Goal: Task Accomplishment & Management: Use online tool/utility

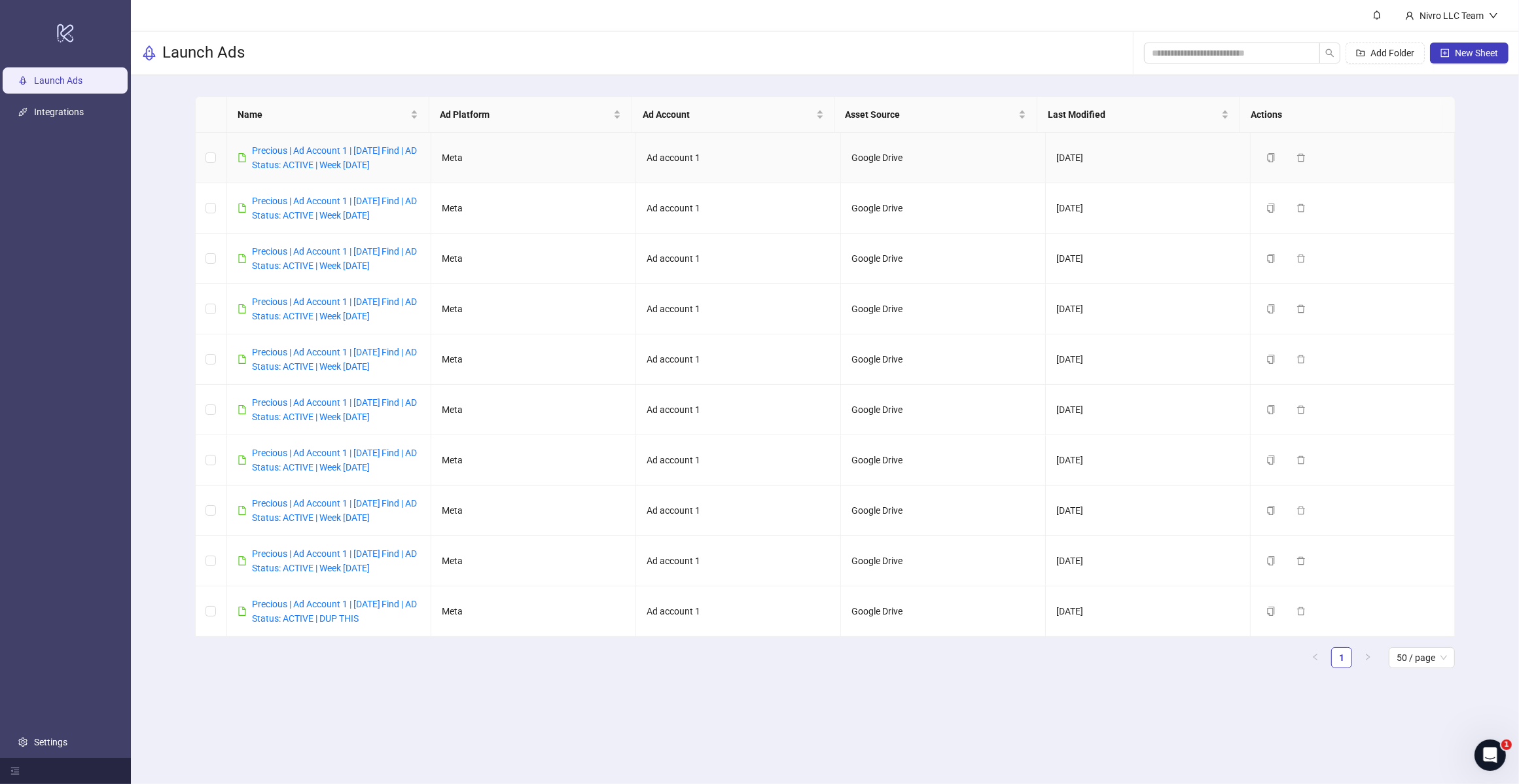
click at [355, 165] on link "Precious | Ad Account 1 | [DATE] Find | AD Status: ACTIVE | Week [DATE]" at bounding box center [335, 158] width 165 height 25
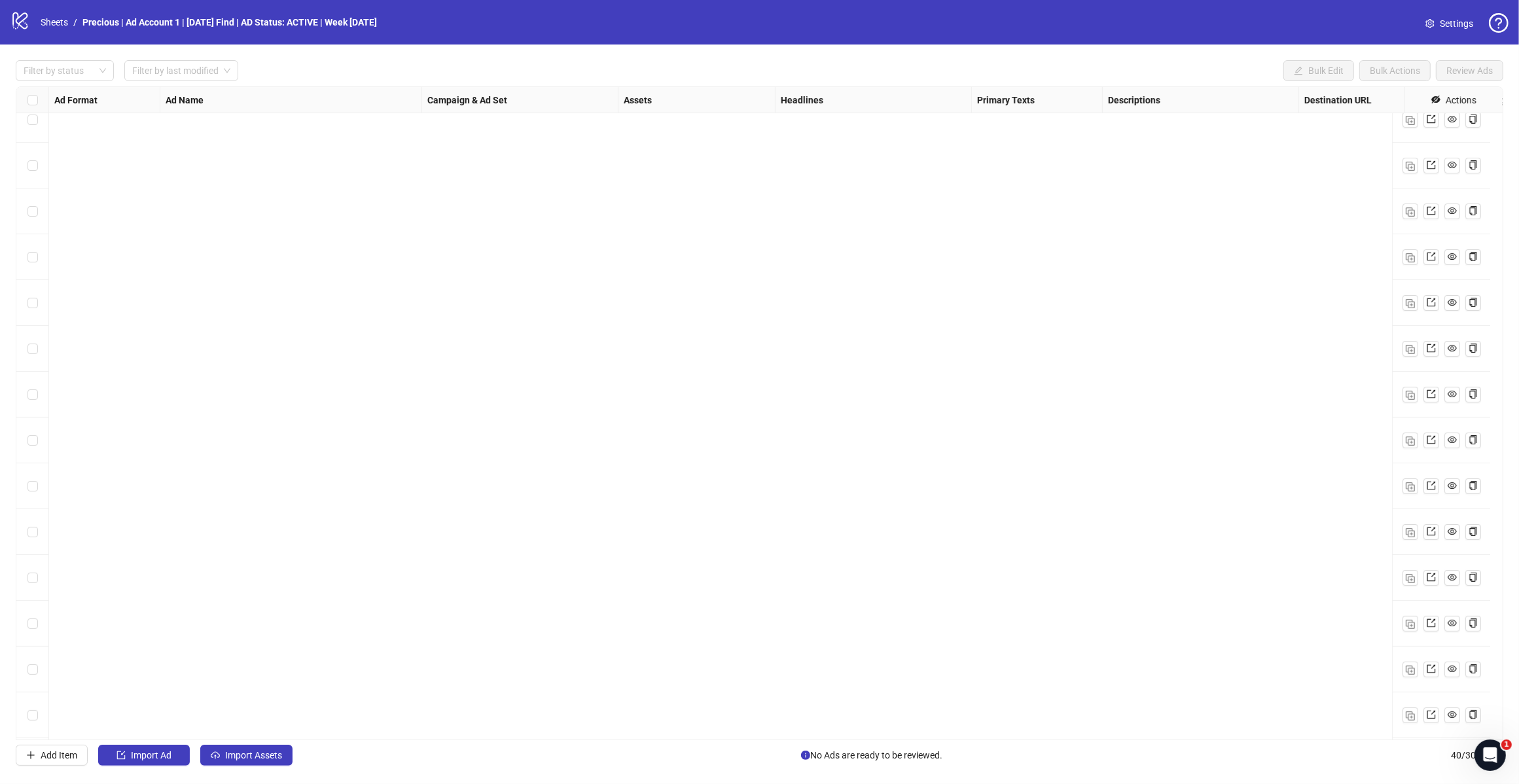
scroll to position [1219, 0]
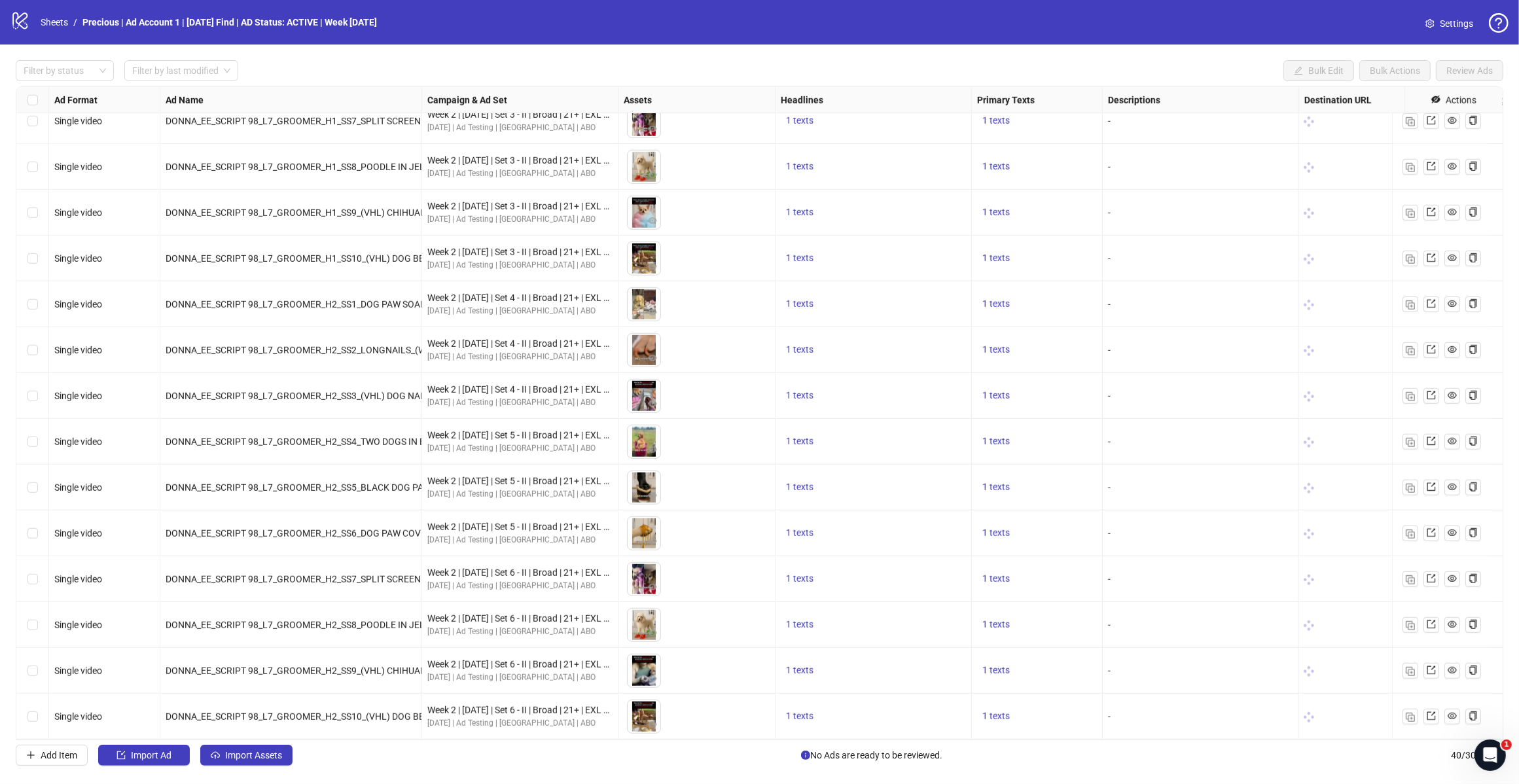
click at [163, 755] on span "Import Ad" at bounding box center [151, 755] width 41 height 11
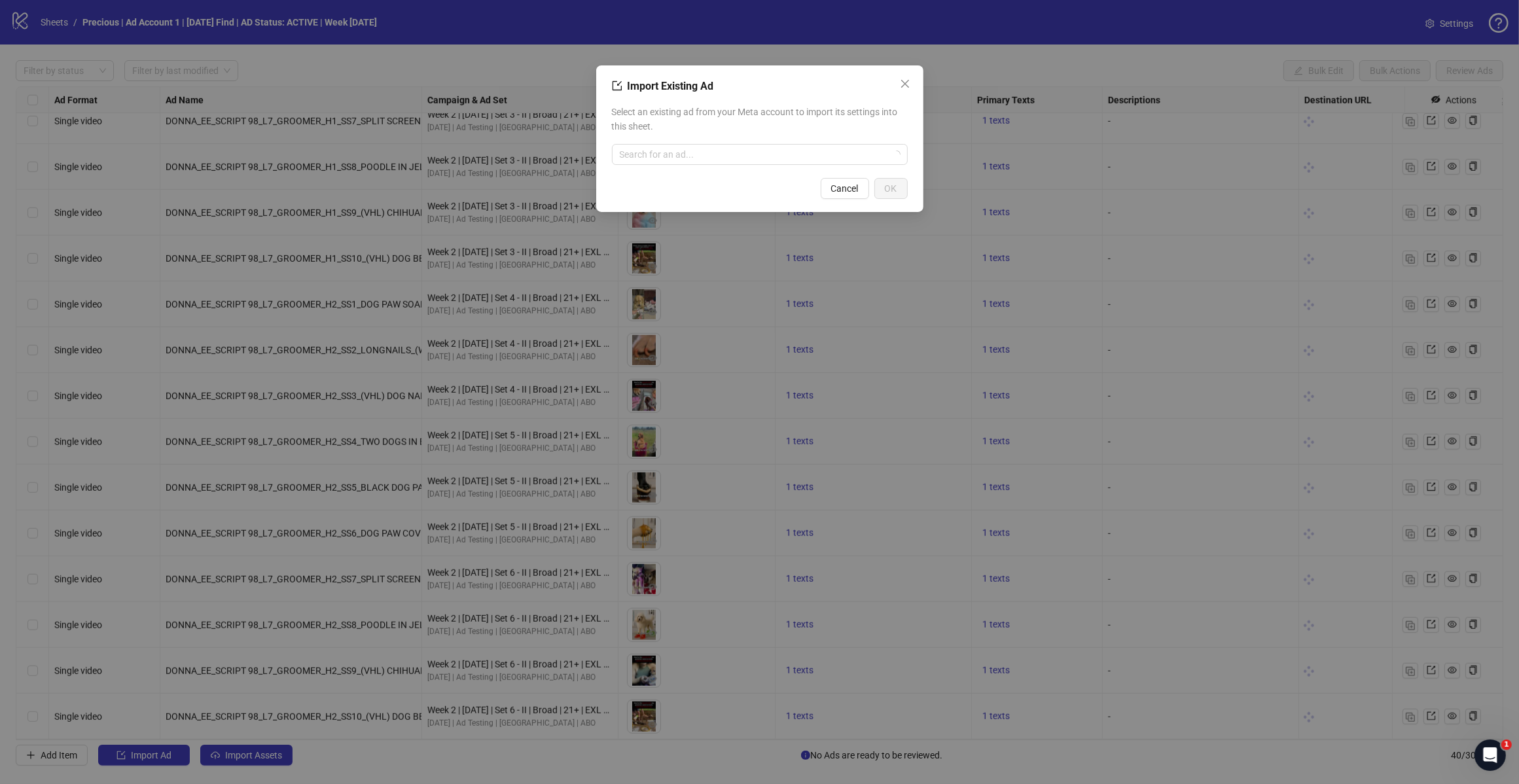
click at [767, 148] on input "search" at bounding box center [754, 155] width 269 height 19
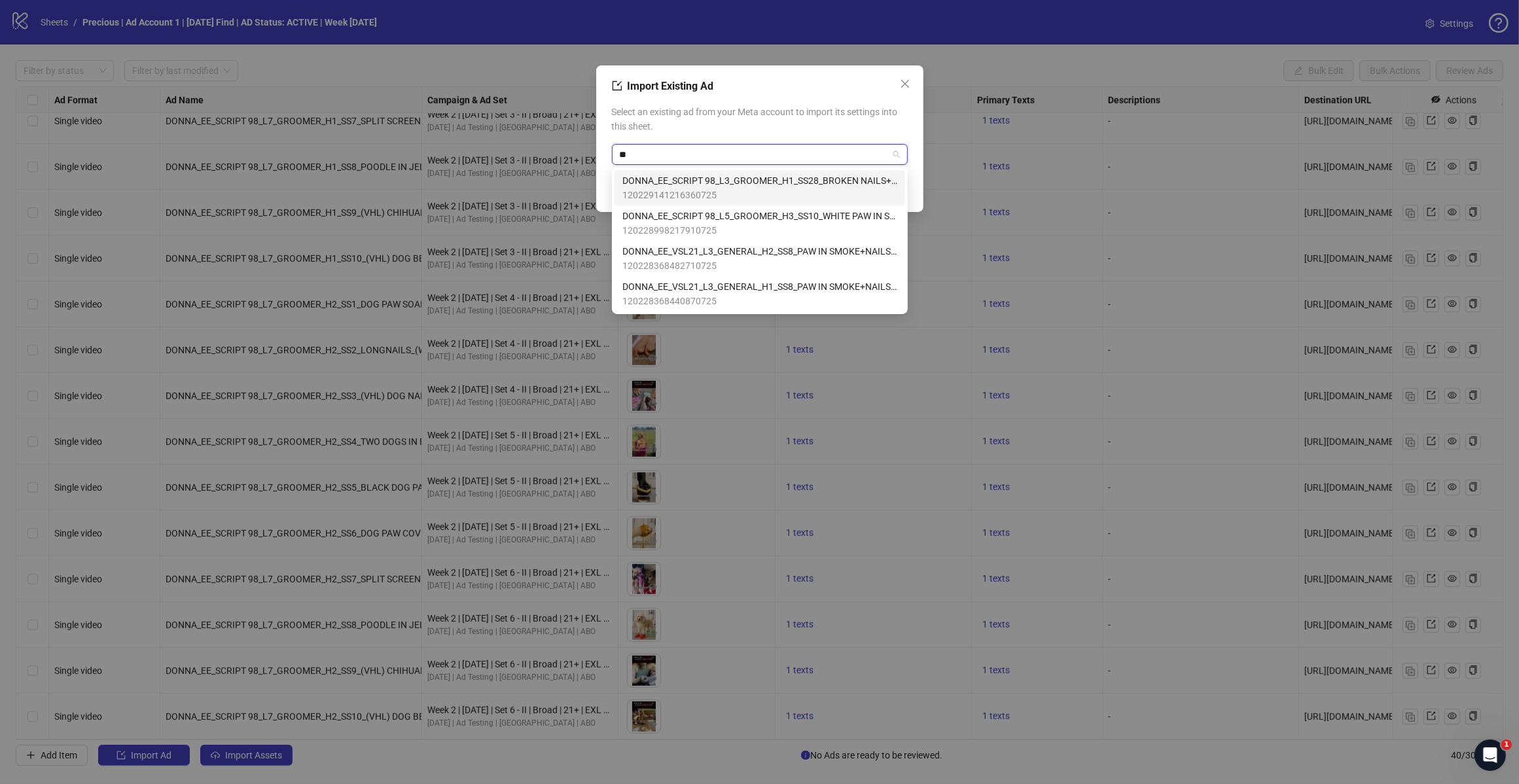
type input "*"
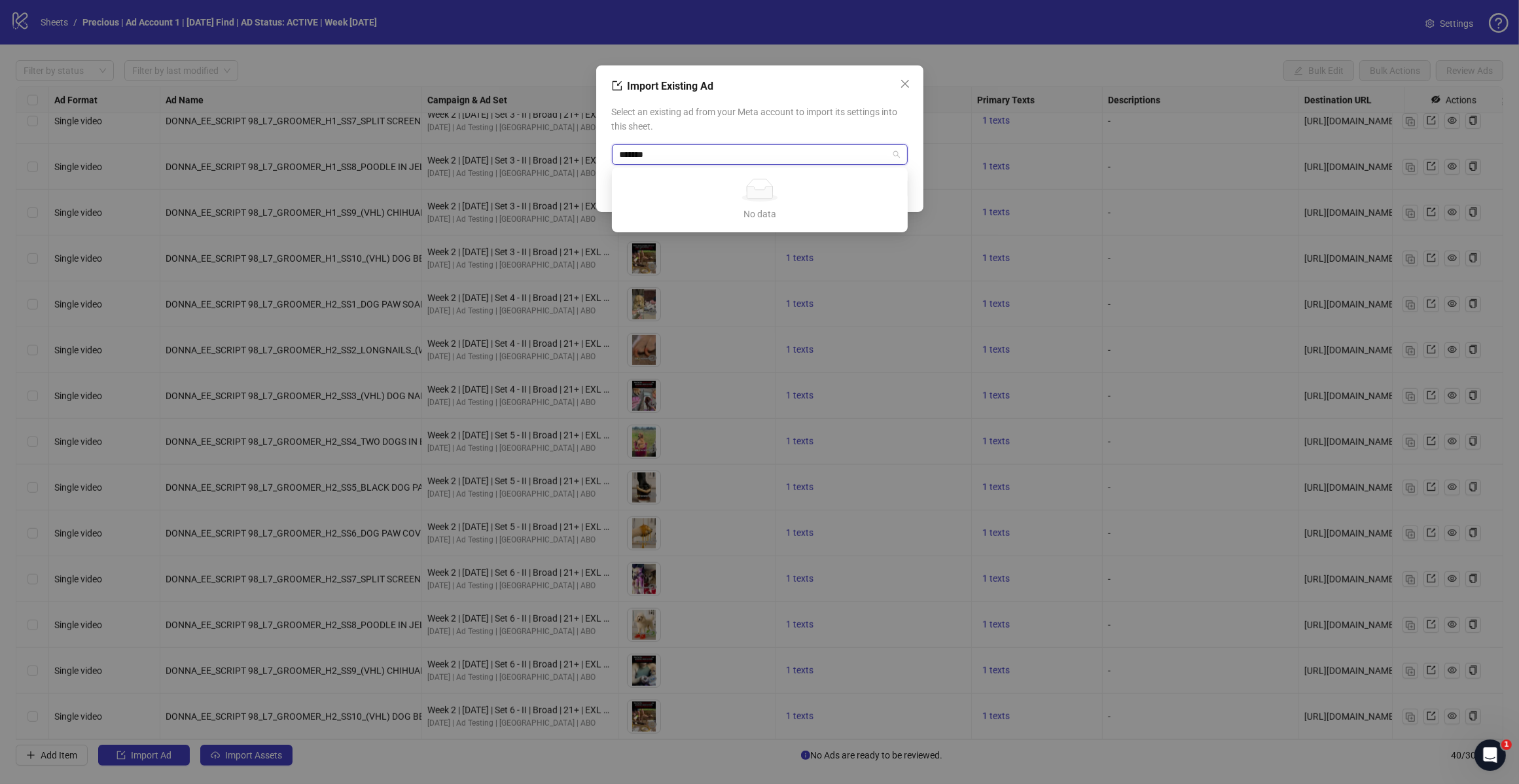
type input "********"
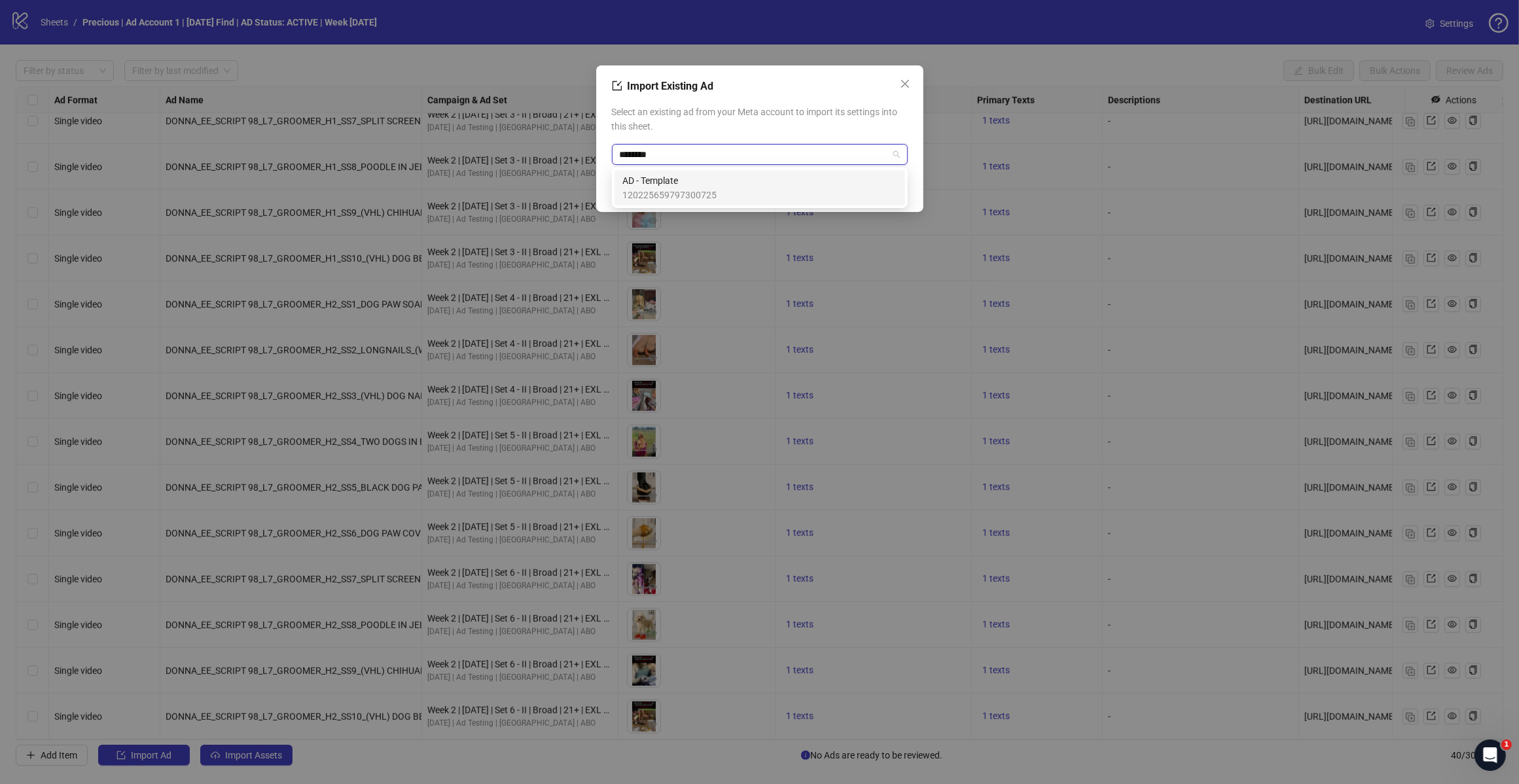
click at [648, 188] on span "120225659797300725" at bounding box center [669, 194] width 94 height 15
click at [891, 189] on span "OK" at bounding box center [891, 189] width 13 height 11
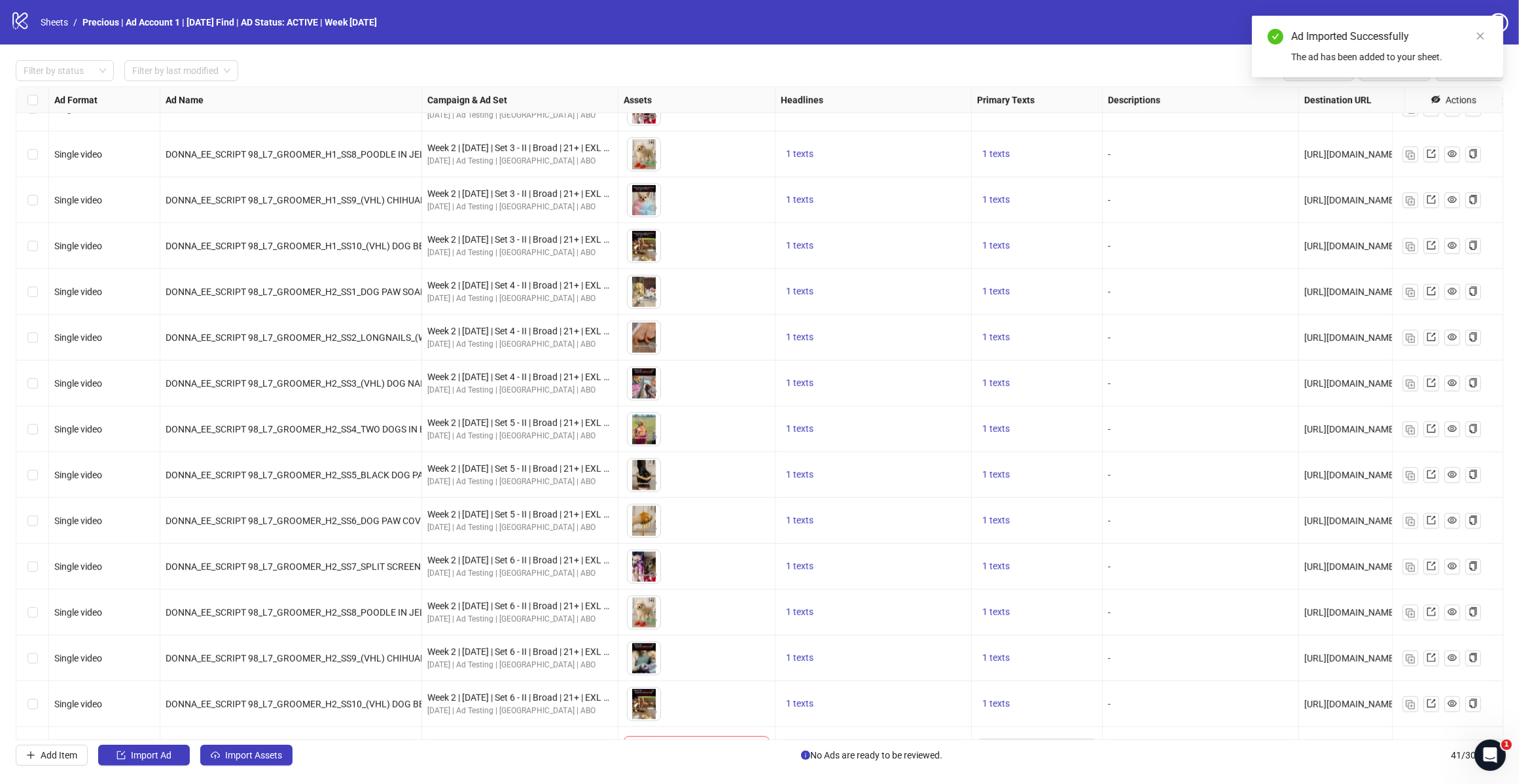
scroll to position [1264, 0]
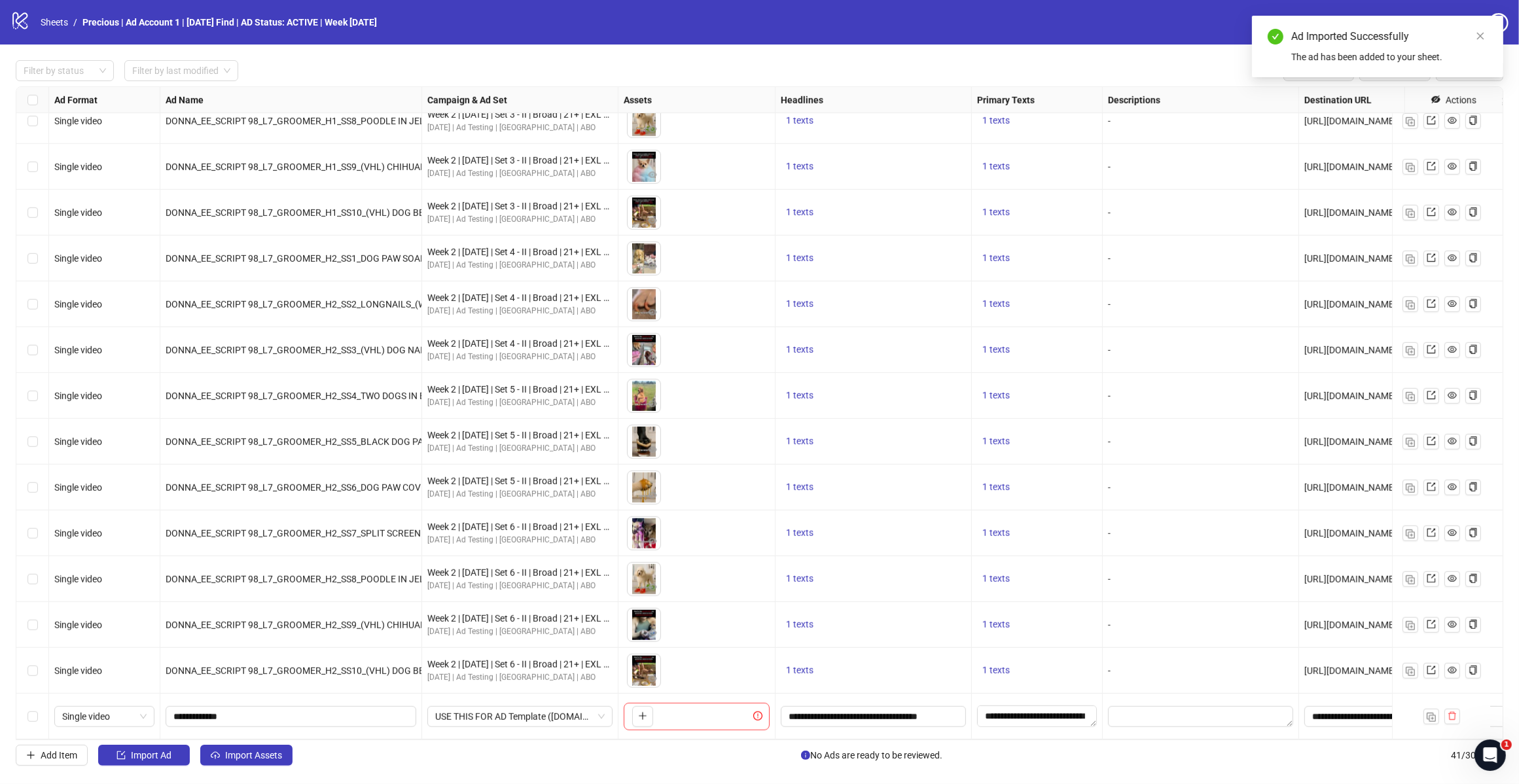
click at [274, 767] on div "Filter by status Filter by last modified Bulk Edit Bulk Actions Review Ads Ad F…" at bounding box center [759, 413] width 1519 height 737
click at [262, 759] on span "Import Assets" at bounding box center [253, 755] width 57 height 11
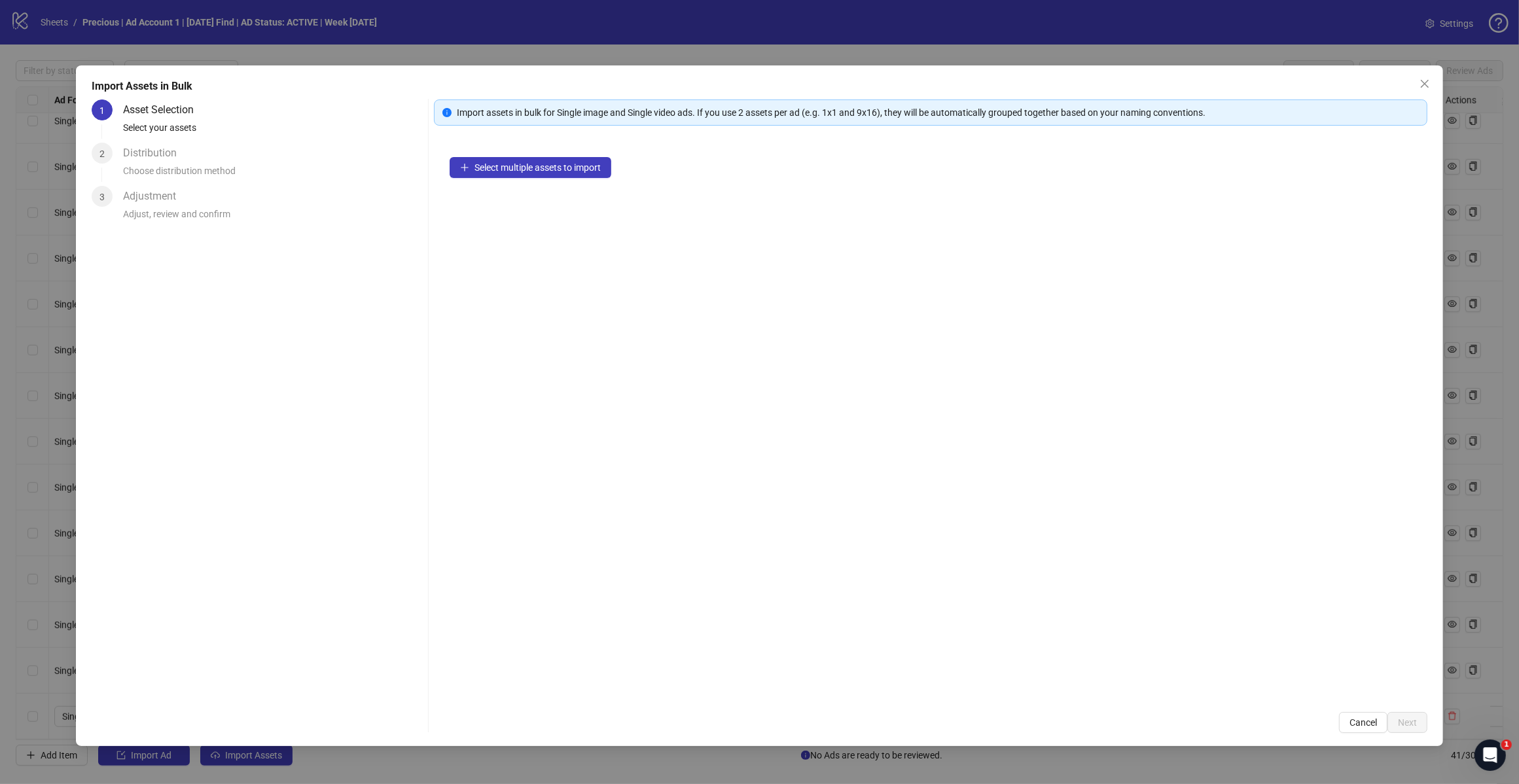
click at [568, 165] on span "Select multiple assets to import" at bounding box center [538, 167] width 127 height 11
click at [508, 214] on span "Add more assets" at bounding box center [509, 209] width 68 height 11
click at [492, 219] on button "Add more assets" at bounding box center [501, 210] width 103 height 21
click at [536, 222] on div "30 assets selected Add more assets" at bounding box center [931, 419] width 994 height 555
click at [536, 207] on span "Add more assets" at bounding box center [509, 209] width 68 height 11
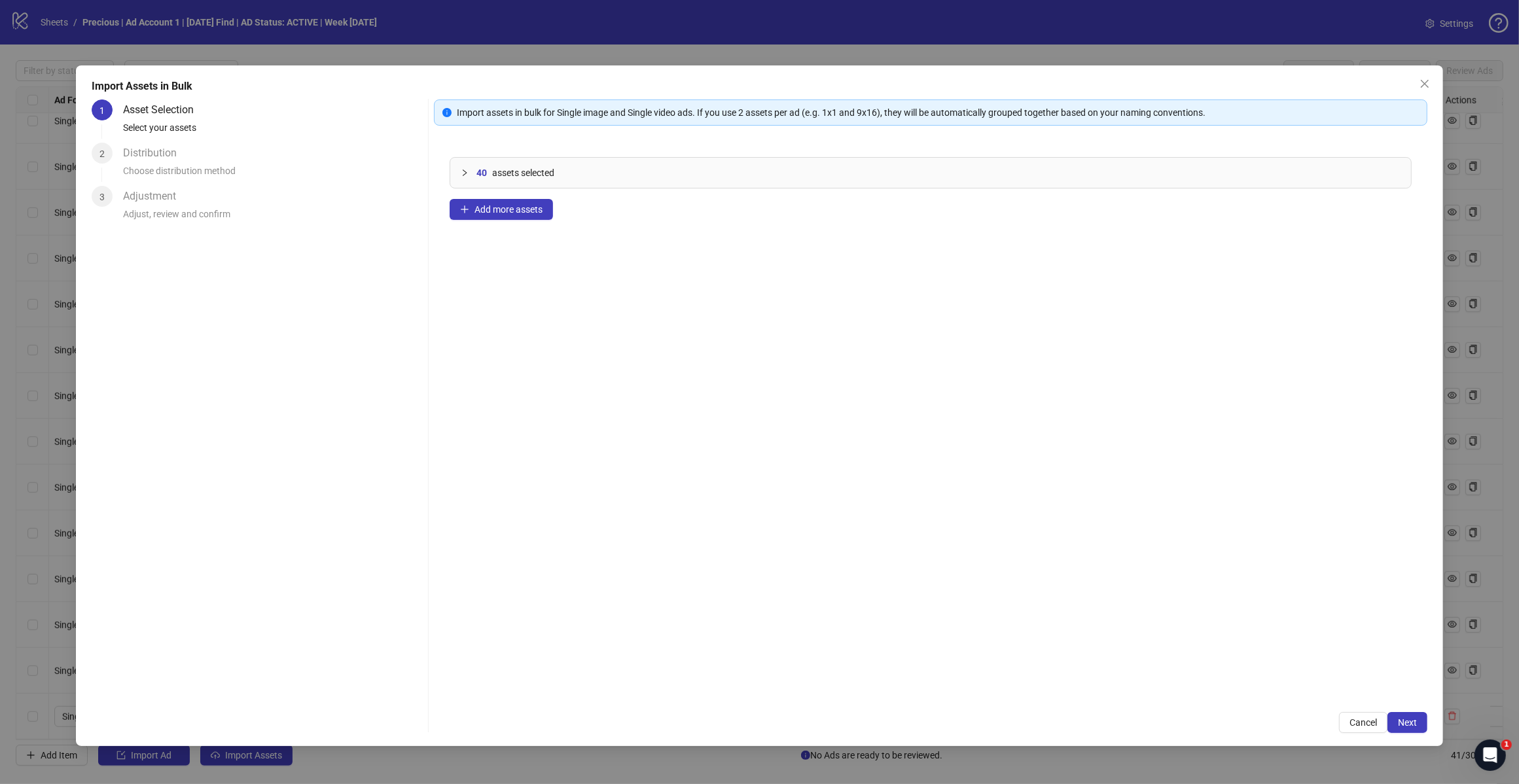
click at [1409, 728] on span "Next" at bounding box center [1408, 722] width 19 height 11
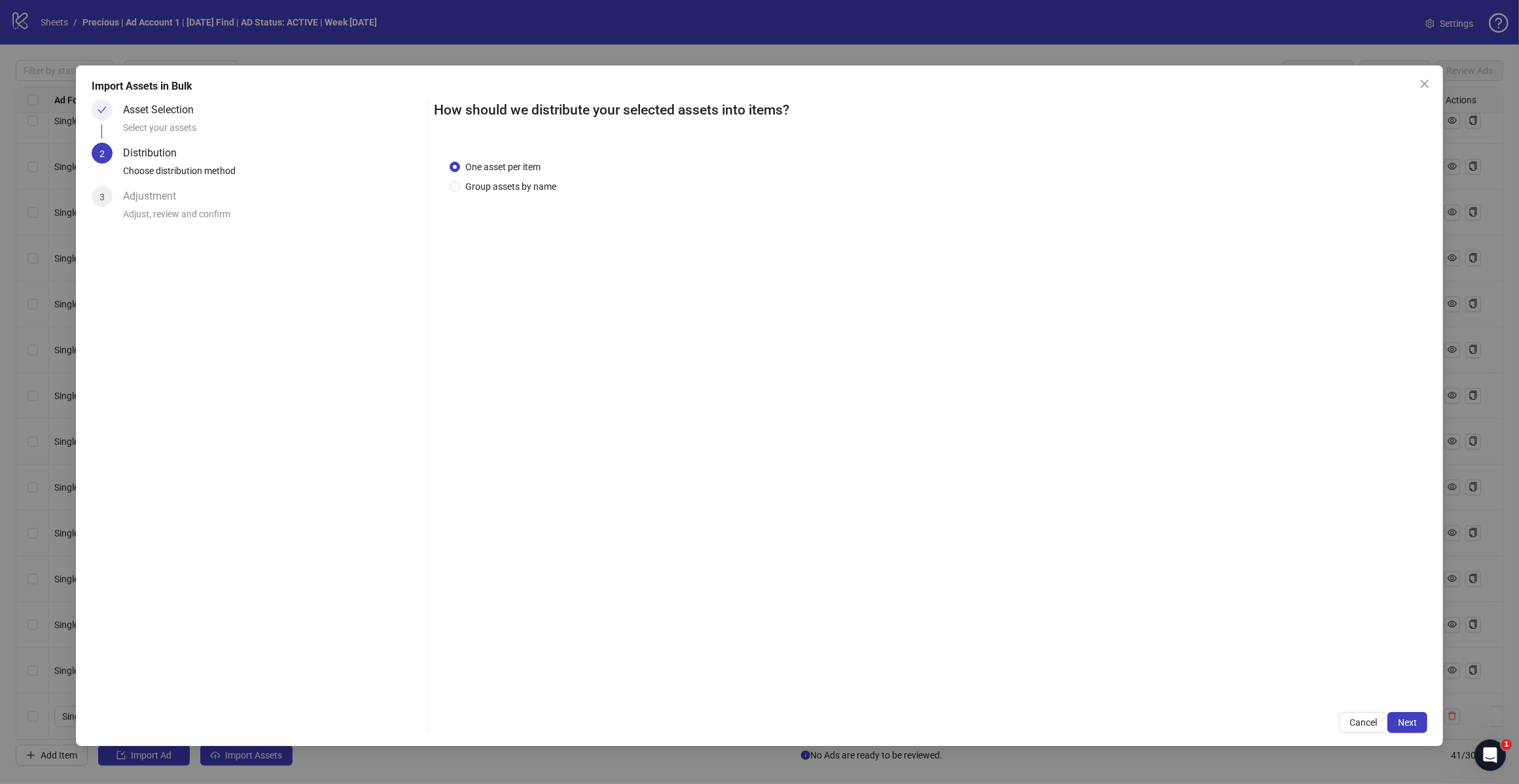
click at [1402, 723] on span "Next" at bounding box center [1408, 722] width 19 height 11
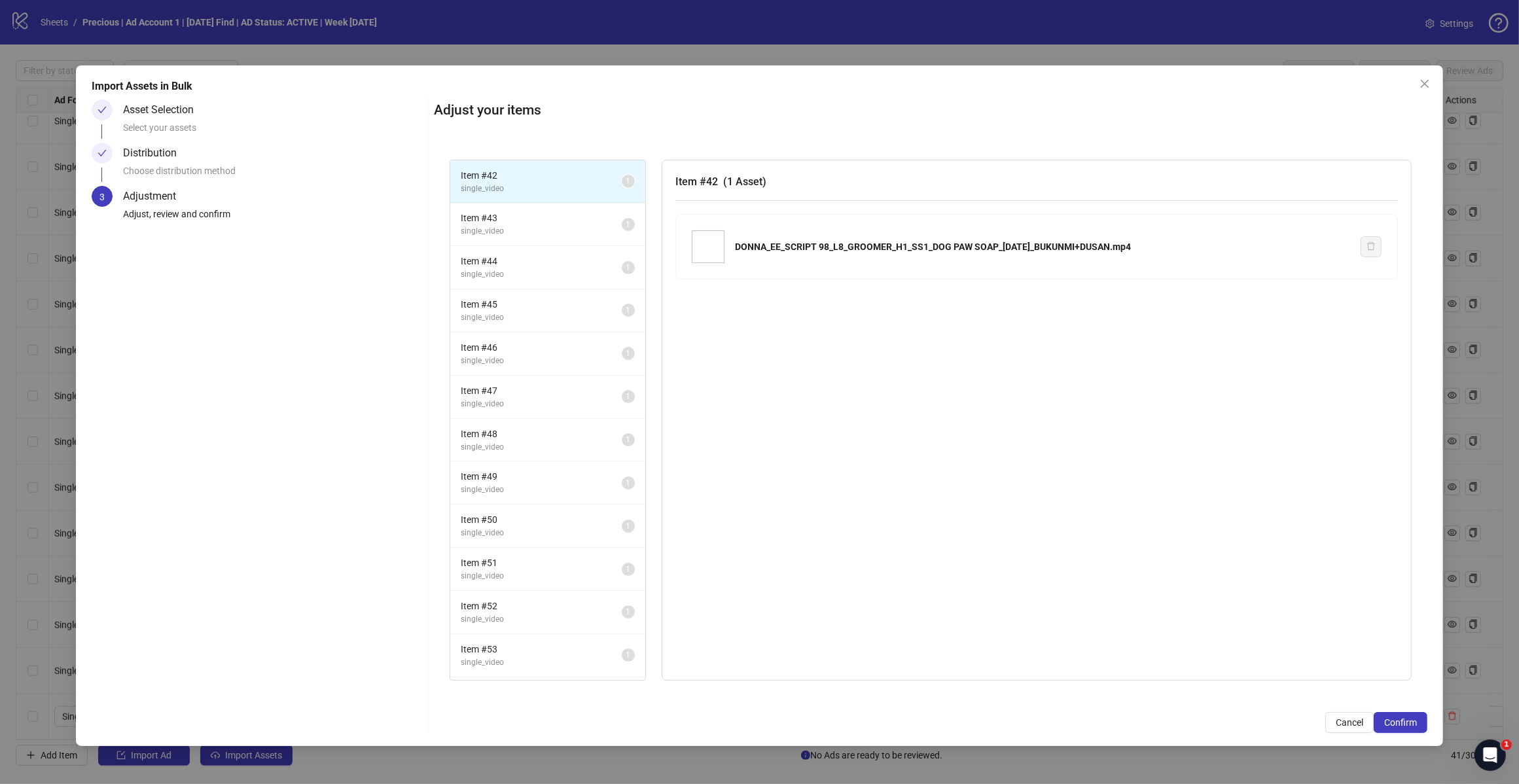
click at [1393, 721] on span "Confirm" at bounding box center [1401, 722] width 33 height 11
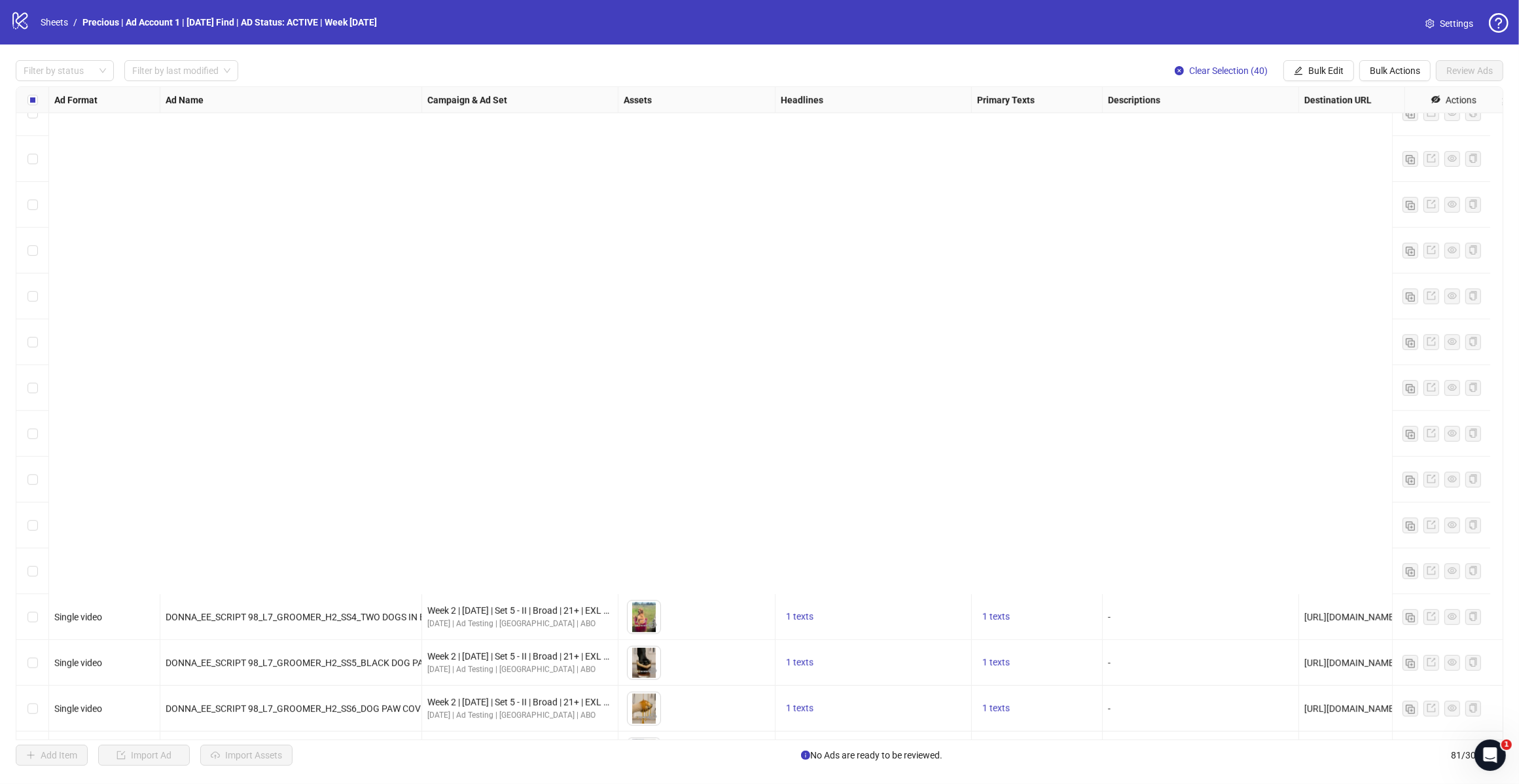
scroll to position [1624, 0]
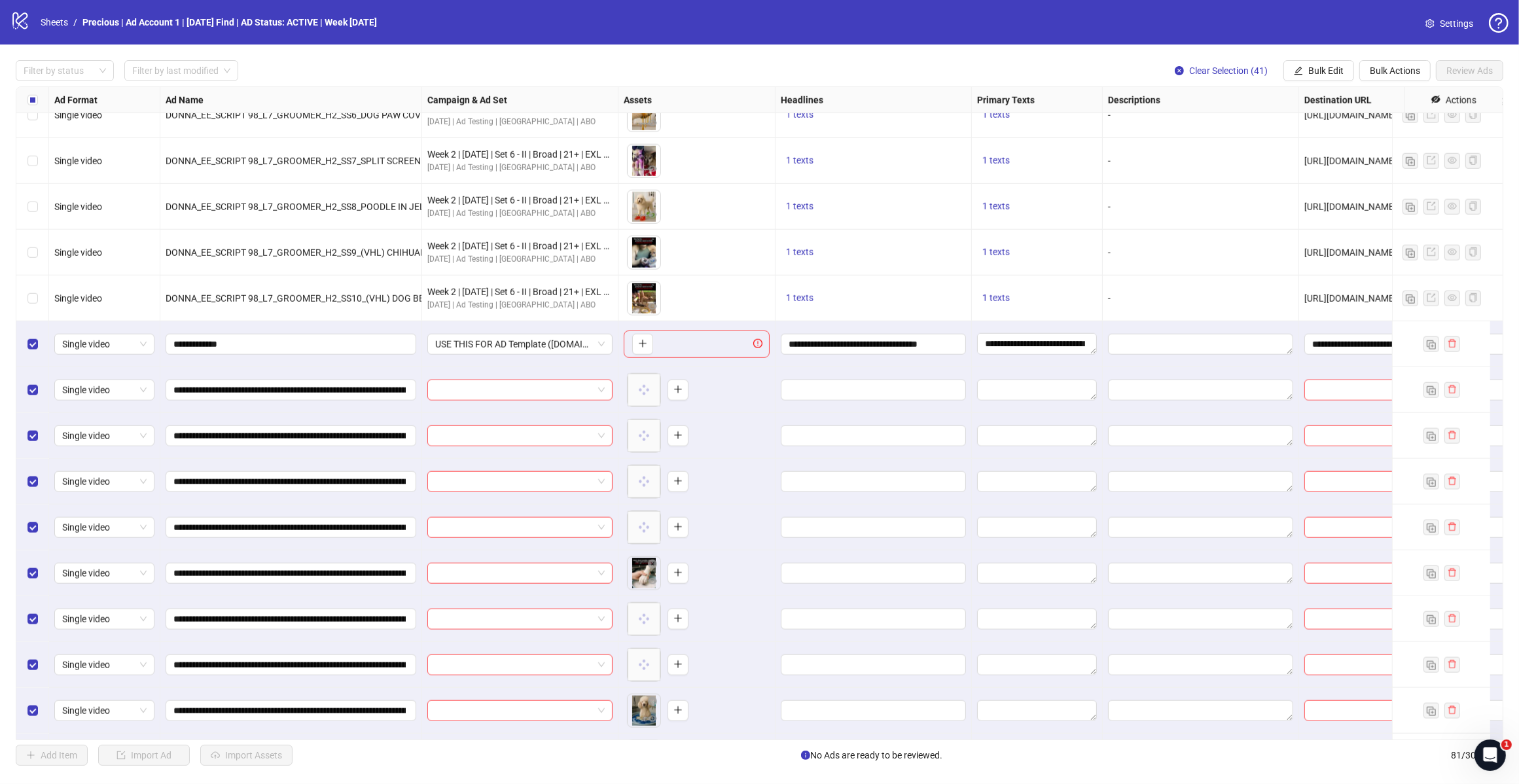
click at [1336, 69] on span "Bulk Edit" at bounding box center [1326, 71] width 36 height 11
click at [1330, 154] on span "Headlines" at bounding box center [1330, 160] width 78 height 15
click at [1373, 185] on icon "check" at bounding box center [1371, 182] width 9 height 9
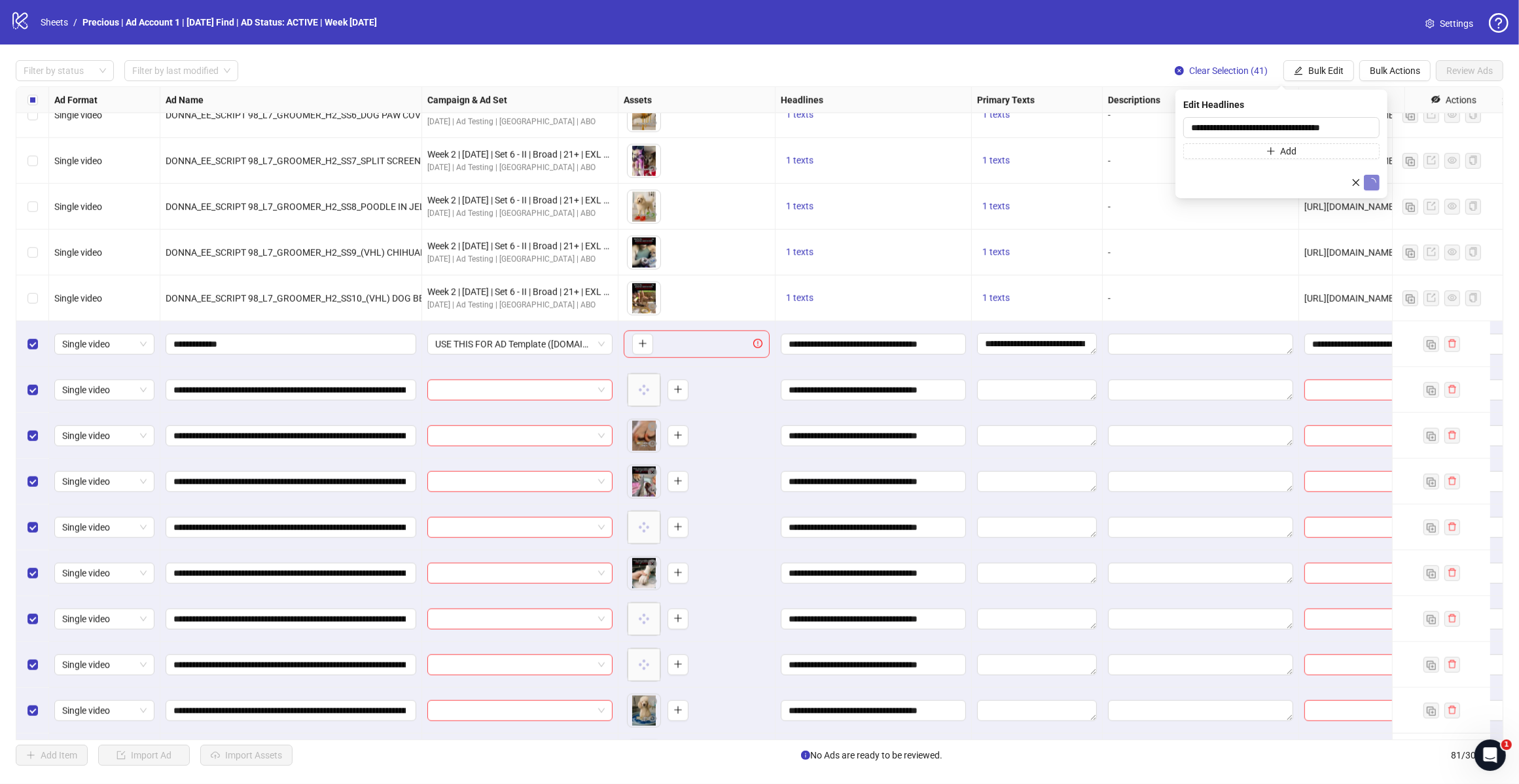
click at [1324, 72] on span "Bulk Edit" at bounding box center [1326, 71] width 36 height 11
click at [1330, 160] on span "Headlines" at bounding box center [1330, 160] width 78 height 15
click at [1325, 75] on span "Bulk Edit" at bounding box center [1326, 71] width 36 height 11
click at [1323, 172] on li "Primary Texts" at bounding box center [1330, 182] width 94 height 21
click at [1372, 190] on button "submit" at bounding box center [1372, 197] width 15 height 15
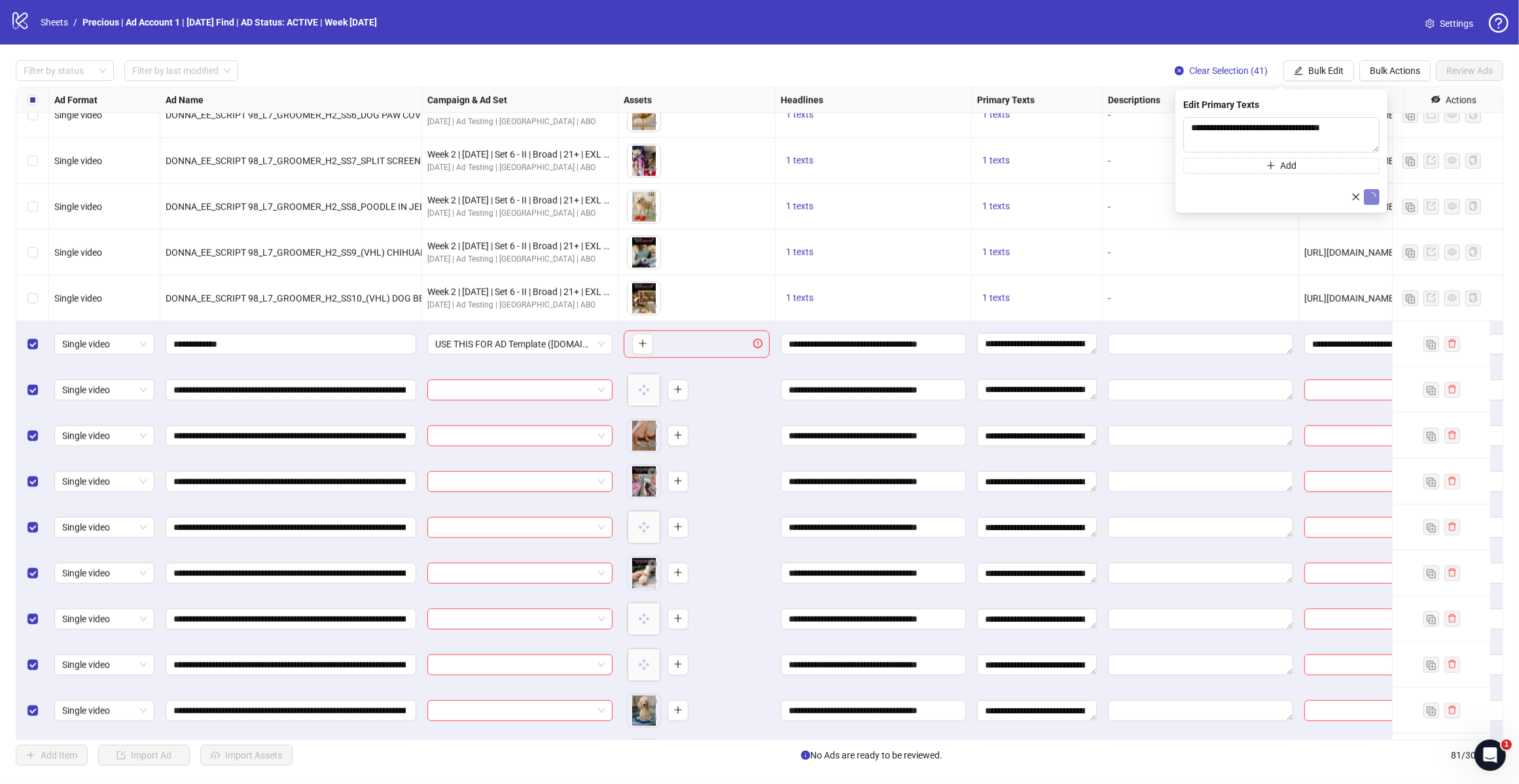
click at [1319, 72] on span "Bulk Edit" at bounding box center [1326, 71] width 36 height 11
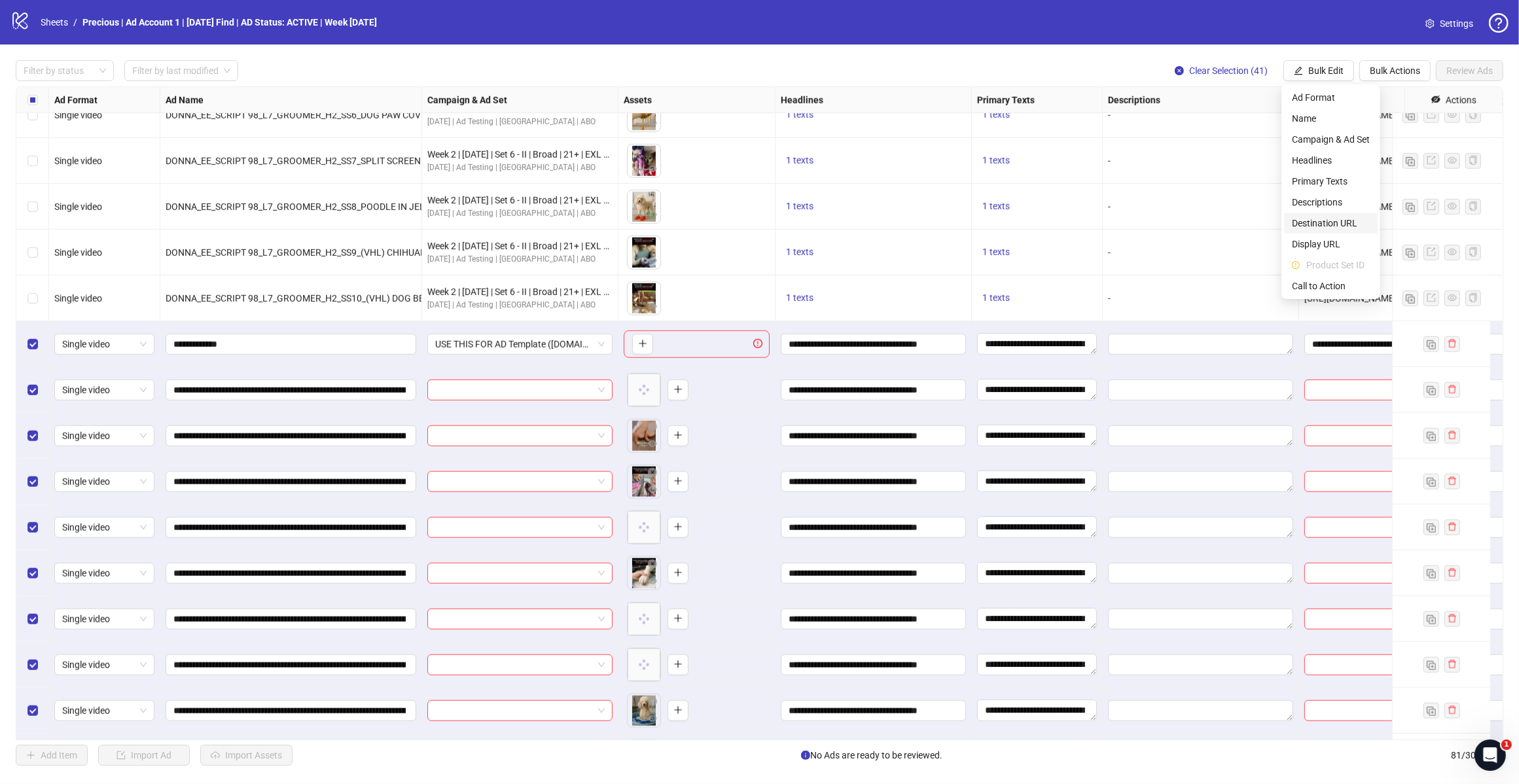
click at [1321, 220] on span "Destination URL" at bounding box center [1330, 222] width 78 height 15
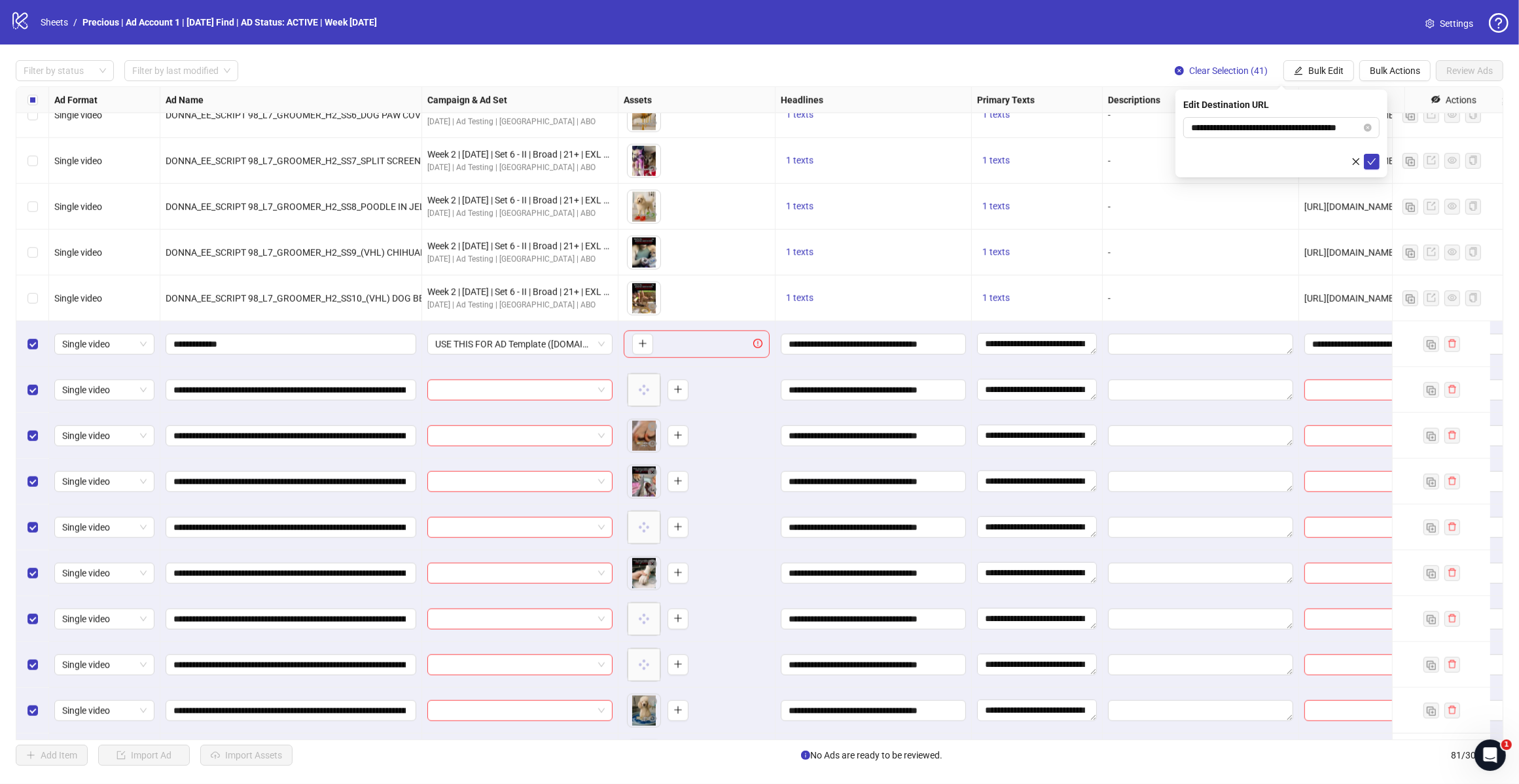
click at [1373, 157] on icon "check" at bounding box center [1371, 160] width 9 height 9
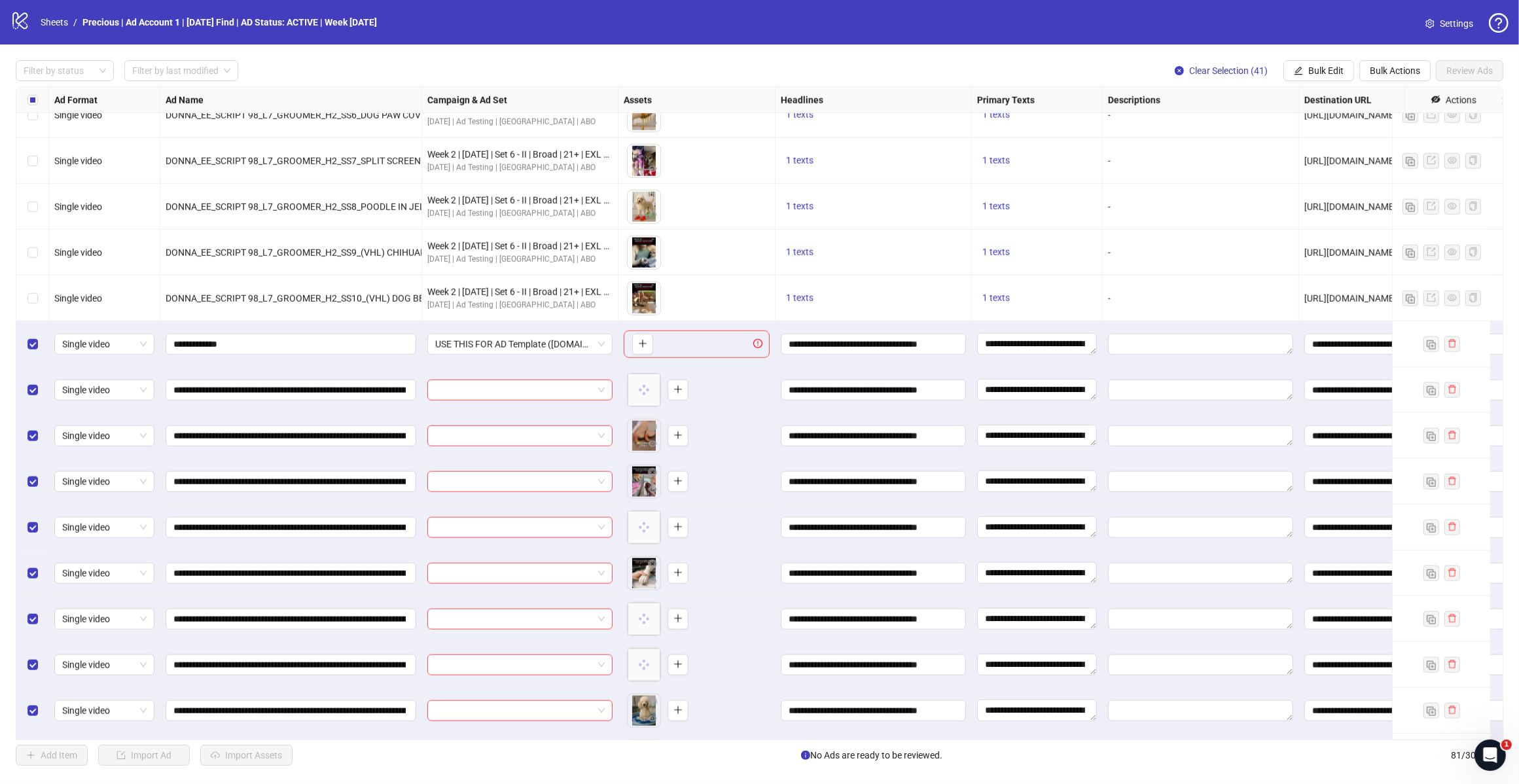
click at [1314, 73] on span "Bulk Edit" at bounding box center [1326, 71] width 36 height 11
click at [1300, 282] on span "Call to Action" at bounding box center [1330, 285] width 78 height 15
click at [1368, 158] on icon "check" at bounding box center [1371, 160] width 9 height 9
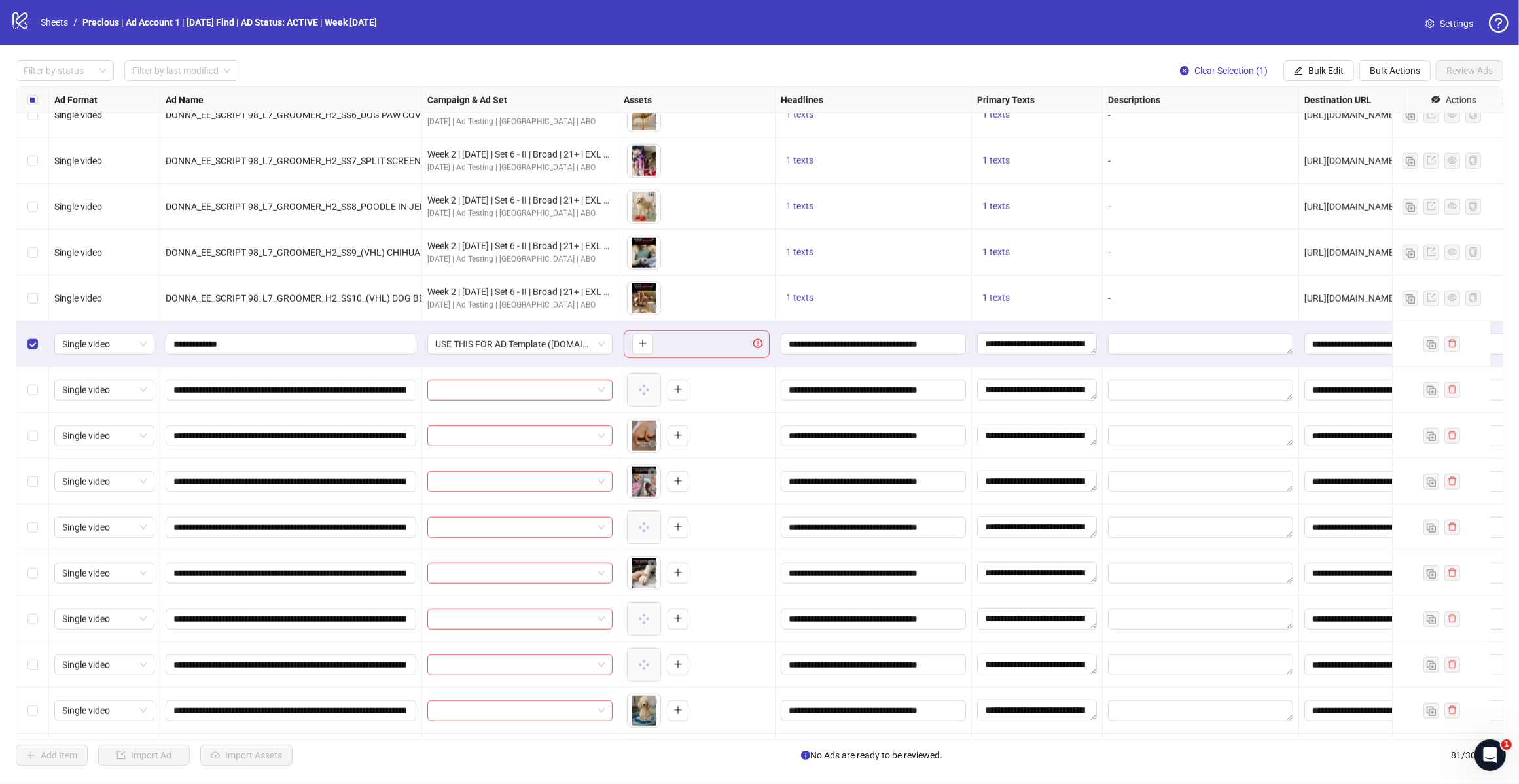
click at [1380, 70] on span "Bulk Actions" at bounding box center [1395, 71] width 50 height 11
click at [1383, 96] on span "Delete" at bounding box center [1414, 97] width 90 height 15
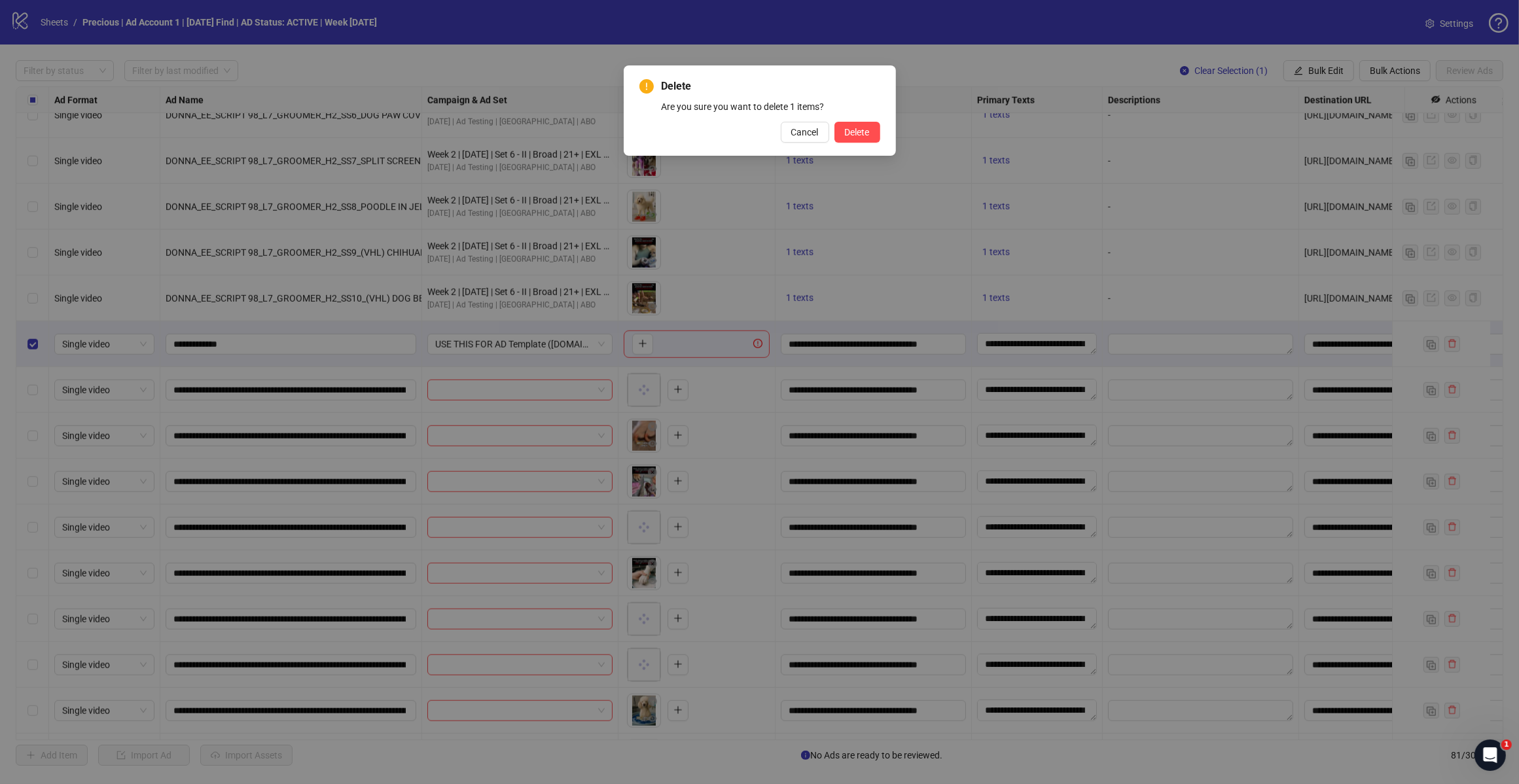
click at [851, 128] on span "Delete" at bounding box center [858, 131] width 25 height 11
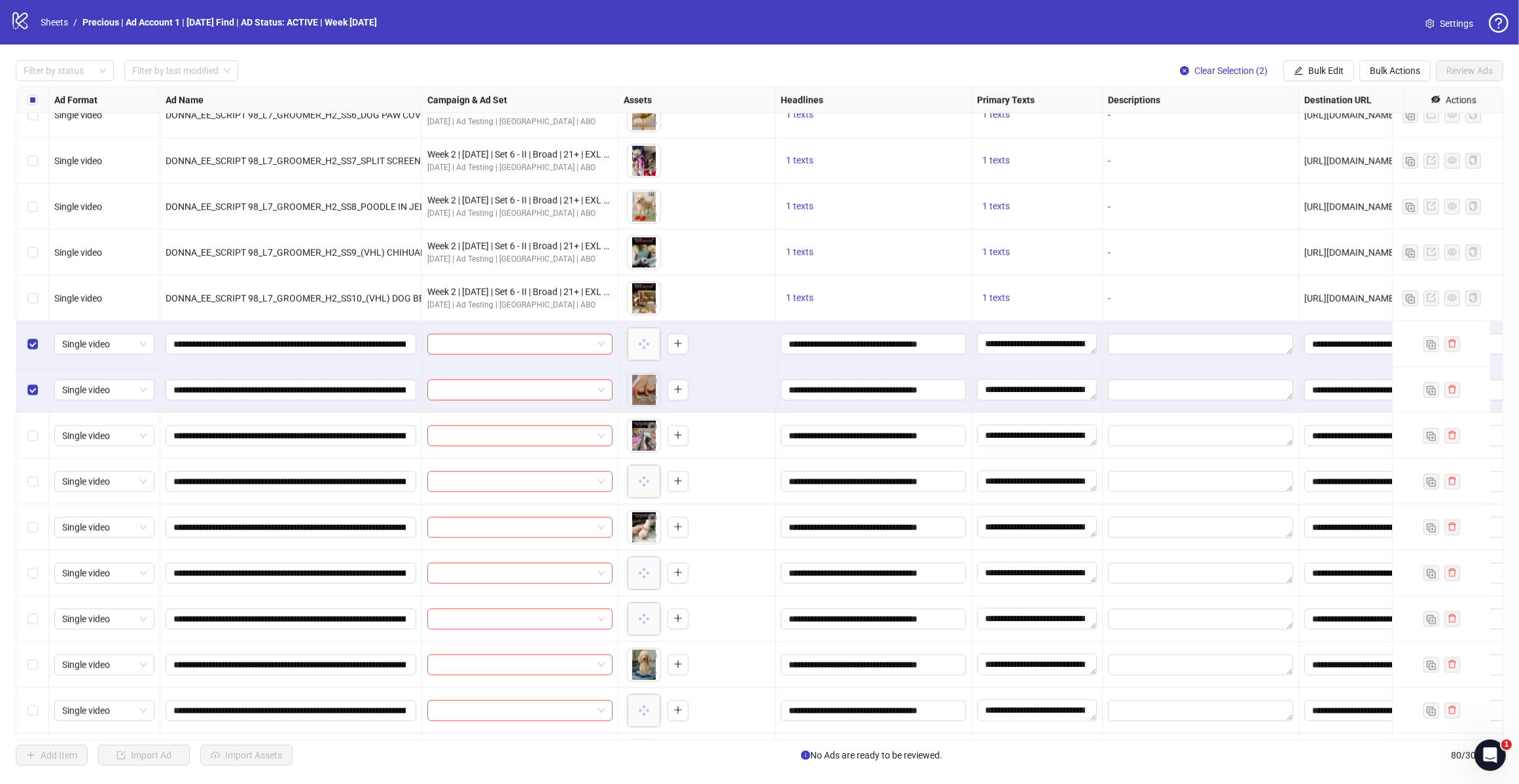
click at [29, 430] on label "Select row 43" at bounding box center [32, 435] width 11 height 15
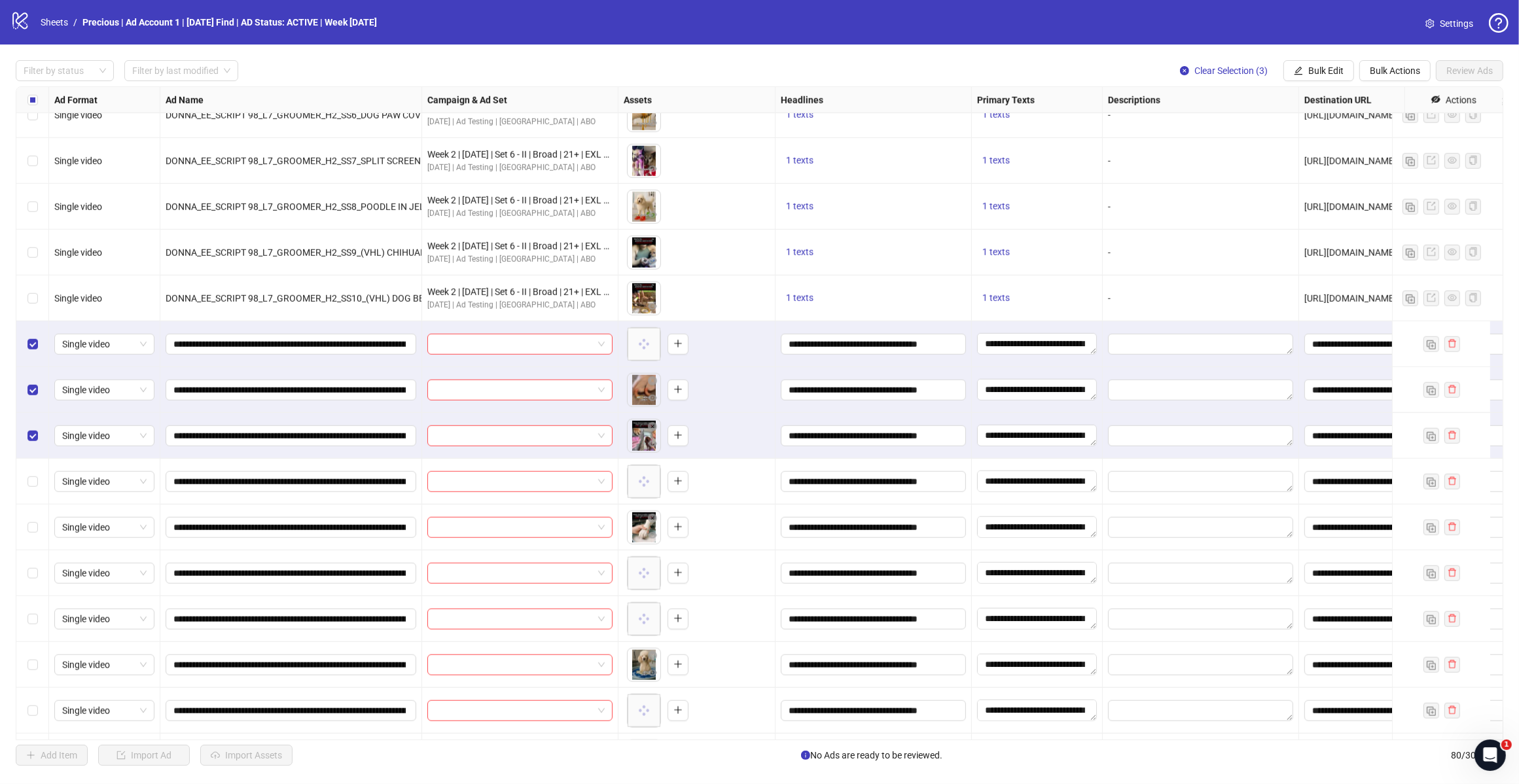
click at [1316, 69] on span "Bulk Edit" at bounding box center [1326, 71] width 36 height 11
click at [1342, 144] on span "Campaign & Ad Set" at bounding box center [1330, 139] width 78 height 15
click at [1367, 129] on span at bounding box center [1281, 128] width 181 height 19
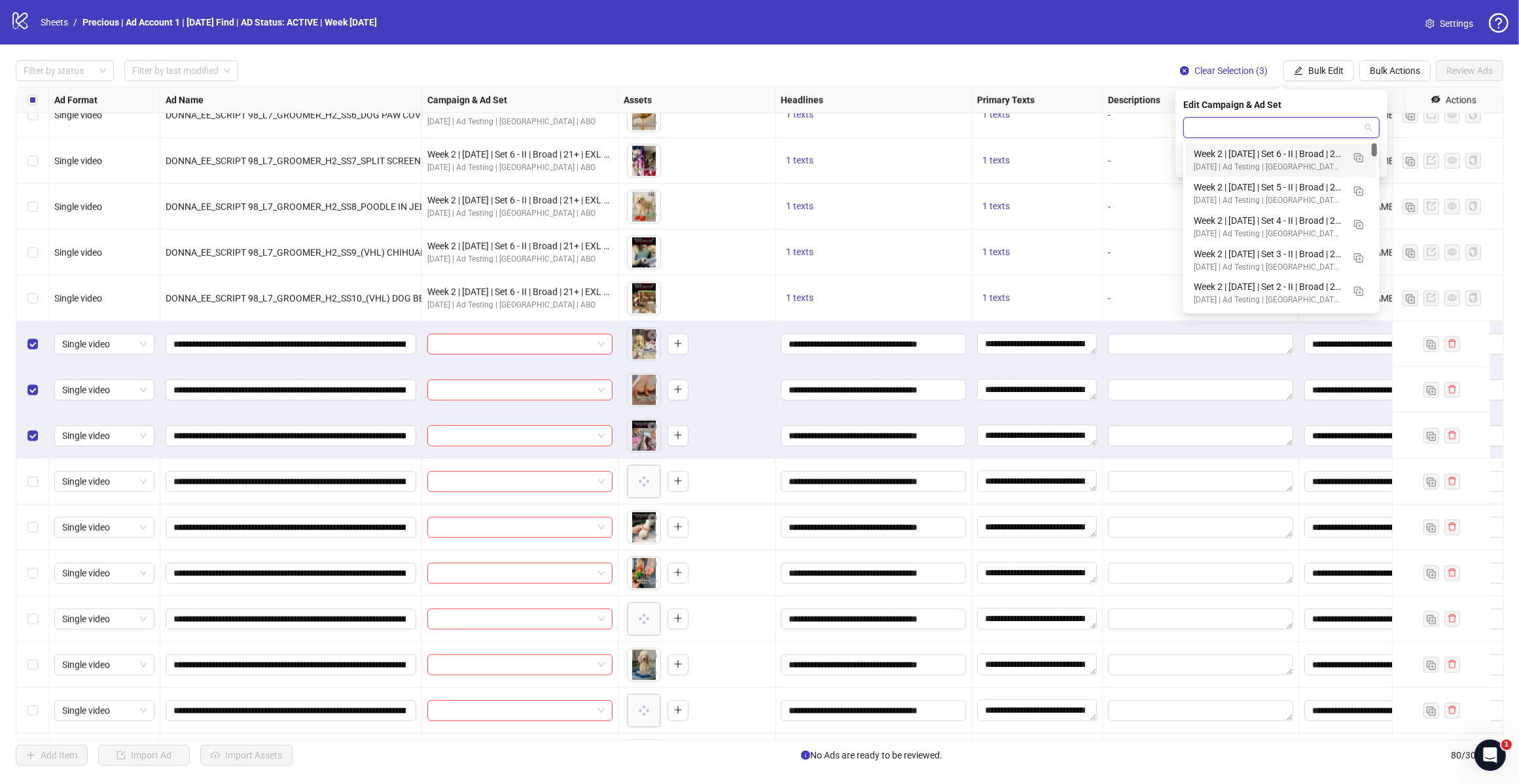
click at [1359, 152] on span "button" at bounding box center [1358, 157] width 9 height 11
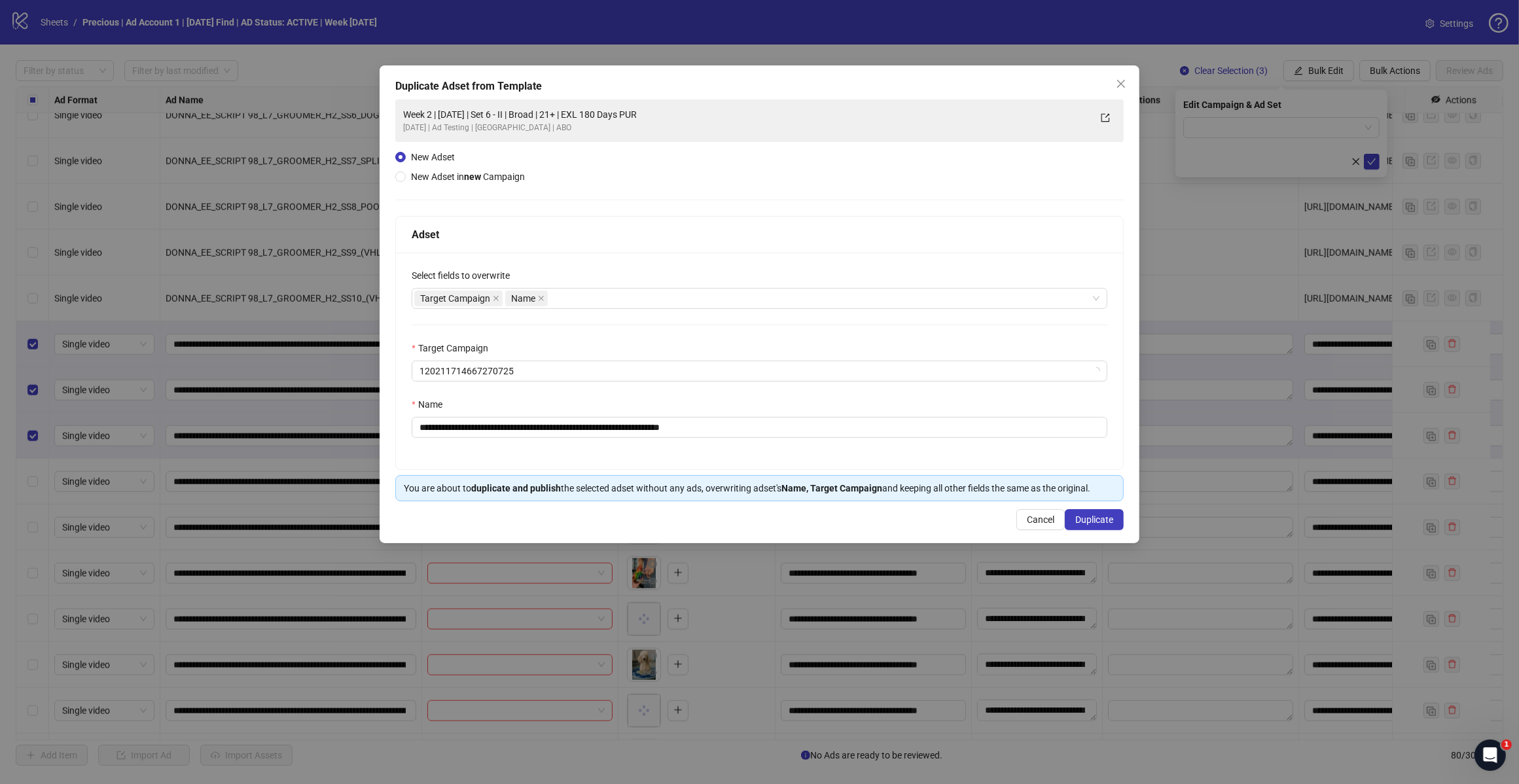
click at [581, 298] on div "Target Campaign Name" at bounding box center [753, 298] width 677 height 18
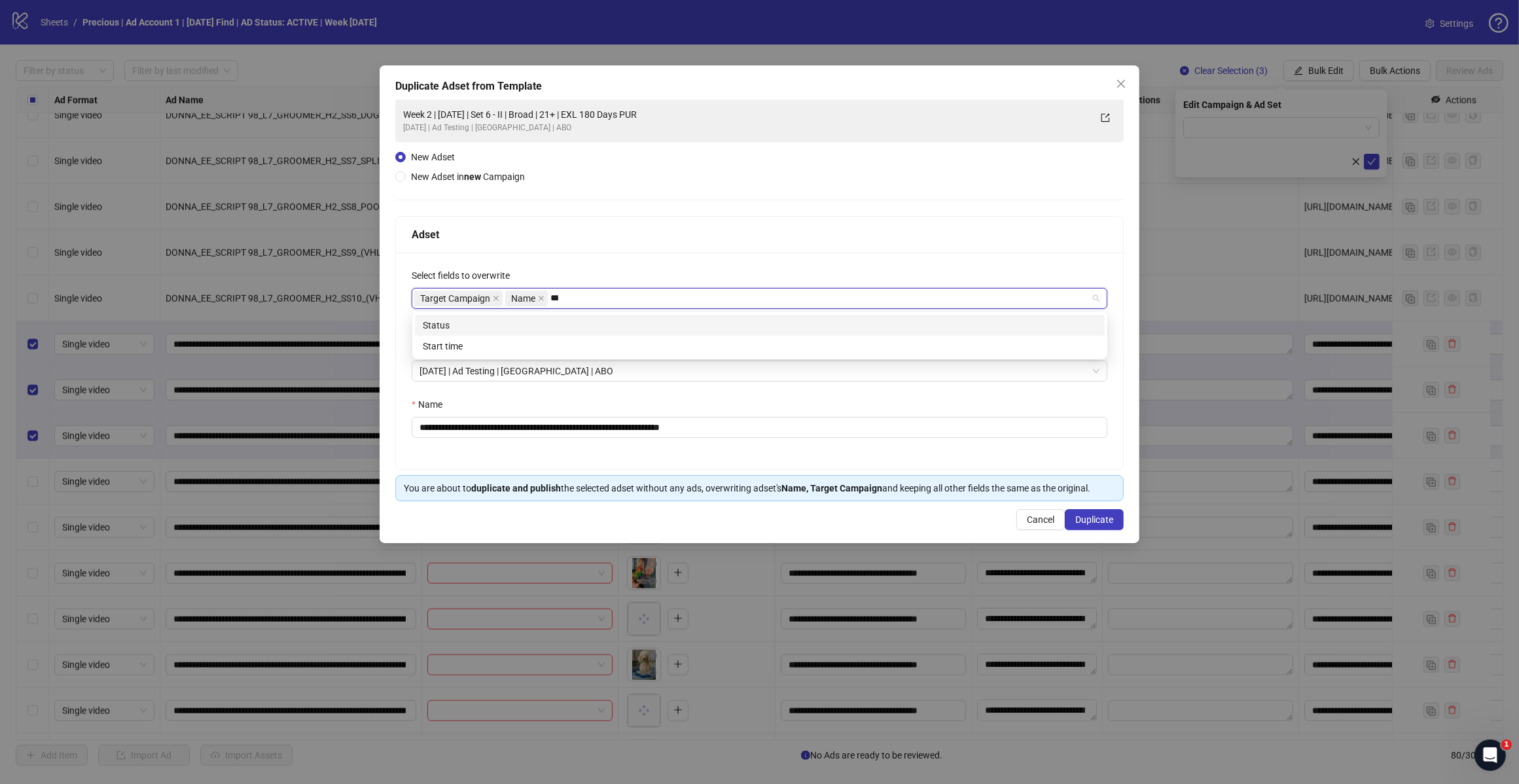
type input "****"
click at [522, 328] on div "Start time" at bounding box center [759, 325] width 674 height 15
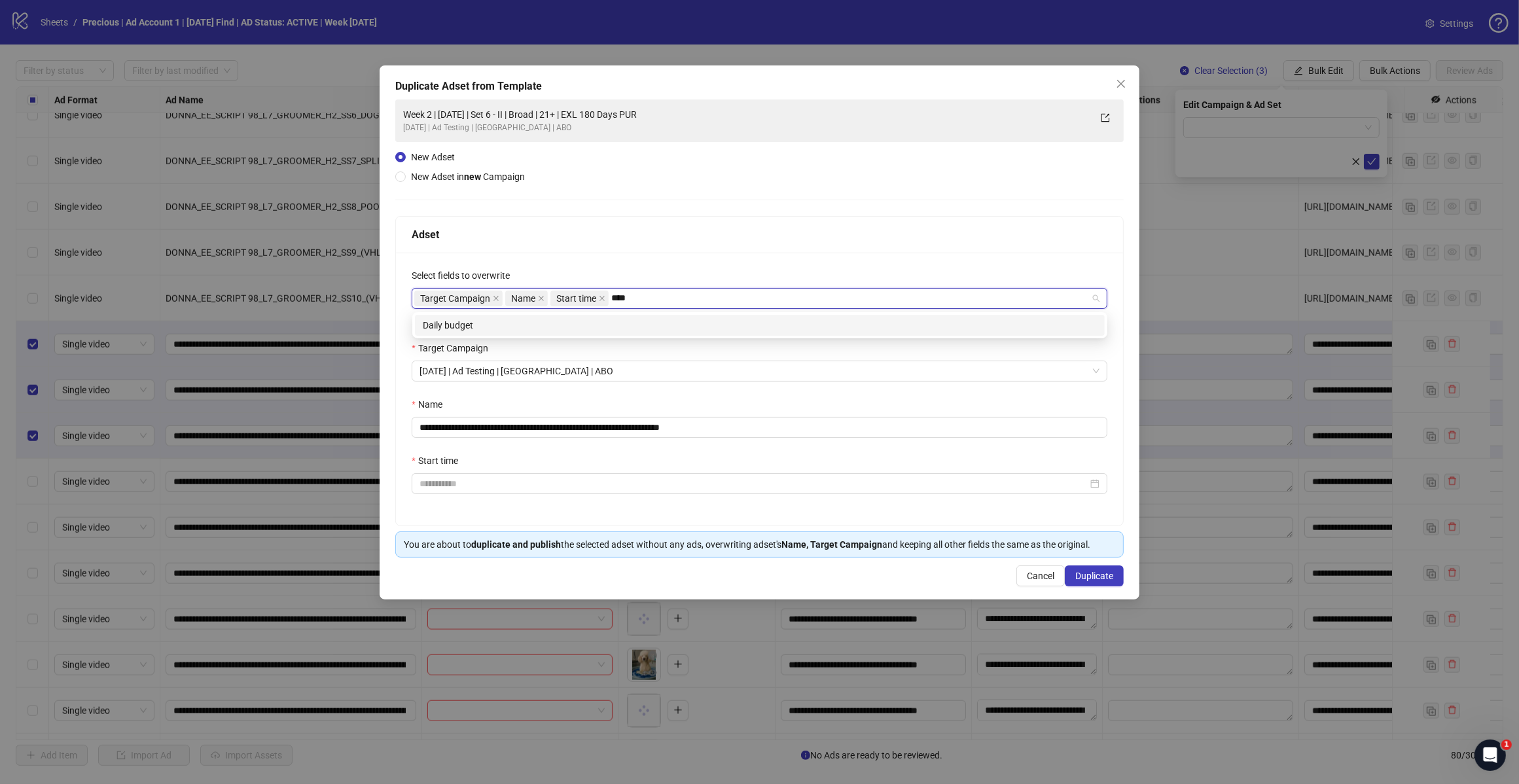
type input "*****"
click at [479, 311] on div "**********" at bounding box center [760, 389] width 727 height 273
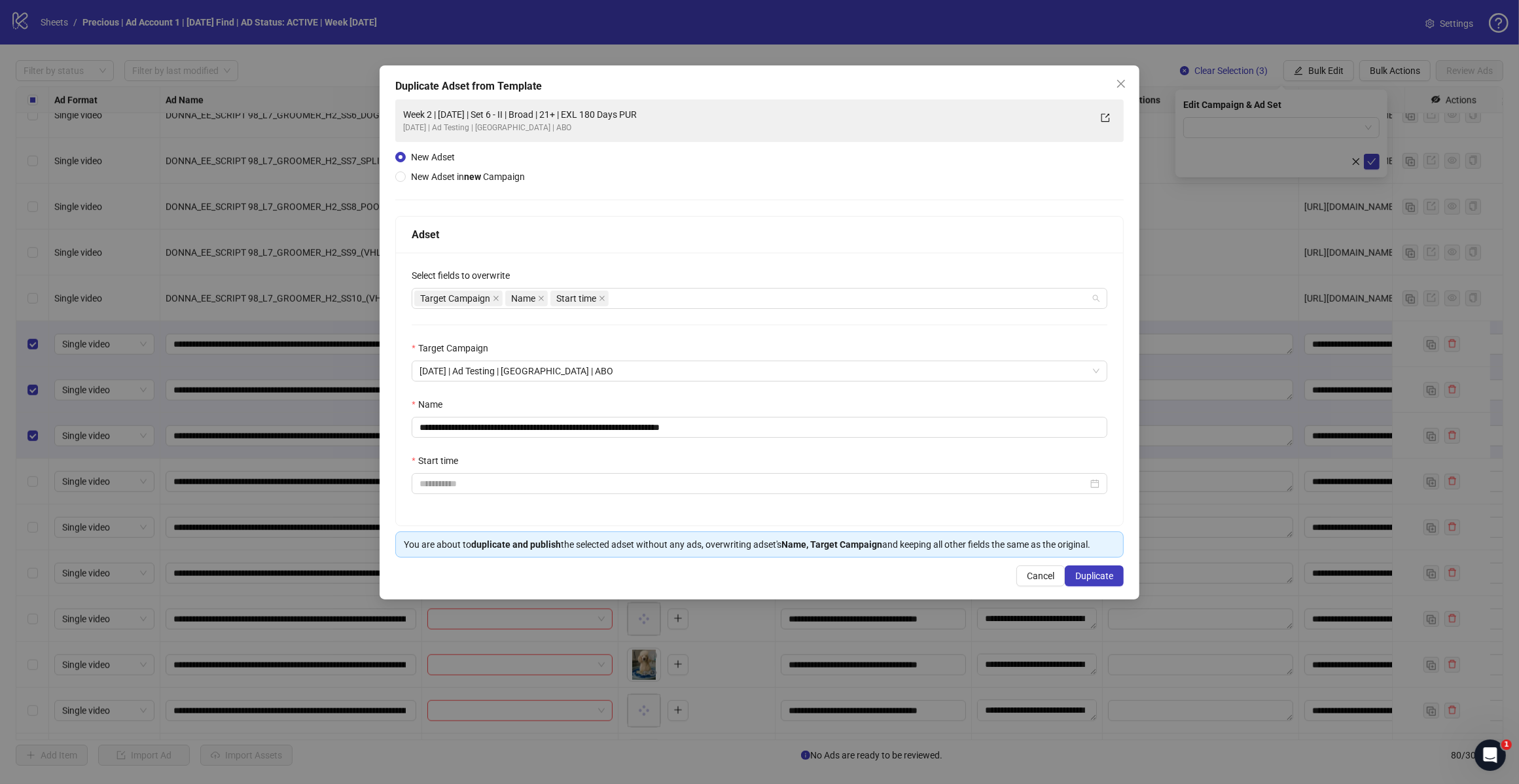
click at [630, 289] on div "Target Campaign Name Start time" at bounding box center [753, 298] width 677 height 18
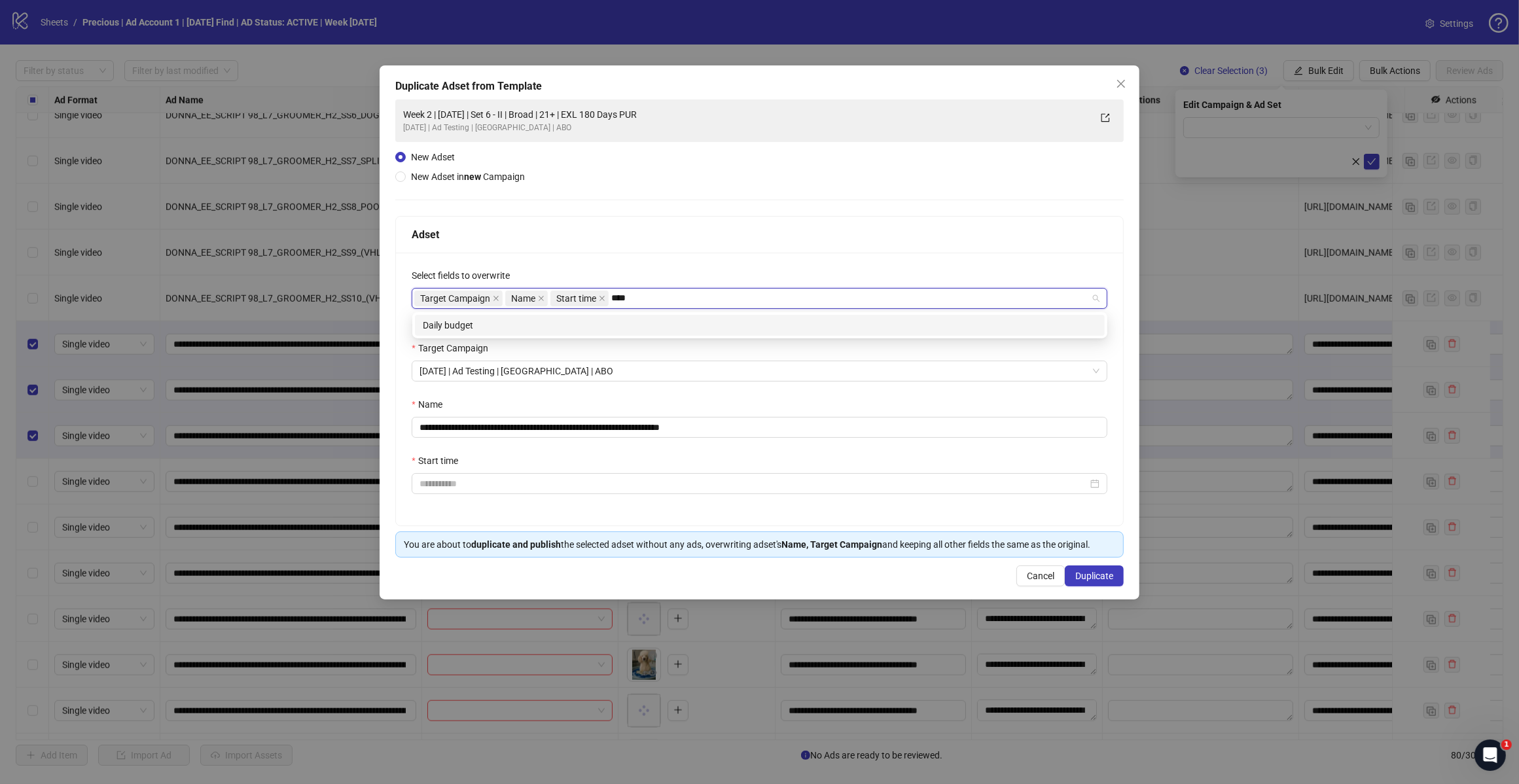
type input "*****"
click at [610, 335] on div "Daily budget" at bounding box center [760, 326] width 690 height 21
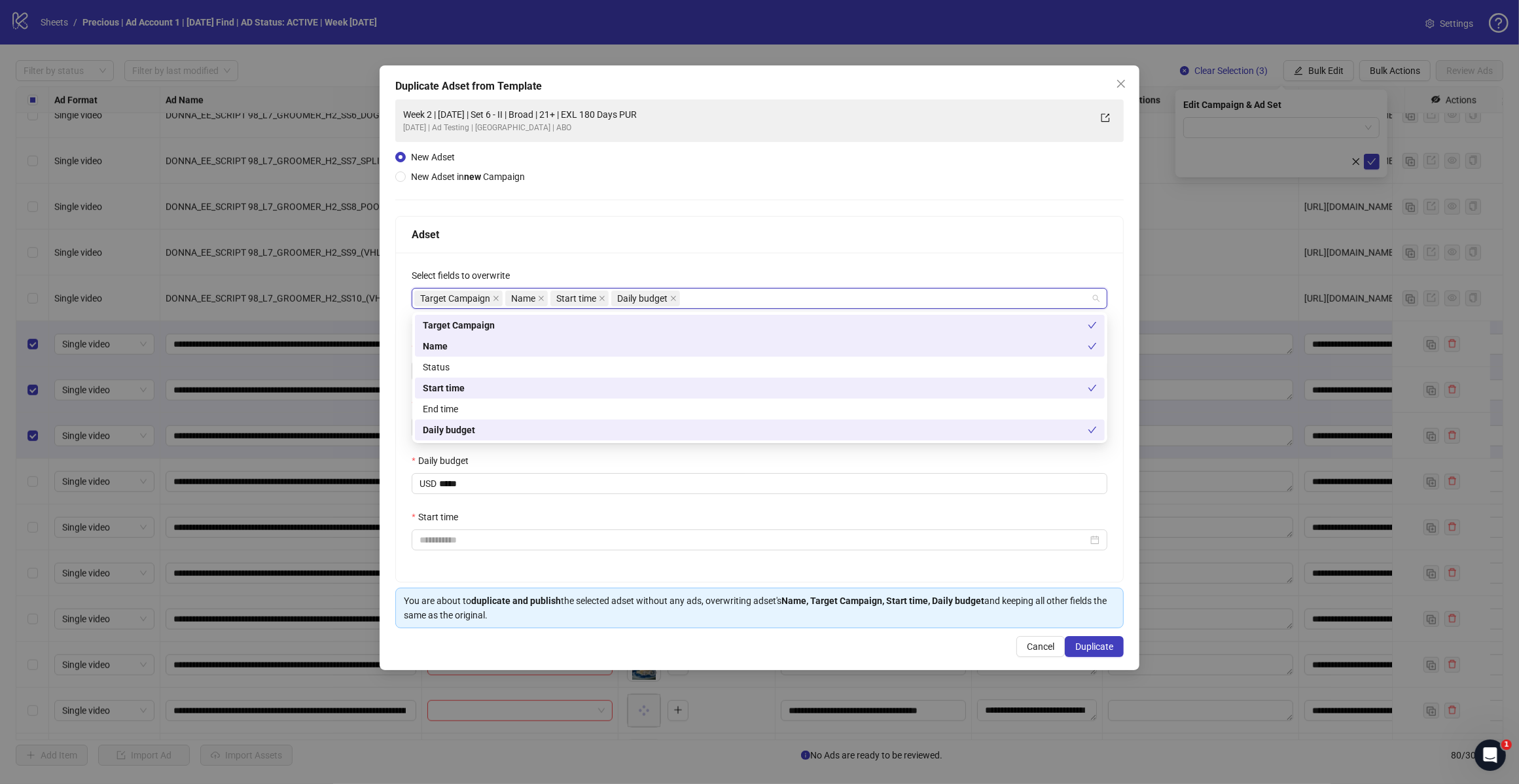
click at [724, 237] on div "Adset" at bounding box center [760, 234] width 696 height 16
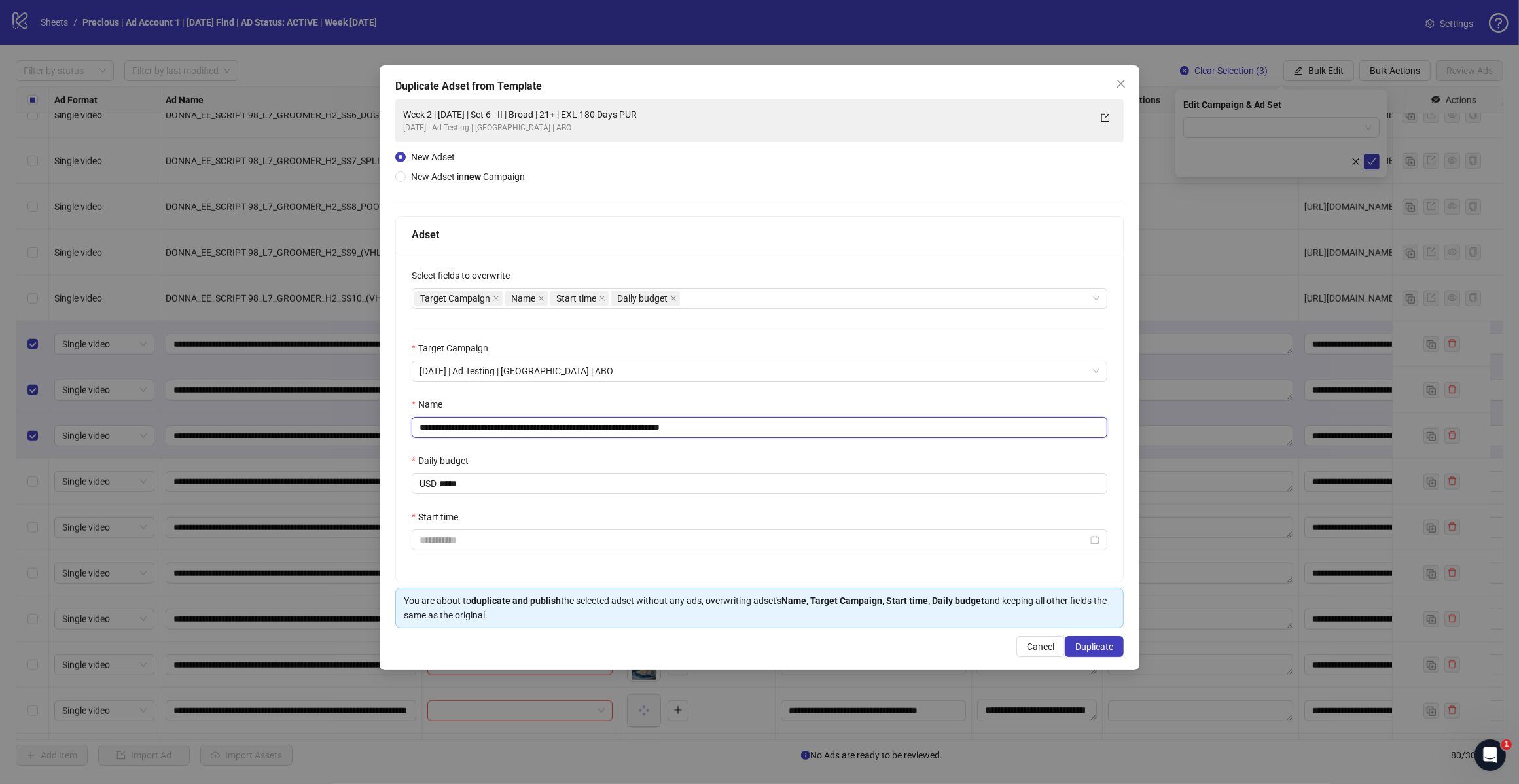
click at [726, 419] on input "**********" at bounding box center [760, 427] width 696 height 21
click at [727, 422] on input "**********" at bounding box center [760, 427] width 696 height 21
click at [544, 425] on input "**********" at bounding box center [760, 427] width 696 height 21
click at [465, 425] on input "**********" at bounding box center [760, 427] width 696 height 21
type input "**********"
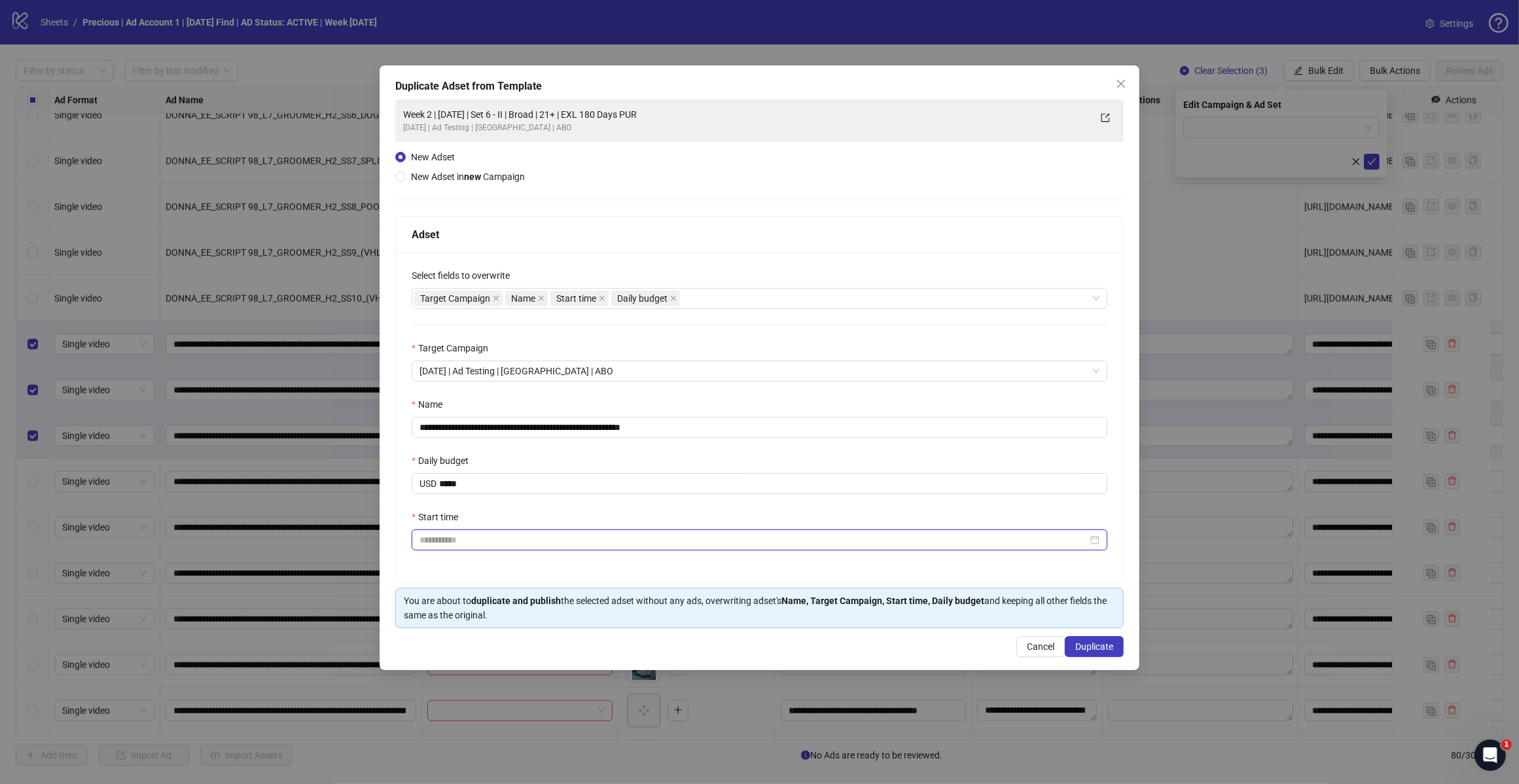
click at [453, 537] on input "Start time" at bounding box center [753, 539] width 668 height 15
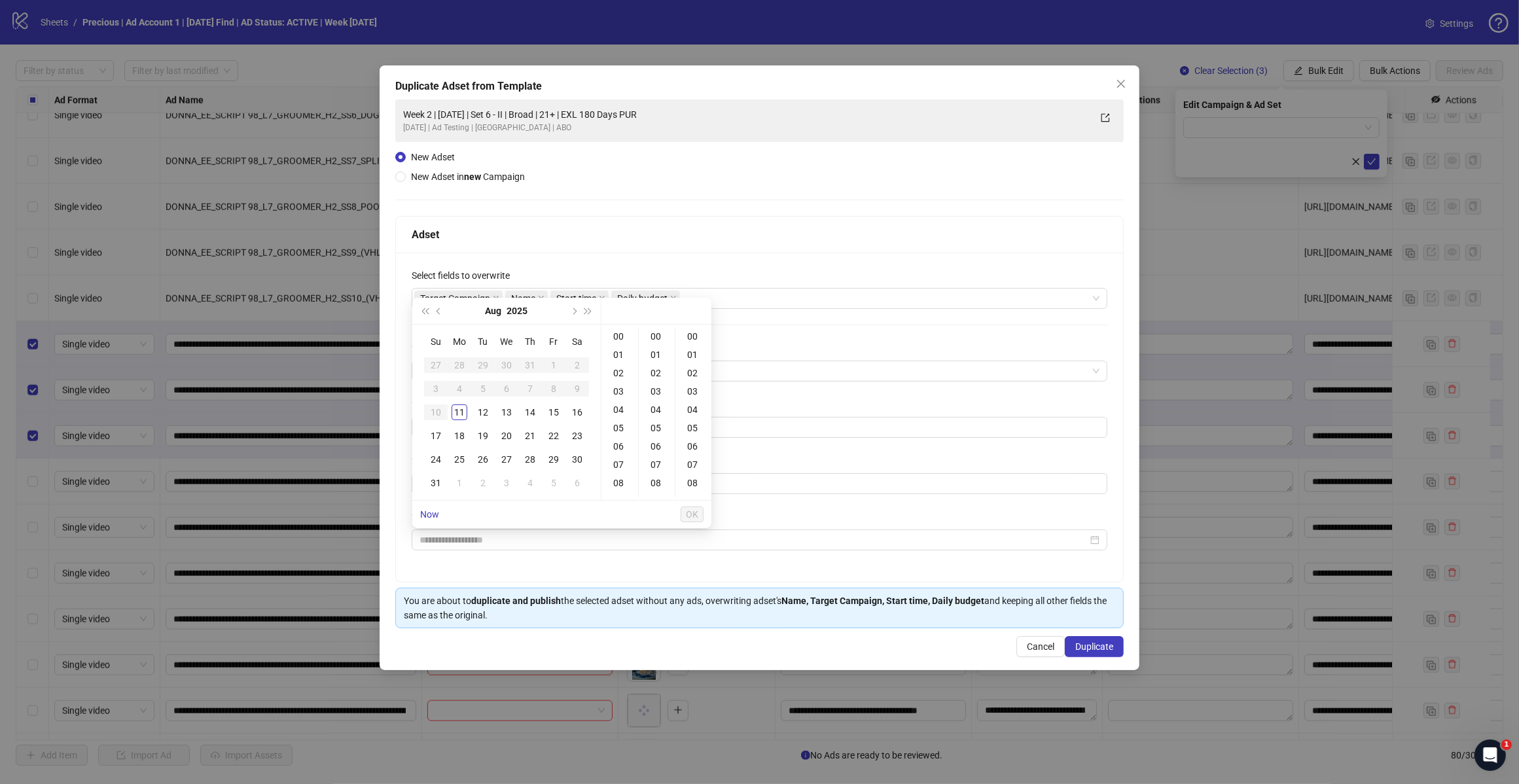
click at [459, 410] on div "11" at bounding box center [459, 412] width 15 height 15
click at [626, 339] on div "18" at bounding box center [620, 338] width 31 height 18
click at [659, 394] on div "30" at bounding box center [657, 394] width 31 height 18
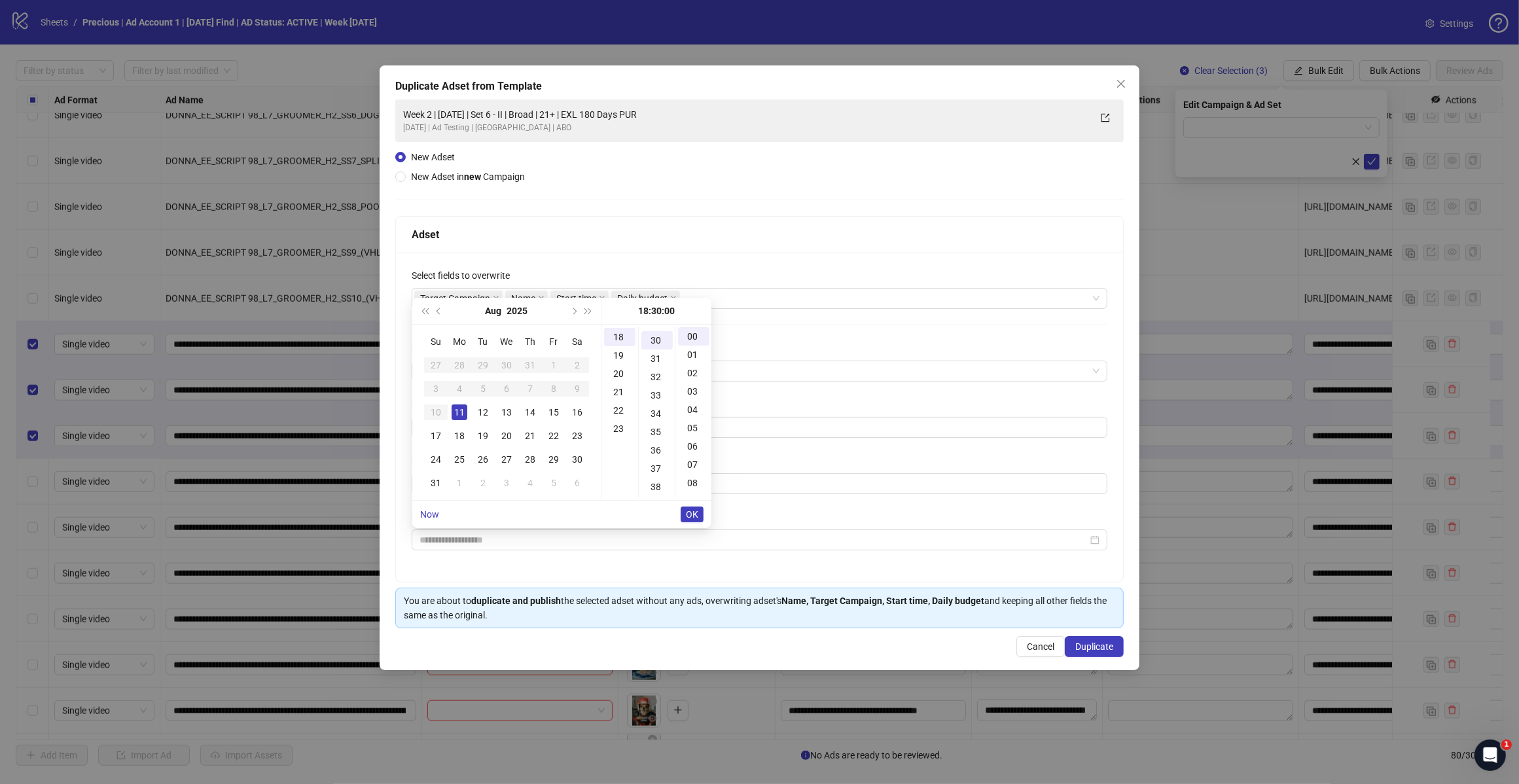
type input "**********"
click at [692, 512] on span "OK" at bounding box center [692, 514] width 13 height 11
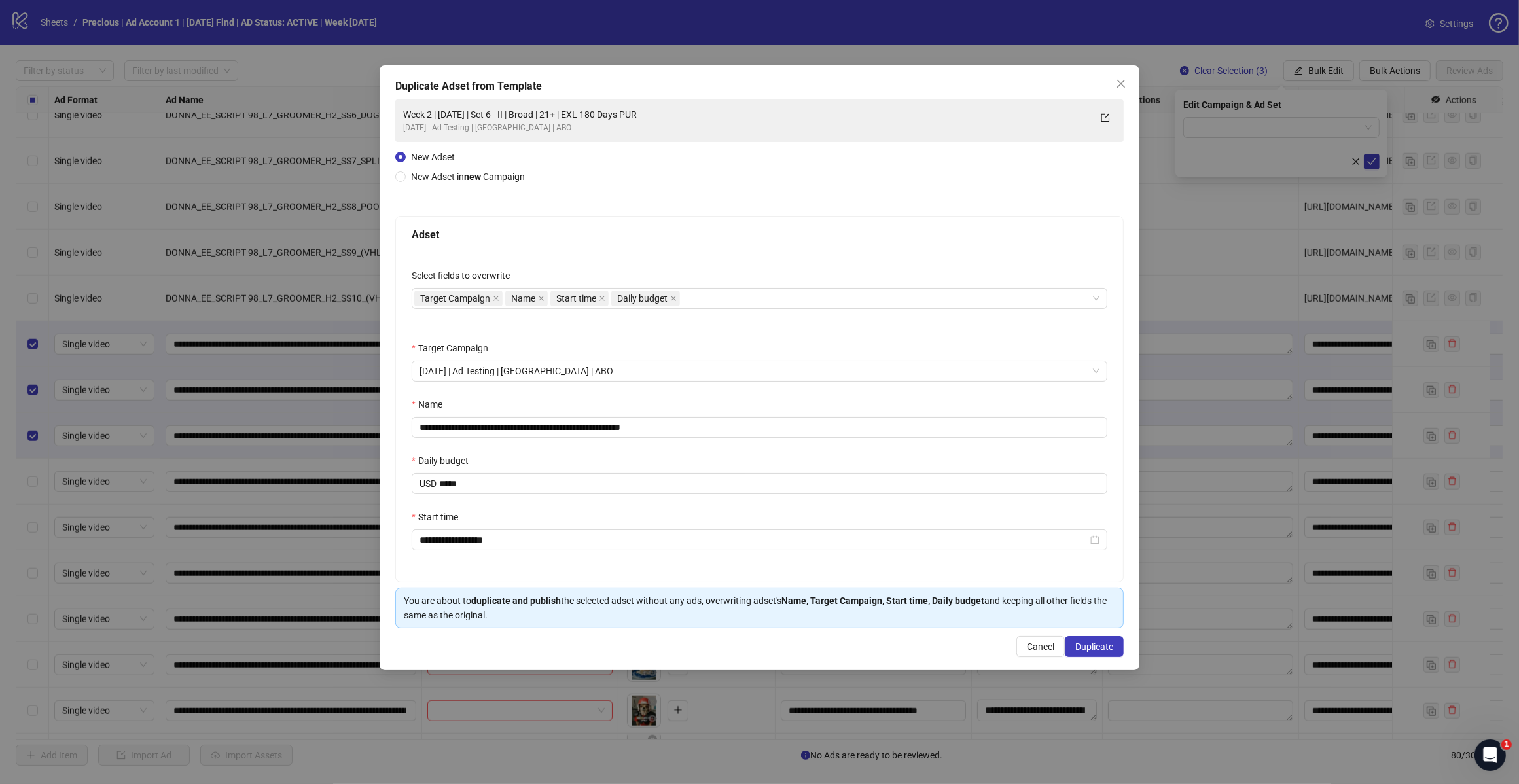
click at [1098, 652] on span "Duplicate" at bounding box center [1094, 646] width 38 height 11
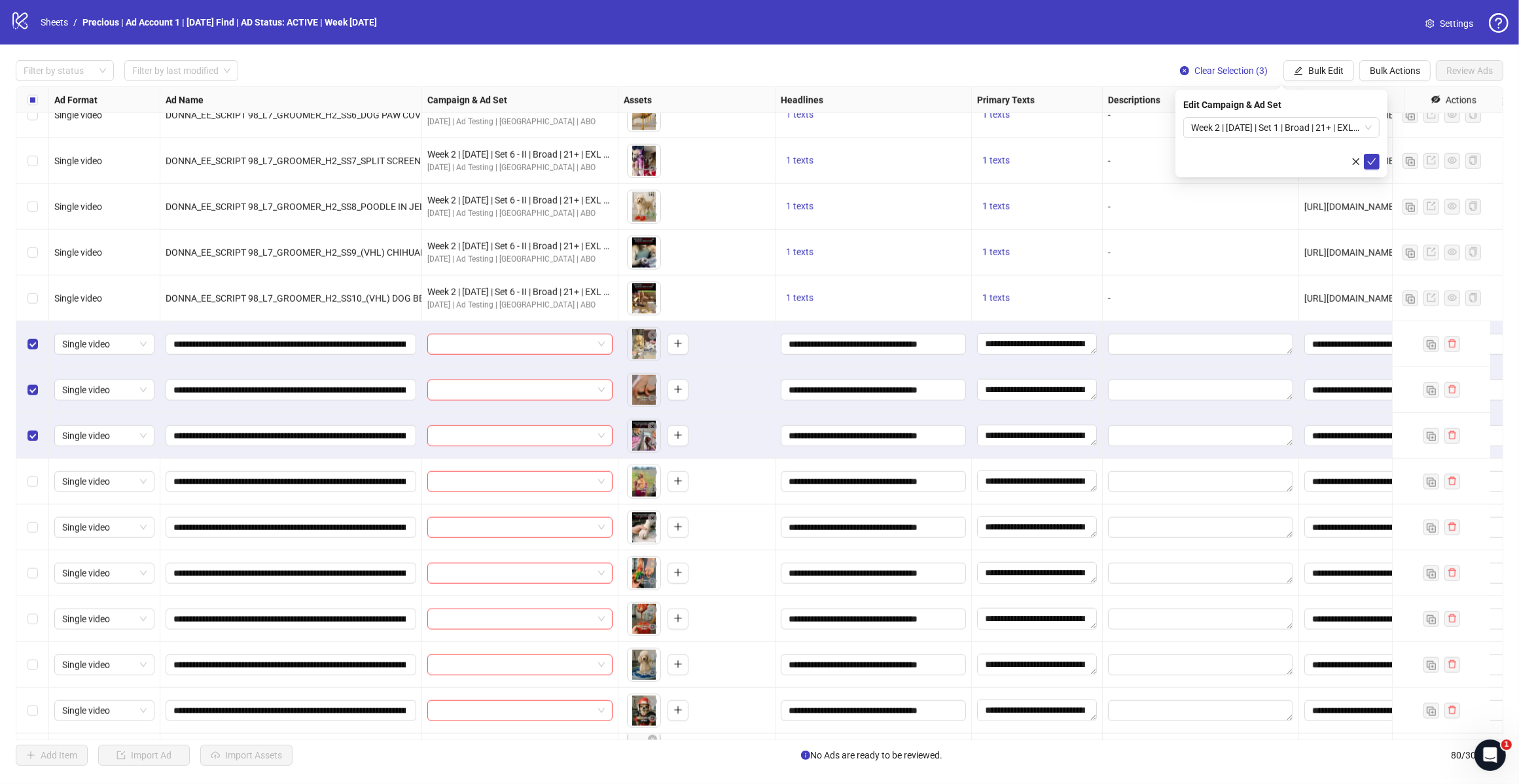
click at [1371, 128] on span "Week 2 | [DATE] | Set 1 | Broad | 21+ | EXL 180 Days PUR" at bounding box center [1281, 128] width 181 height 19
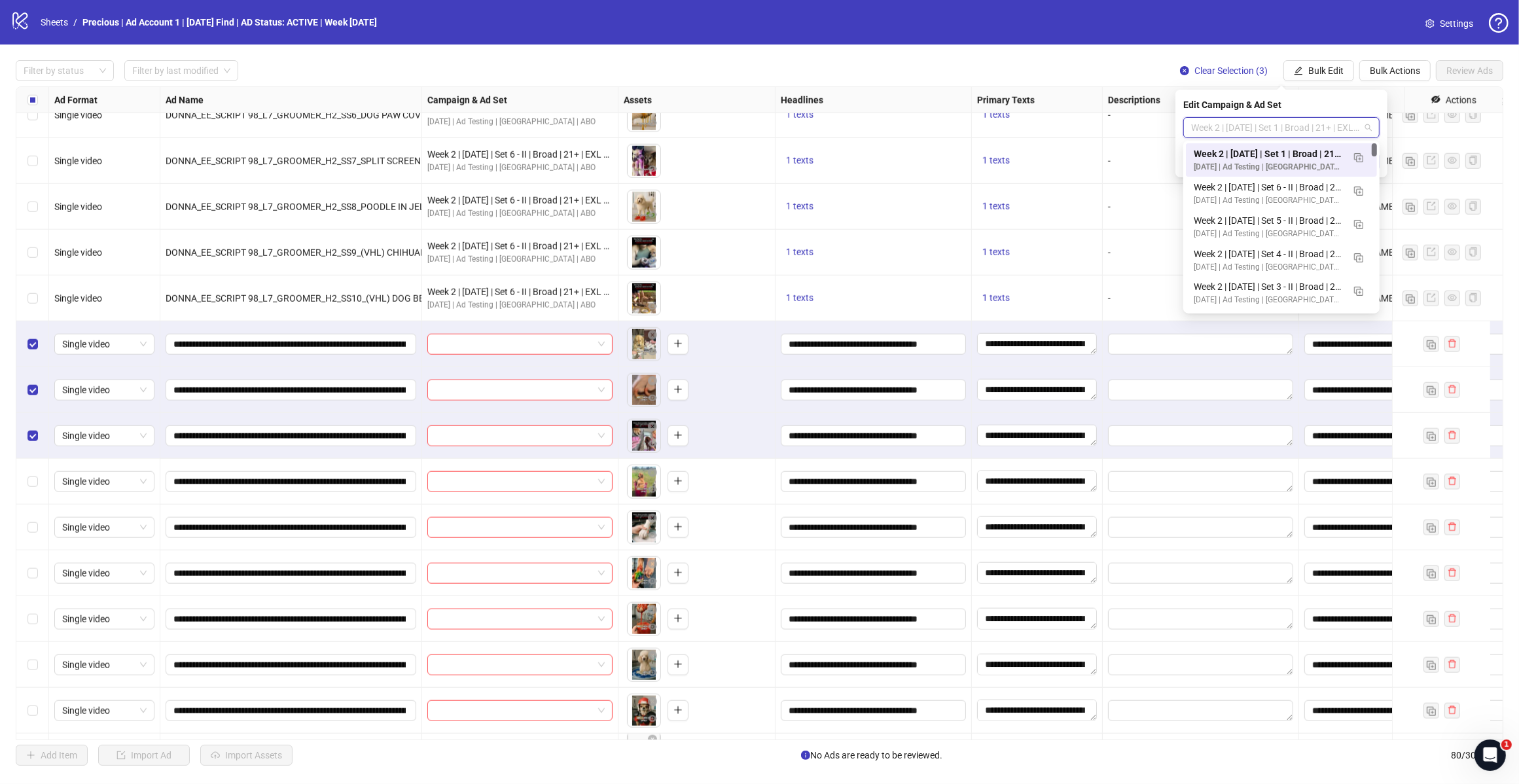
scroll to position [0, 0]
click at [1357, 161] on img "button" at bounding box center [1358, 157] width 9 height 9
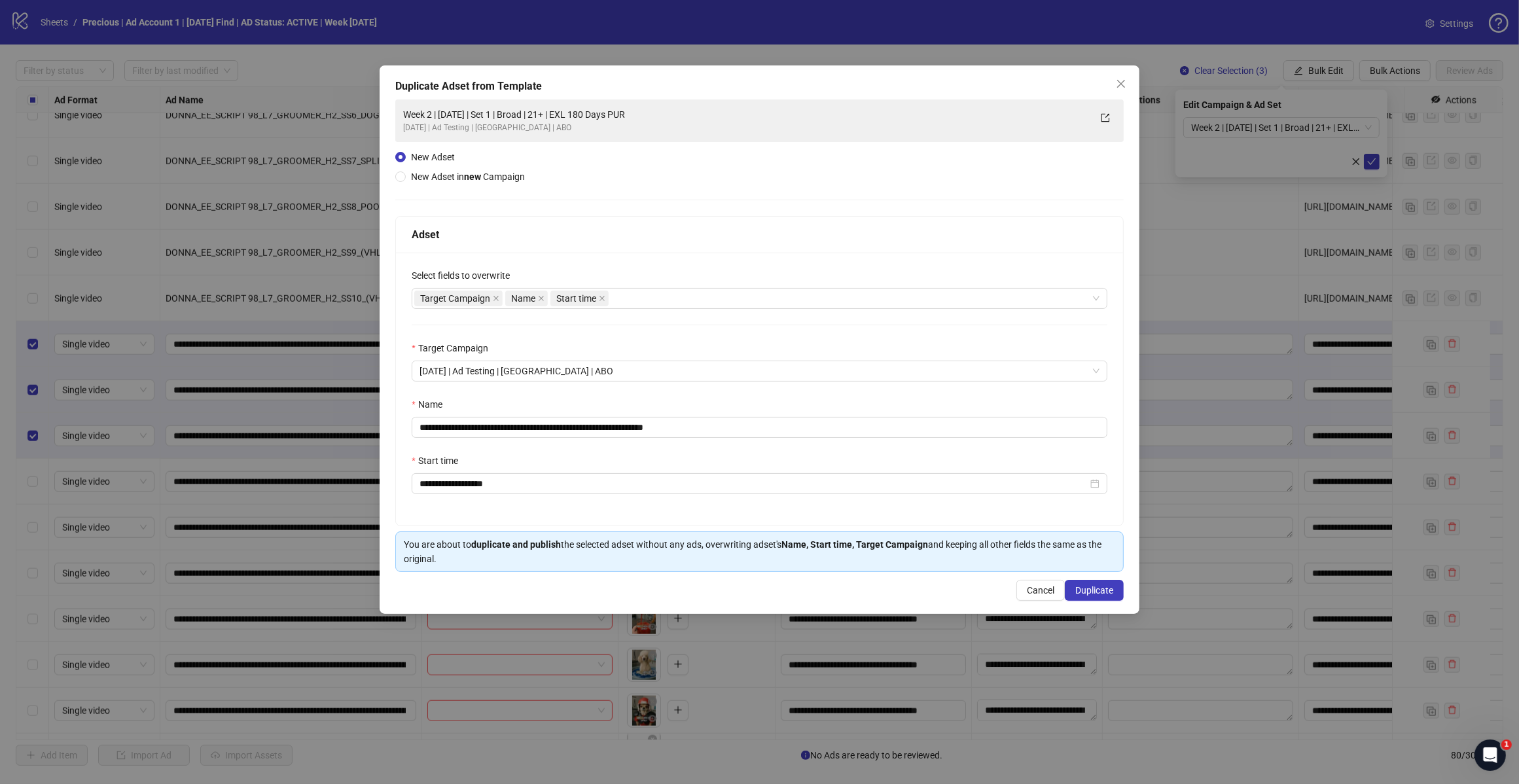
click at [636, 303] on div "Target Campaign Name Start time" at bounding box center [753, 298] width 677 height 18
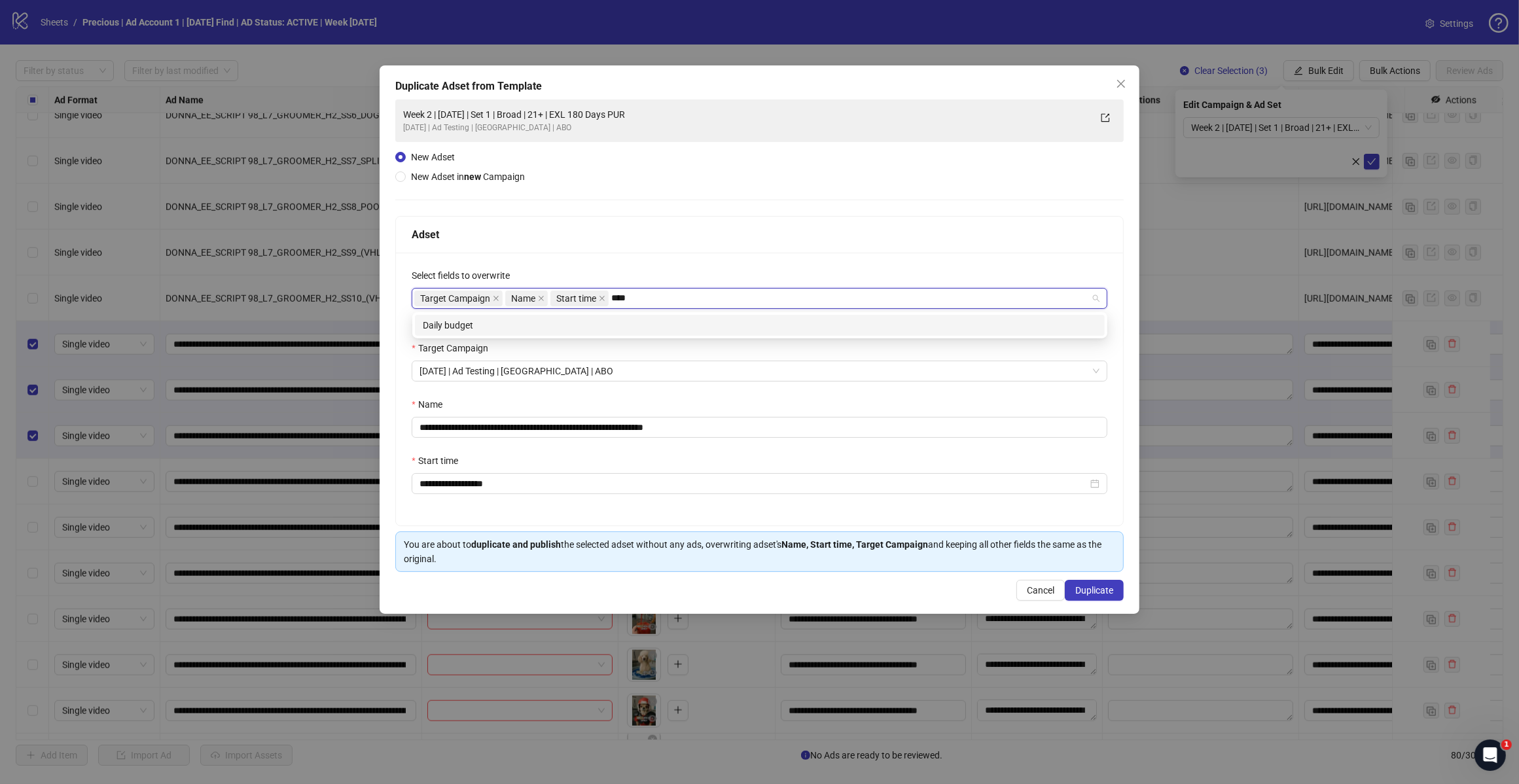
type input "*****"
click at [627, 321] on div "Daily budget" at bounding box center [759, 325] width 674 height 15
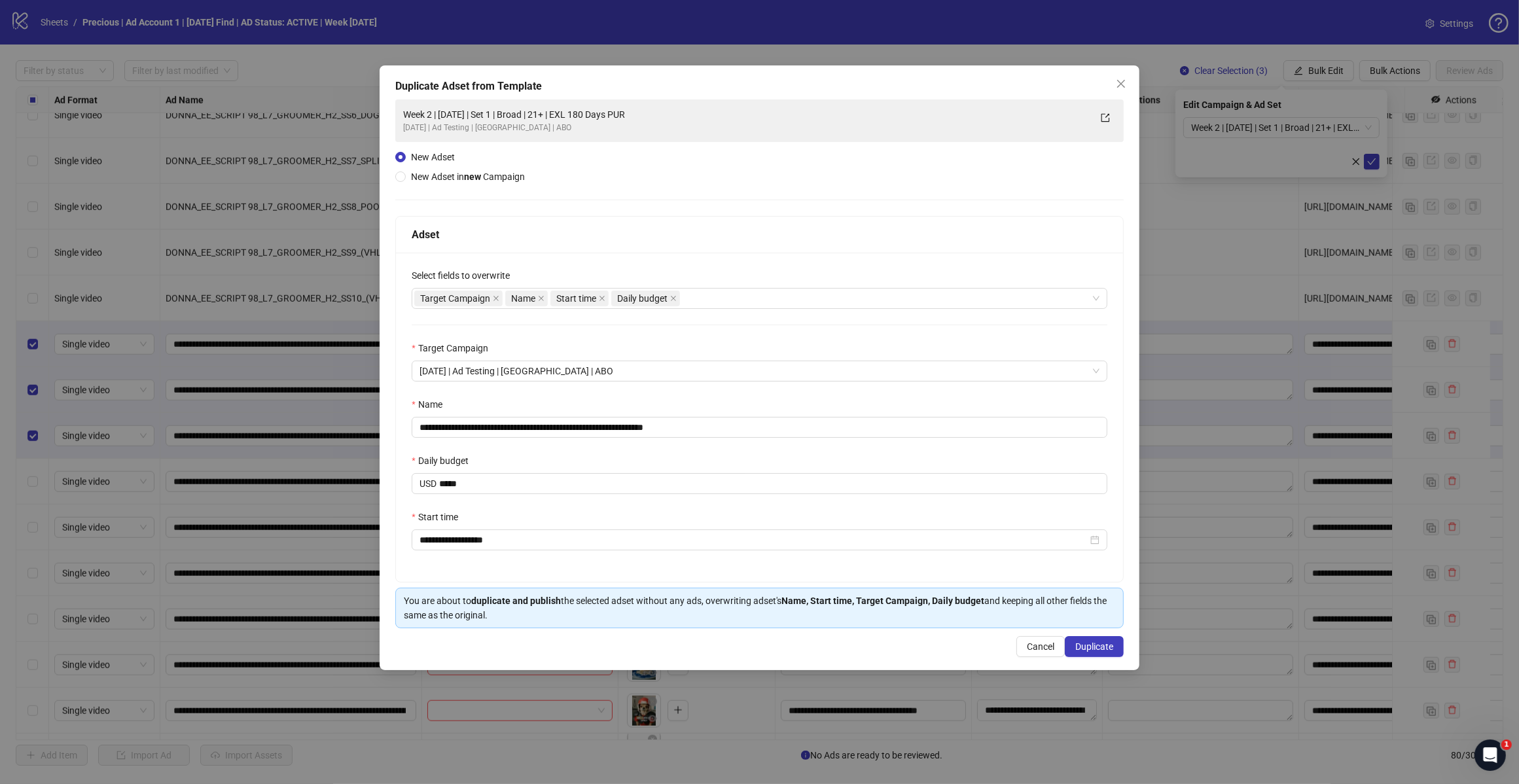
click at [770, 245] on div "Adset" at bounding box center [760, 235] width 727 height 37
click at [723, 426] on input "**********" at bounding box center [760, 427] width 696 height 21
click at [531, 426] on input "**********" at bounding box center [760, 427] width 696 height 21
type input "**********"
click at [1095, 650] on span "Duplicate" at bounding box center [1094, 646] width 38 height 11
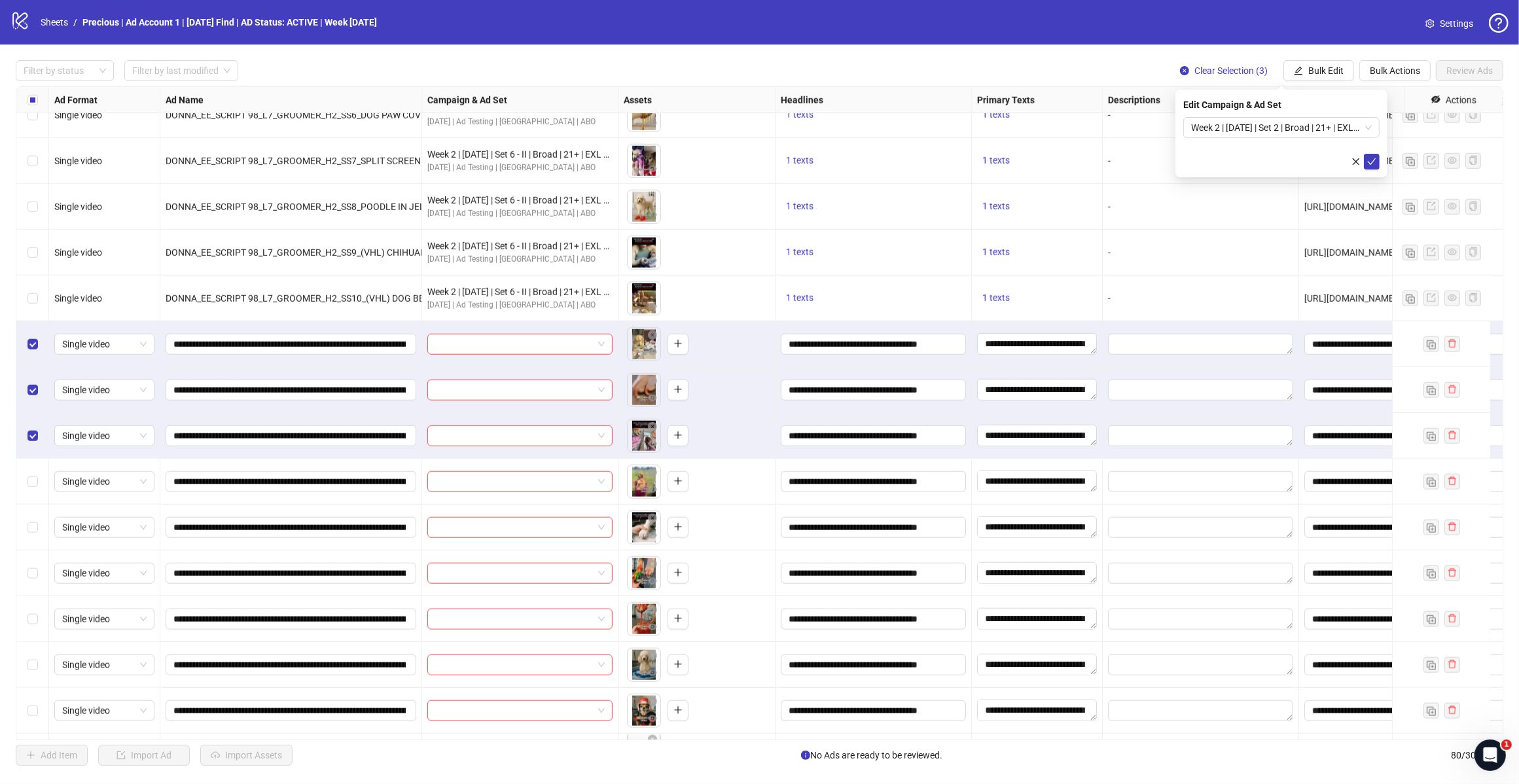
click at [1368, 130] on span "Week 2 | [DATE] | Set 2 | Broad | 21+ | EXL 180 Days PUR" at bounding box center [1281, 128] width 181 height 19
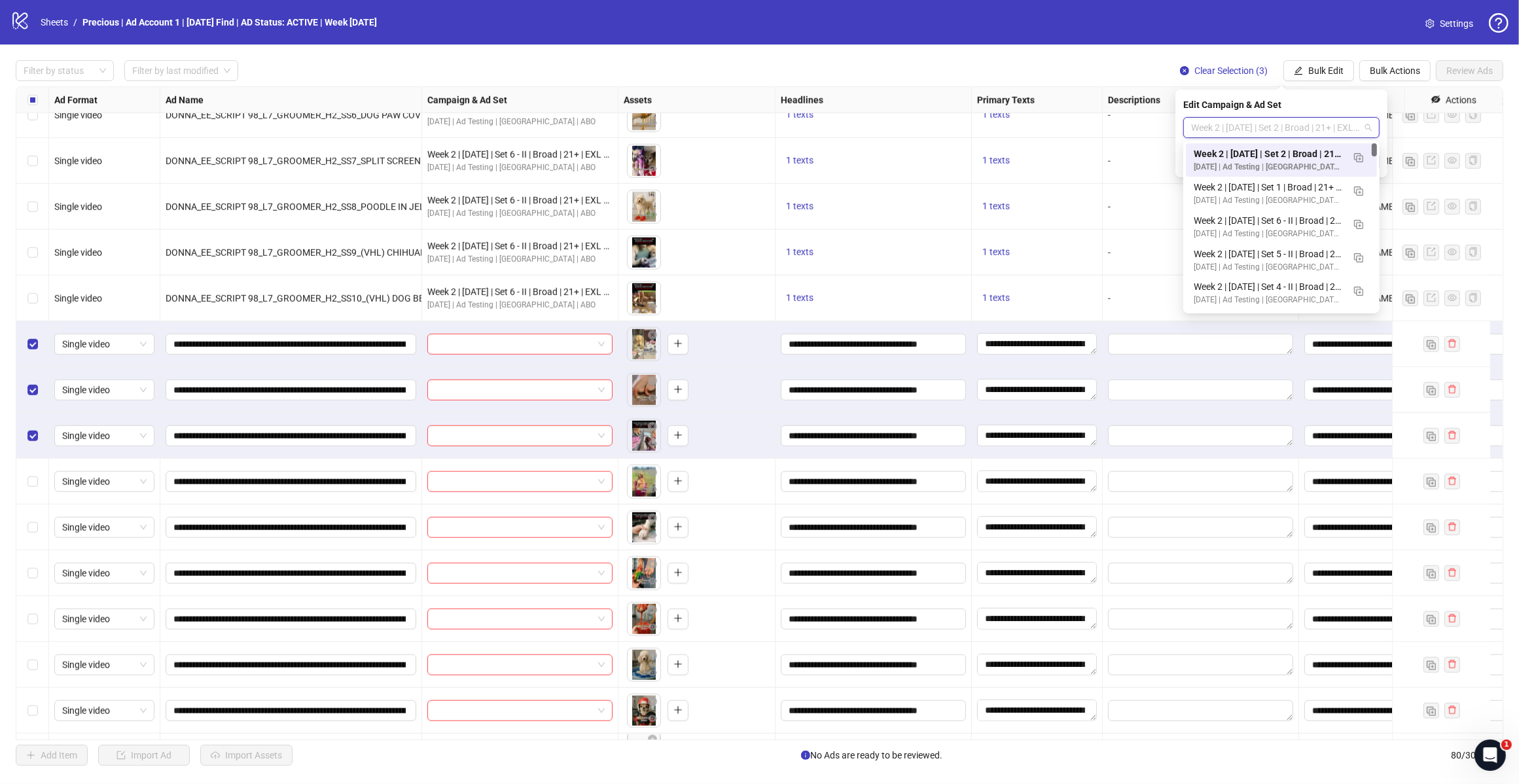
click at [1358, 152] on span "button" at bounding box center [1358, 157] width 9 height 11
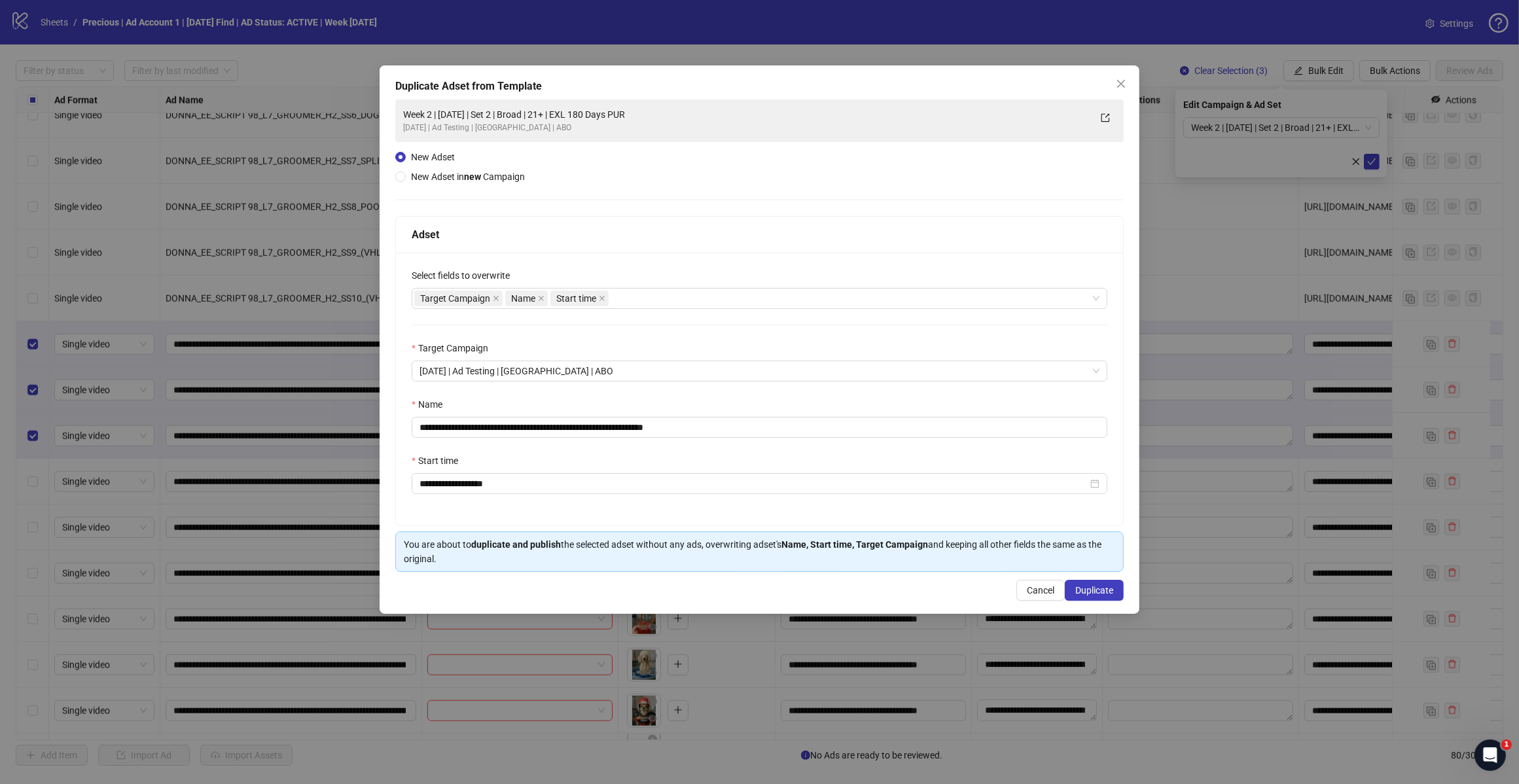
click at [735, 441] on div "**********" at bounding box center [760, 389] width 727 height 273
click at [745, 429] on input "**********" at bounding box center [760, 427] width 696 height 21
click at [532, 426] on input "**********" at bounding box center [760, 427] width 696 height 21
type input "**********"
click at [1078, 587] on span "Duplicate" at bounding box center [1094, 590] width 38 height 11
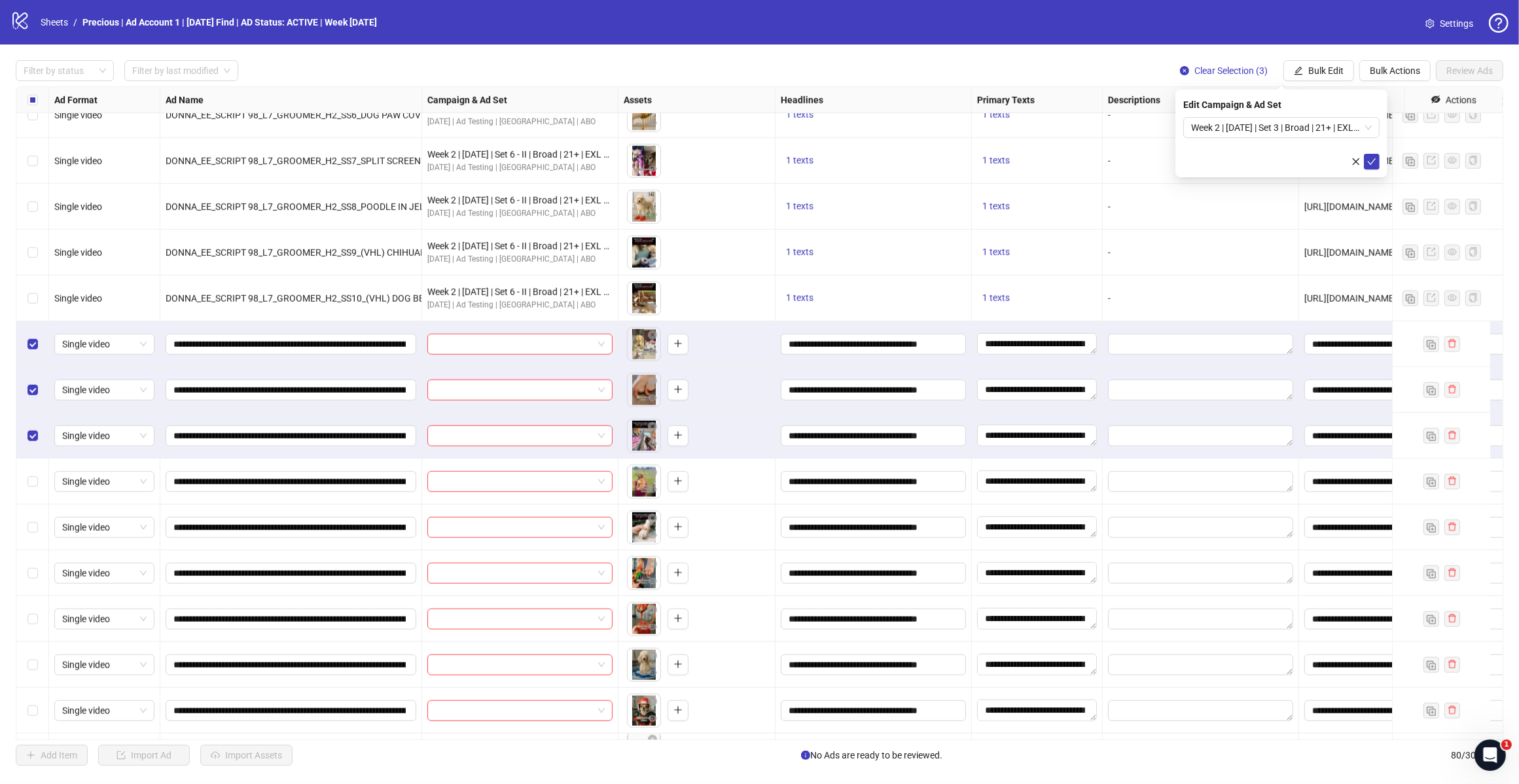
click at [1368, 128] on span "Week 2 | [DATE] | Set 3 | Broad | 21+ | EXL 180 Days PUR" at bounding box center [1281, 128] width 181 height 19
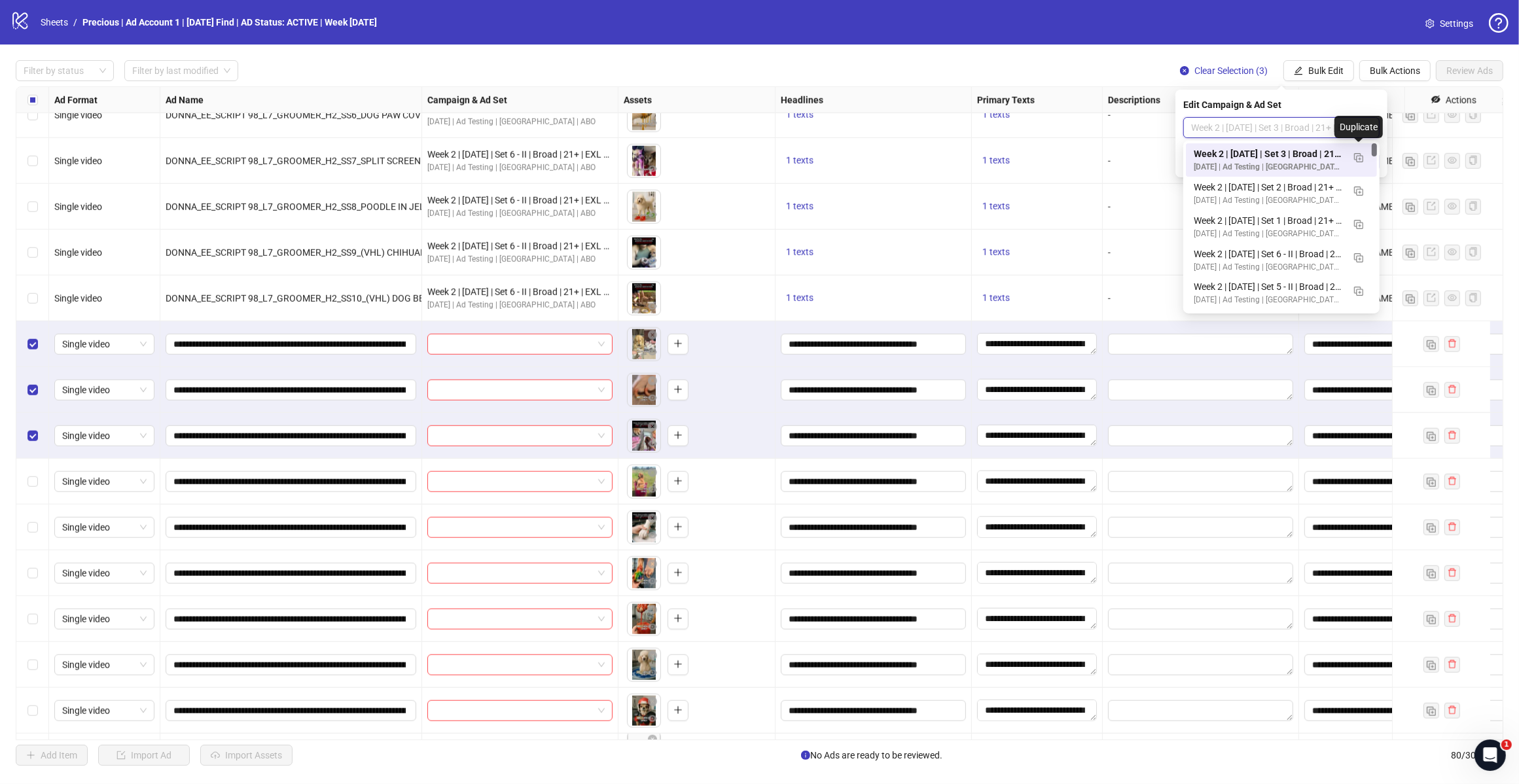
click at [1362, 158] on img "button" at bounding box center [1358, 157] width 9 height 9
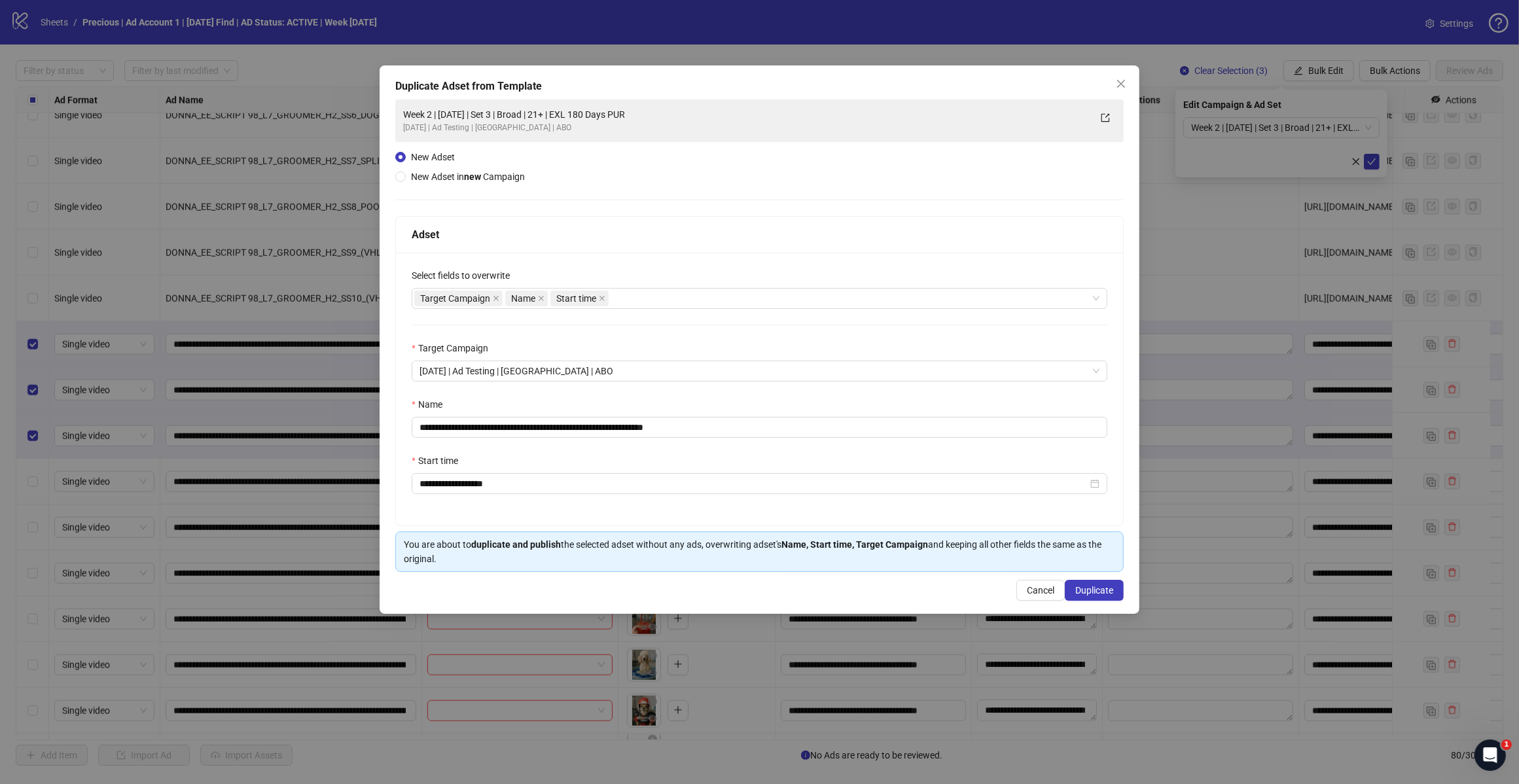
click at [744, 305] on div "Target Campaign Name Start time" at bounding box center [753, 298] width 677 height 18
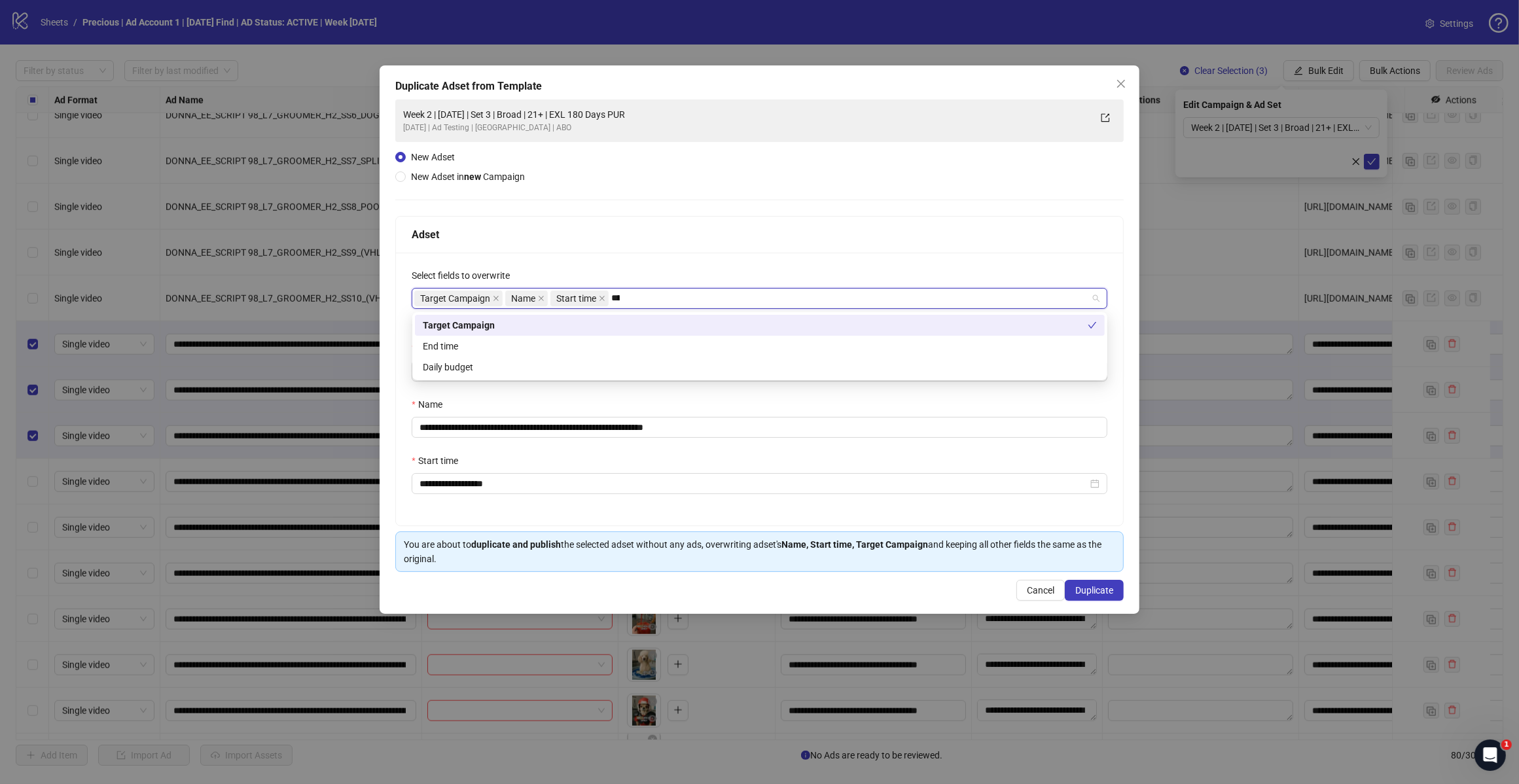
type input "*****"
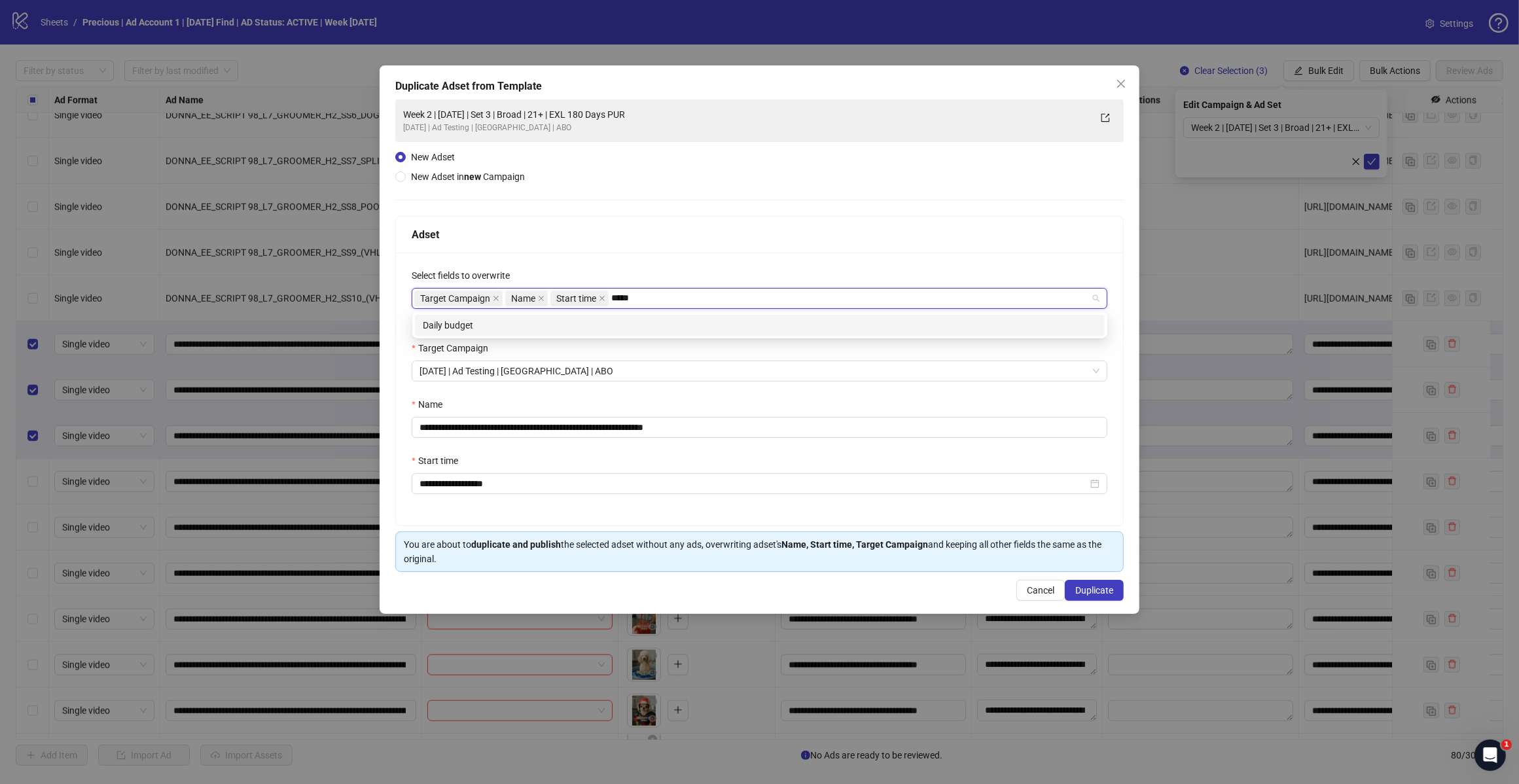
click at [674, 324] on div "Daily budget" at bounding box center [759, 325] width 674 height 15
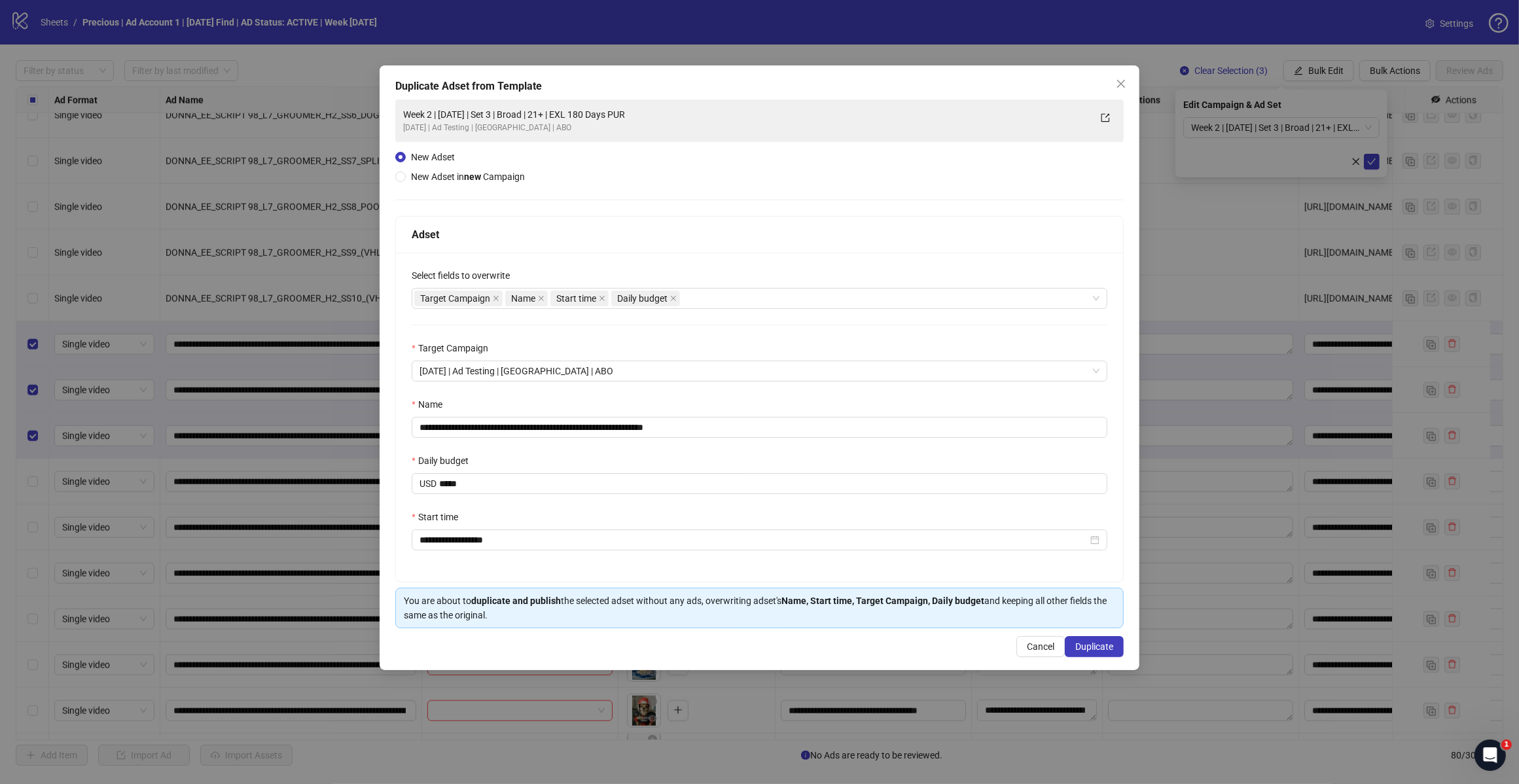
click at [750, 257] on div "**********" at bounding box center [760, 417] width 727 height 330
click at [751, 247] on div "Adset" at bounding box center [760, 235] width 727 height 37
click at [735, 432] on input "**********" at bounding box center [760, 427] width 696 height 21
click at [530, 425] on input "**********" at bounding box center [760, 427] width 696 height 21
type input "**********"
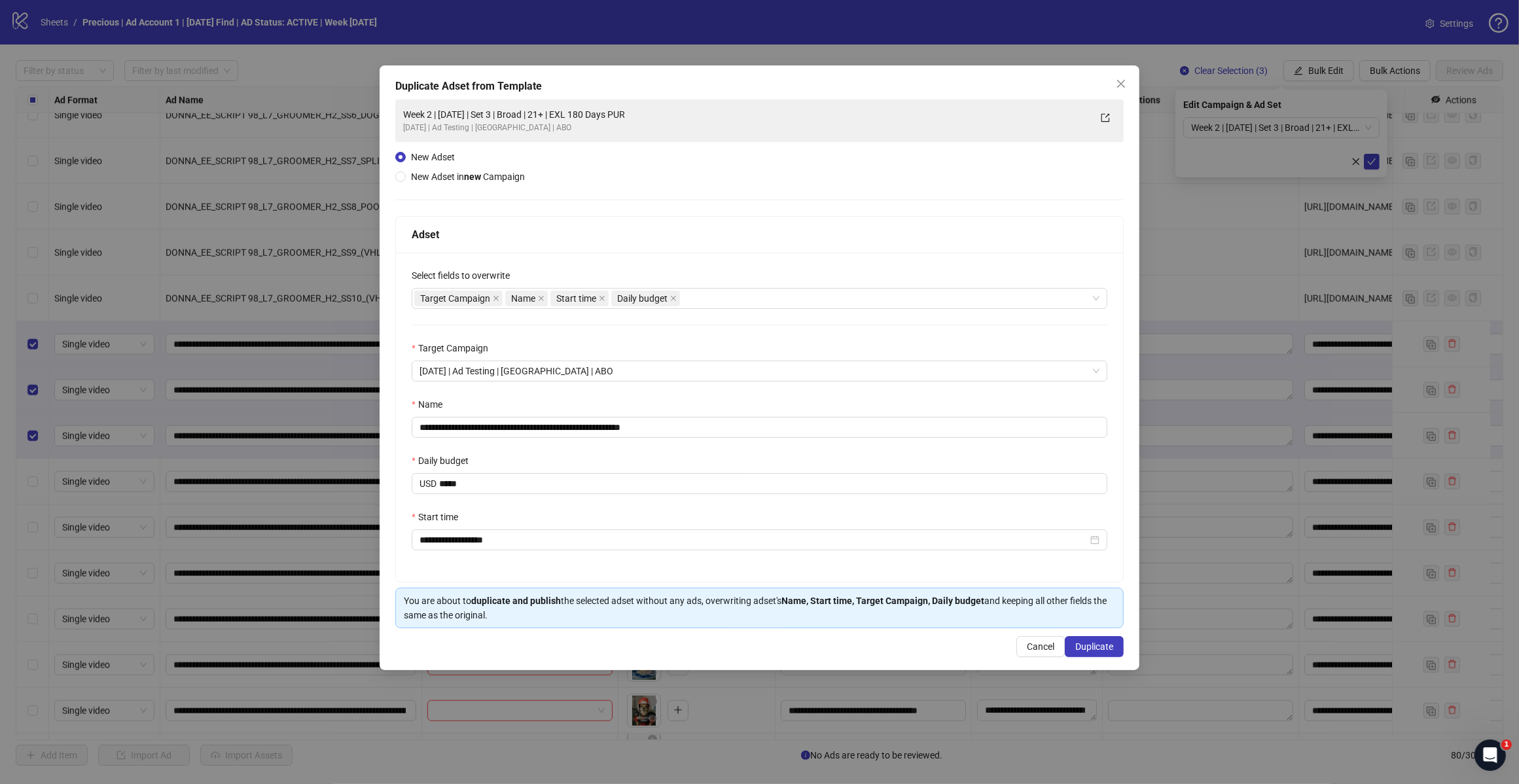
click at [1075, 642] on button "Duplicate" at bounding box center [1094, 647] width 59 height 21
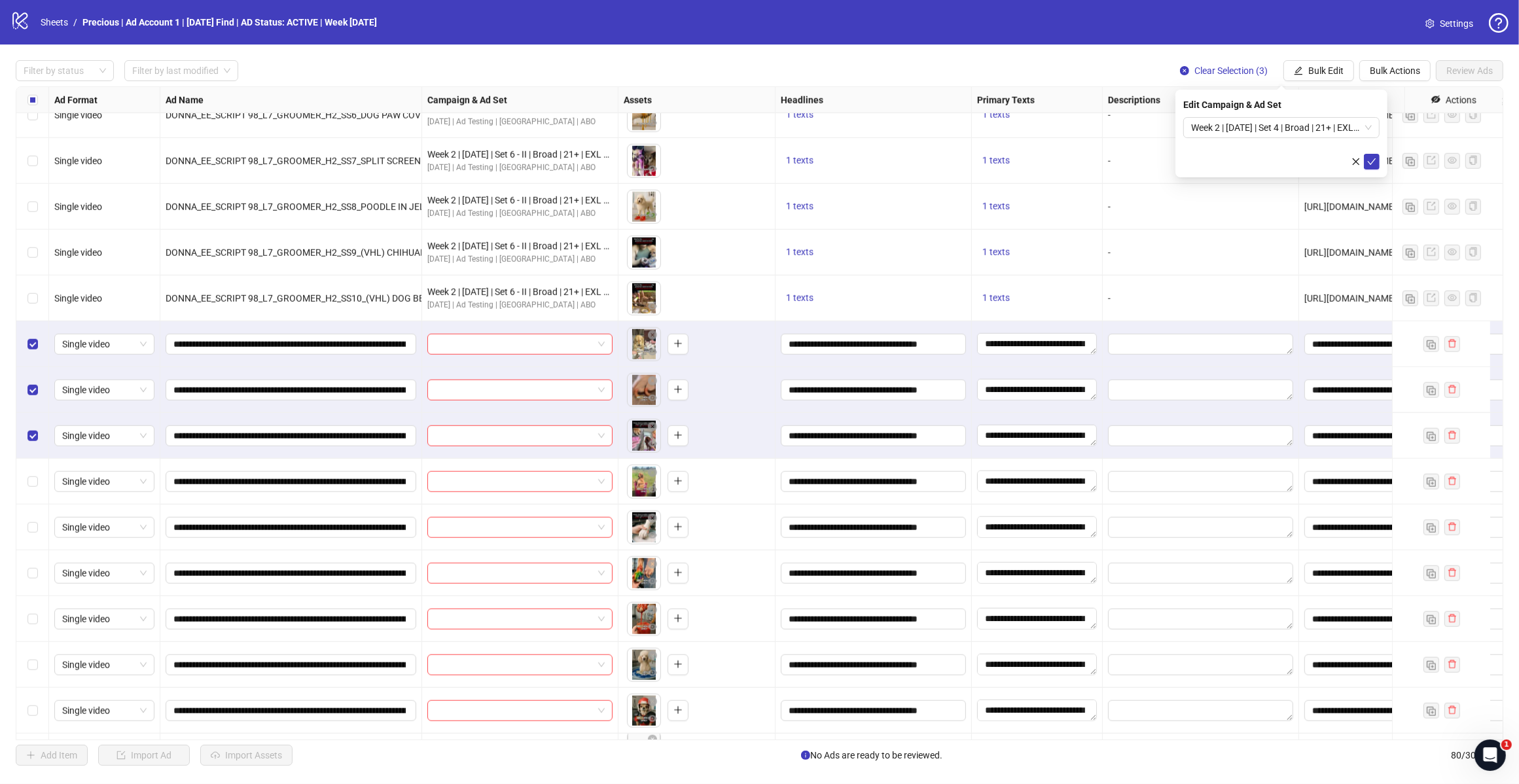
click at [1372, 131] on div "Week 2 | [DATE] | Set 4 | Broad | 21+ | EXL 180 Days PUR" at bounding box center [1281, 128] width 196 height 21
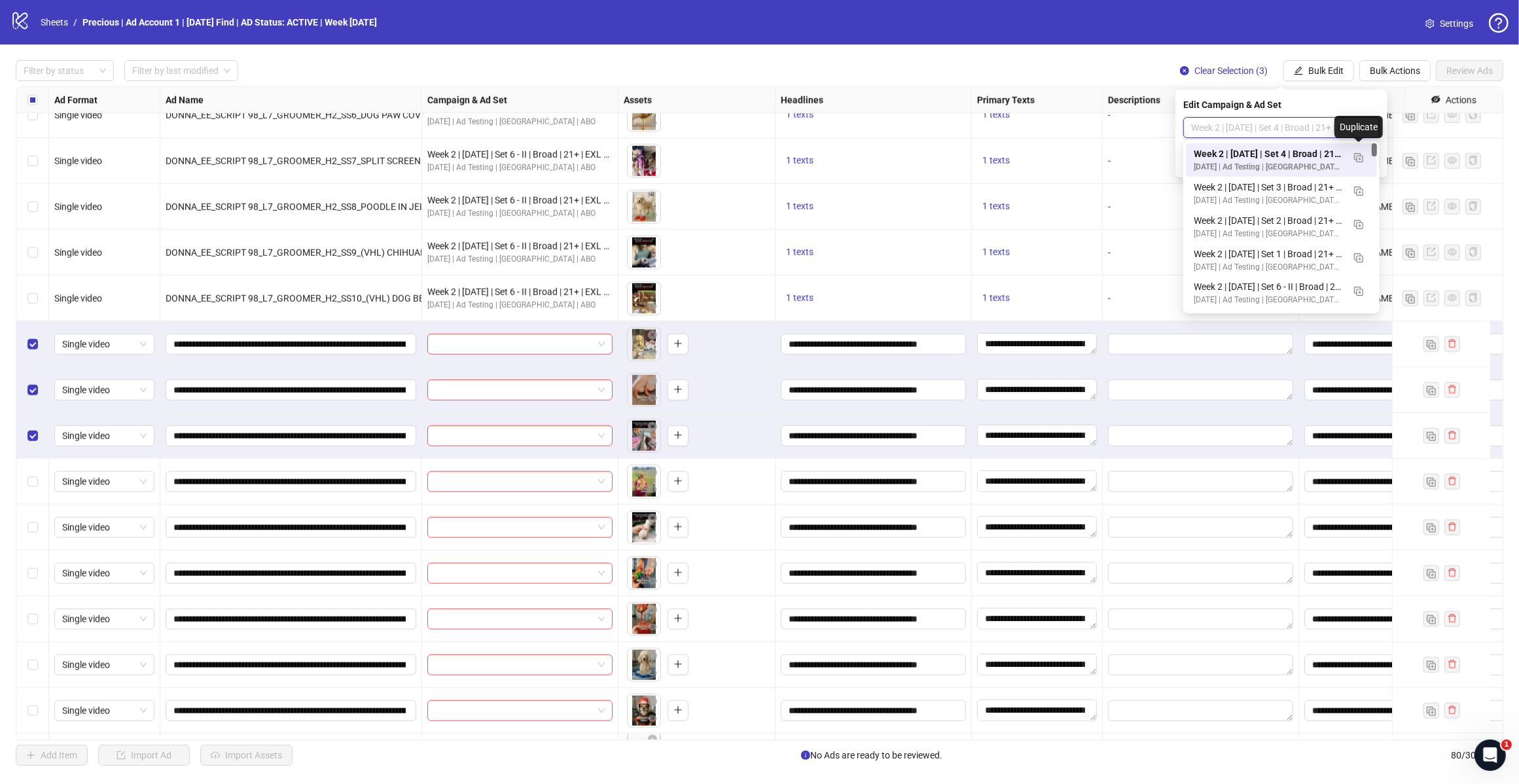
click at [1359, 161] on img "button" at bounding box center [1358, 157] width 9 height 9
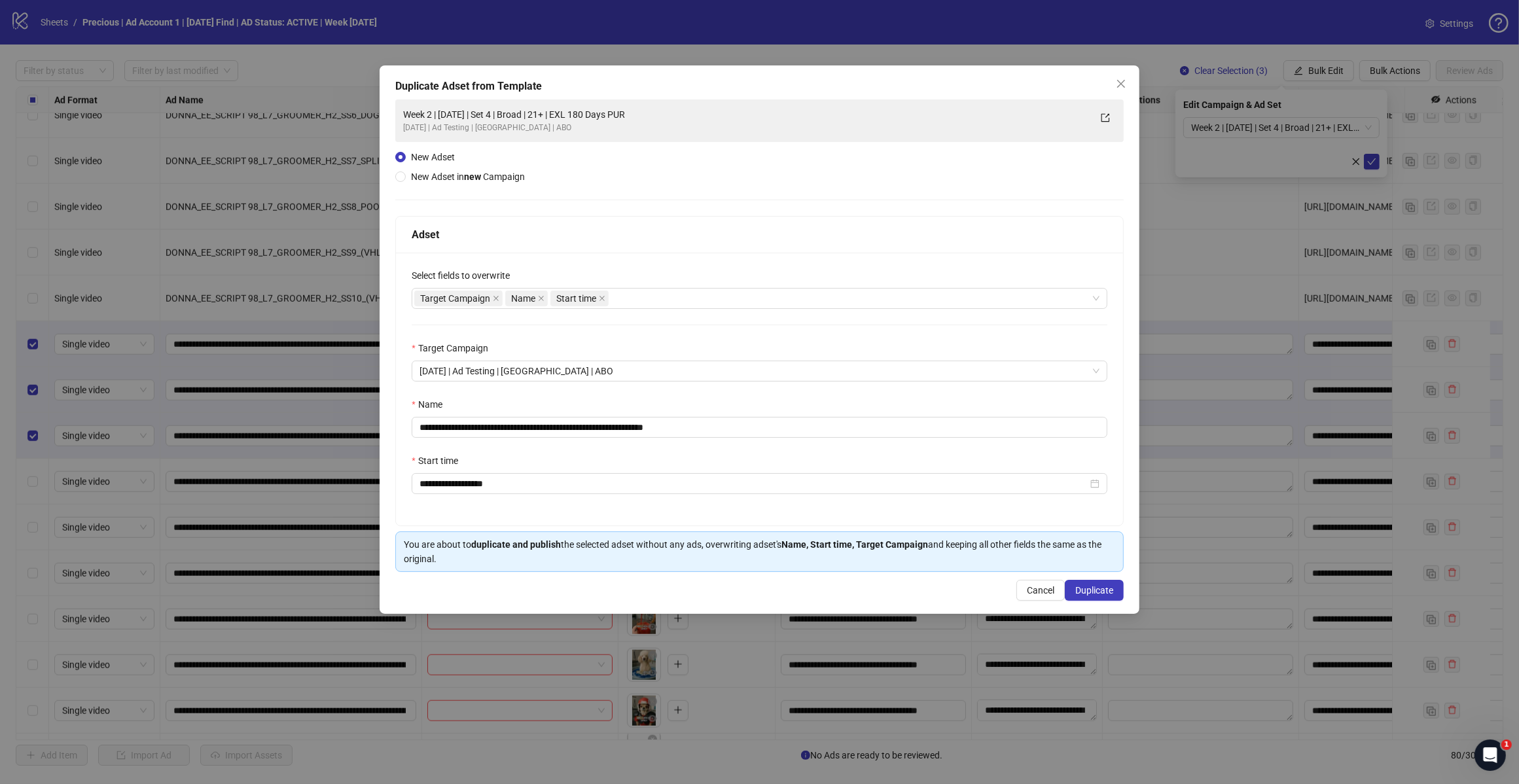
click at [635, 303] on div "Target Campaign Name Start time" at bounding box center [753, 298] width 677 height 18
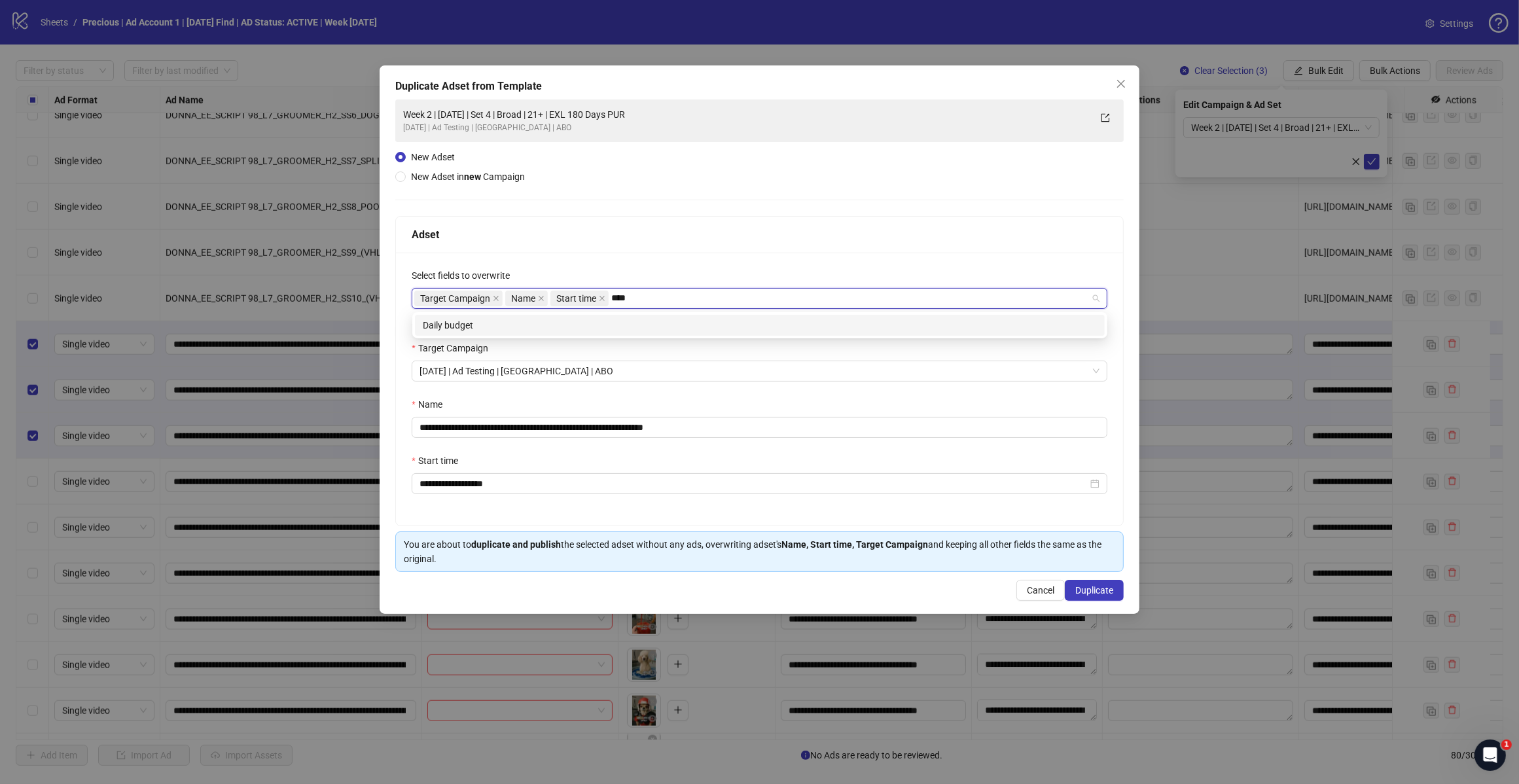
type input "*****"
click at [628, 325] on div "Daily budget" at bounding box center [759, 325] width 674 height 15
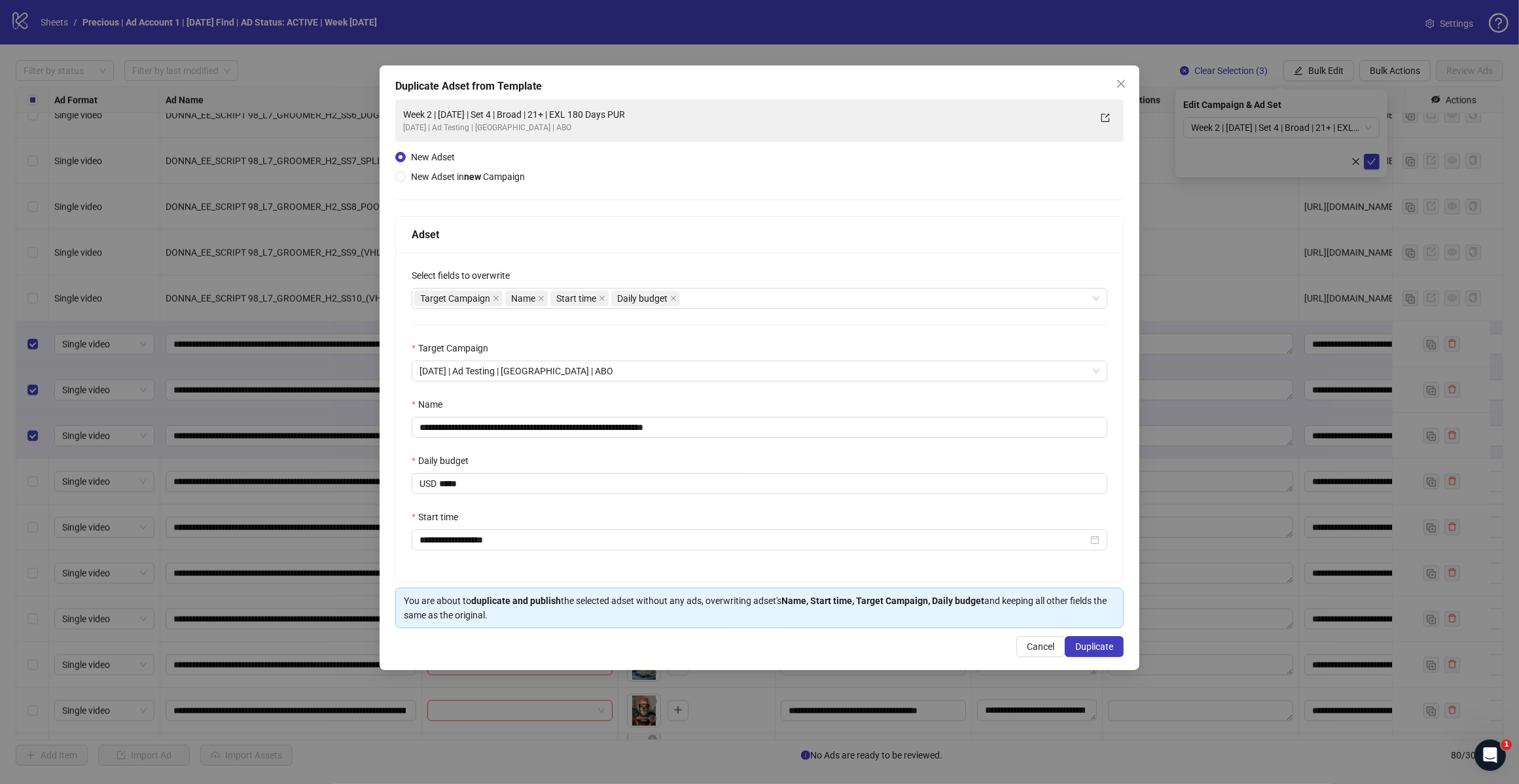
click at [665, 234] on div "Adset" at bounding box center [760, 234] width 696 height 16
click at [692, 424] on input "**********" at bounding box center [760, 427] width 696 height 21
click at [531, 424] on input "**********" at bounding box center [760, 427] width 696 height 21
type input "**********"
click at [1094, 649] on span "Duplicate" at bounding box center [1094, 646] width 38 height 11
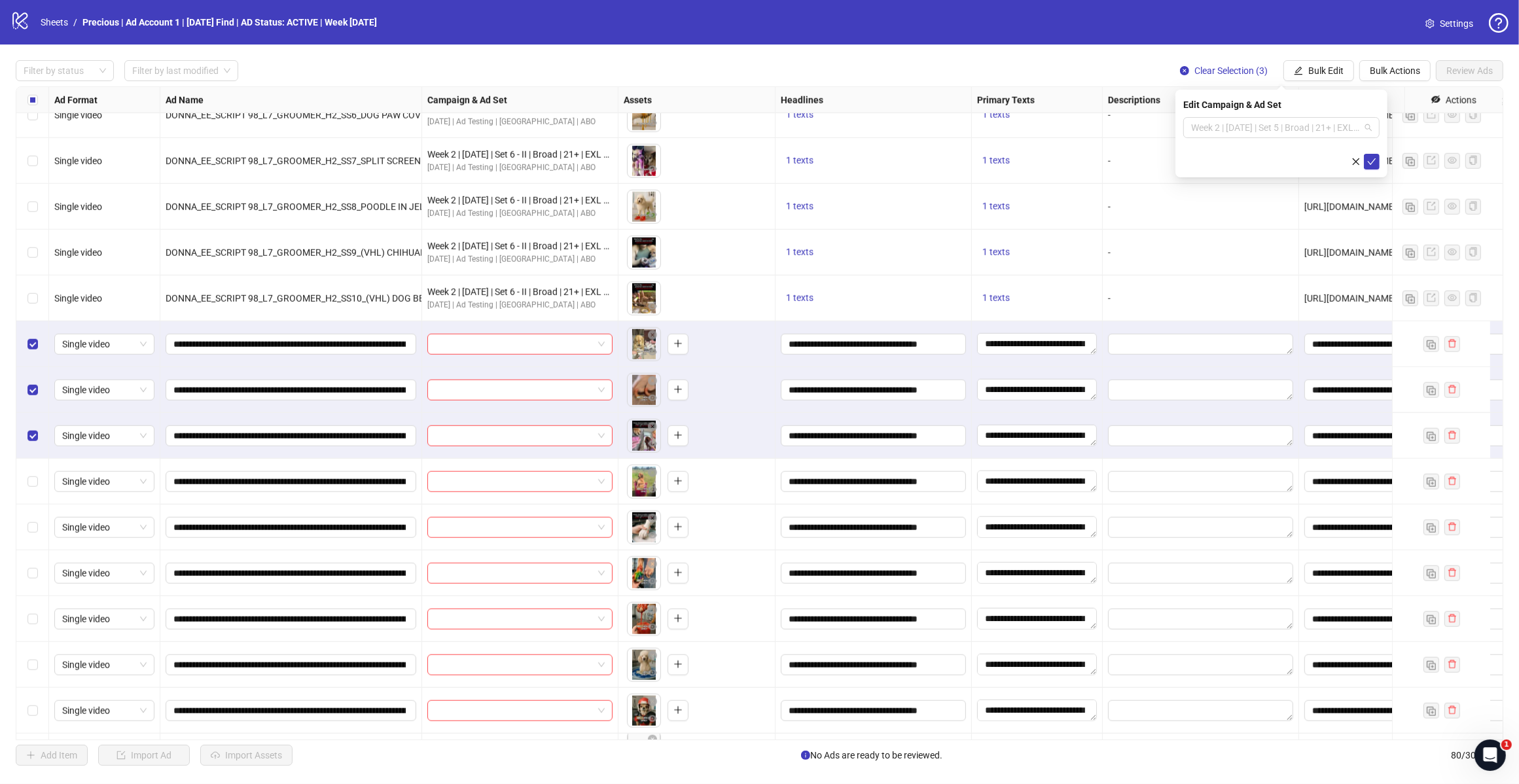
click at [1358, 123] on span "Week 2 | [DATE] | Set 5 | Broad | 21+ | EXL 180 Days PUR" at bounding box center [1281, 128] width 181 height 19
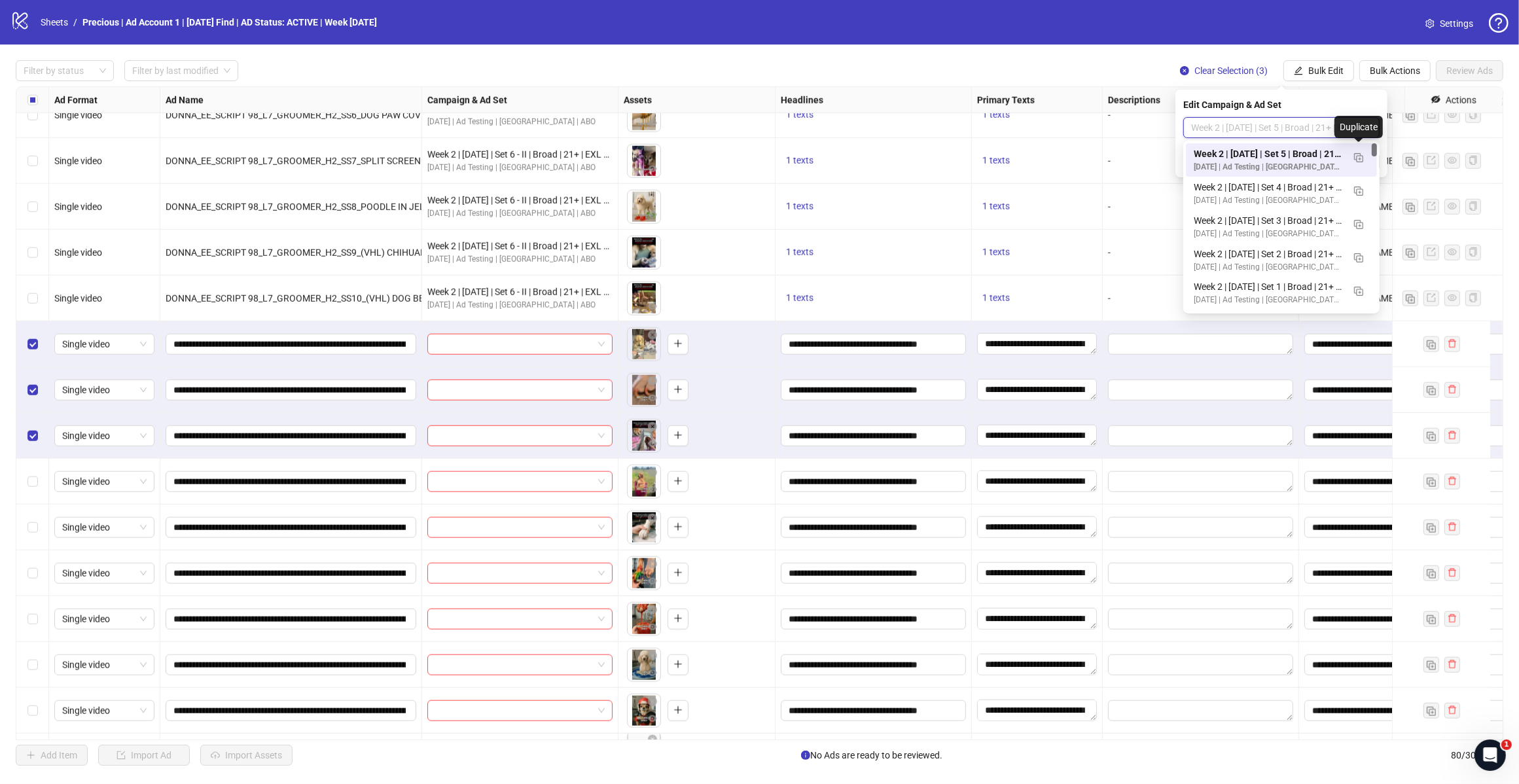
click at [1363, 154] on img "button" at bounding box center [1358, 157] width 9 height 9
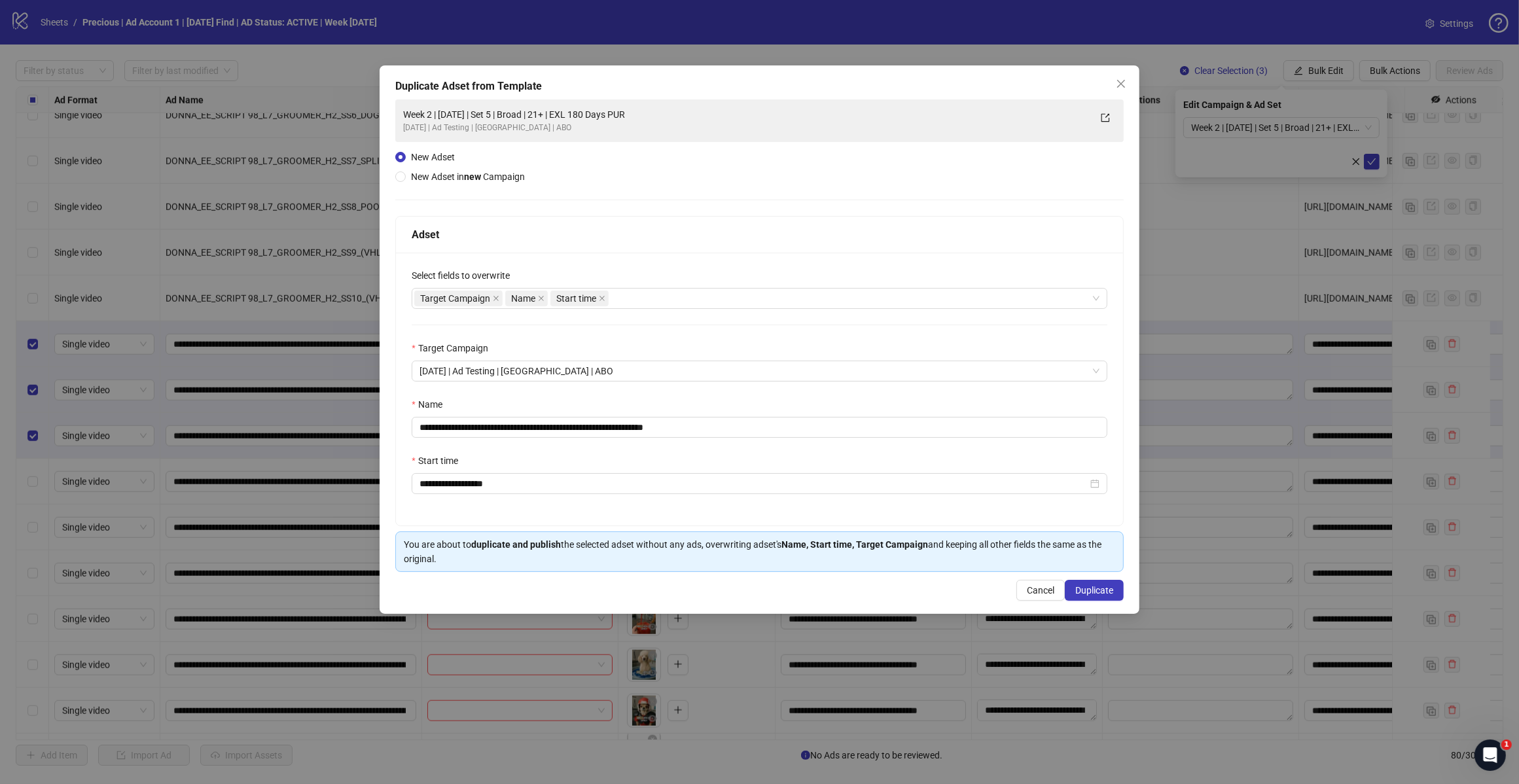
click at [732, 297] on div "Target Campaign Name Start time" at bounding box center [753, 298] width 677 height 18
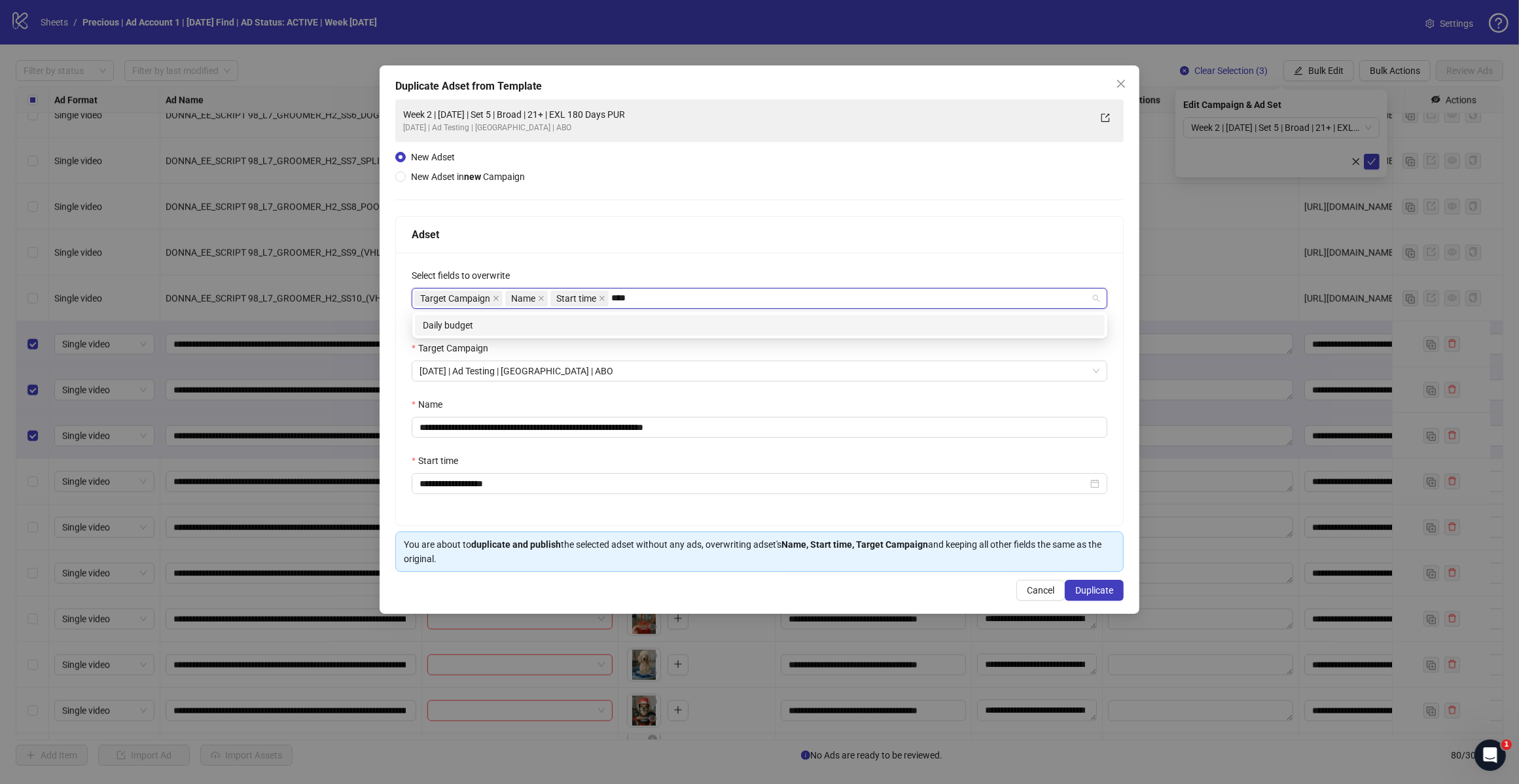
type input "*****"
click at [700, 332] on div "Daily budget" at bounding box center [759, 325] width 674 height 15
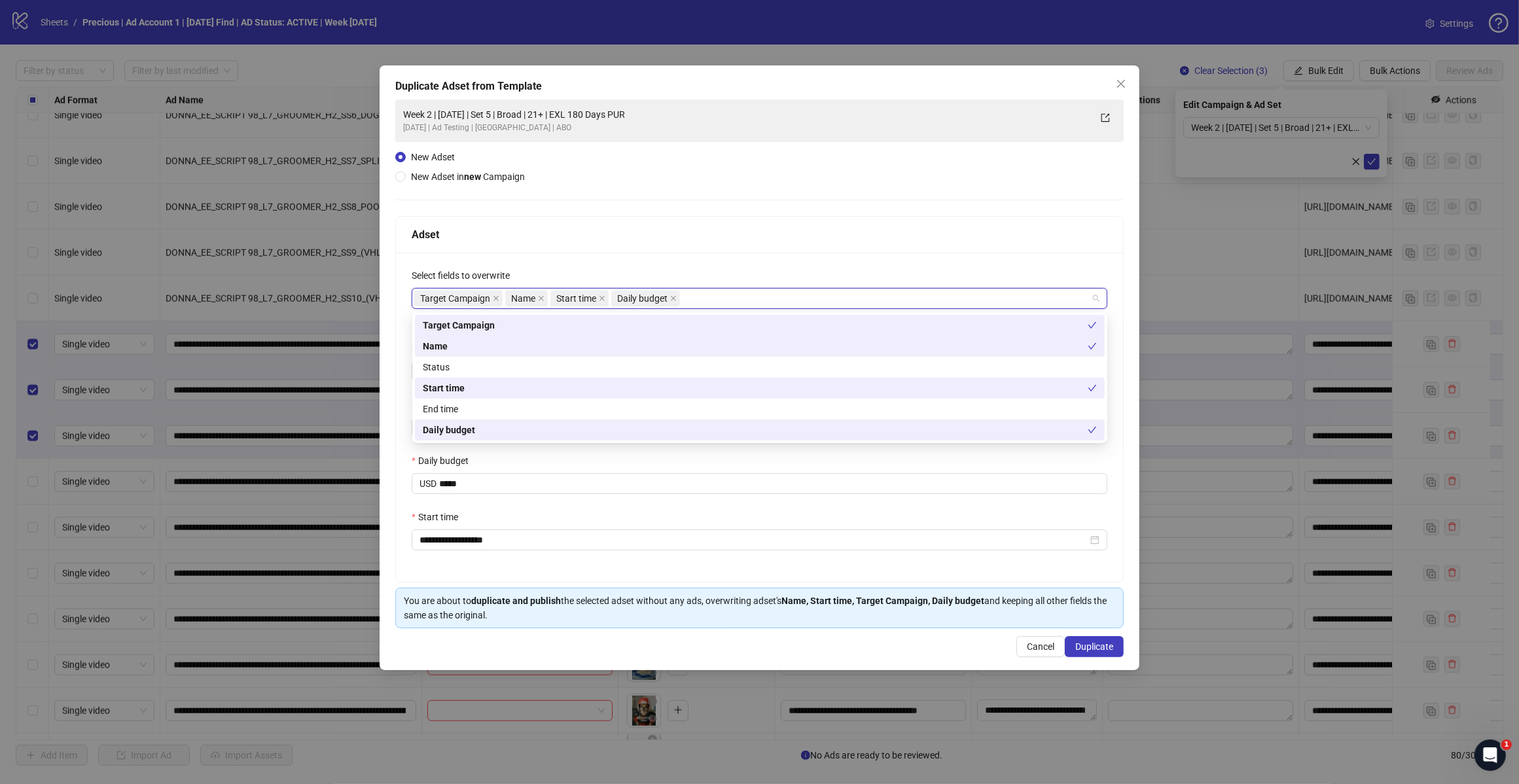
click at [774, 228] on div "Adset" at bounding box center [760, 234] width 696 height 16
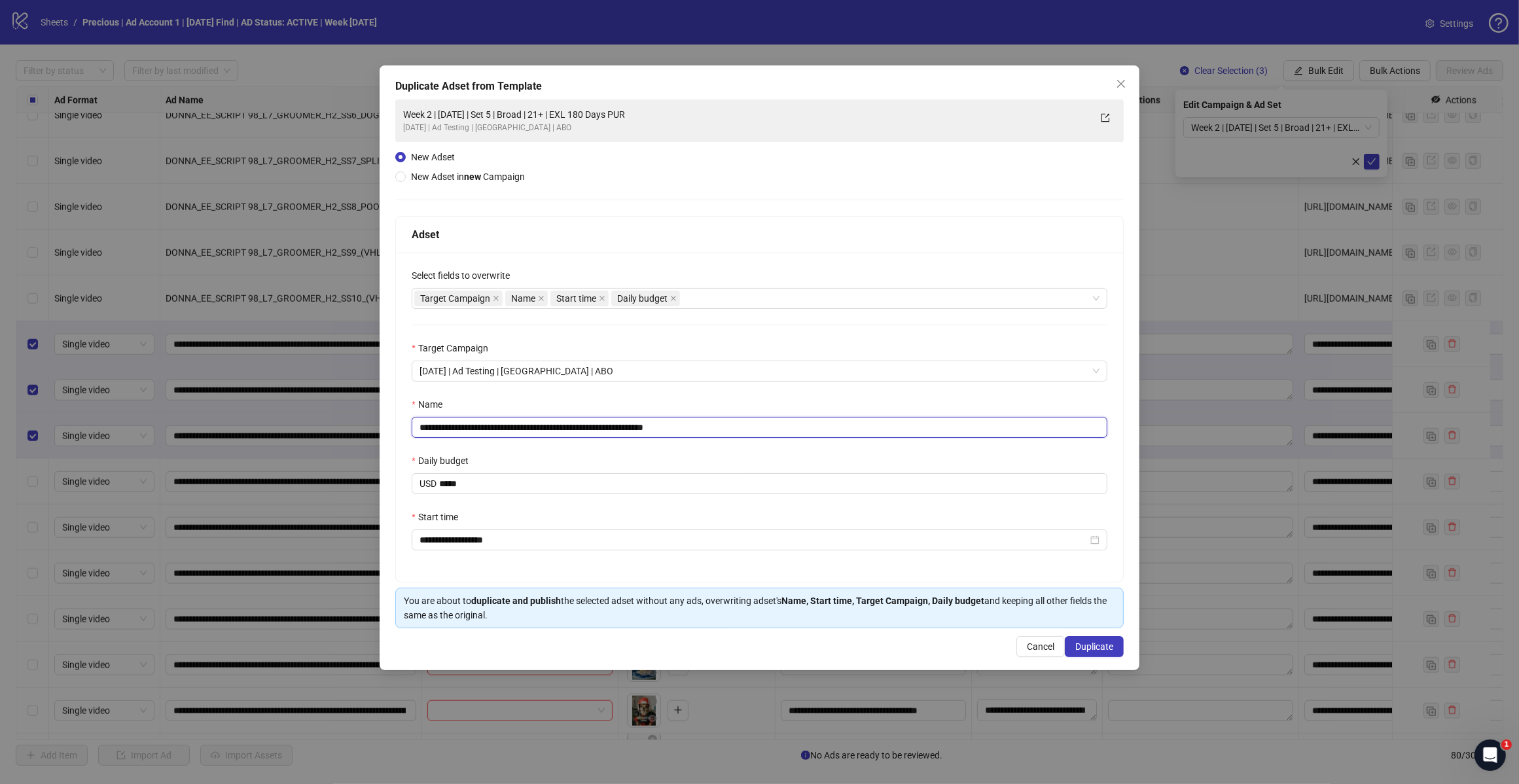
click at [709, 428] on input "**********" at bounding box center [760, 427] width 696 height 21
click at [532, 425] on input "**********" at bounding box center [760, 427] width 696 height 21
type input "**********"
click at [1081, 638] on button "Duplicate" at bounding box center [1094, 647] width 59 height 21
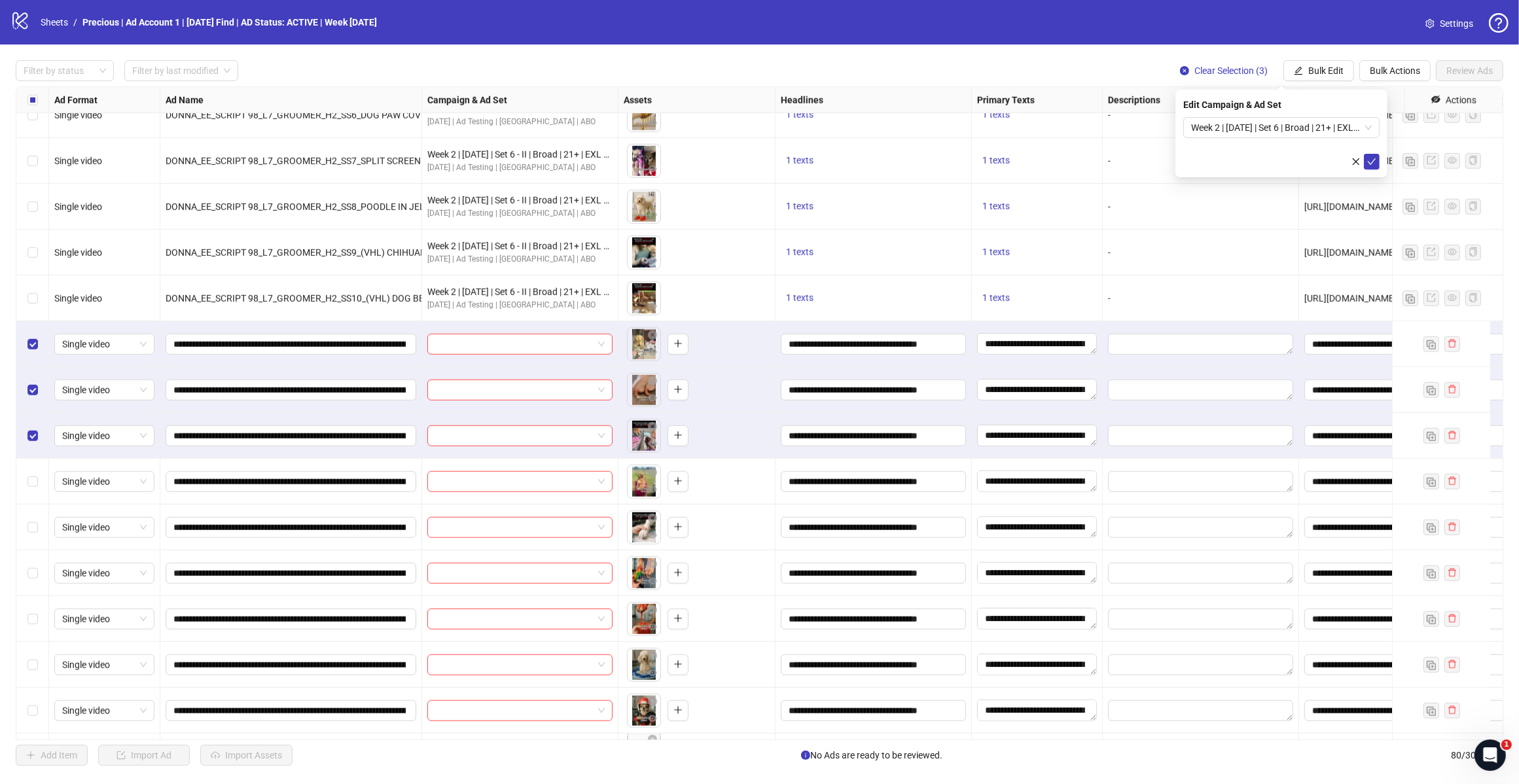
click at [1362, 132] on span "Week 2 | [DATE] | Set 6 | Broad | 21+ | EXL 180 Days PUR" at bounding box center [1281, 128] width 181 height 19
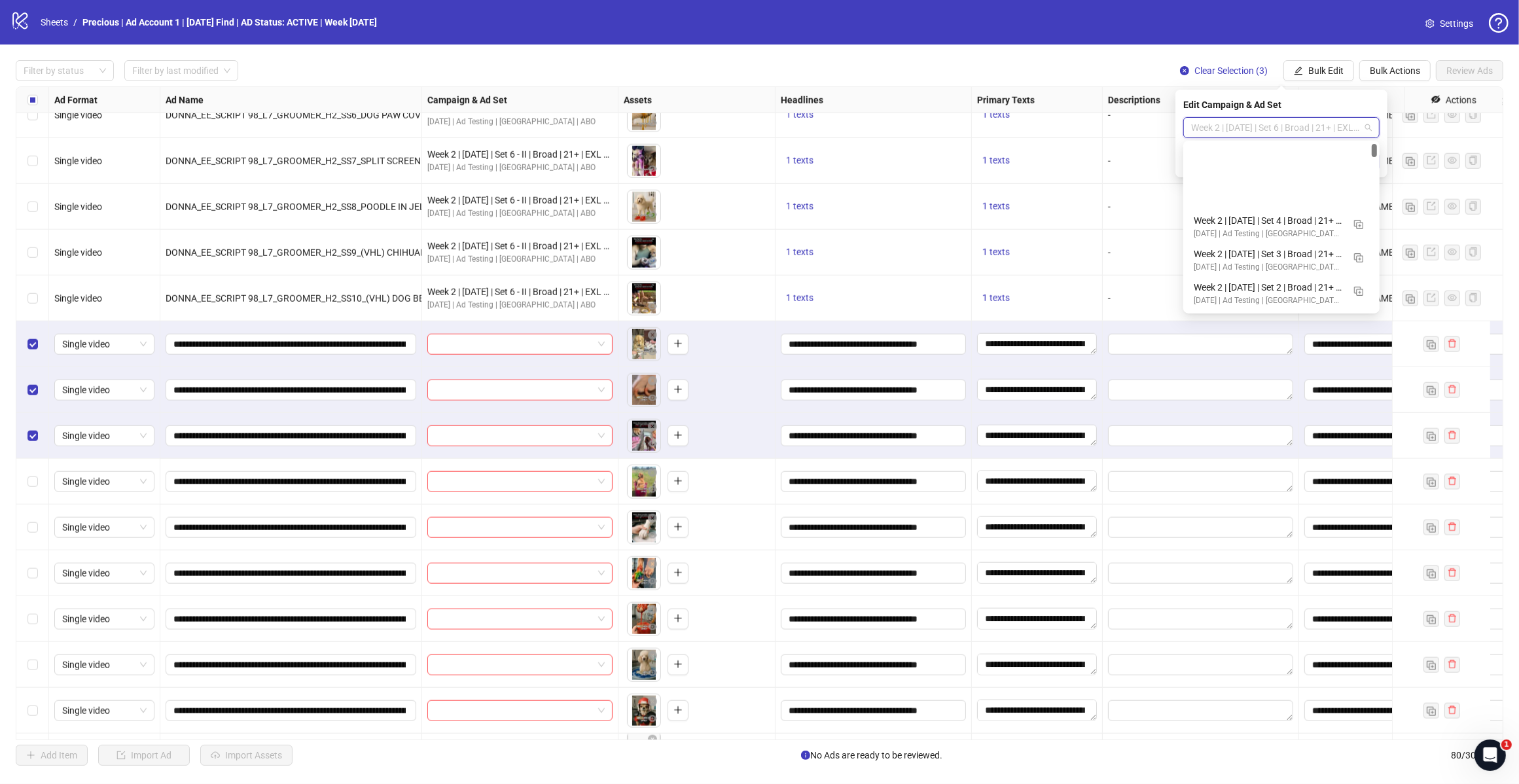
scroll to position [82, 0]
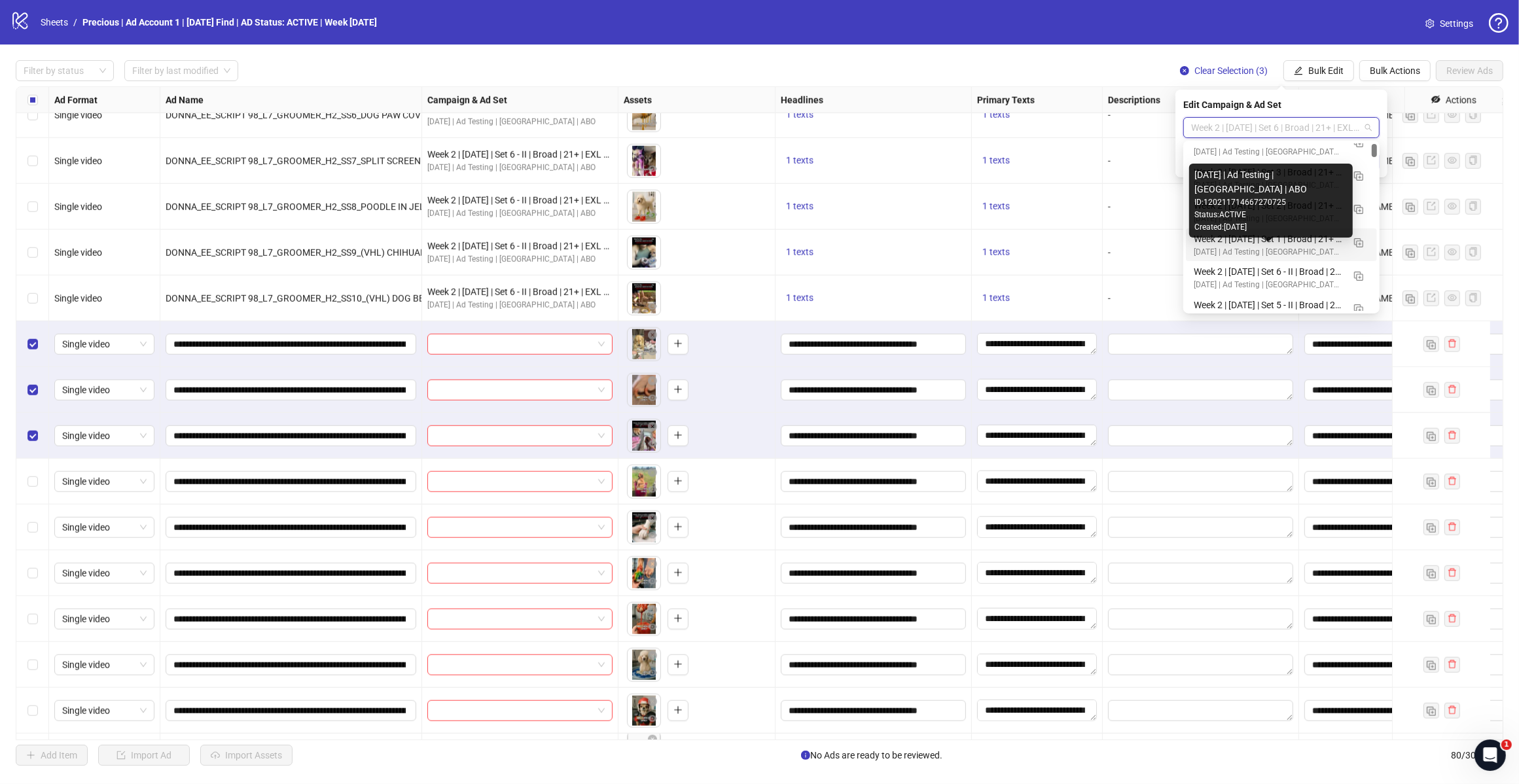
click at [1303, 250] on div "[DATE] | Ad Testing | [GEOGRAPHIC_DATA] | ABO" at bounding box center [1269, 252] width 149 height 13
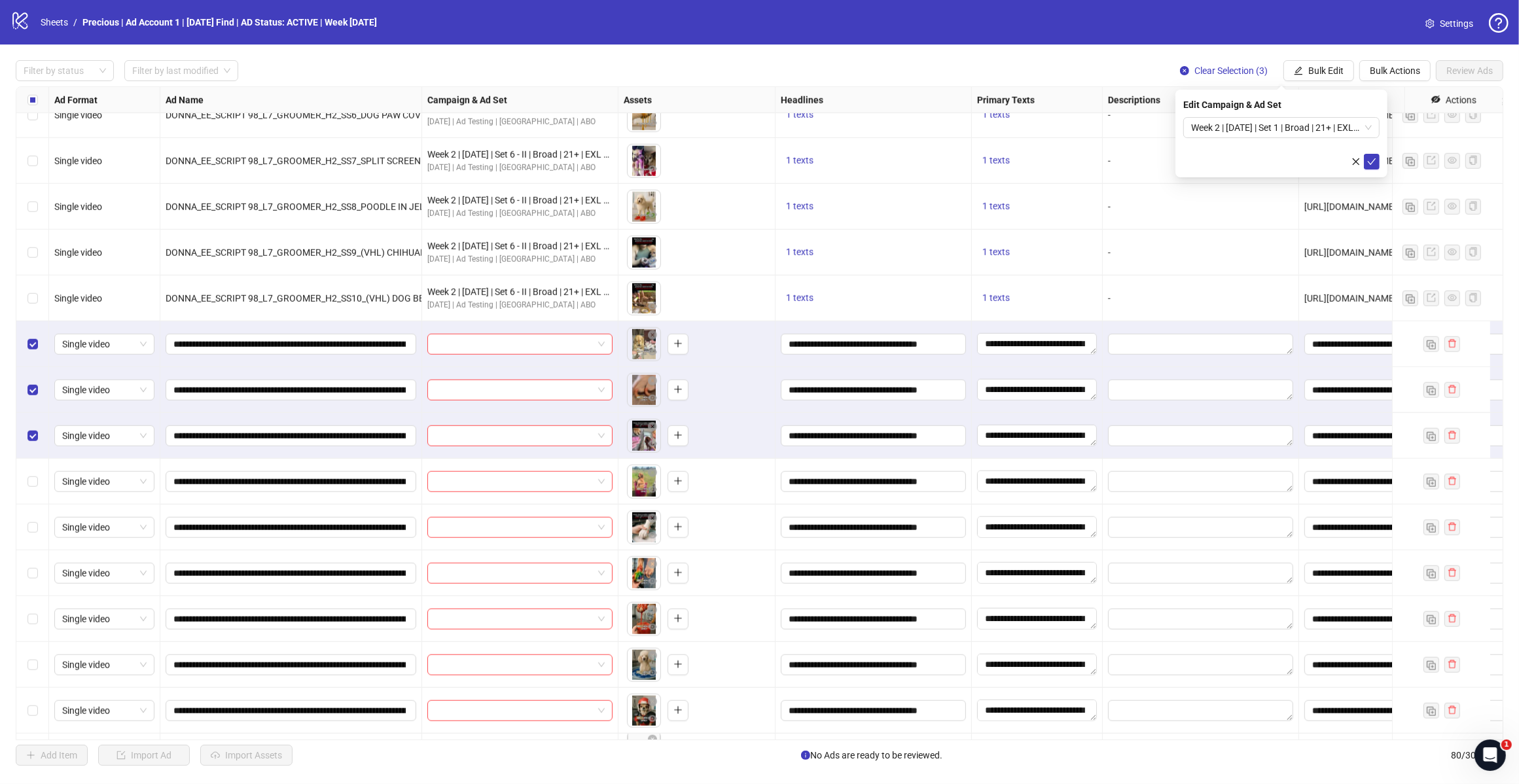
click at [1375, 155] on button "submit" at bounding box center [1372, 161] width 15 height 15
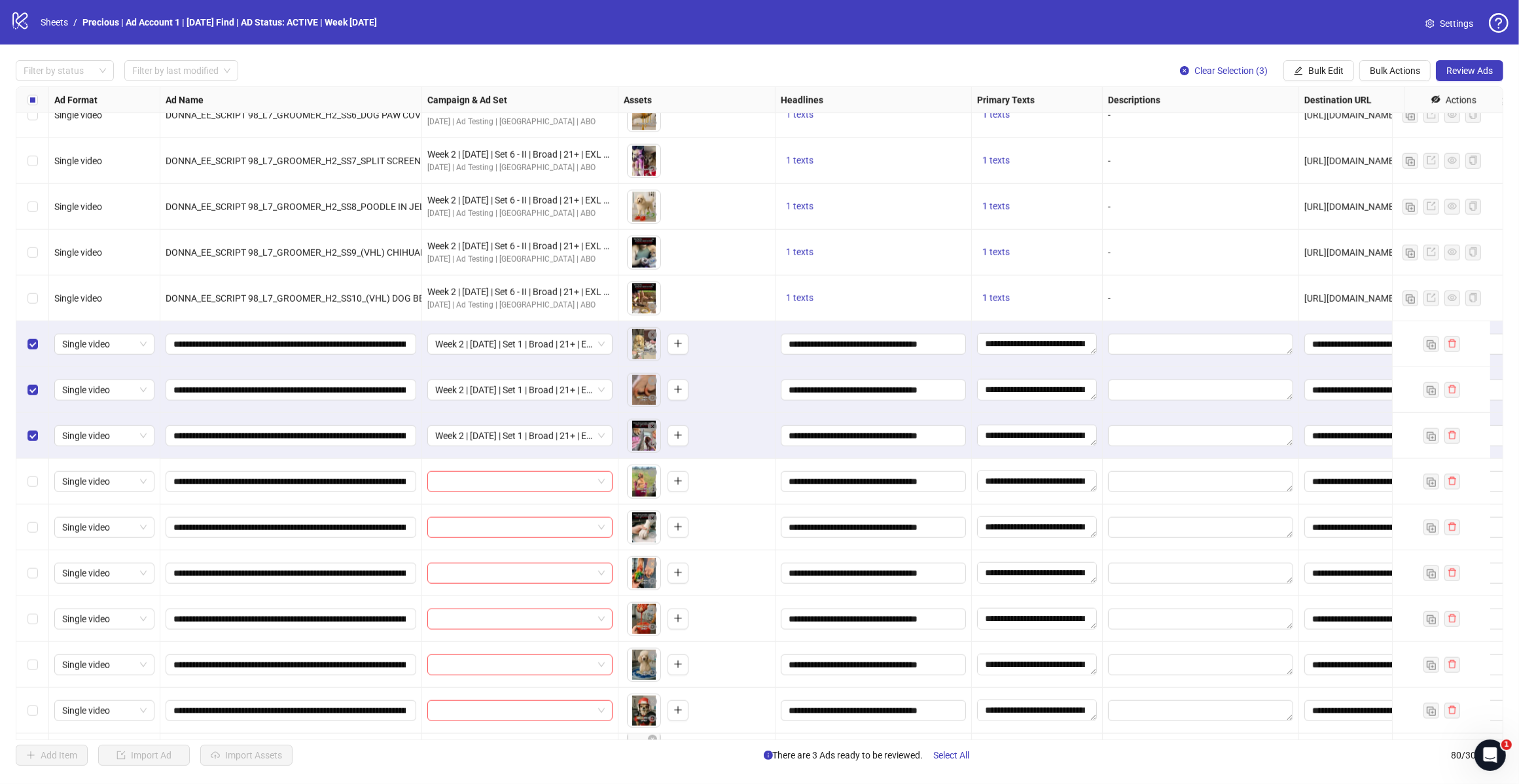
click at [40, 394] on div "Select row 42" at bounding box center [33, 390] width 33 height 45
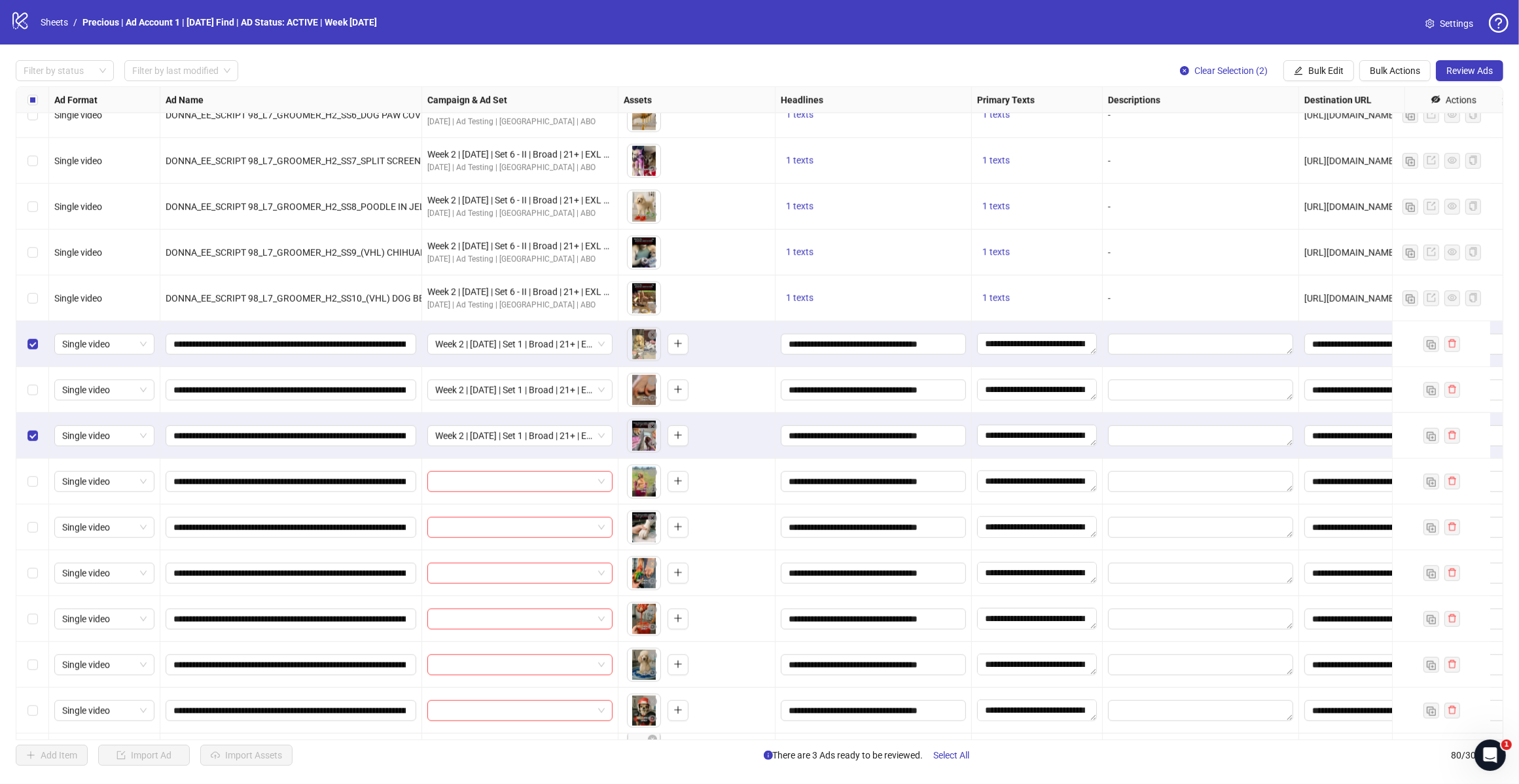
click at [30, 350] on label "Select row 41" at bounding box center [32, 344] width 11 height 15
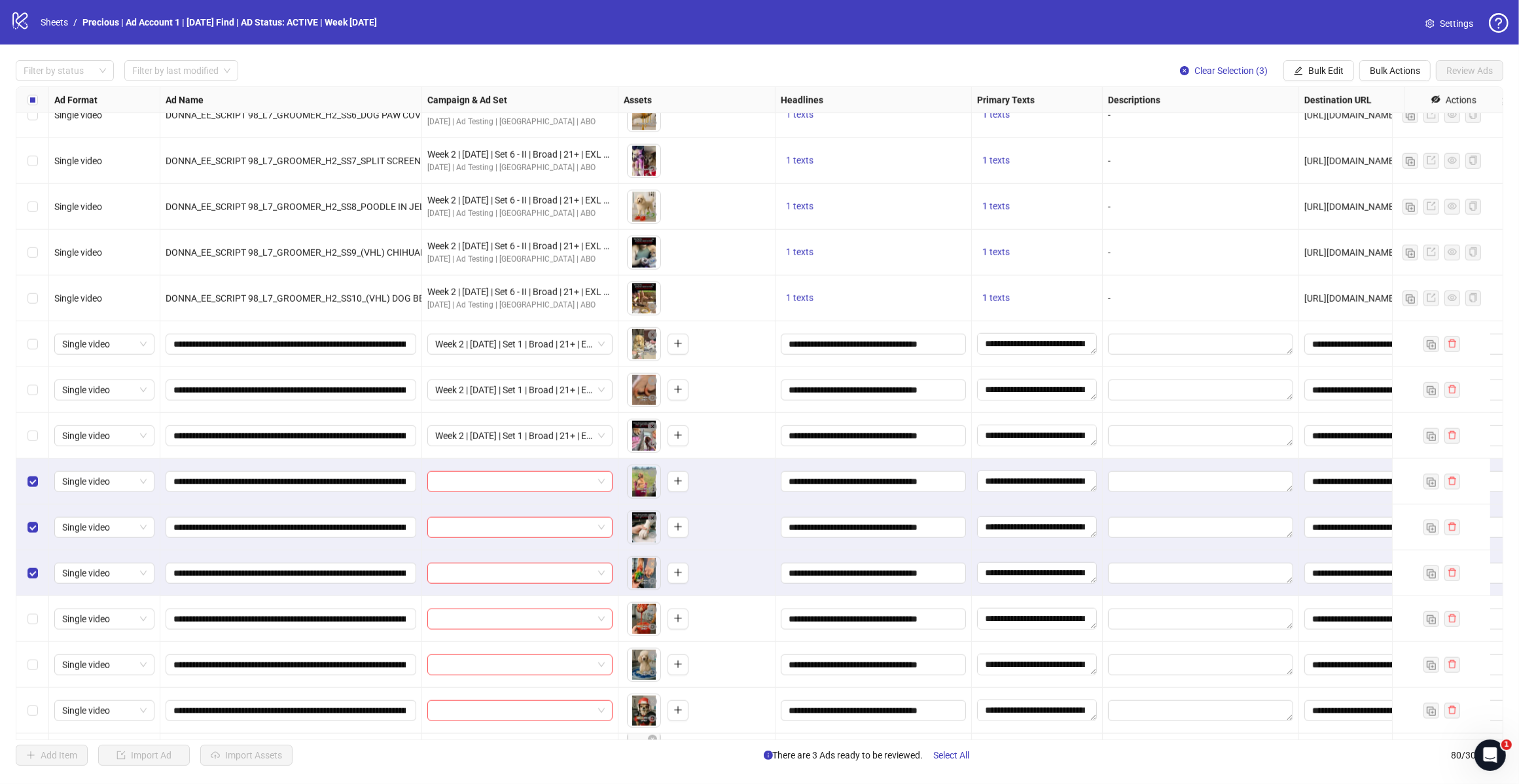
click at [1317, 73] on span "Bulk Edit" at bounding box center [1326, 71] width 36 height 11
click at [1318, 134] on span "Campaign & Ad Set" at bounding box center [1330, 139] width 78 height 15
click at [1367, 125] on span at bounding box center [1281, 128] width 181 height 19
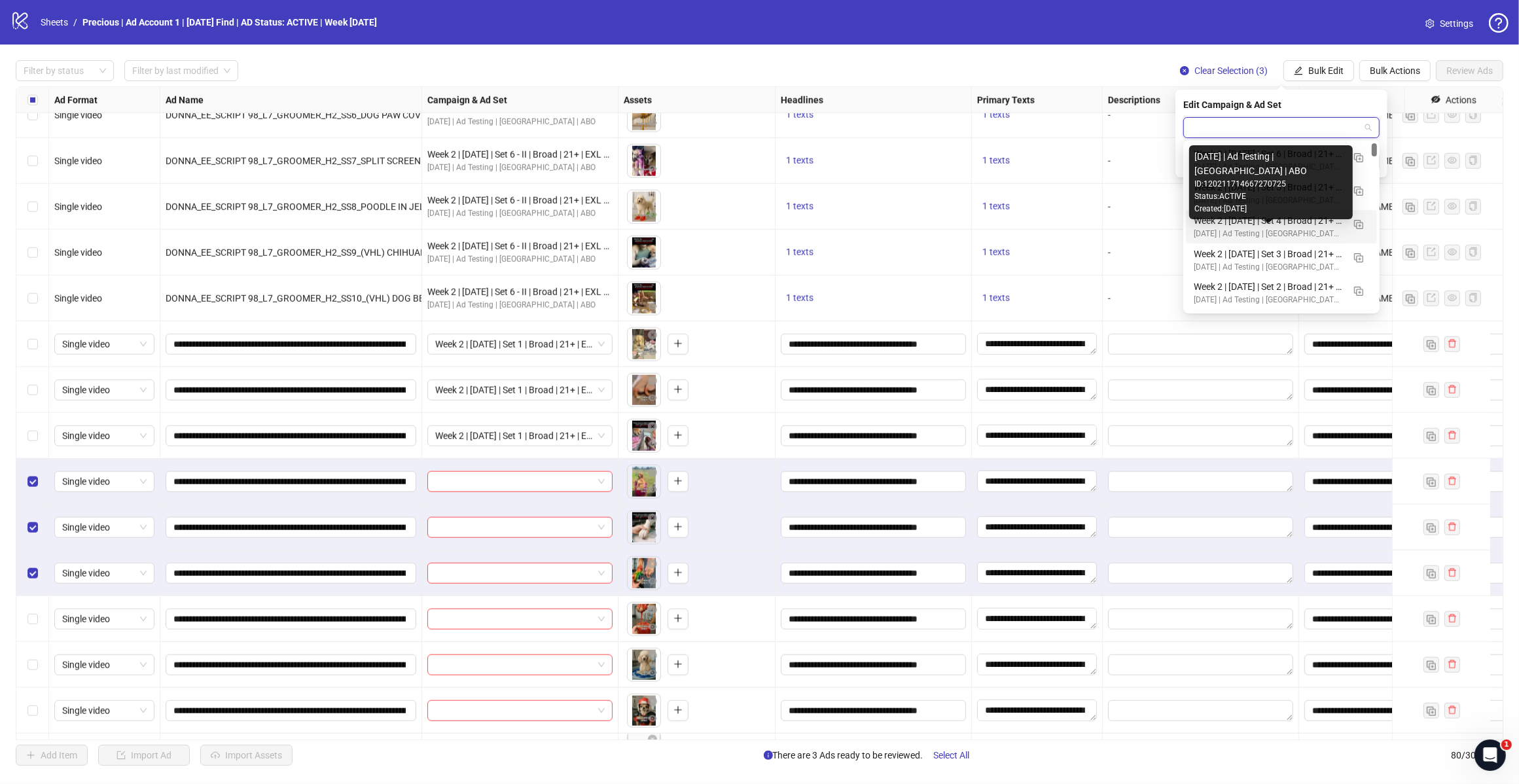
click at [1276, 279] on div "Week 2 | [DATE] | Set 2 | Broad | 21+ | EXL 180 Days PUR" at bounding box center [1269, 286] width 149 height 15
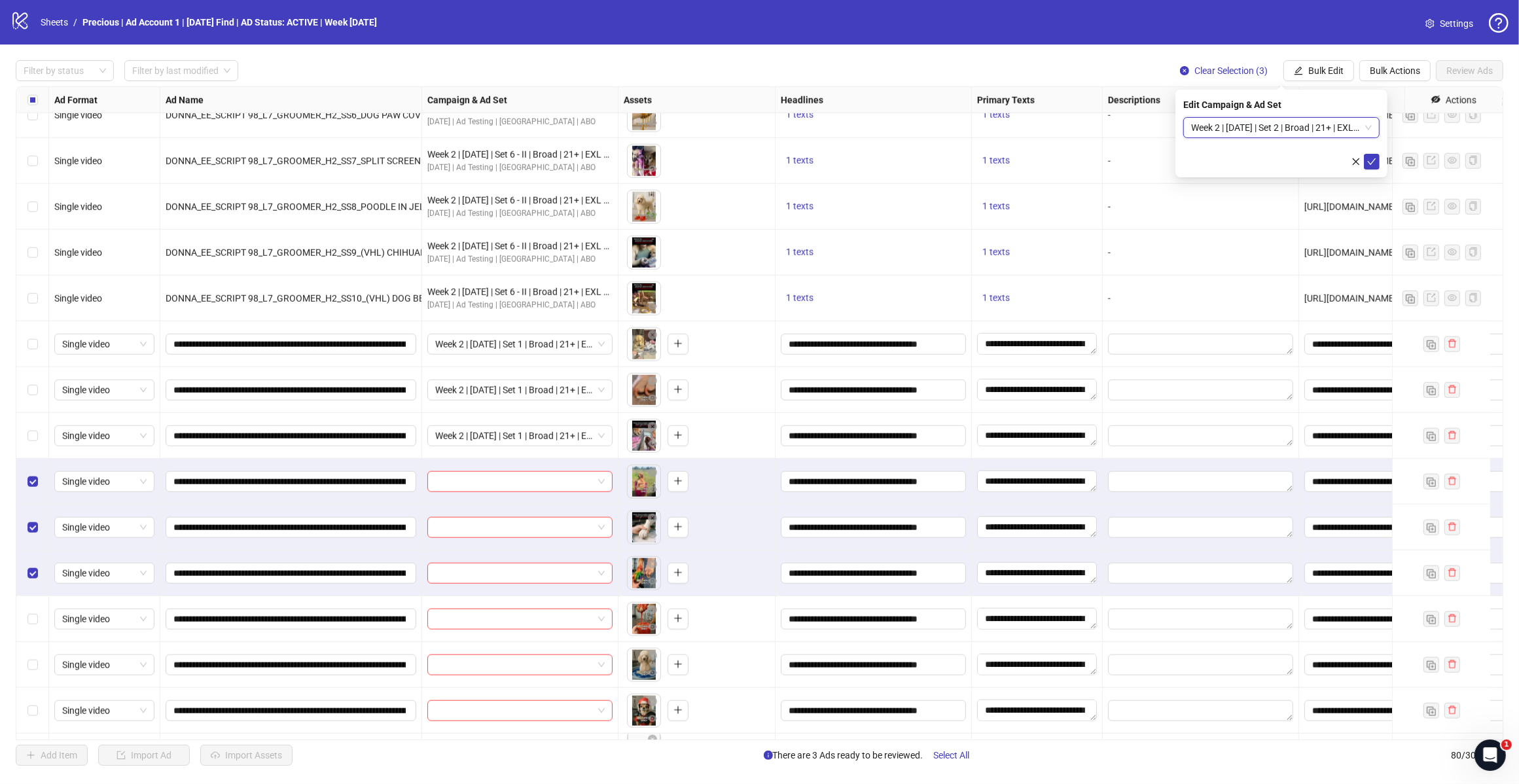
click at [1366, 157] on button "submit" at bounding box center [1372, 161] width 15 height 15
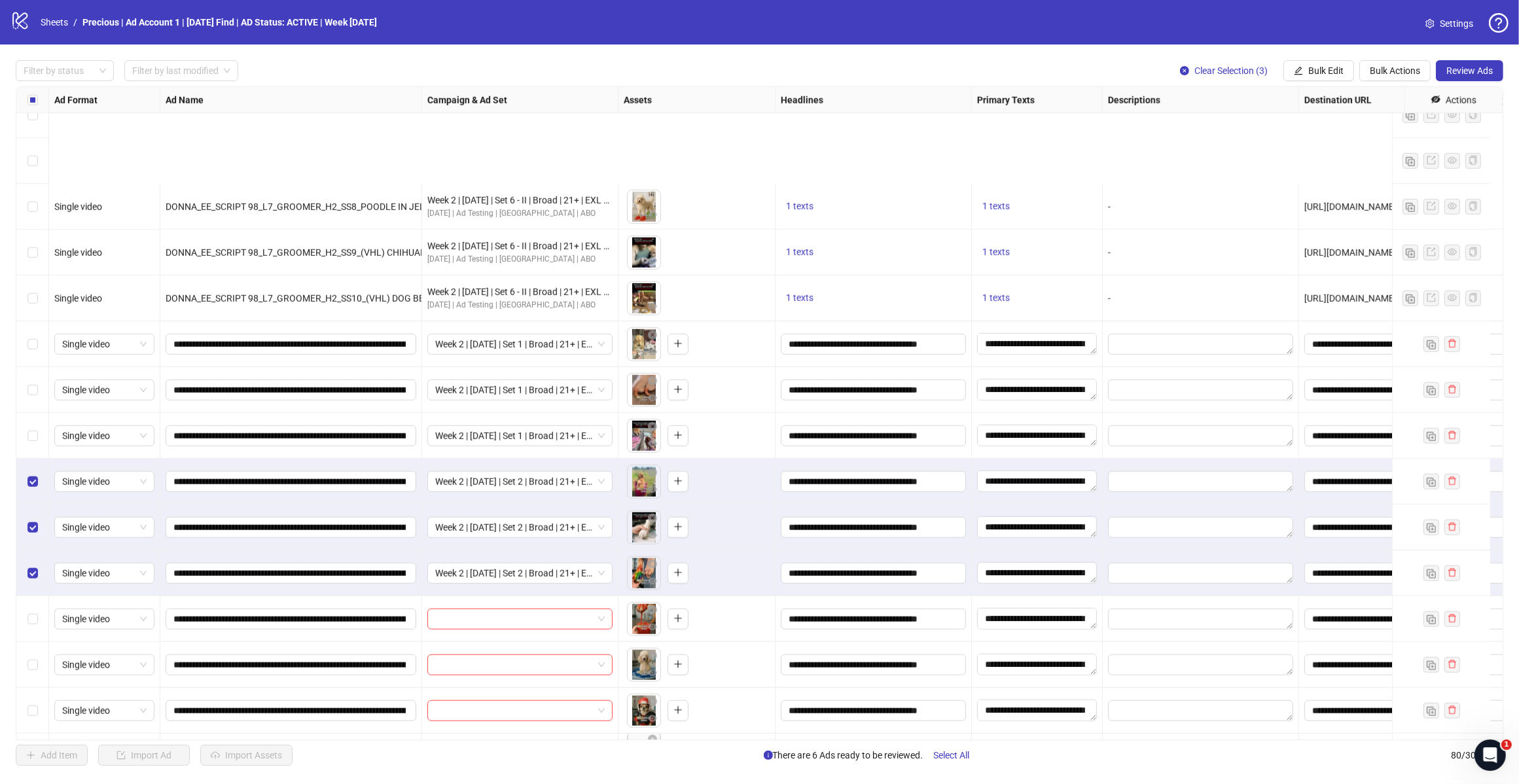
scroll to position [1788, 0]
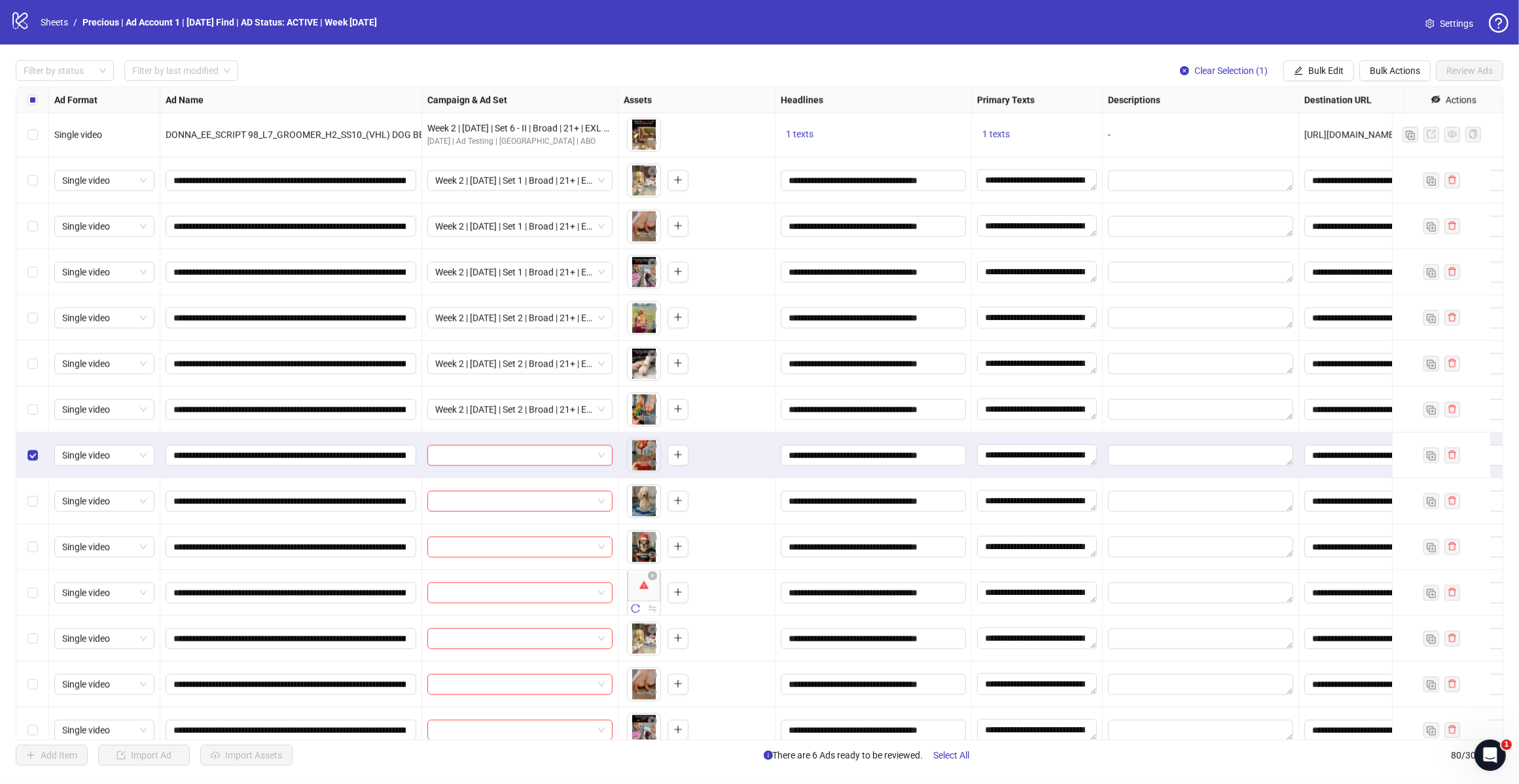
click at [40, 503] on div "Select row 48" at bounding box center [33, 501] width 33 height 45
click at [38, 550] on div "Select row 49" at bounding box center [33, 546] width 33 height 45
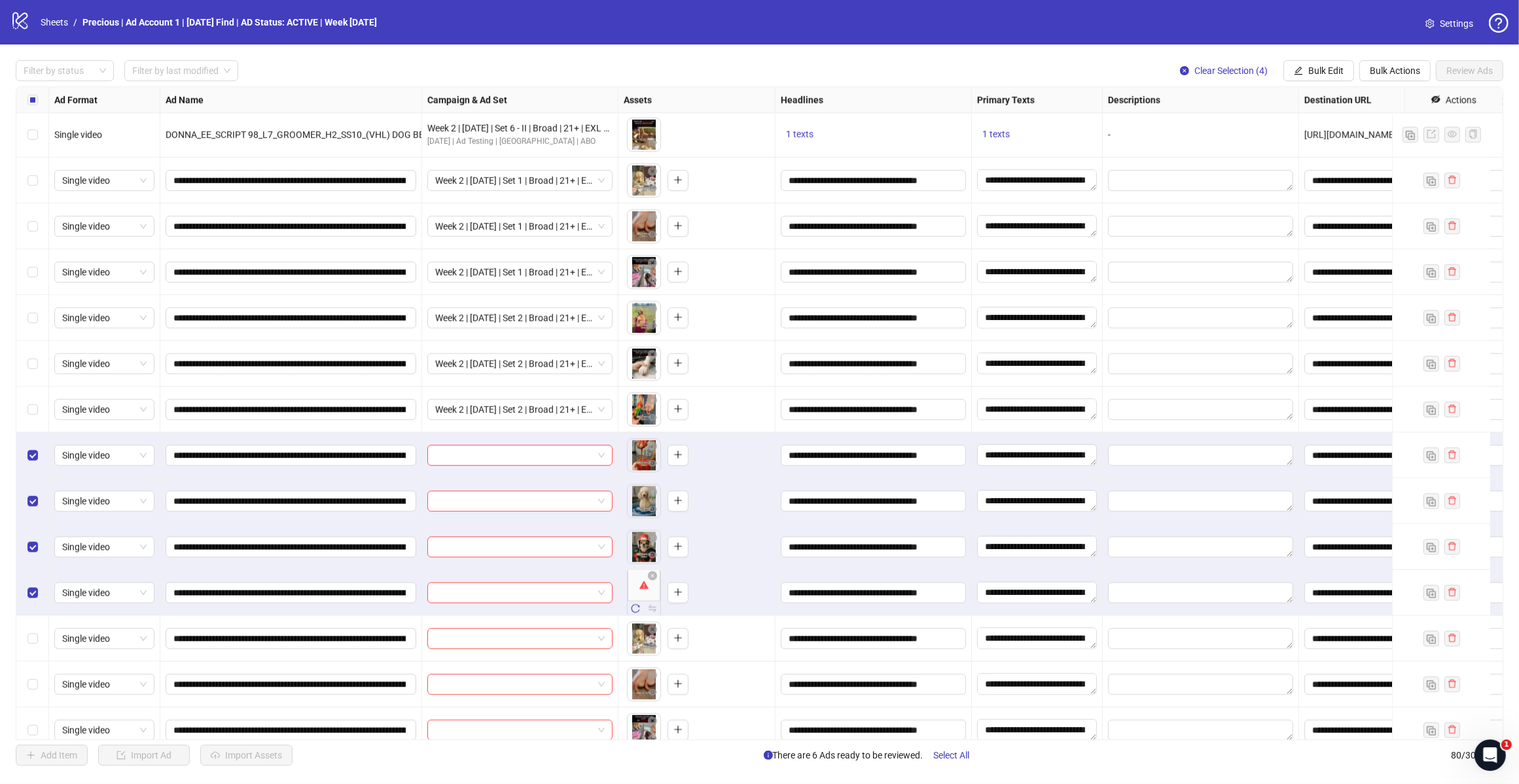
click at [1324, 69] on span "Bulk Edit" at bounding box center [1326, 71] width 36 height 11
click at [1335, 138] on span "Campaign & Ad Set" at bounding box center [1330, 139] width 78 height 15
click at [1373, 130] on div at bounding box center [1281, 128] width 196 height 21
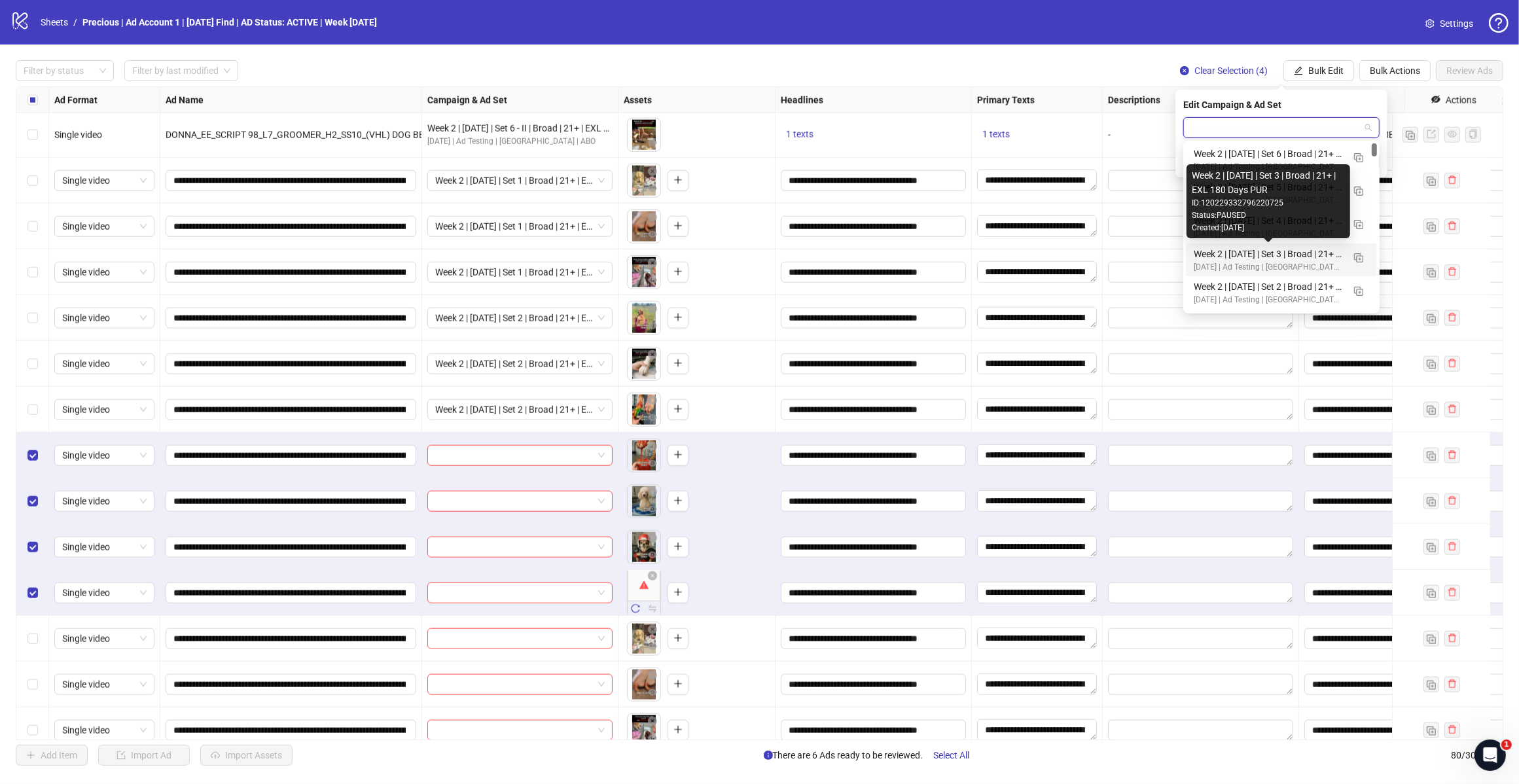
click at [1268, 250] on div "Week 2 | [DATE] | Set 3 | Broad | 21+ | EXL 180 Days PUR" at bounding box center [1269, 253] width 149 height 15
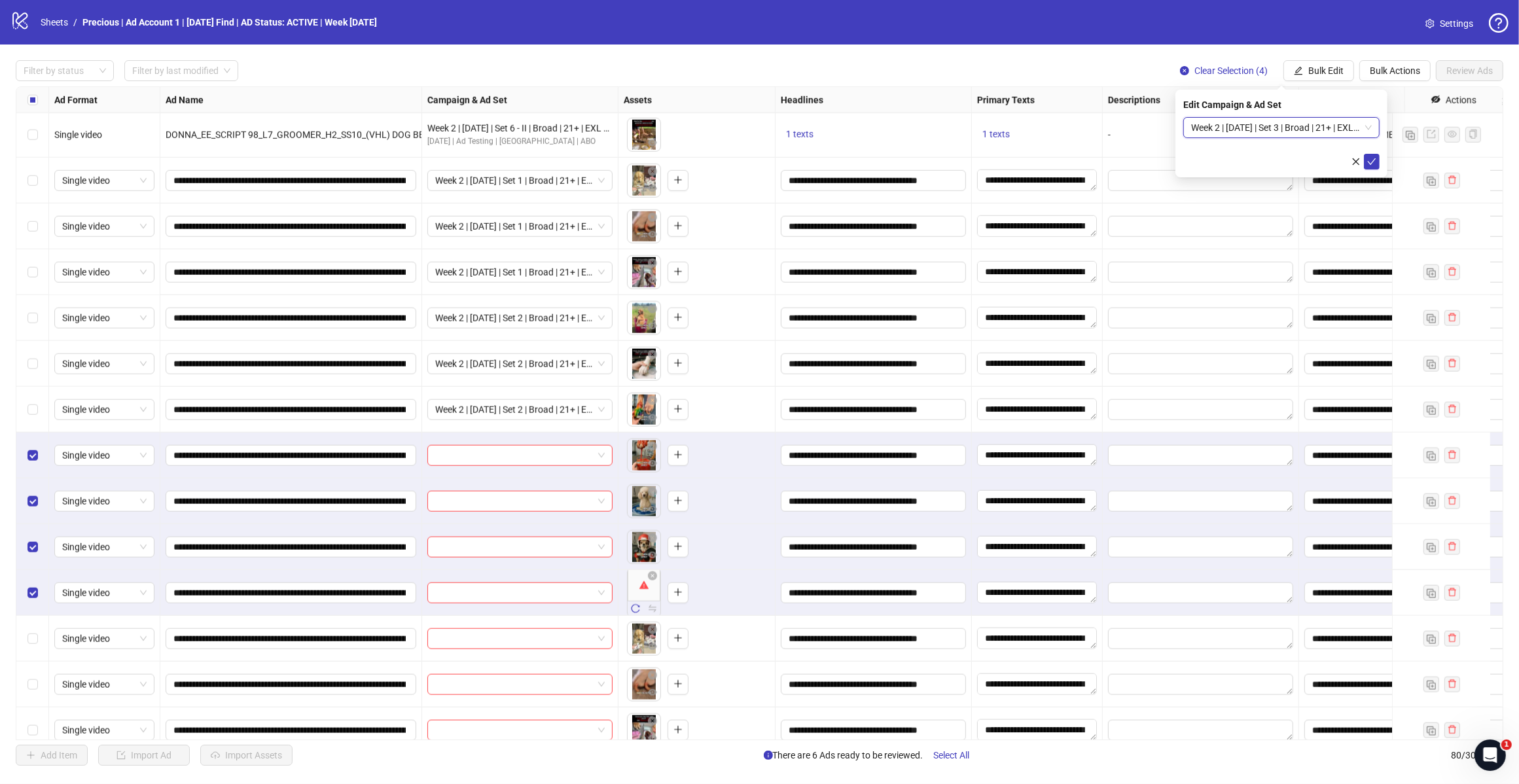
click at [1371, 158] on icon "check" at bounding box center [1371, 160] width 9 height 9
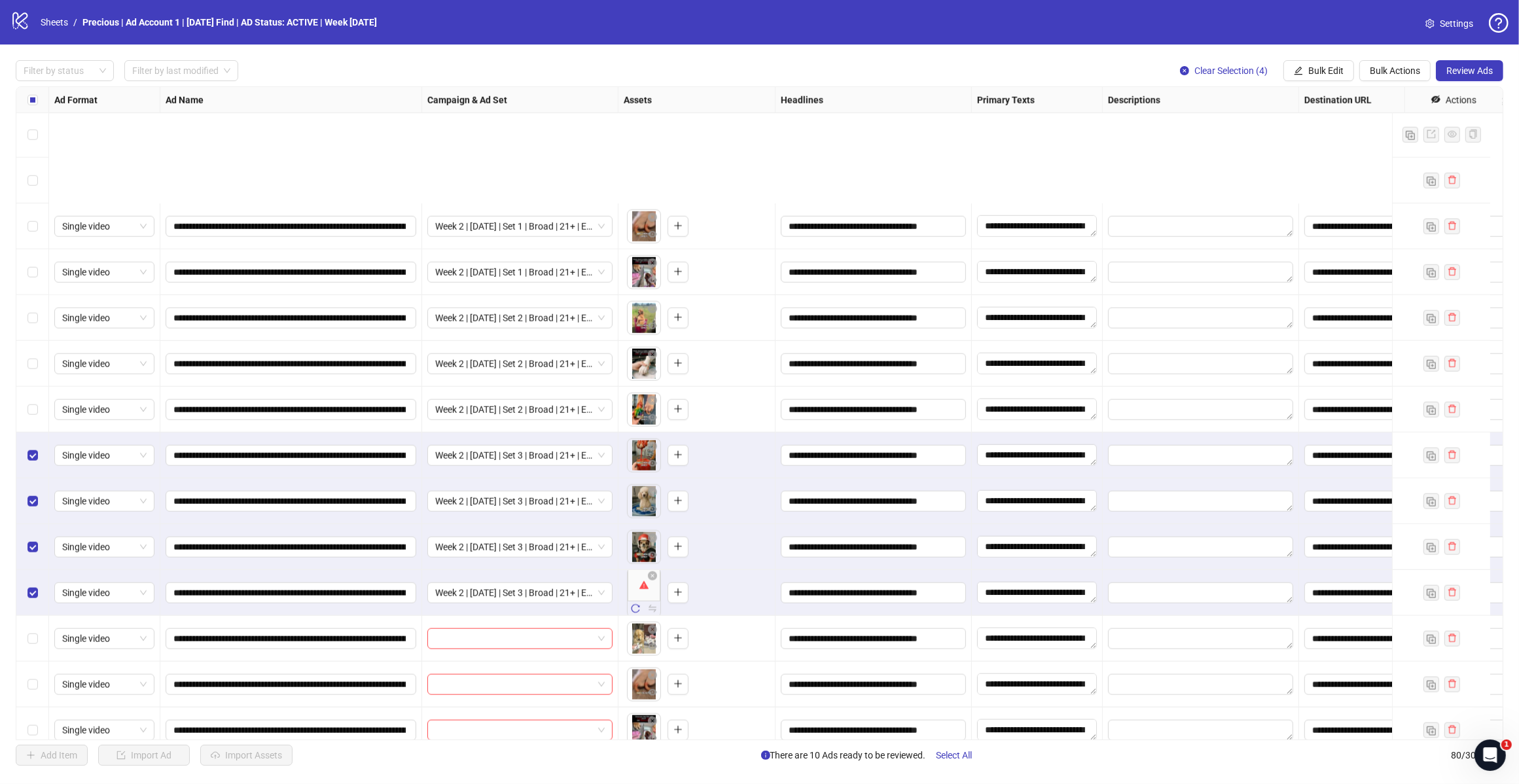
scroll to position [1952, 0]
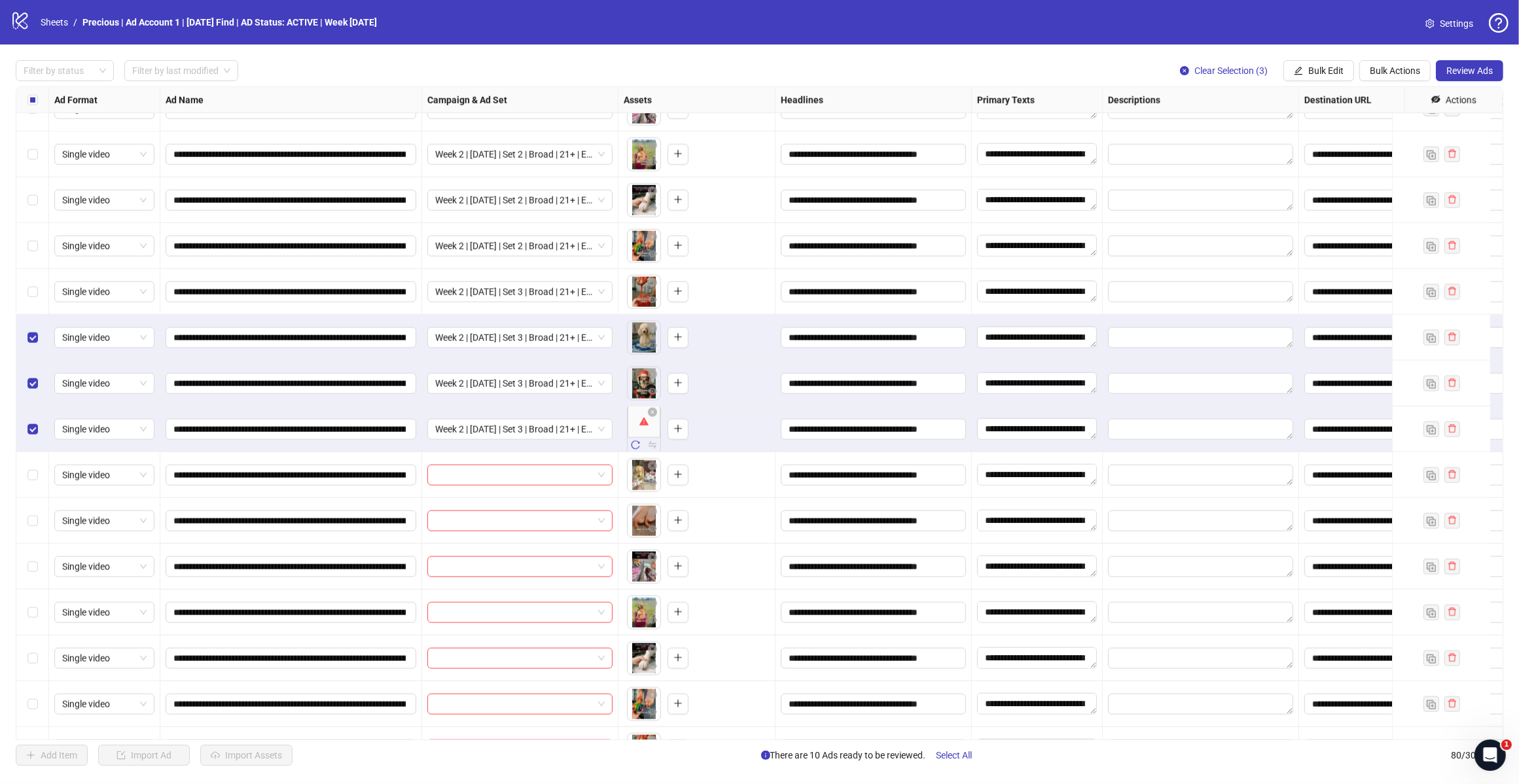
click at [34, 329] on div "Select row 48" at bounding box center [33, 337] width 33 height 45
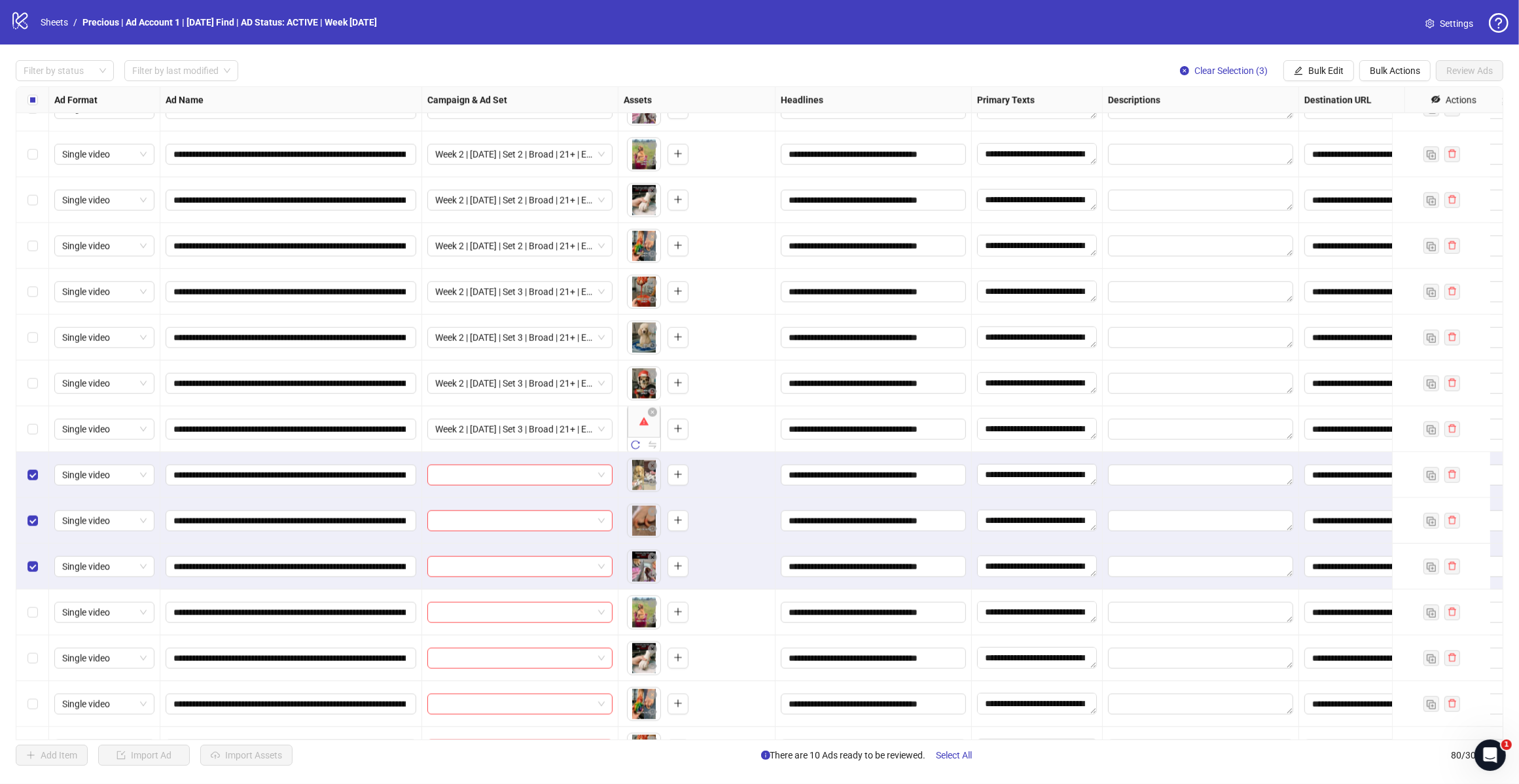
click at [1321, 70] on span "Bulk Edit" at bounding box center [1326, 71] width 36 height 11
click at [1333, 138] on span "Campaign & Ad Set" at bounding box center [1330, 139] width 78 height 15
click at [1375, 145] on form at bounding box center [1281, 143] width 196 height 52
click at [1363, 125] on span at bounding box center [1281, 128] width 181 height 19
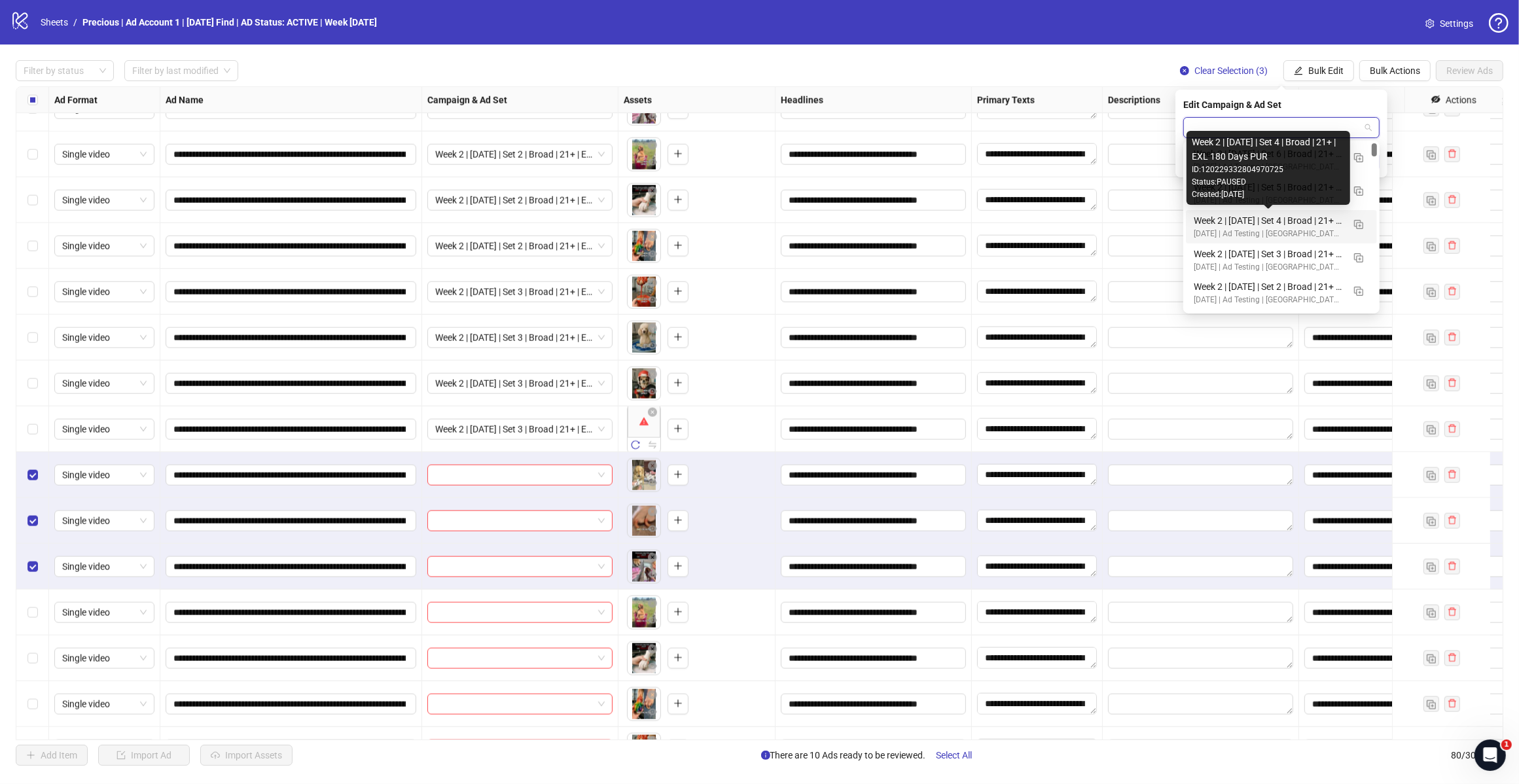
click at [1278, 218] on div "Week 2 | [DATE] | Set 4 | Broad | 21+ | EXL 180 Days PUR" at bounding box center [1269, 220] width 149 height 15
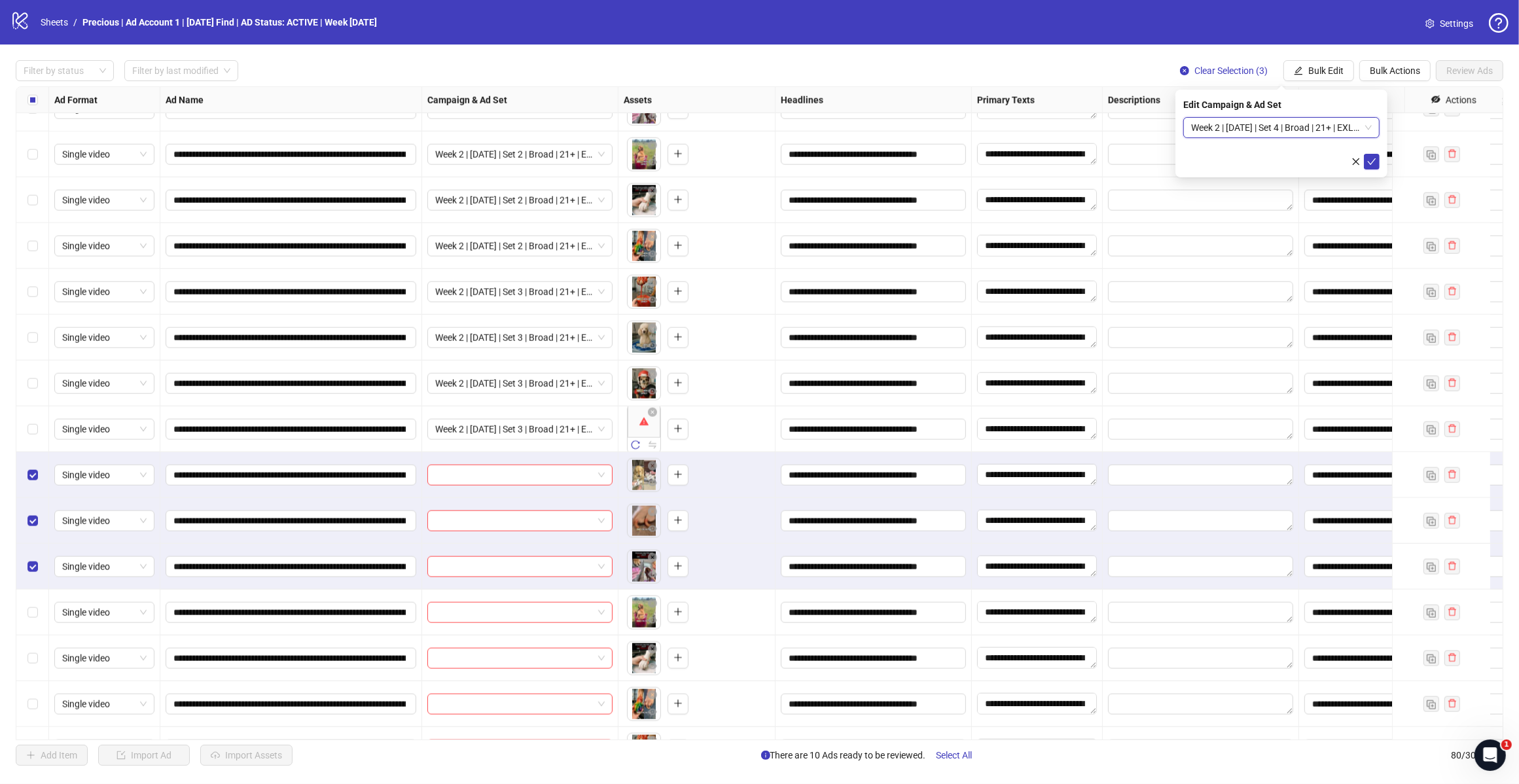
click at [1365, 161] on button "submit" at bounding box center [1372, 161] width 15 height 15
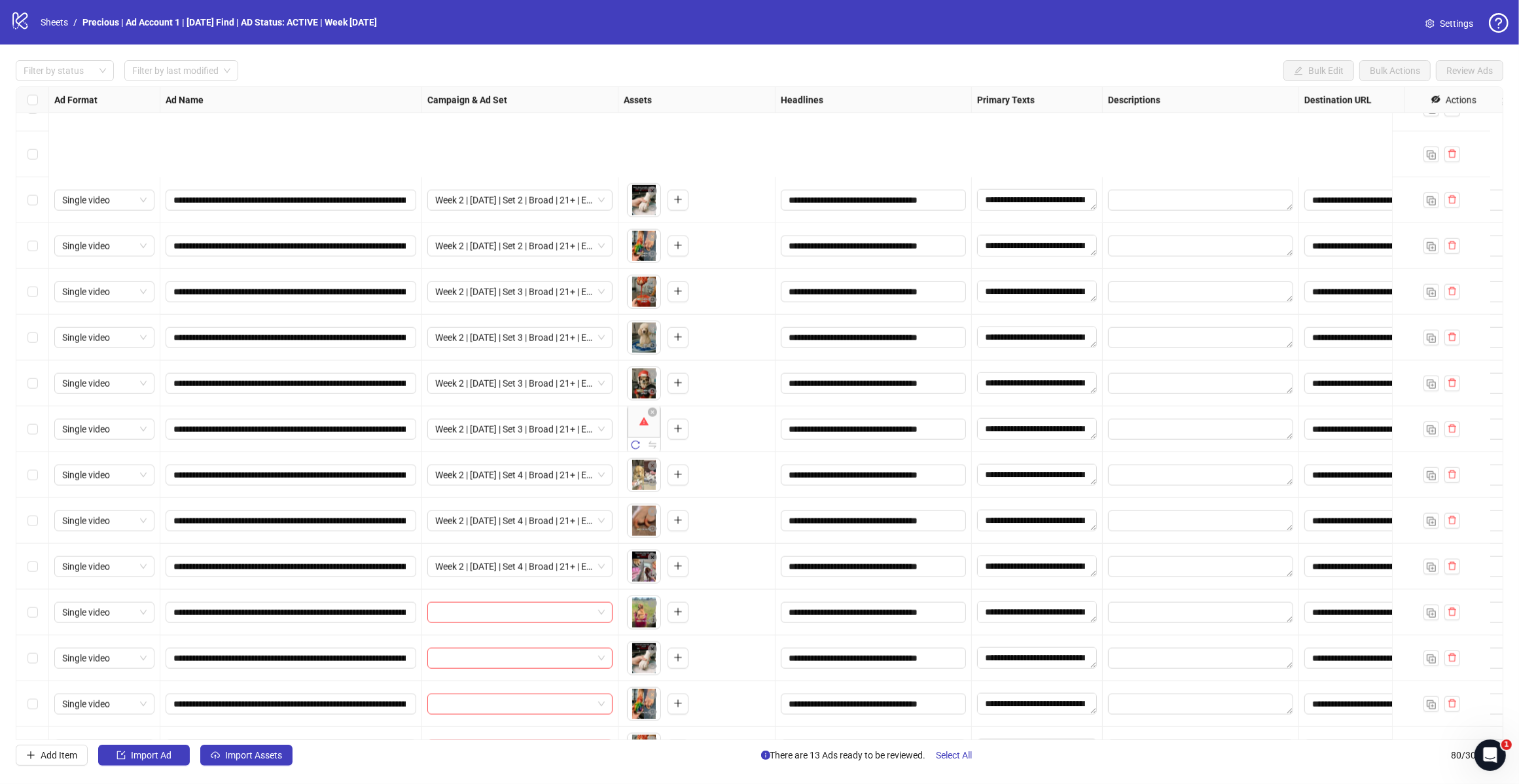
scroll to position [2115, 0]
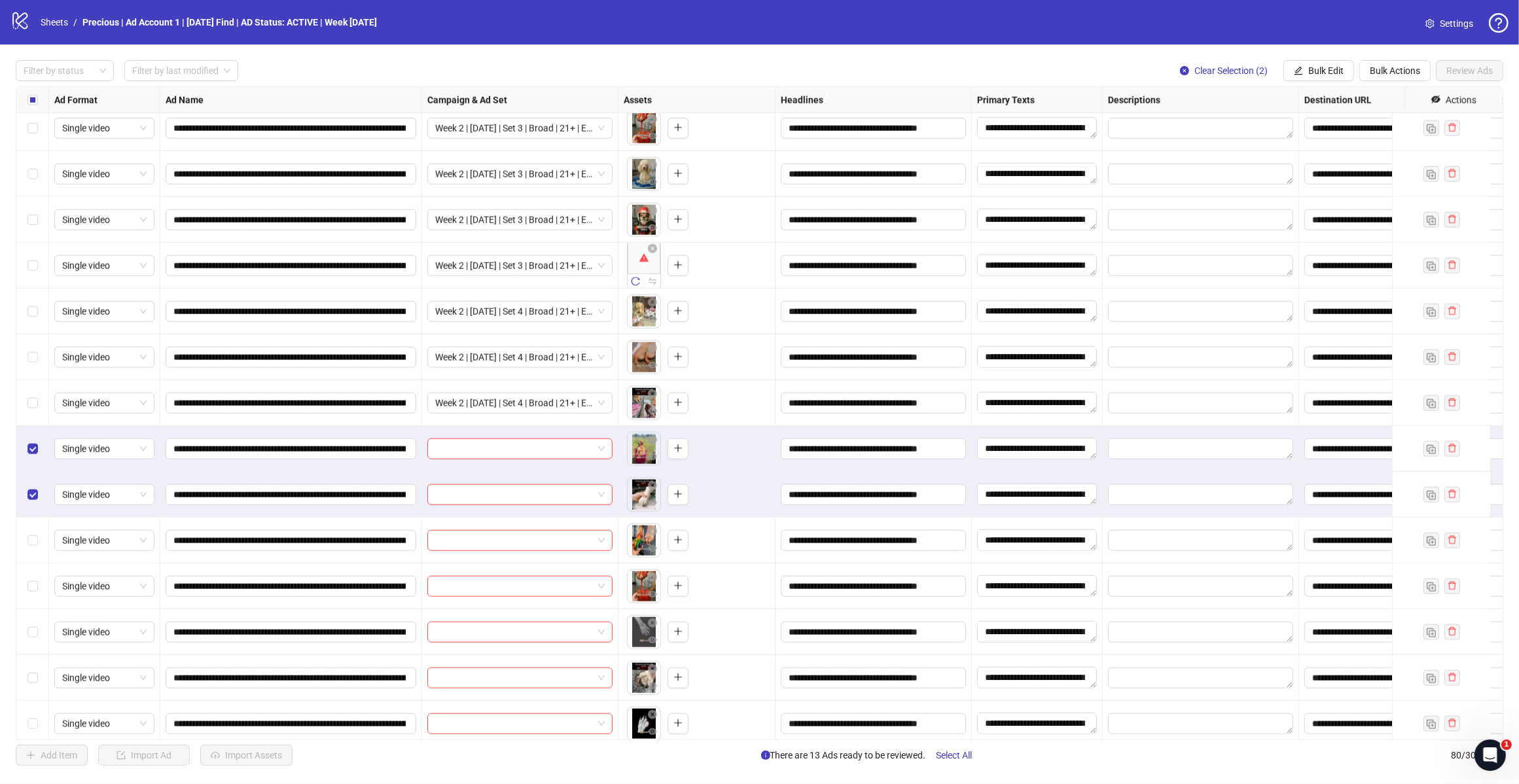
click at [38, 541] on div "Select row 56" at bounding box center [33, 540] width 33 height 45
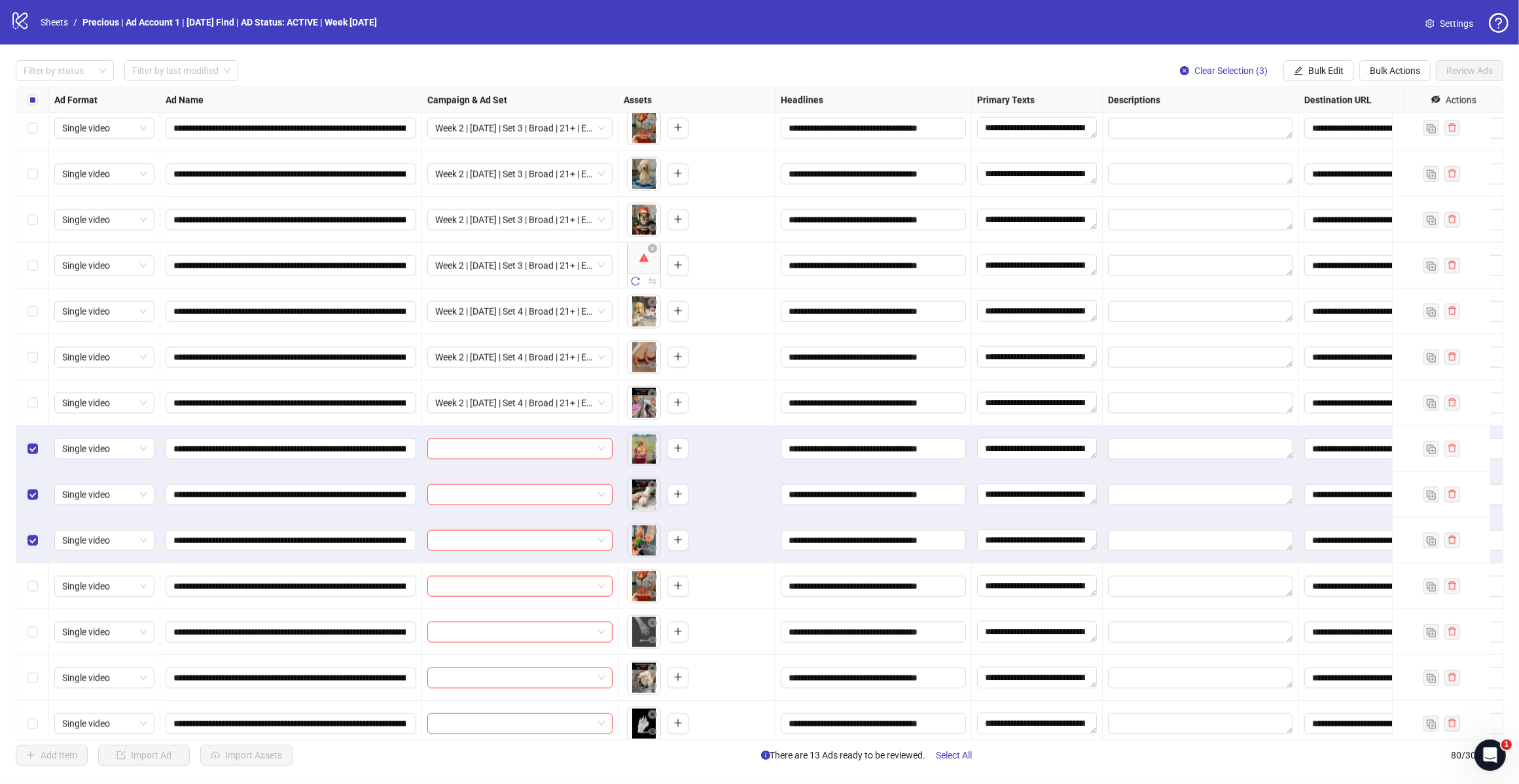
drag, startPoint x: 1317, startPoint y: 71, endPoint x: 1329, endPoint y: 79, distance: 14.4
click at [1317, 70] on span "Bulk Edit" at bounding box center [1326, 71] width 36 height 11
click at [1346, 139] on span "Campaign & Ad Set" at bounding box center [1330, 139] width 78 height 15
click at [1363, 129] on span at bounding box center [1281, 128] width 181 height 19
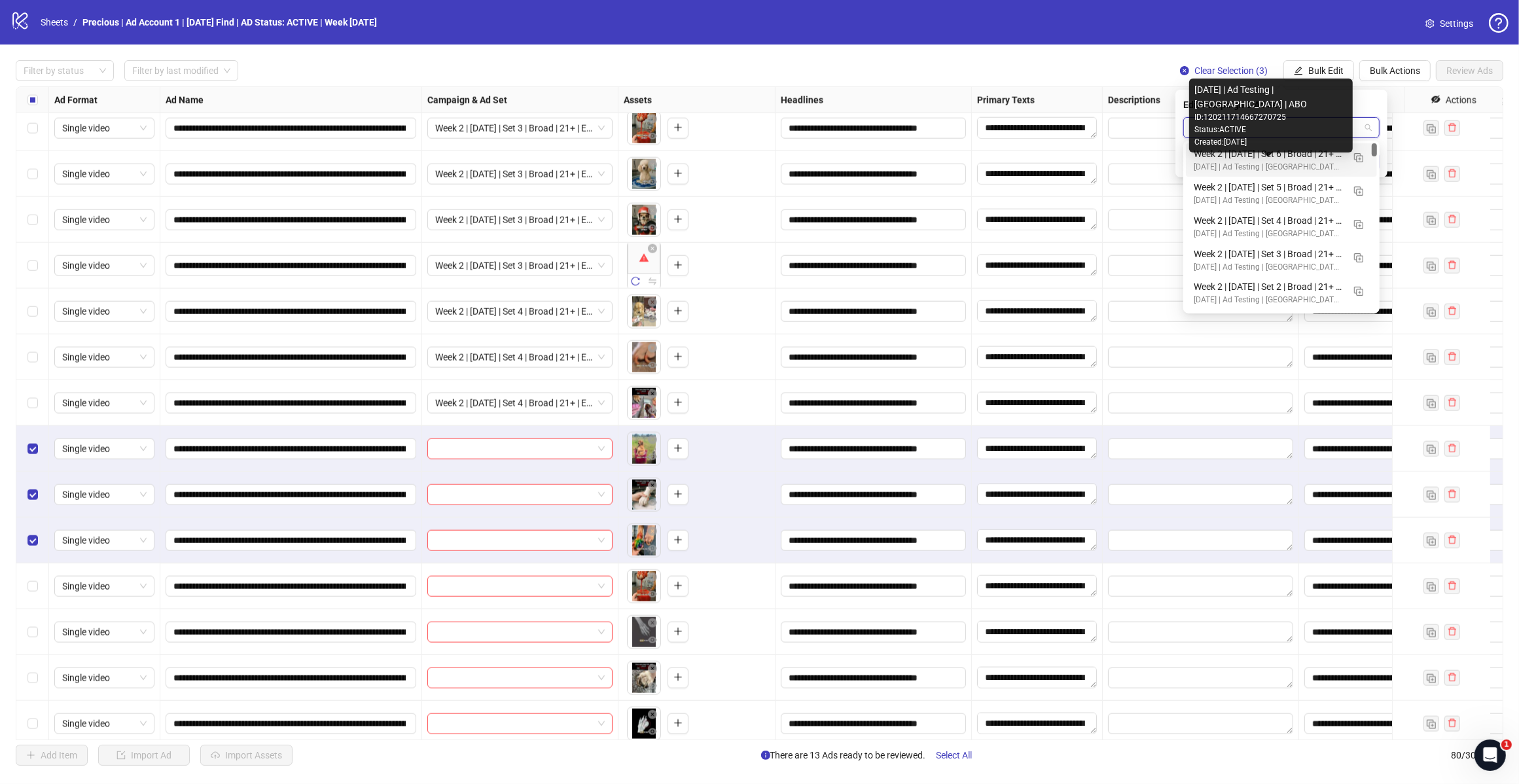
click at [1306, 184] on div "Week 2 | [DATE] | Set 5 | Broad | 21+ | EXL 180 Days PUR" at bounding box center [1269, 187] width 149 height 15
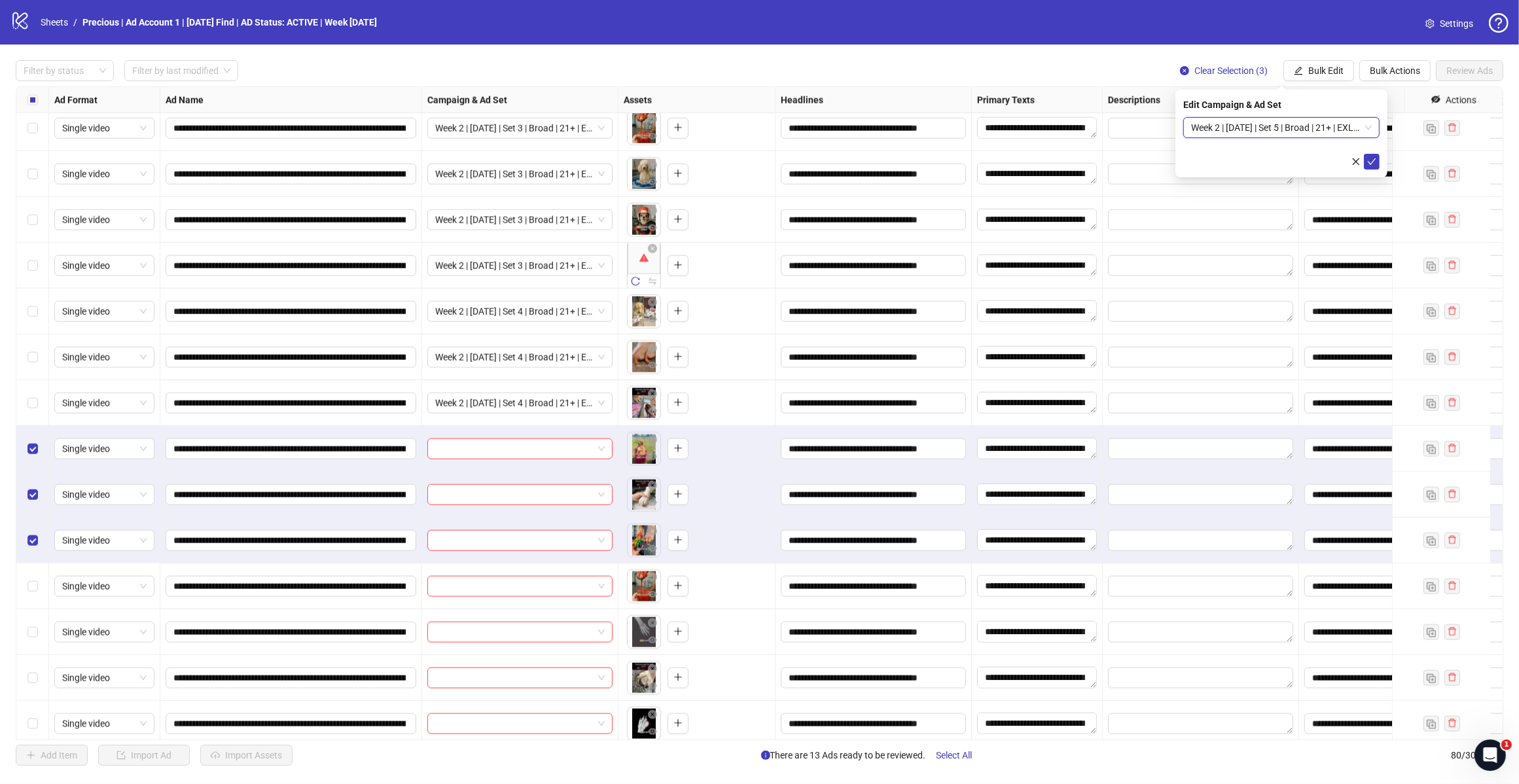
click at [1376, 161] on icon "check" at bounding box center [1371, 160] width 9 height 9
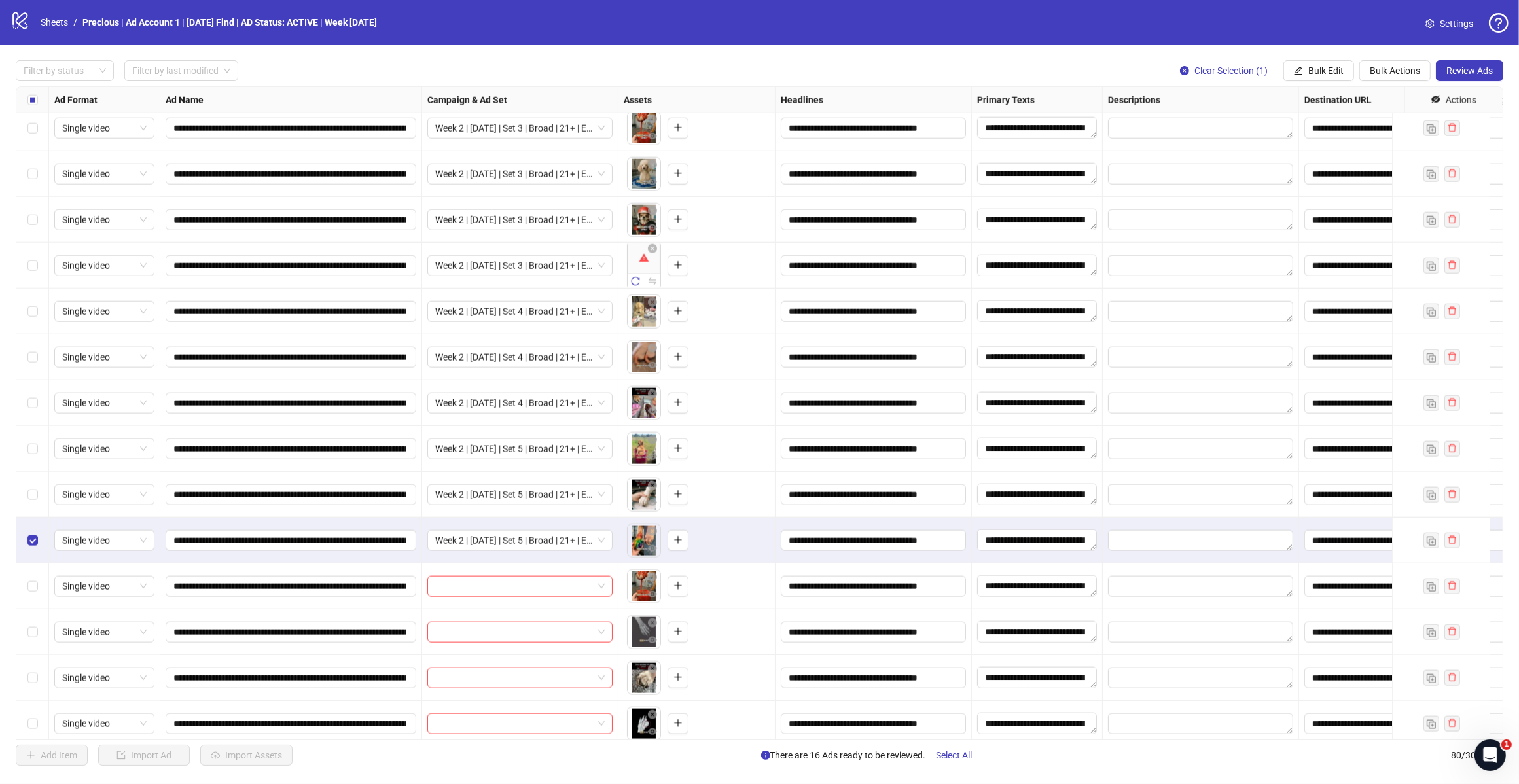
click at [38, 541] on div "Select row 56" at bounding box center [33, 540] width 33 height 45
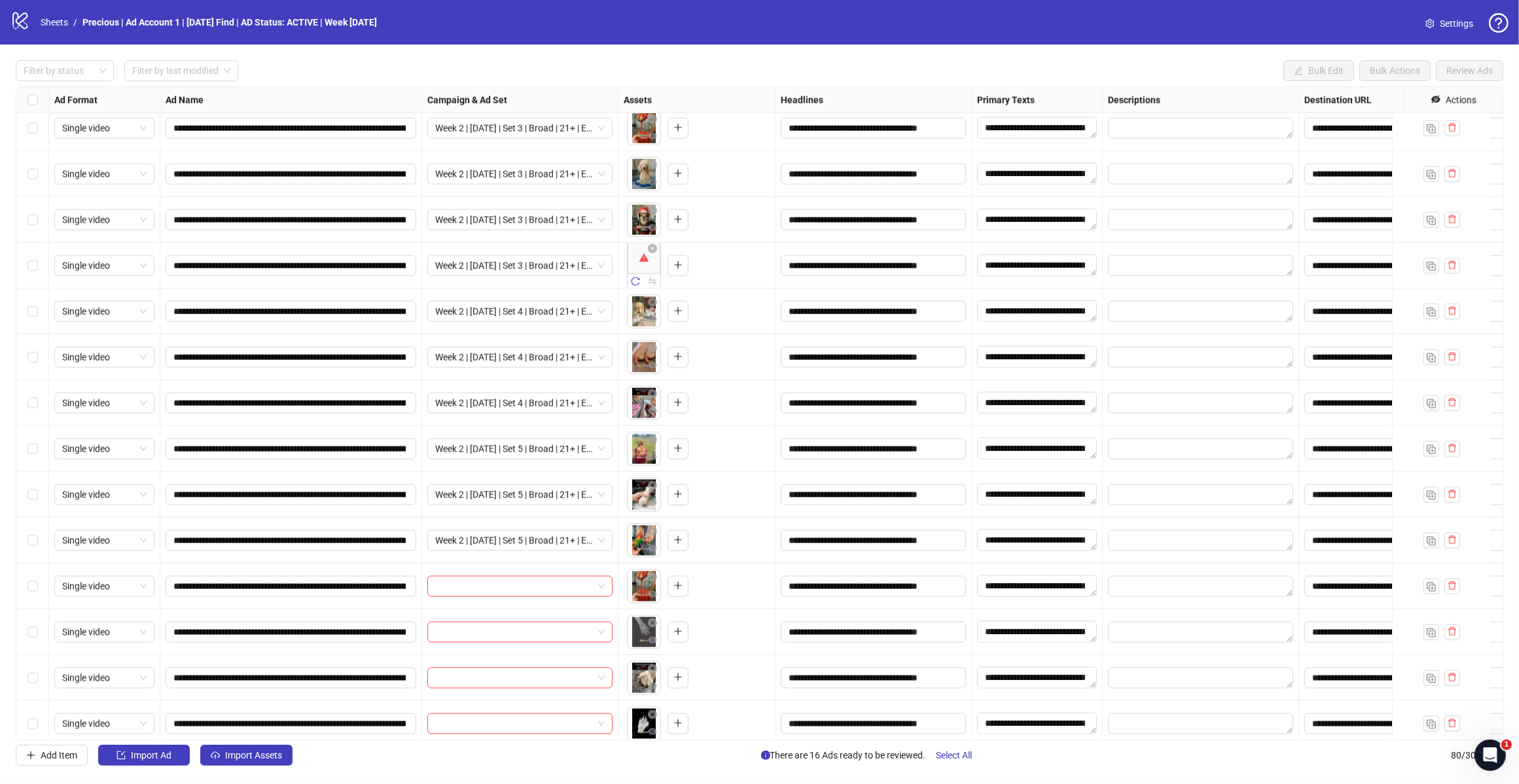
scroll to position [2197, 0]
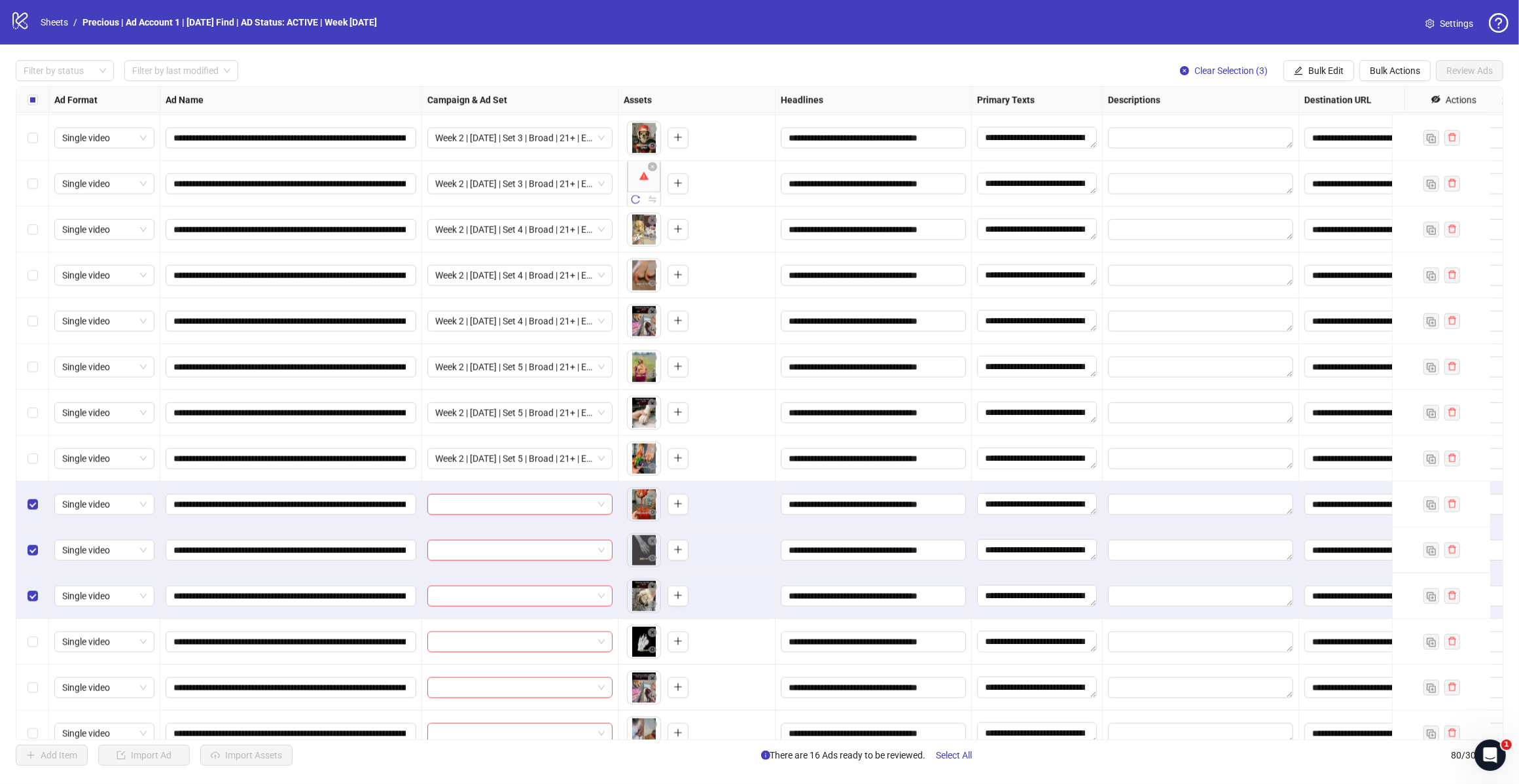
click at [30, 633] on div "Select row 60" at bounding box center [33, 641] width 33 height 45
click at [1324, 64] on button "Bulk Edit" at bounding box center [1319, 71] width 71 height 21
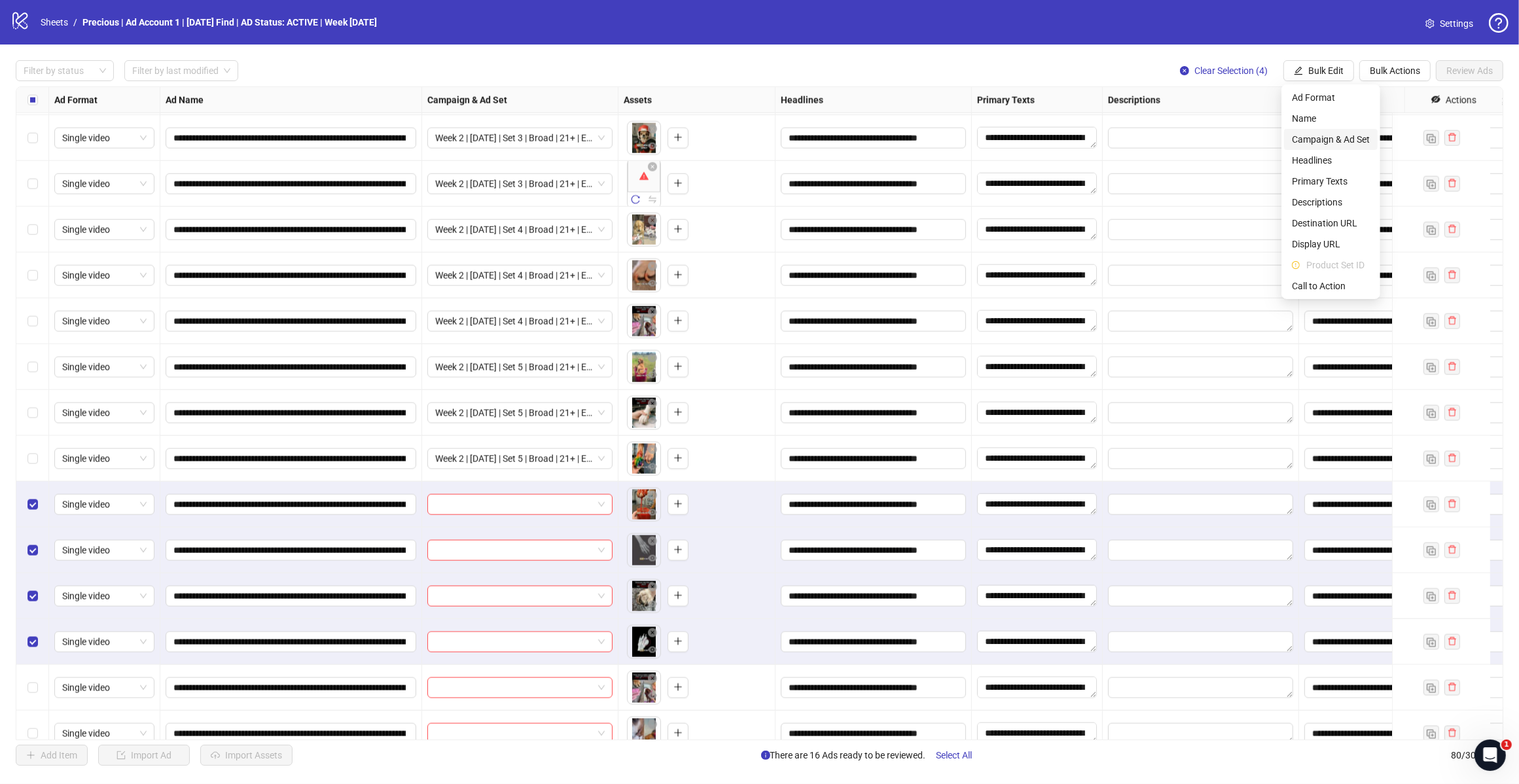
click at [1356, 144] on span "Campaign & Ad Set" at bounding box center [1330, 139] width 78 height 15
click at [1361, 129] on span at bounding box center [1281, 128] width 181 height 19
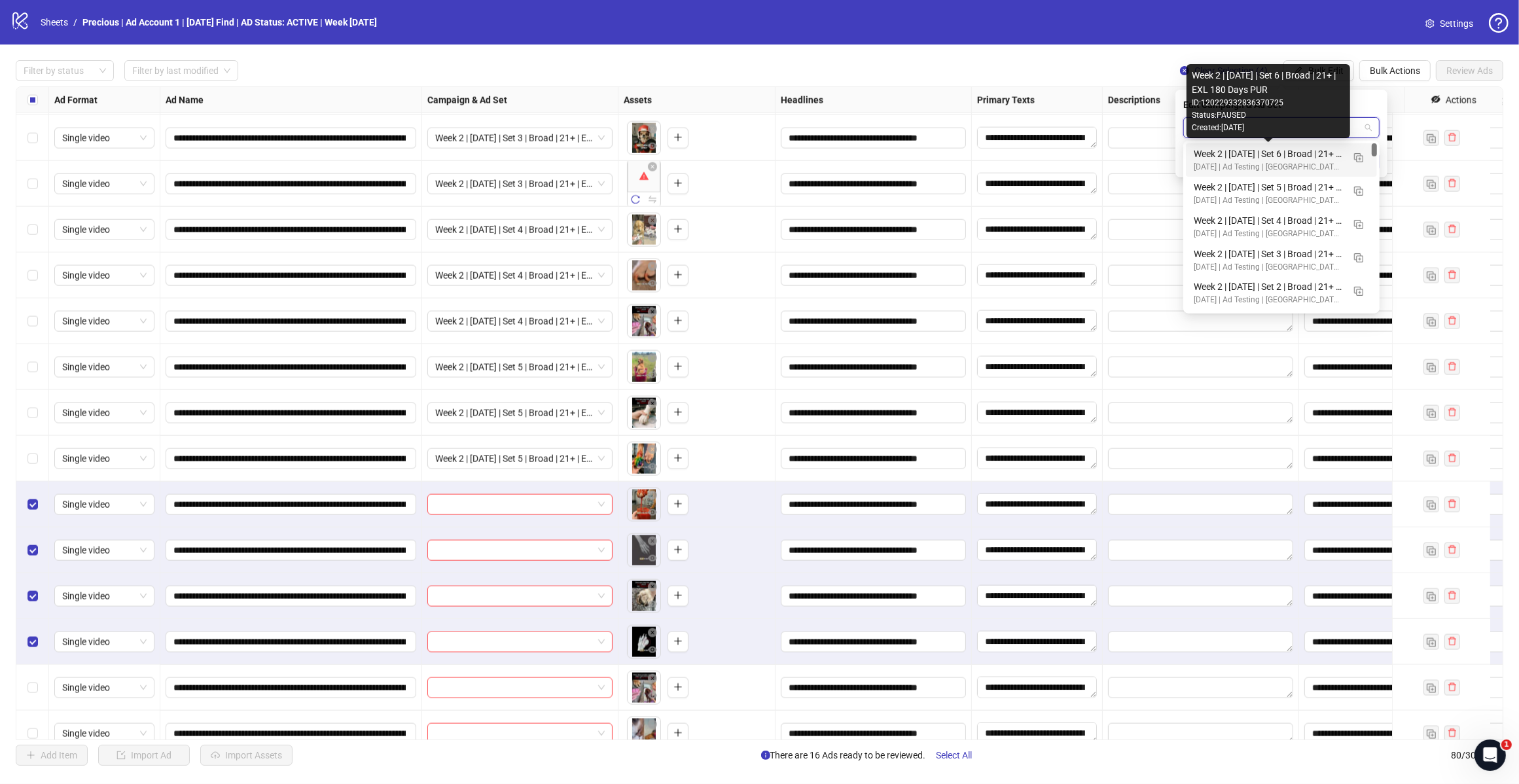
click at [1306, 155] on div "Week 2 | [DATE] | Set 6 | Broad | 21+ | EXL 180 Days PUR" at bounding box center [1269, 154] width 149 height 15
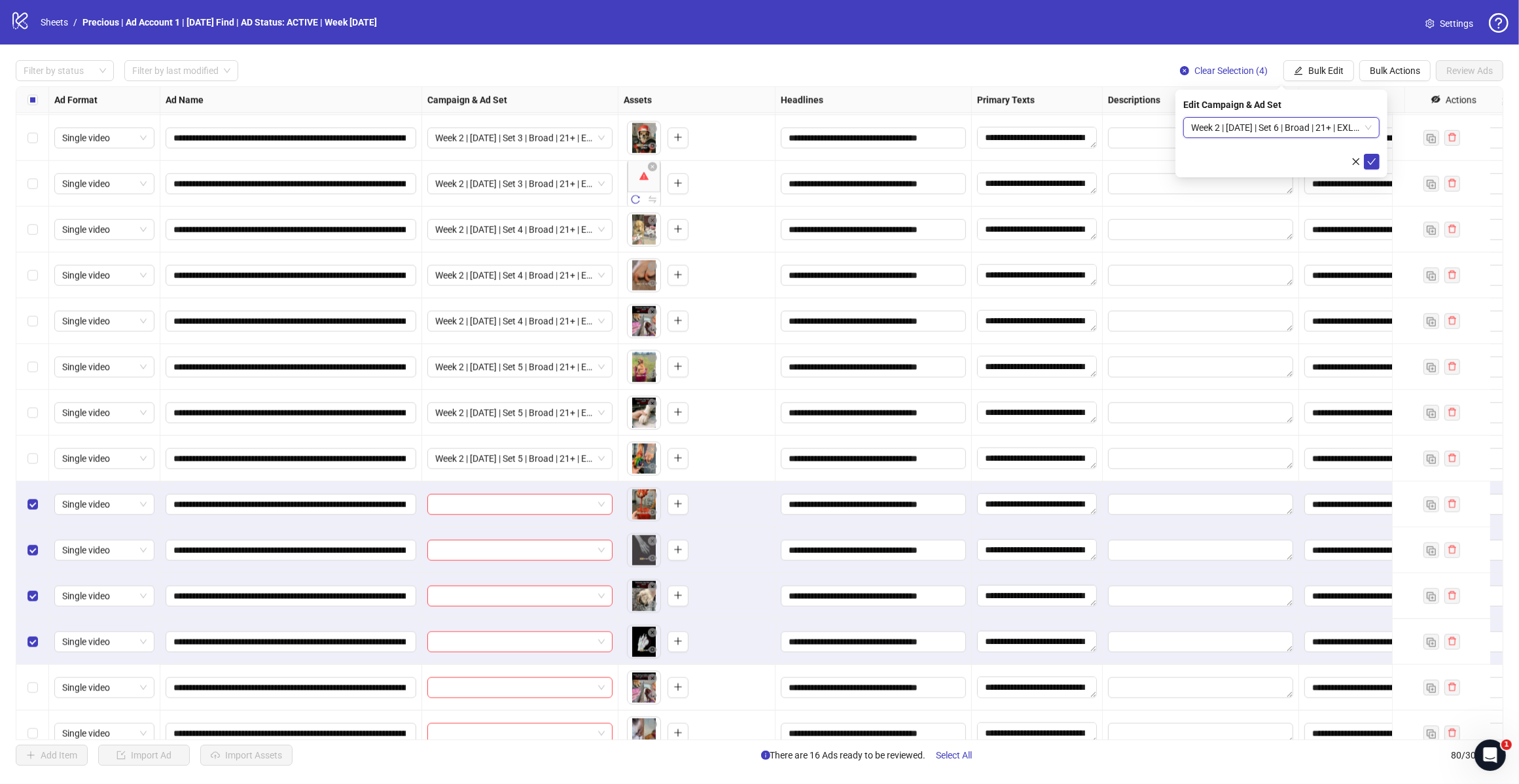
click at [1370, 155] on button "submit" at bounding box center [1372, 161] width 15 height 15
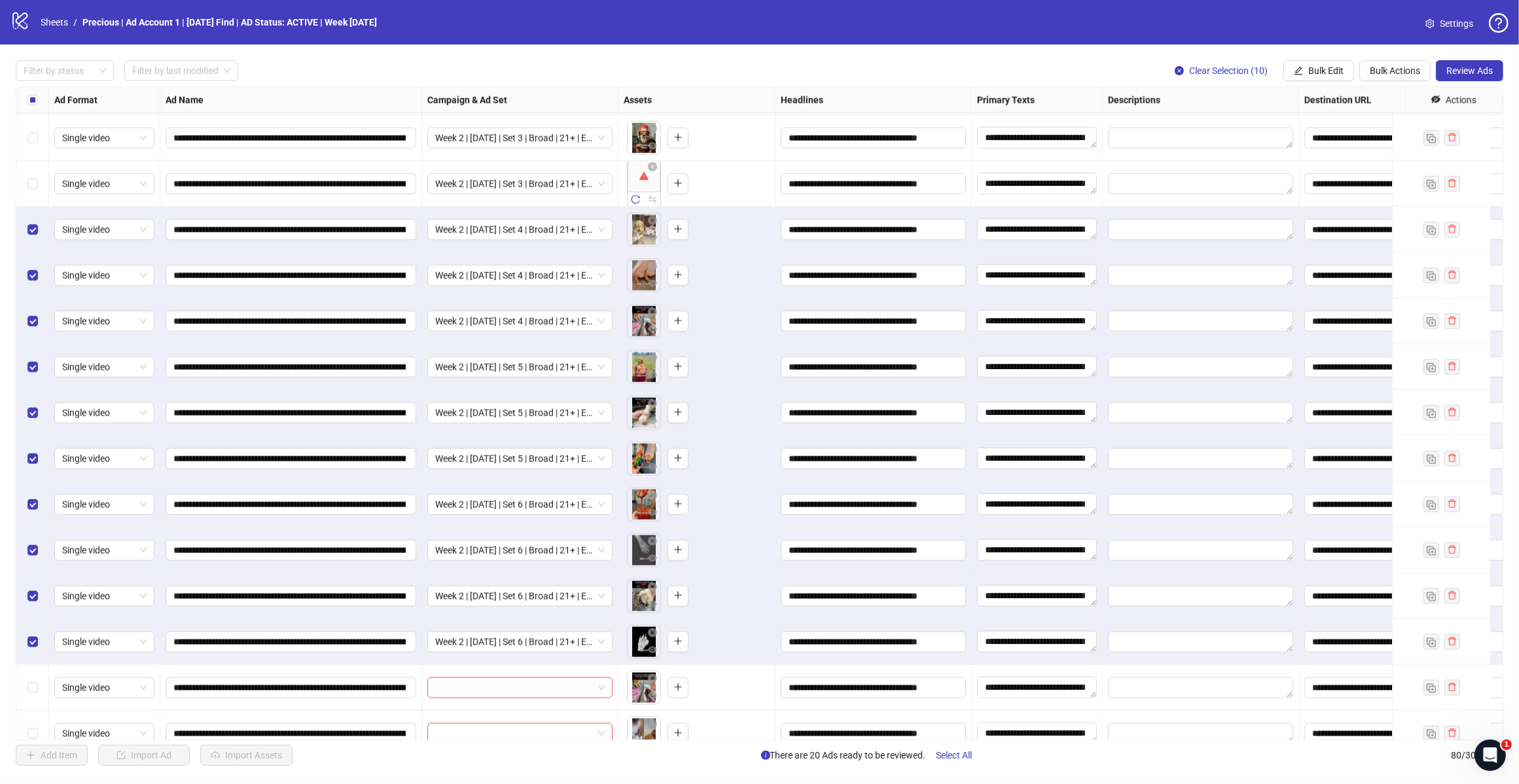
click at [26, 182] on div "Select row 50" at bounding box center [33, 184] width 33 height 45
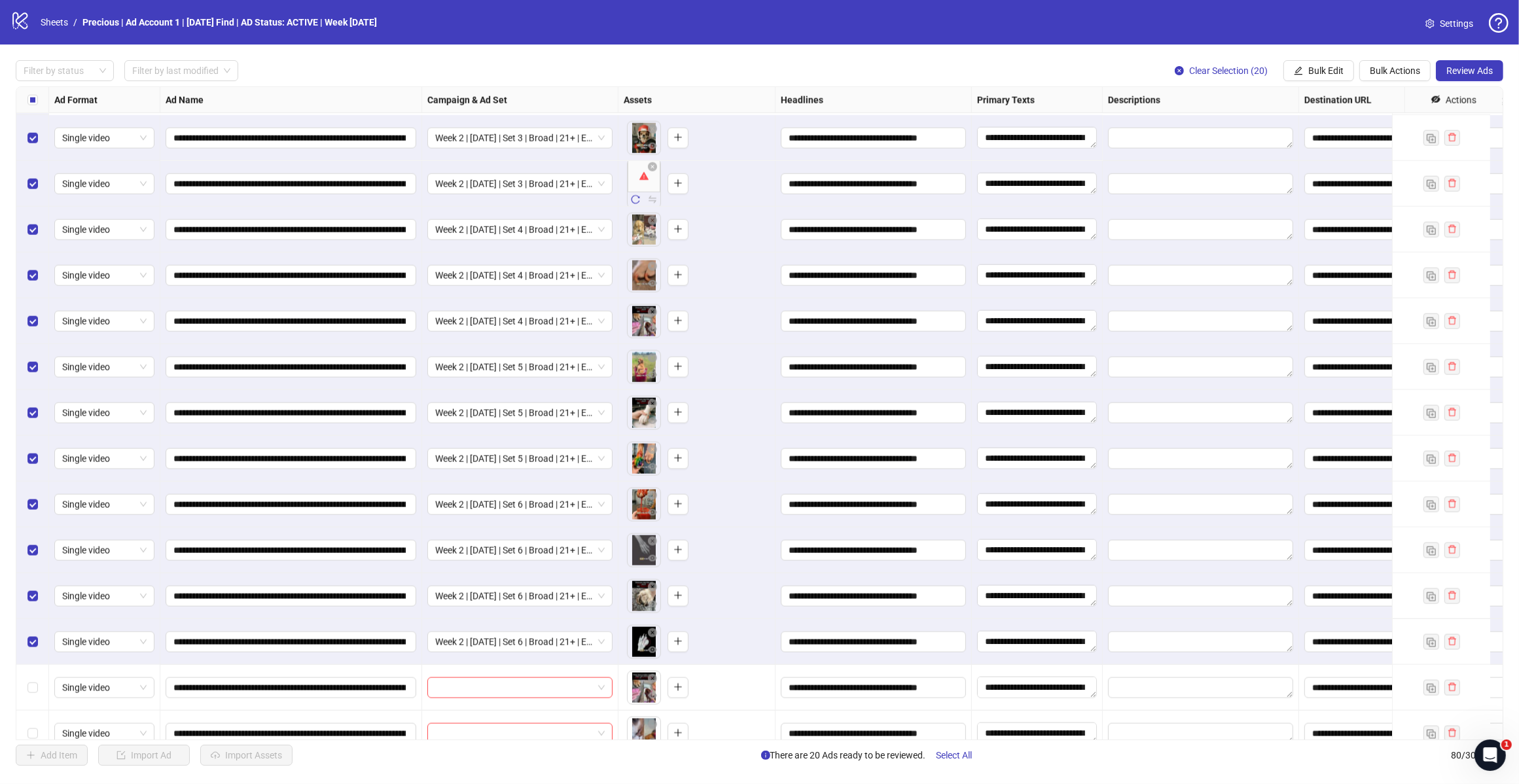
scroll to position [2279, 0]
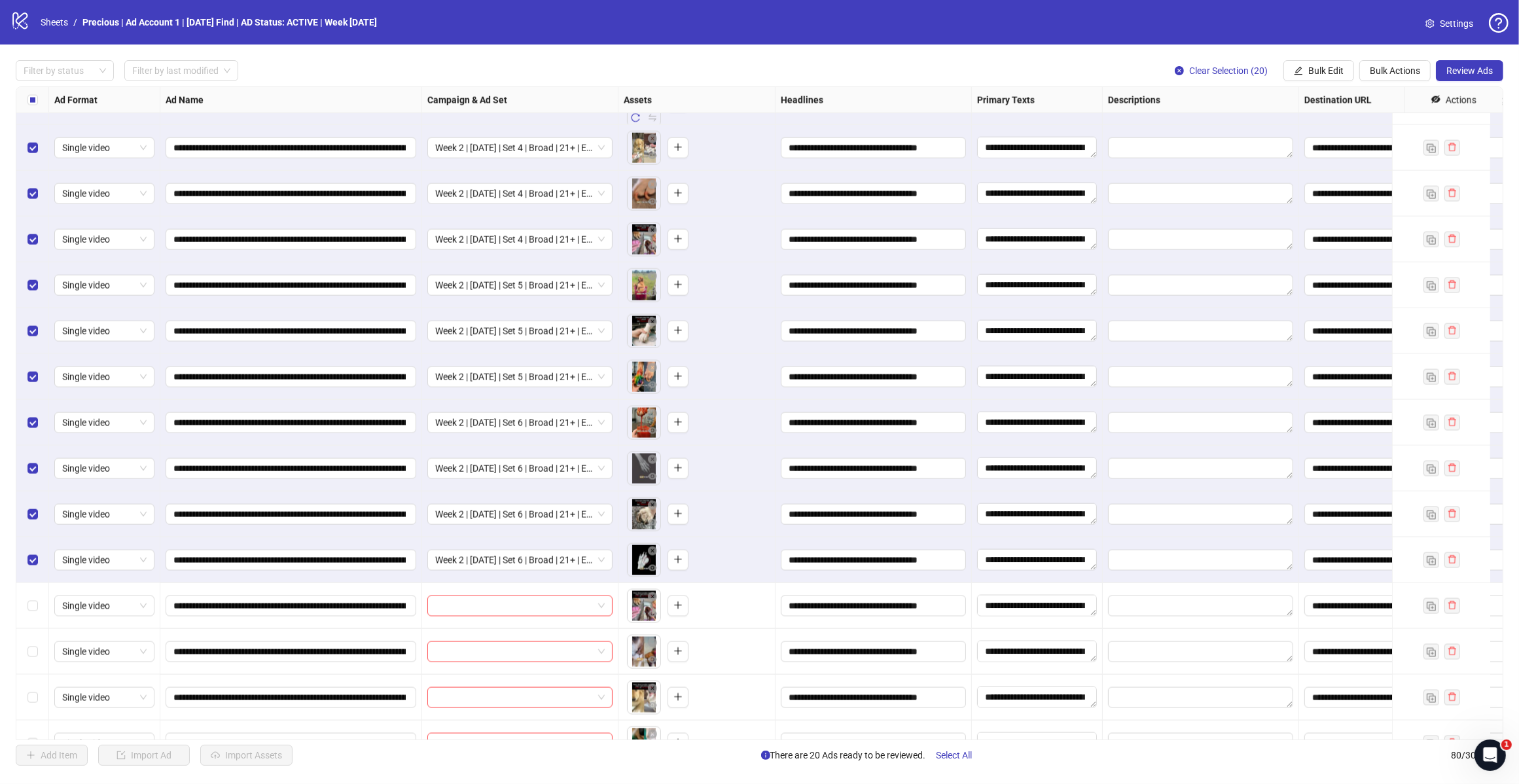
click at [1458, 62] on button "Review Ads" at bounding box center [1470, 71] width 68 height 21
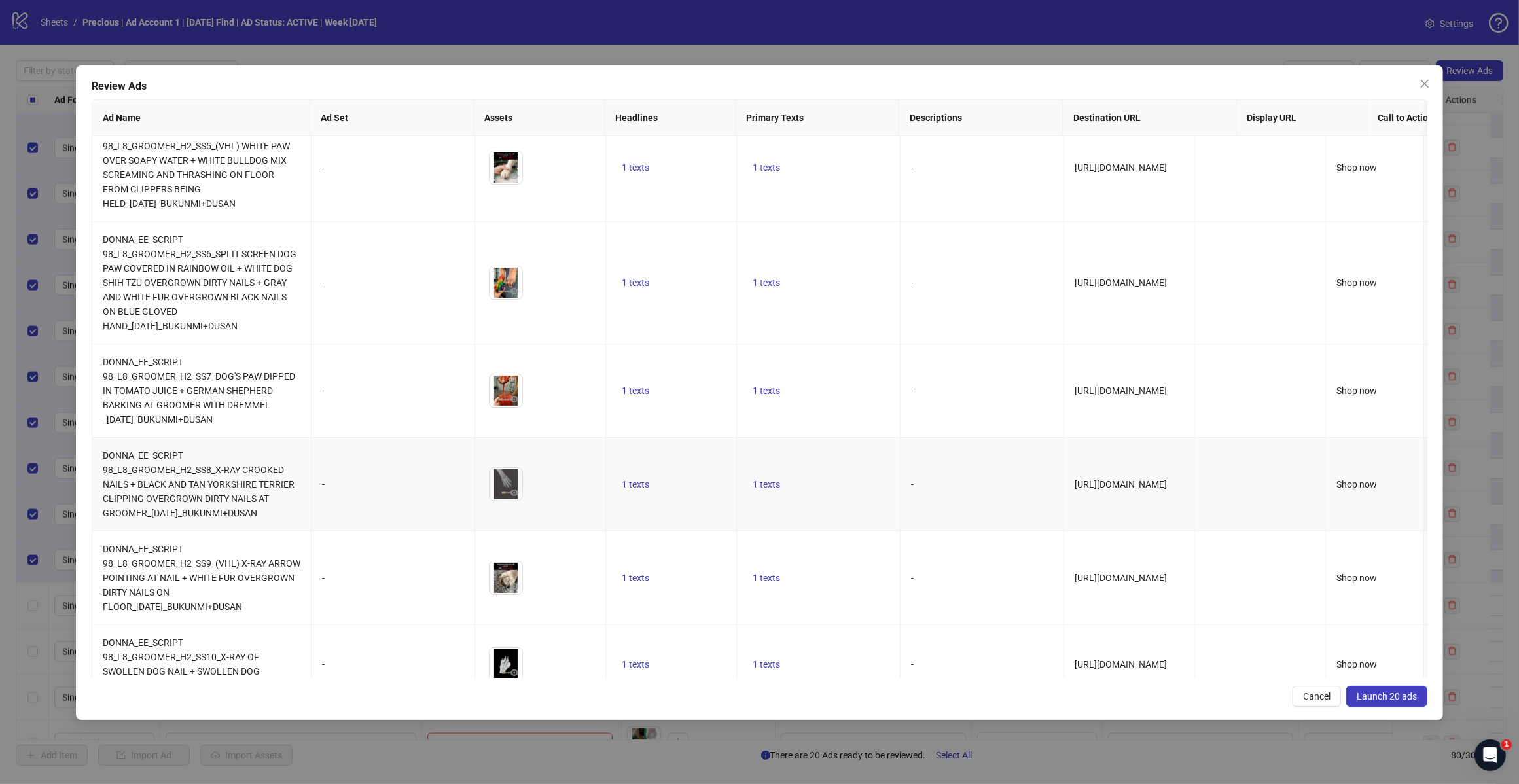
scroll to position [1185, 0]
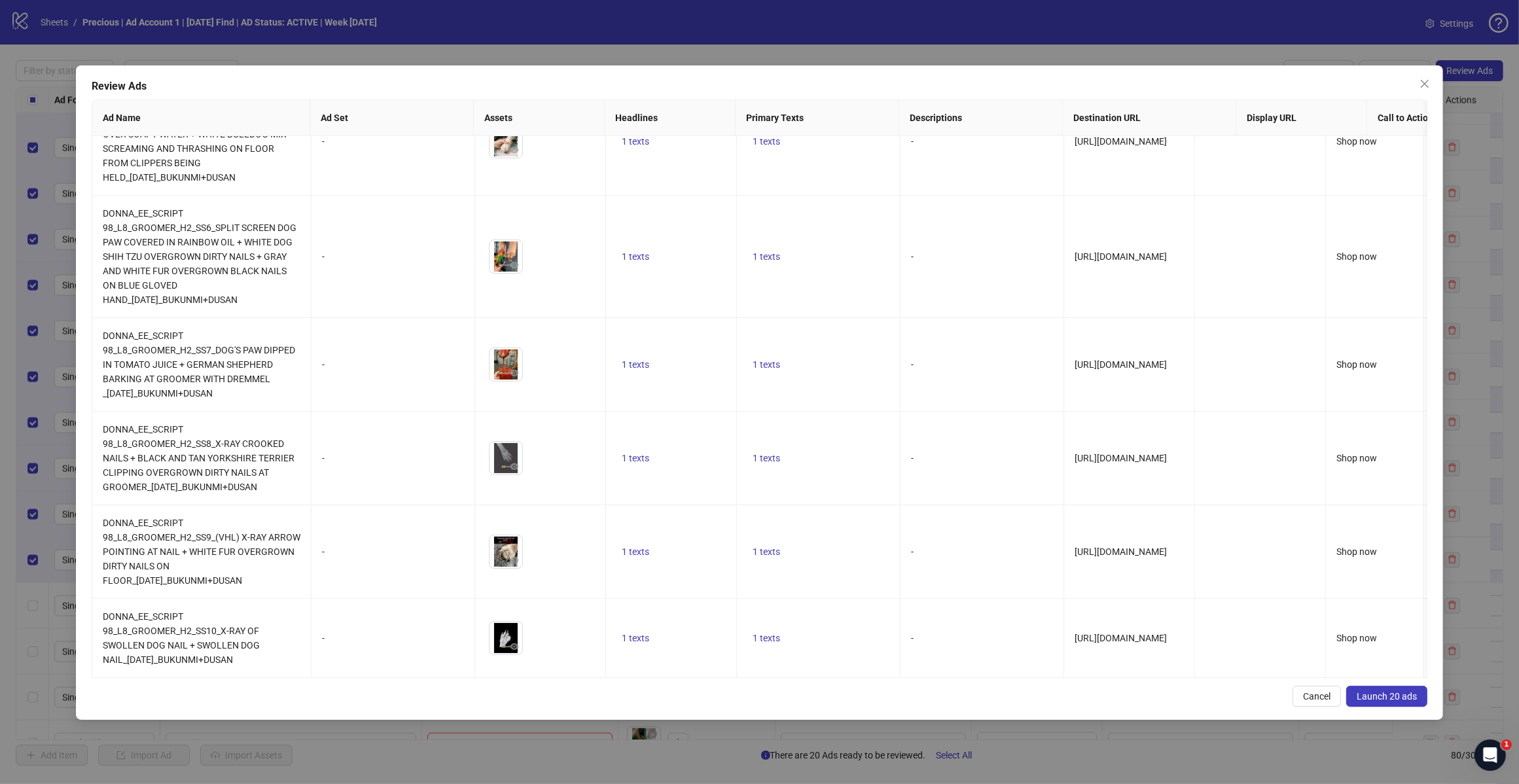
click at [1382, 695] on span "Launch 20 ads" at bounding box center [1387, 696] width 60 height 11
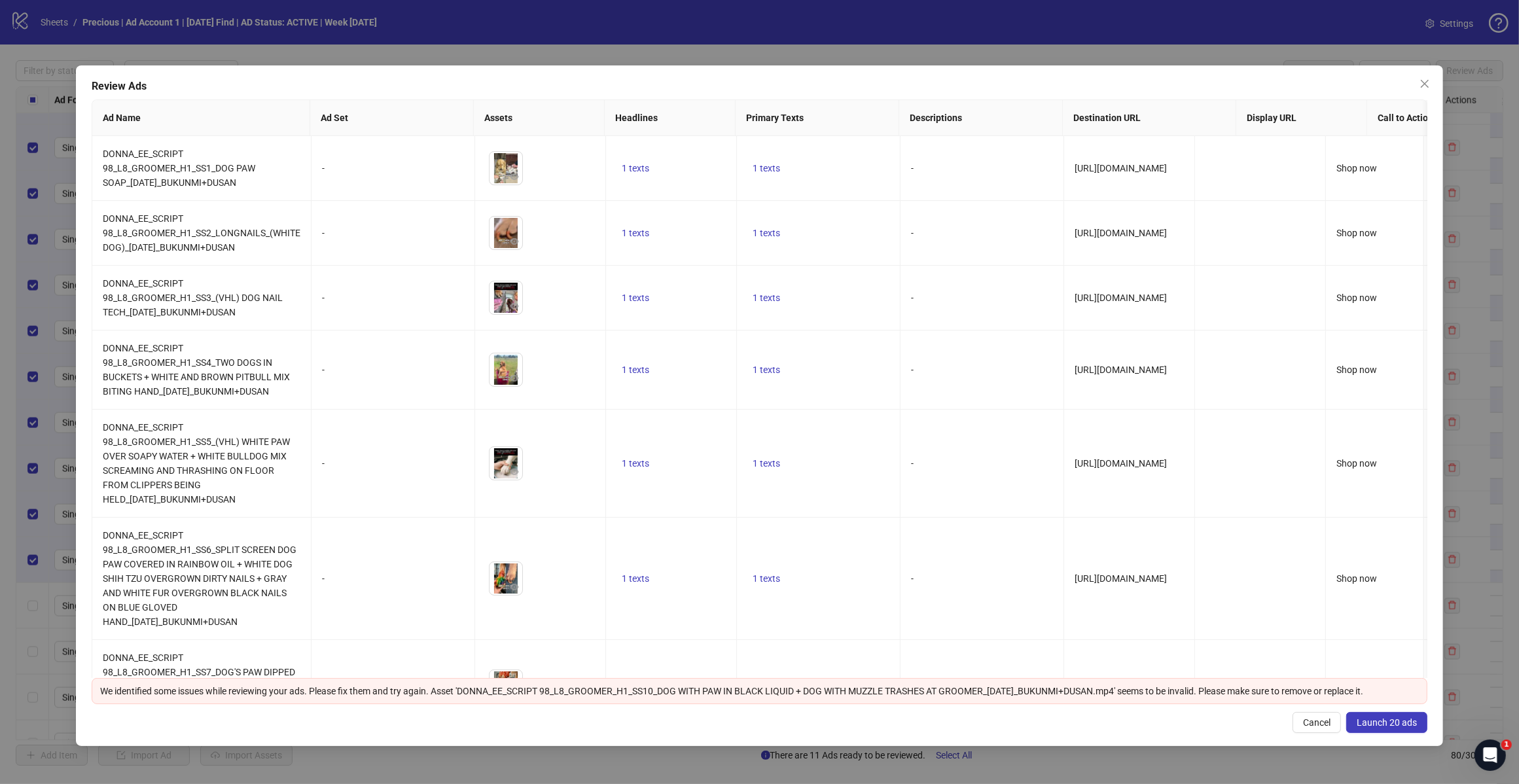
click at [1386, 720] on span "Launch 20 ads" at bounding box center [1387, 722] width 60 height 11
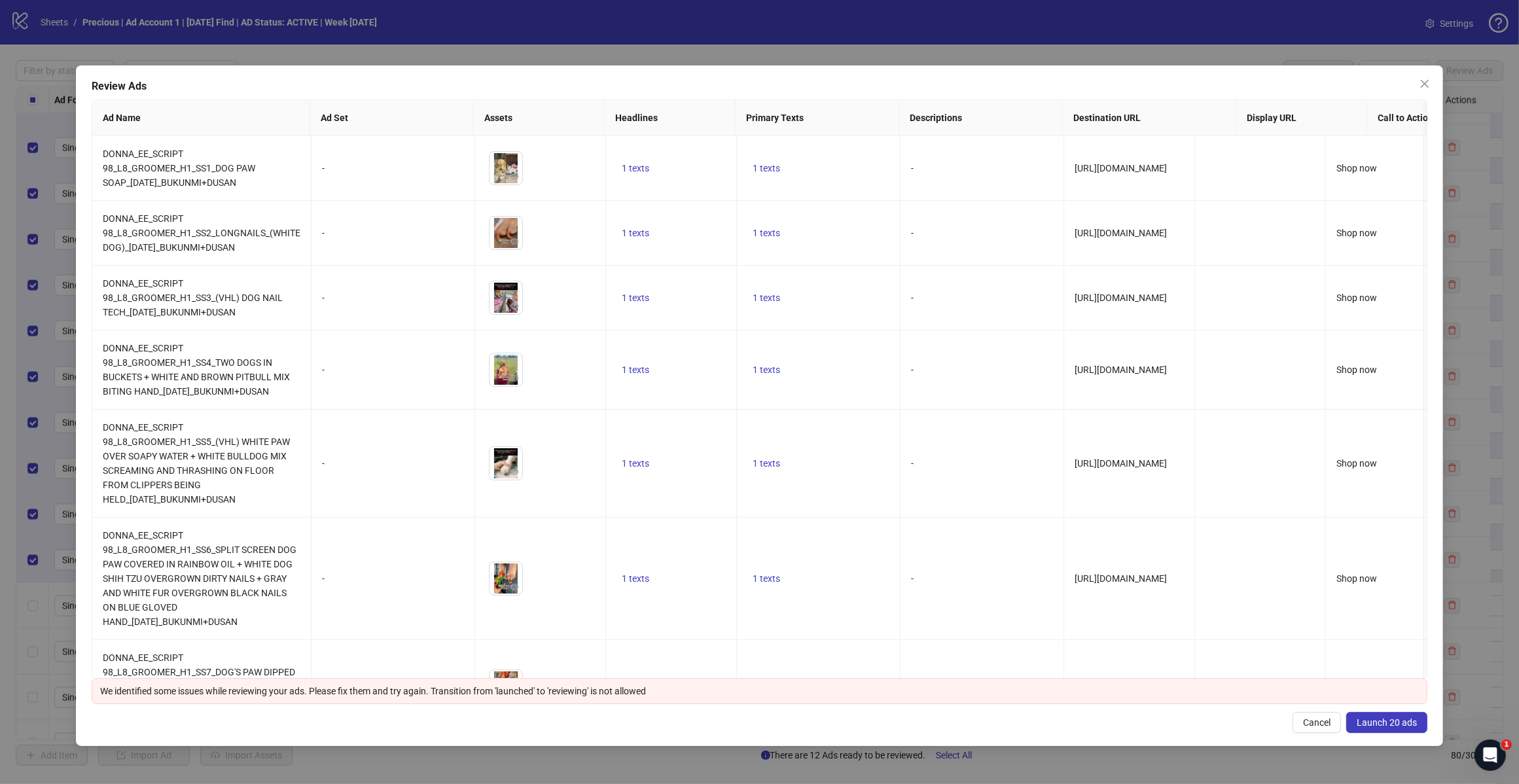
click at [1428, 80] on icon "close" at bounding box center [1424, 83] width 11 height 11
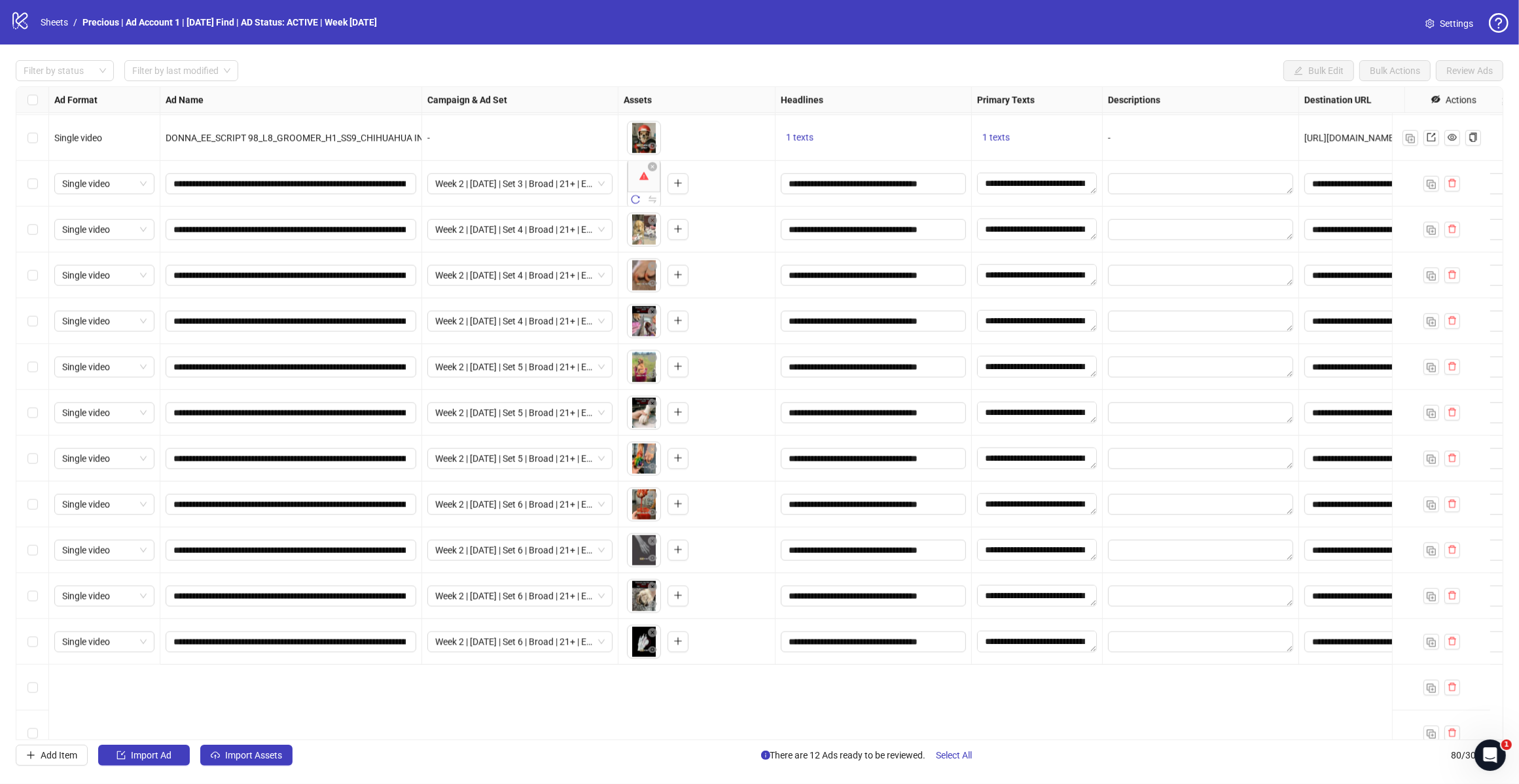
scroll to position [2033, 0]
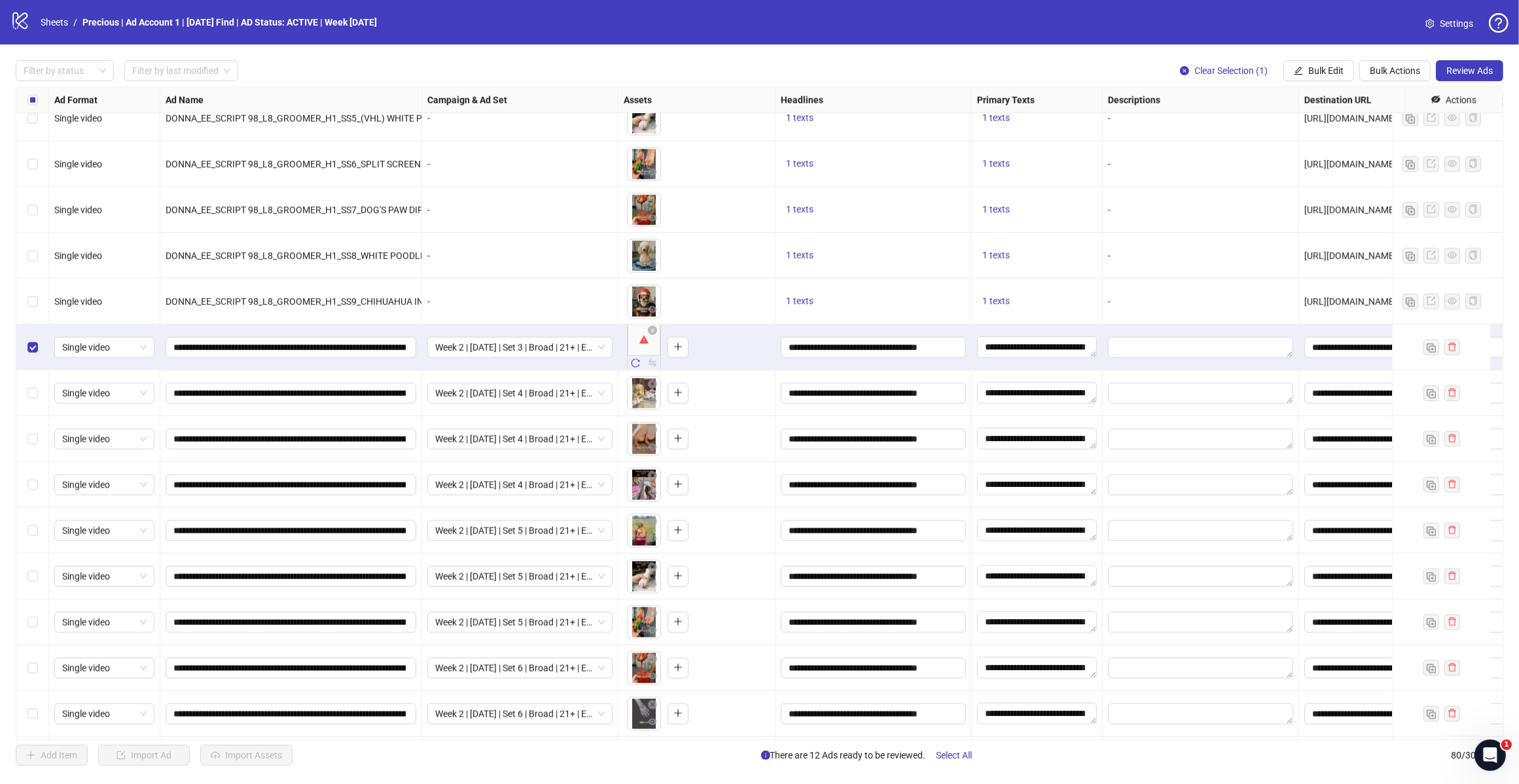
click at [638, 364] on icon "reload" at bounding box center [635, 363] width 9 height 9
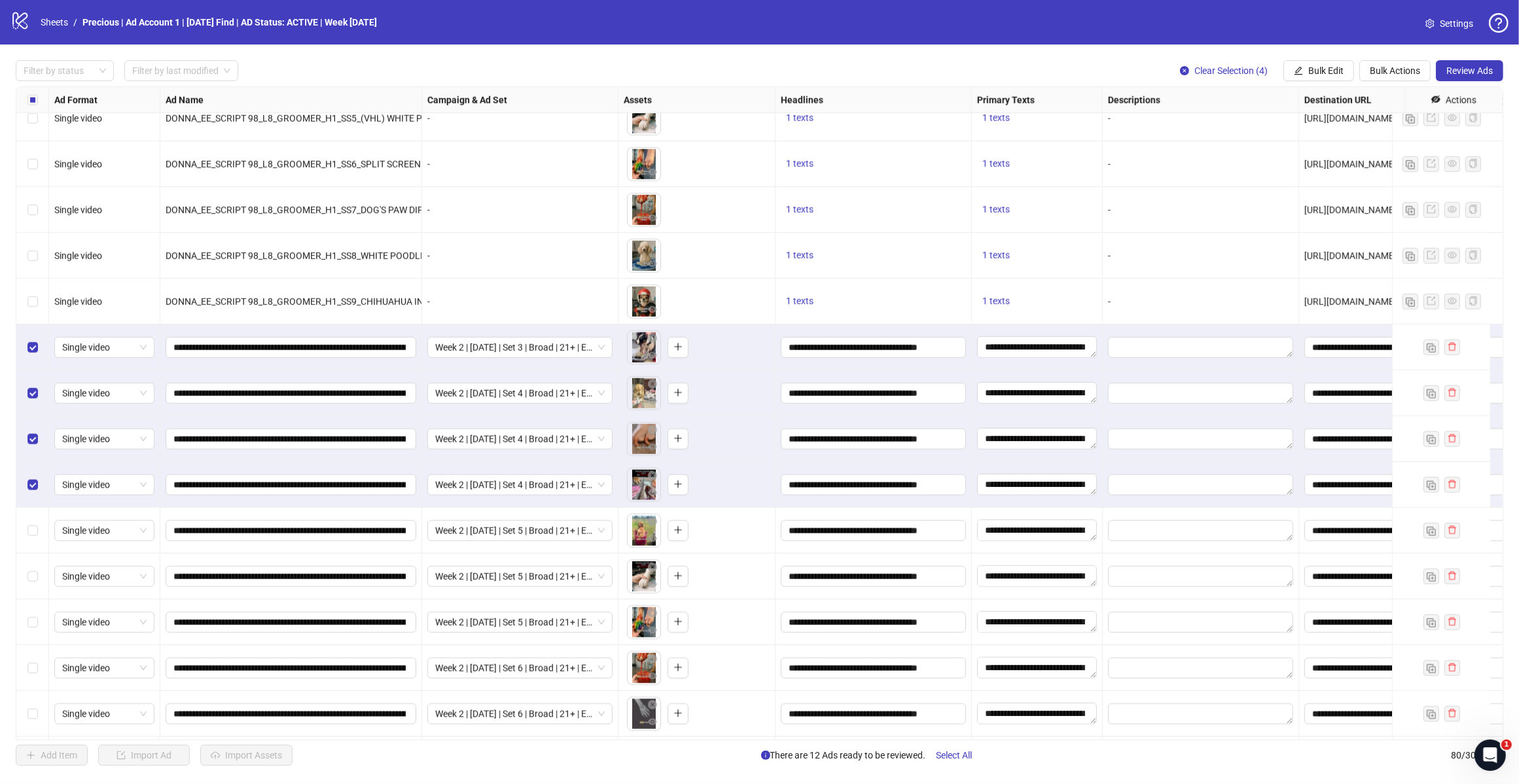
click at [29, 341] on label "Select row 50" at bounding box center [32, 347] width 11 height 15
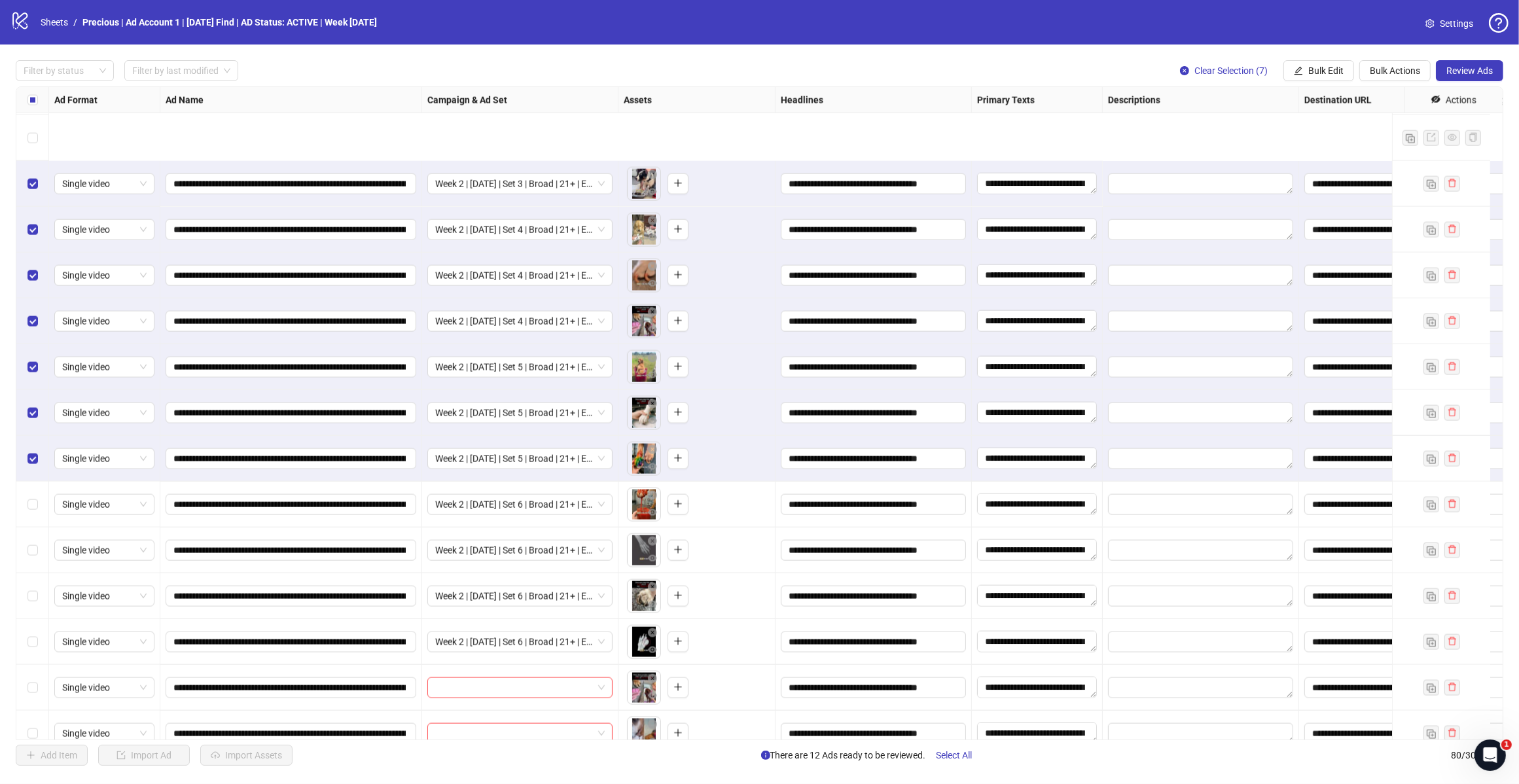
scroll to position [2361, 0]
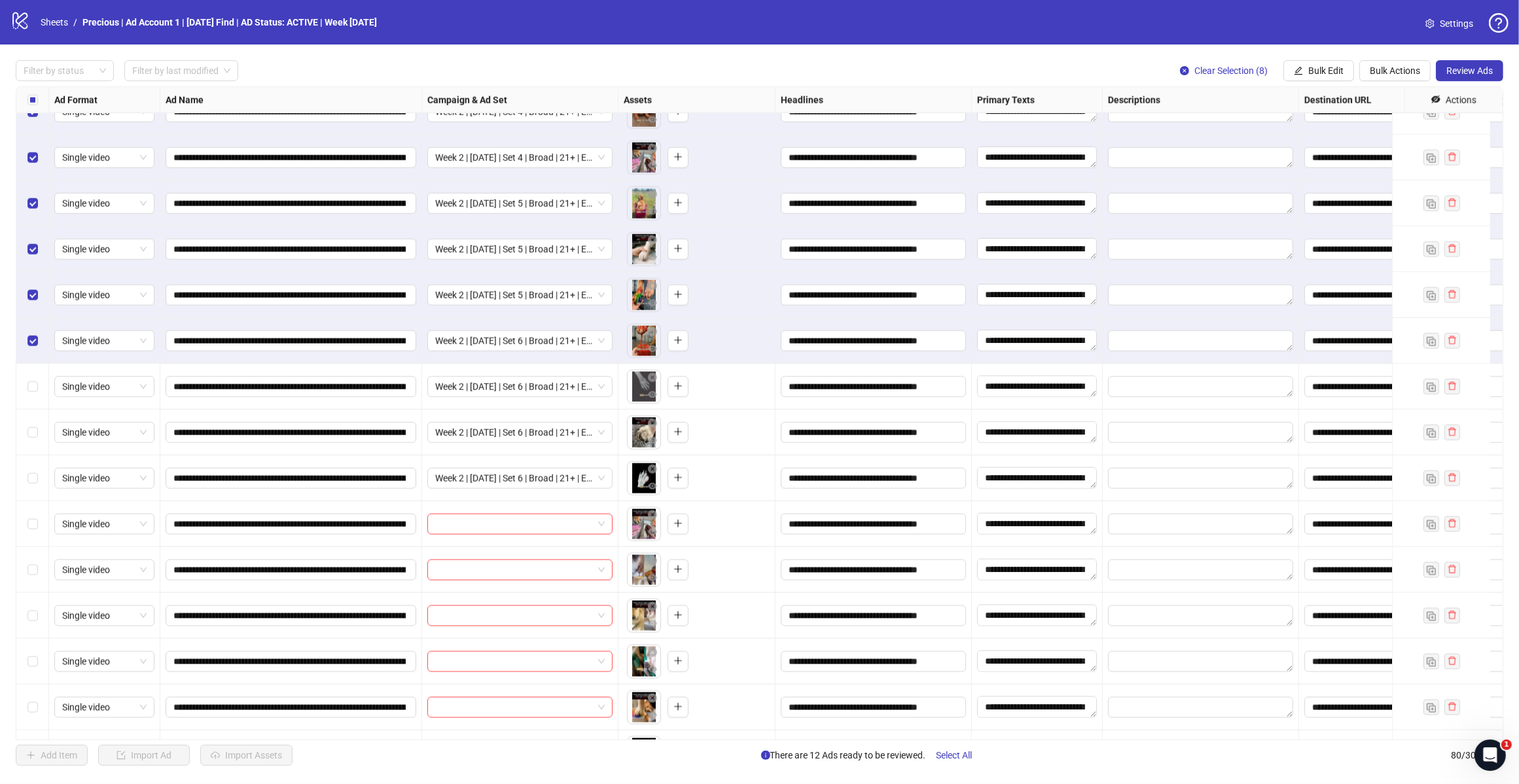
click at [31, 440] on label "Select row 59" at bounding box center [32, 432] width 11 height 15
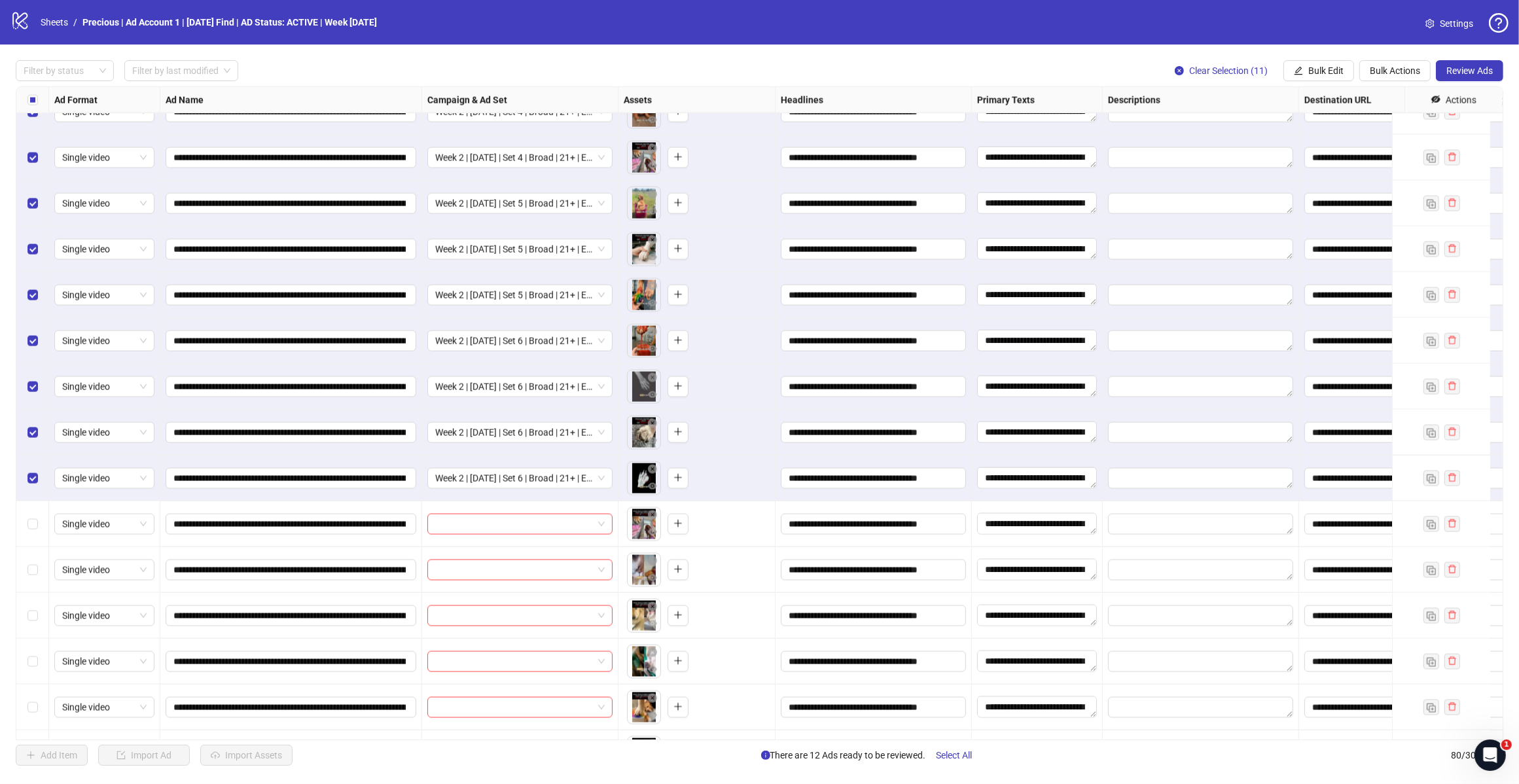
click at [1462, 70] on span "Review Ads" at bounding box center [1470, 71] width 46 height 11
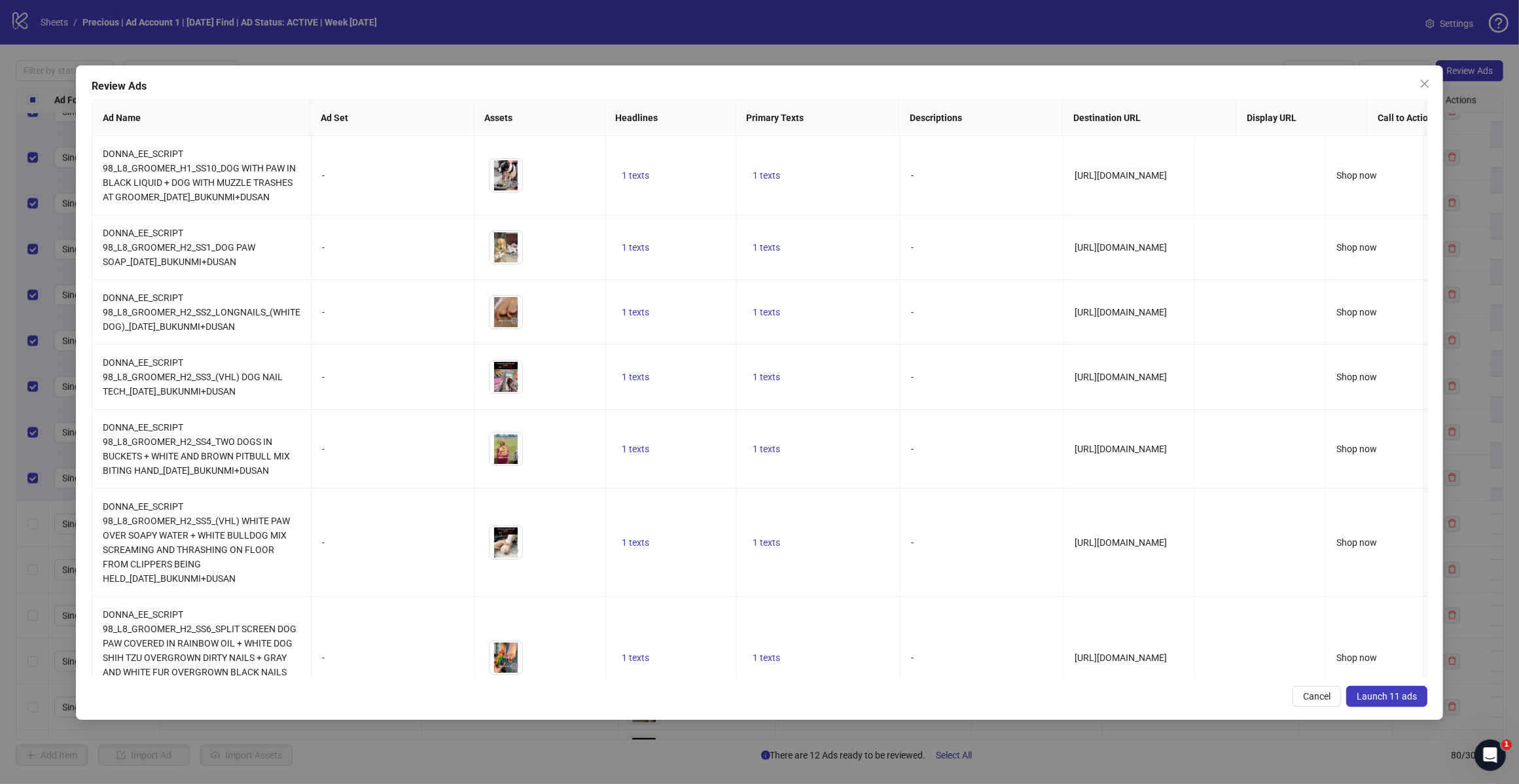
click at [1372, 698] on span "Launch 11 ads" at bounding box center [1387, 696] width 60 height 11
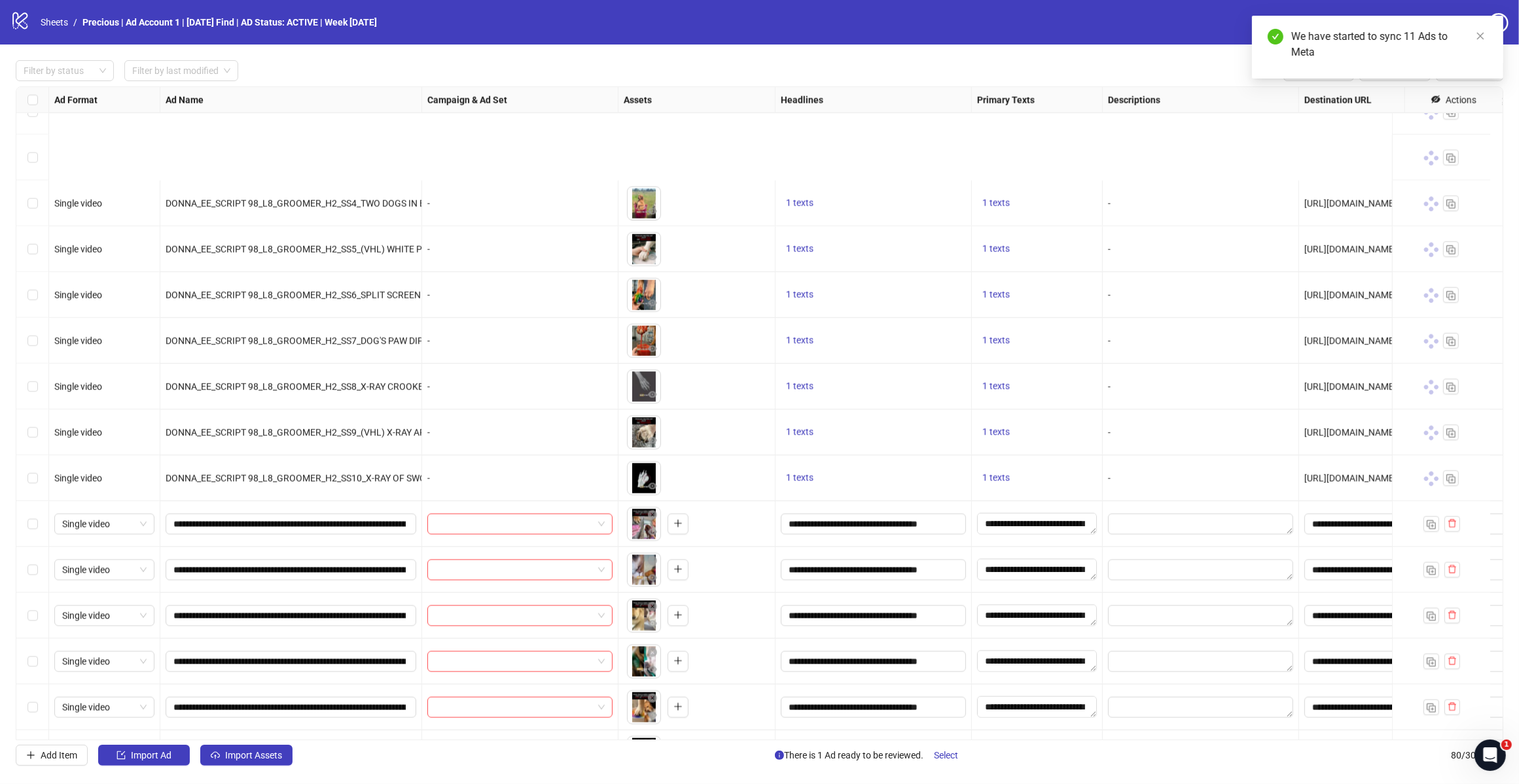
scroll to position [2524, 0]
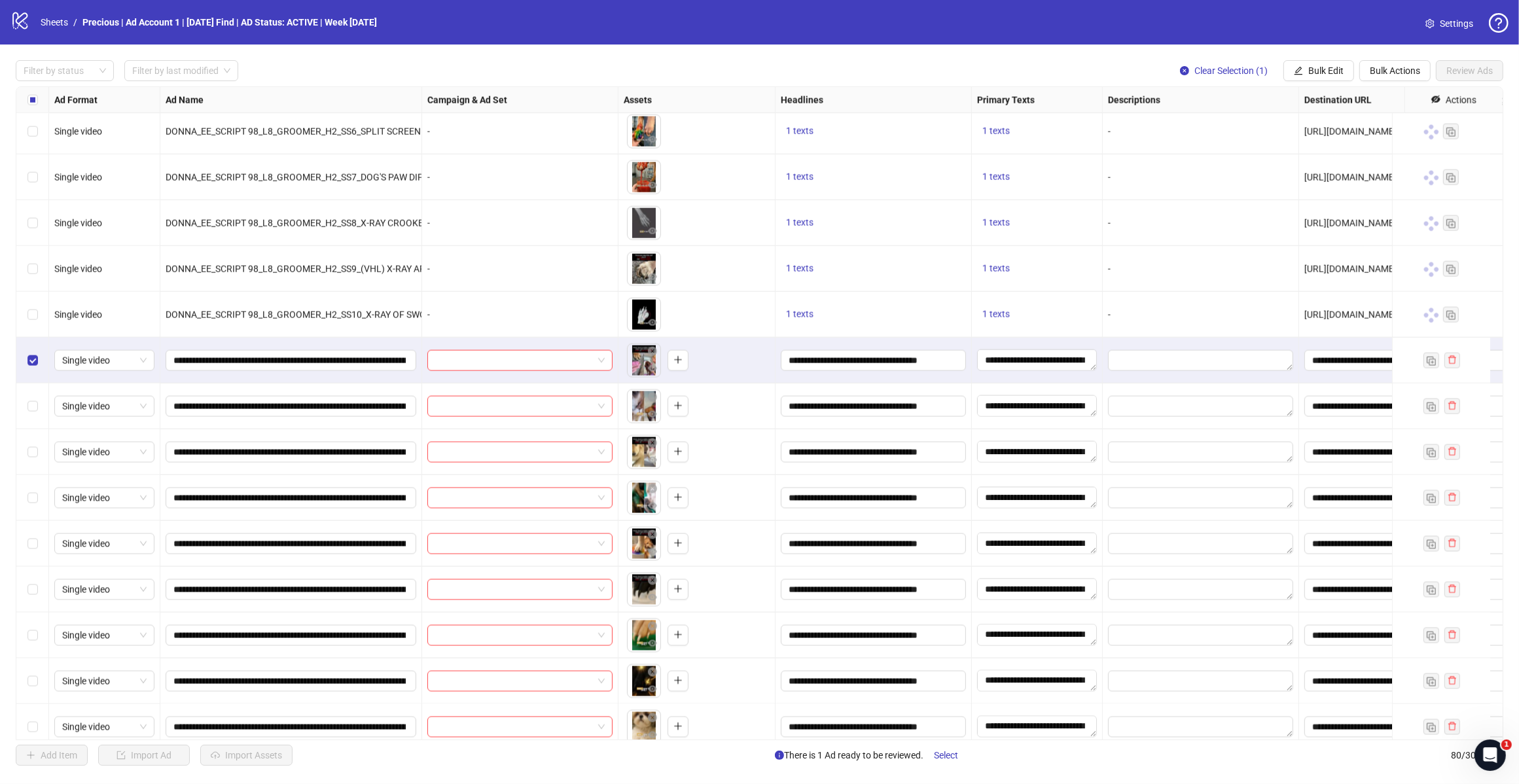
click at [34, 413] on label "Select row 62" at bounding box center [32, 406] width 11 height 15
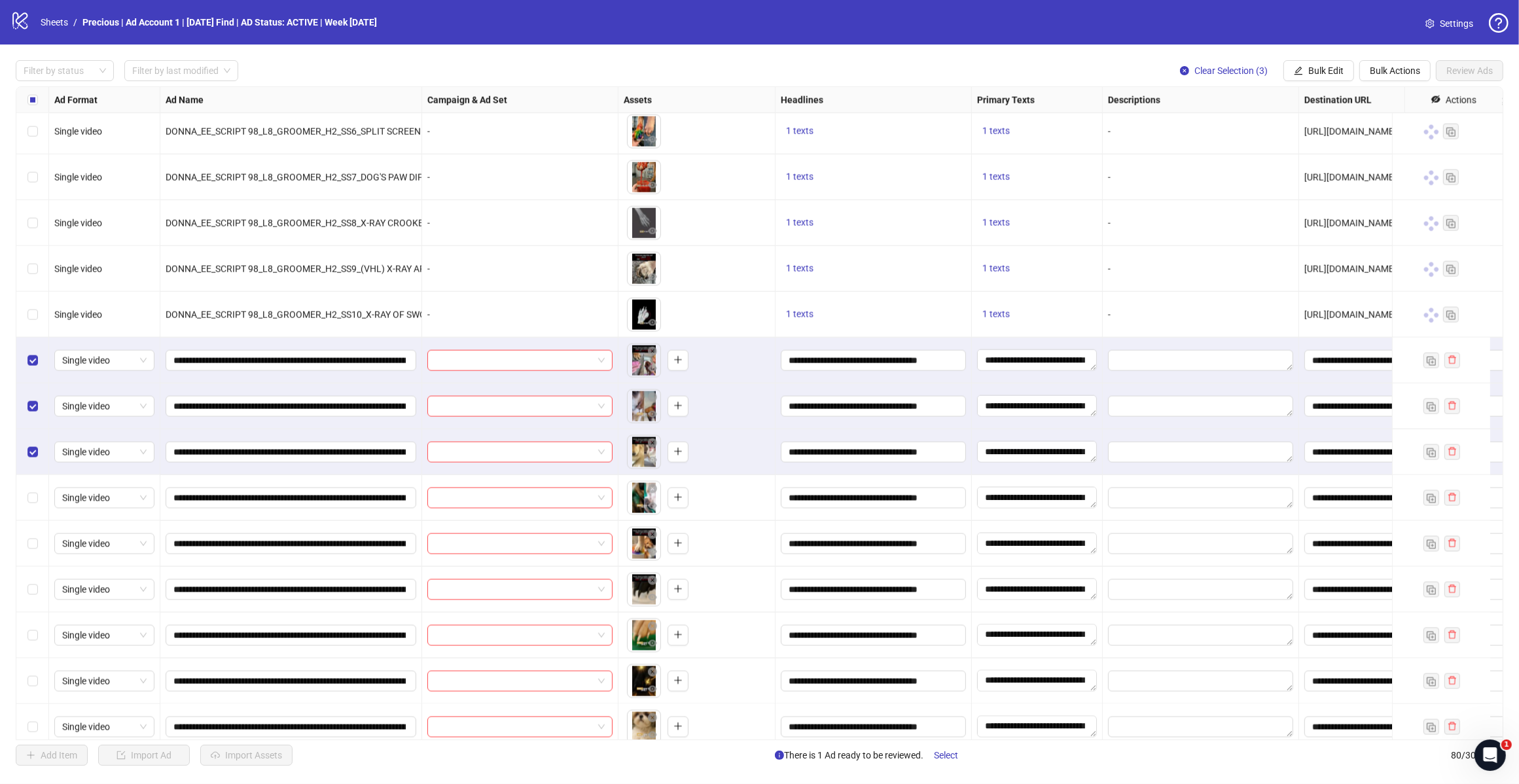
click at [1303, 71] on button "Bulk Edit" at bounding box center [1319, 71] width 71 height 21
click at [1326, 139] on span "Campaign & Ad Set" at bounding box center [1330, 139] width 78 height 15
click at [1378, 129] on div at bounding box center [1281, 128] width 196 height 21
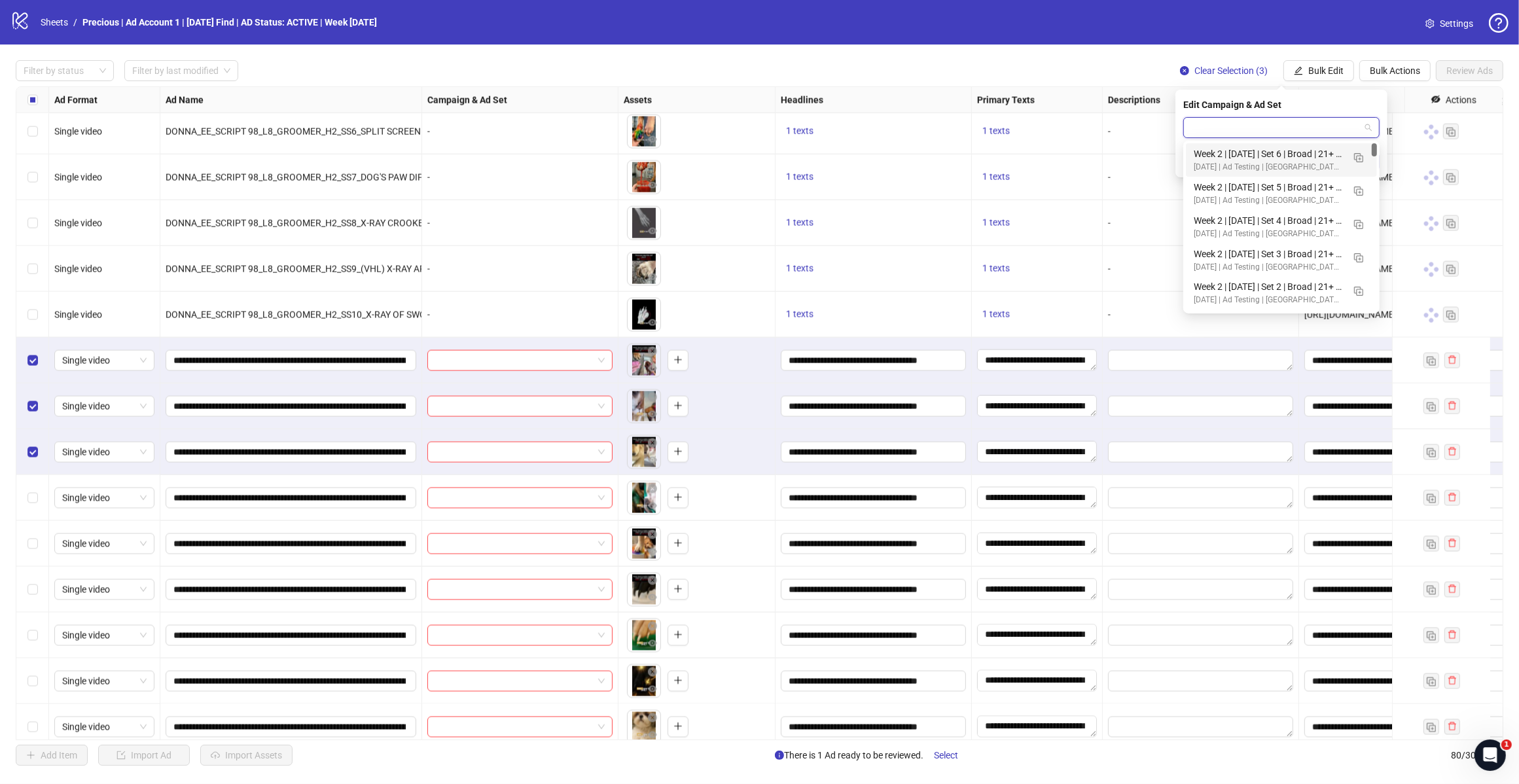
click at [1355, 159] on img "button" at bounding box center [1358, 157] width 9 height 9
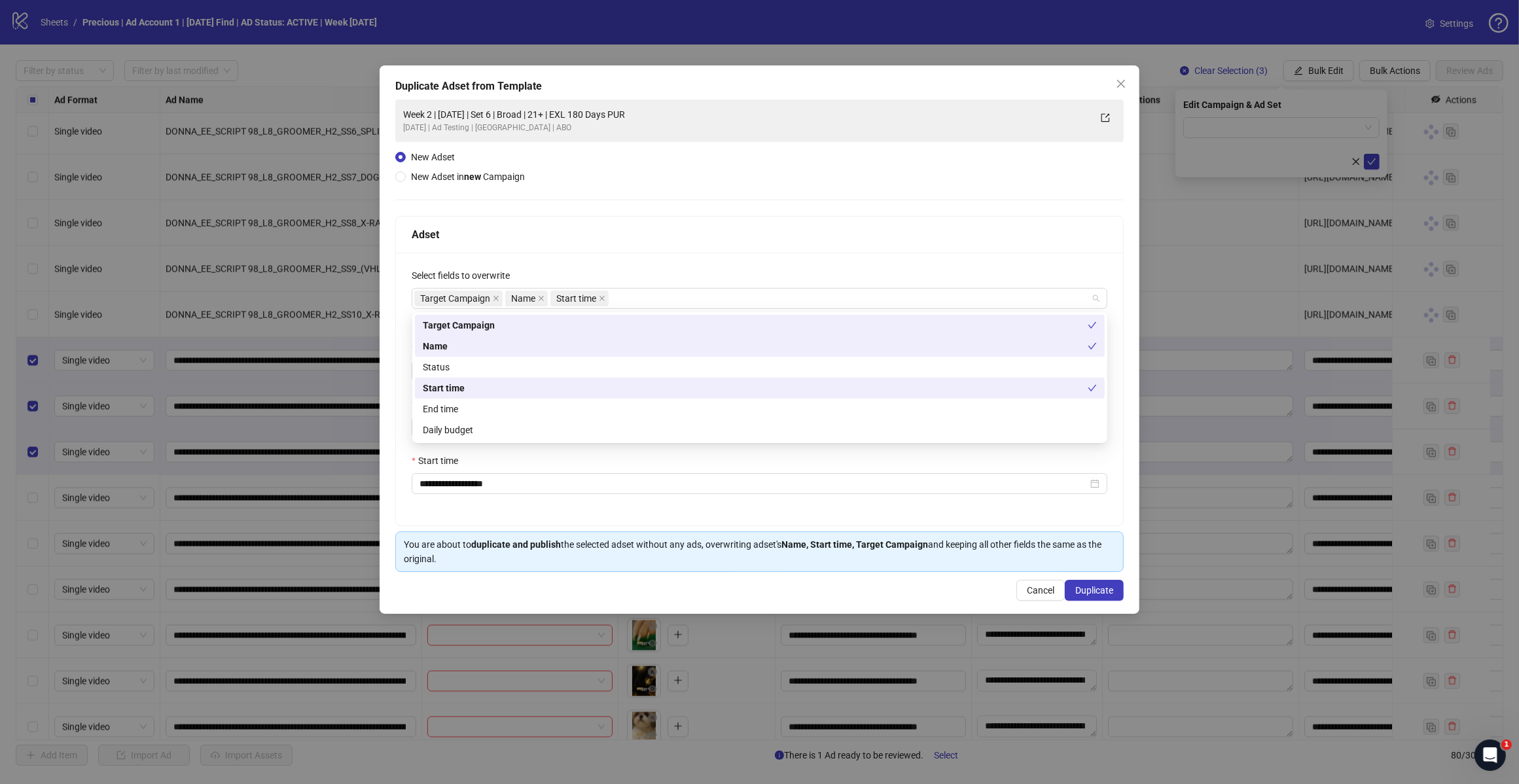
click at [655, 298] on div "Target Campaign Name Start time" at bounding box center [753, 298] width 677 height 18
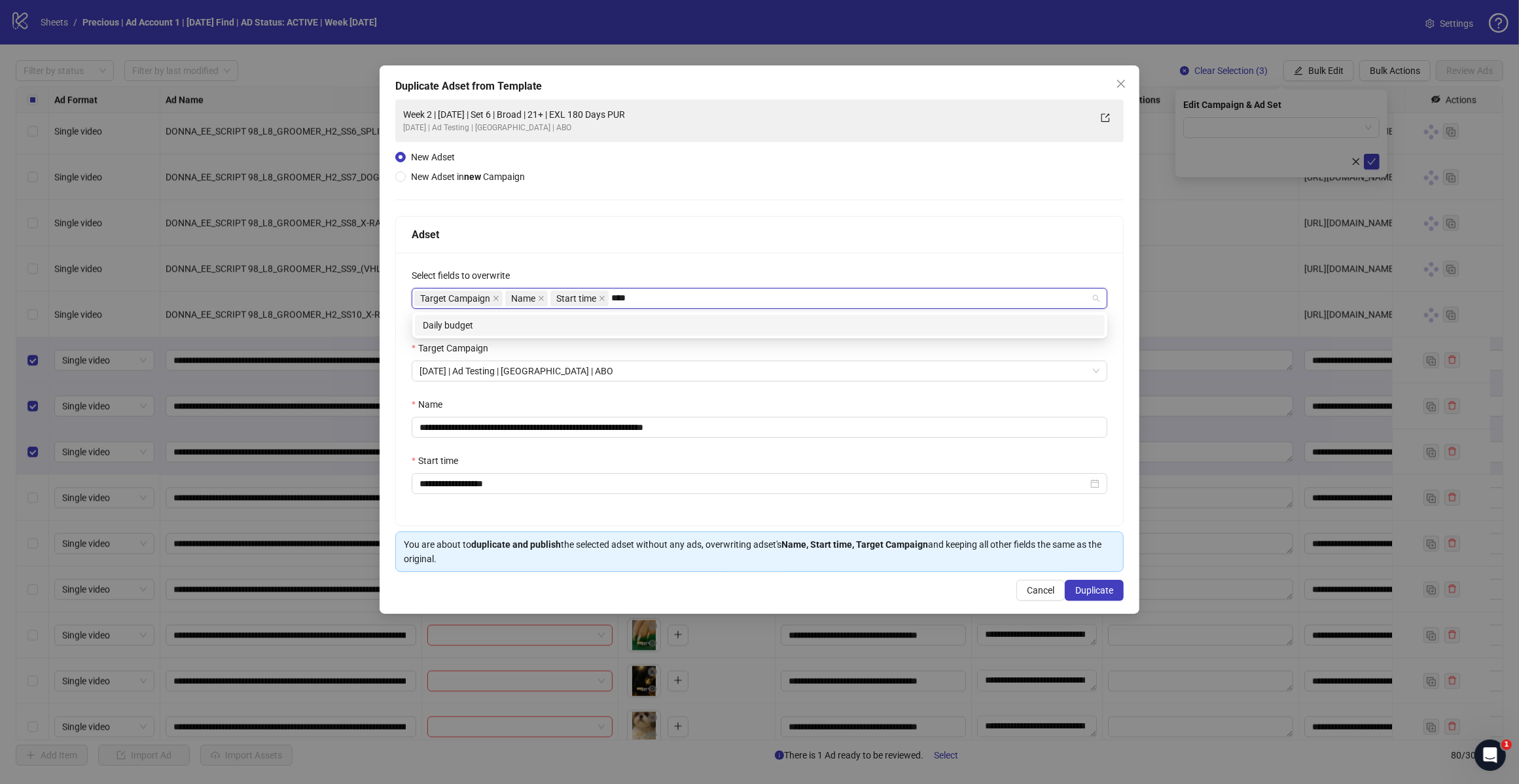
type input "*****"
click at [543, 328] on div "Daily budget" at bounding box center [759, 325] width 674 height 15
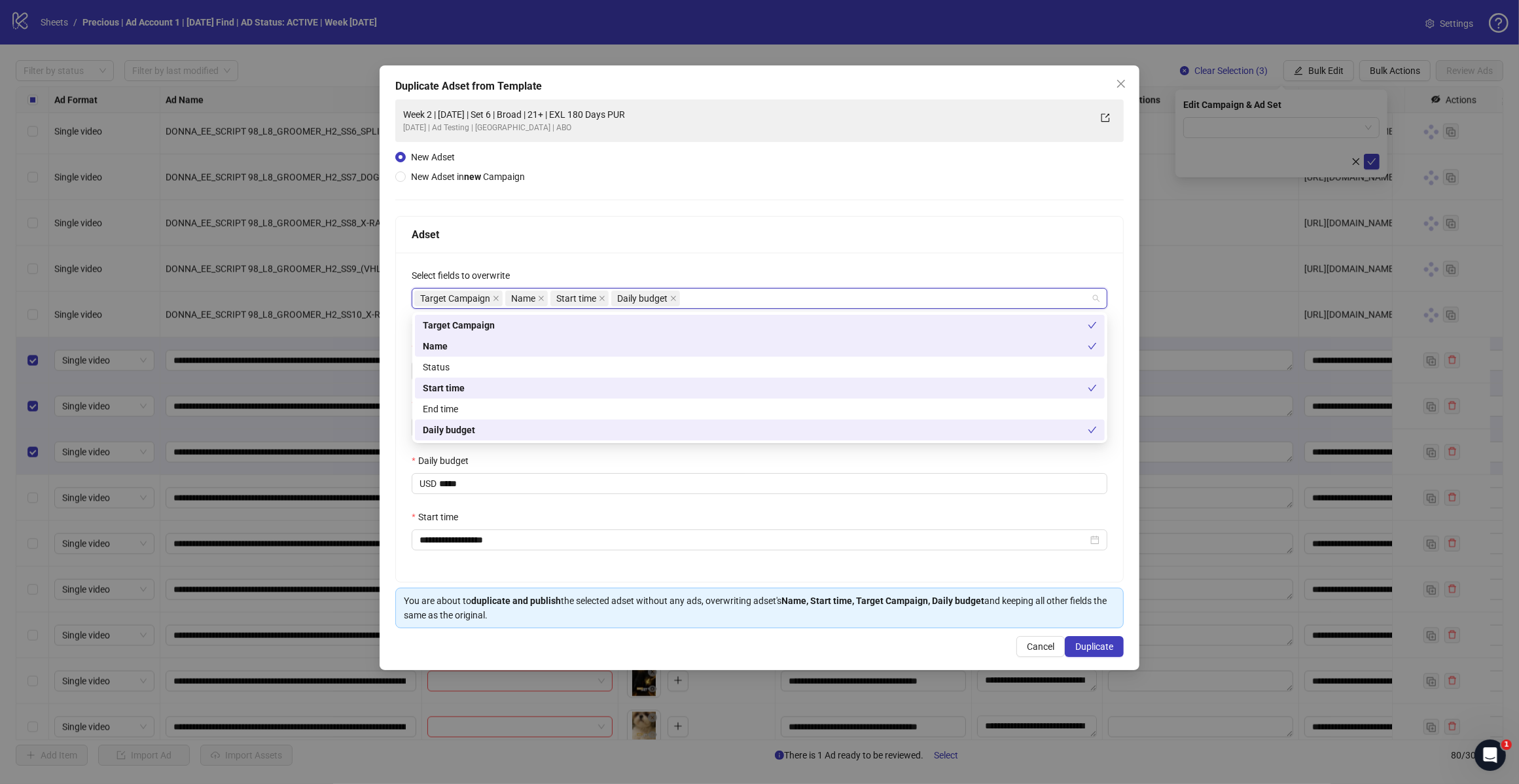
click at [712, 260] on div "**********" at bounding box center [760, 417] width 727 height 330
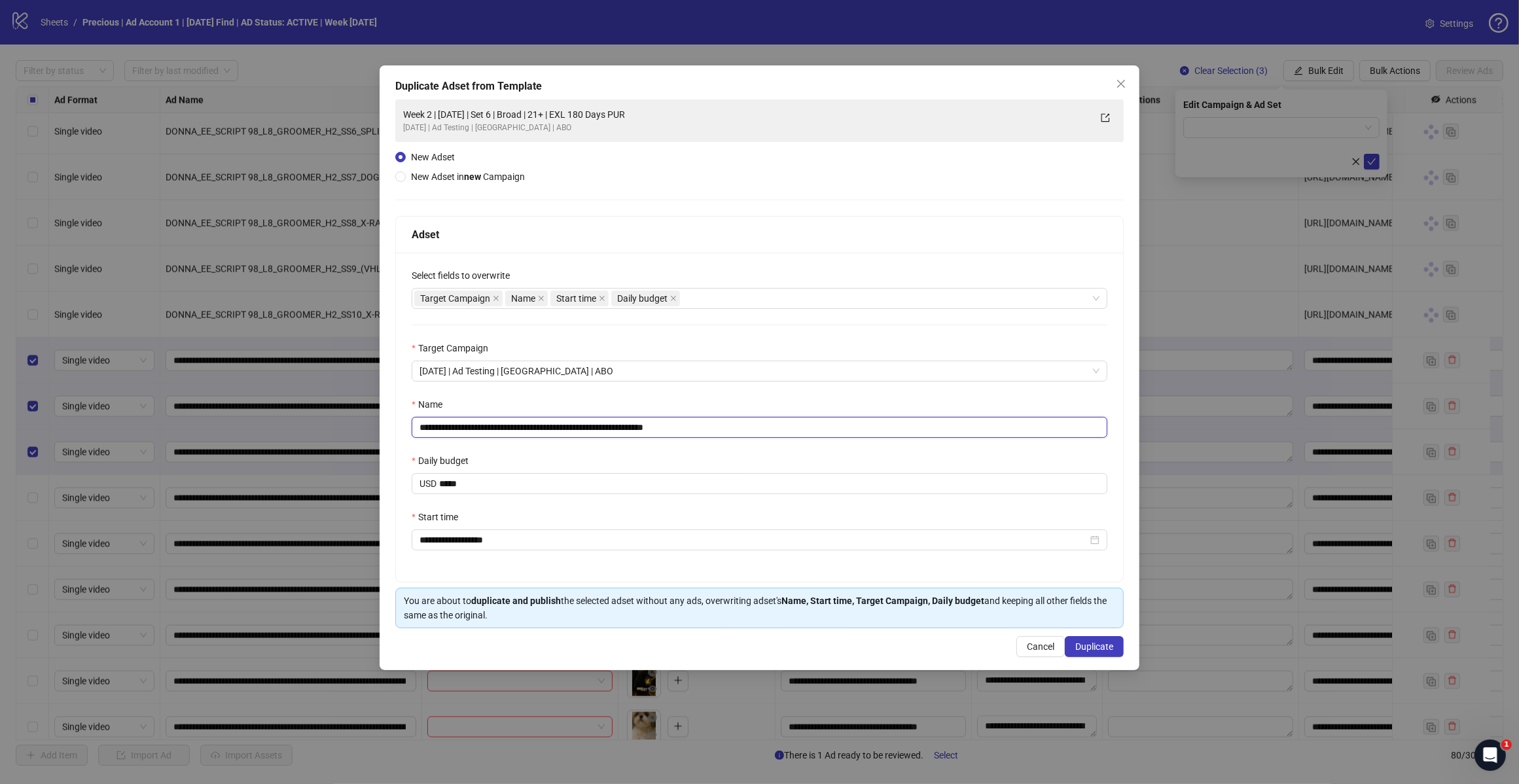
click at [712, 425] on input "**********" at bounding box center [760, 427] width 696 height 21
click at [532, 424] on input "**********" at bounding box center [760, 427] width 696 height 21
type input "**********"
click at [1091, 645] on span "Duplicate" at bounding box center [1094, 646] width 38 height 11
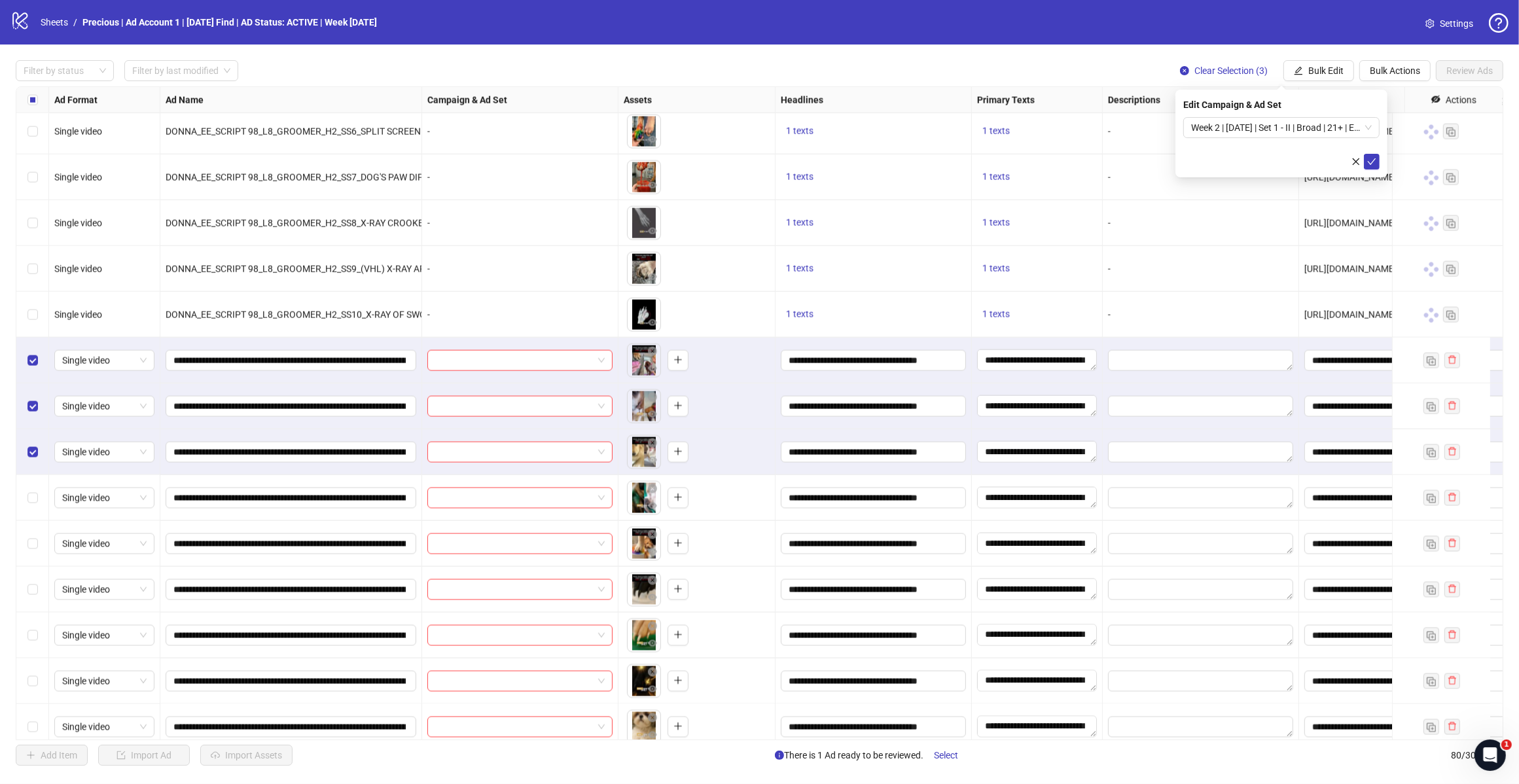
click at [1371, 127] on span "Week 2 | [DATE] | Set 1 - II | Broad | 21+ | EXL 180 Days PUR" at bounding box center [1281, 128] width 181 height 19
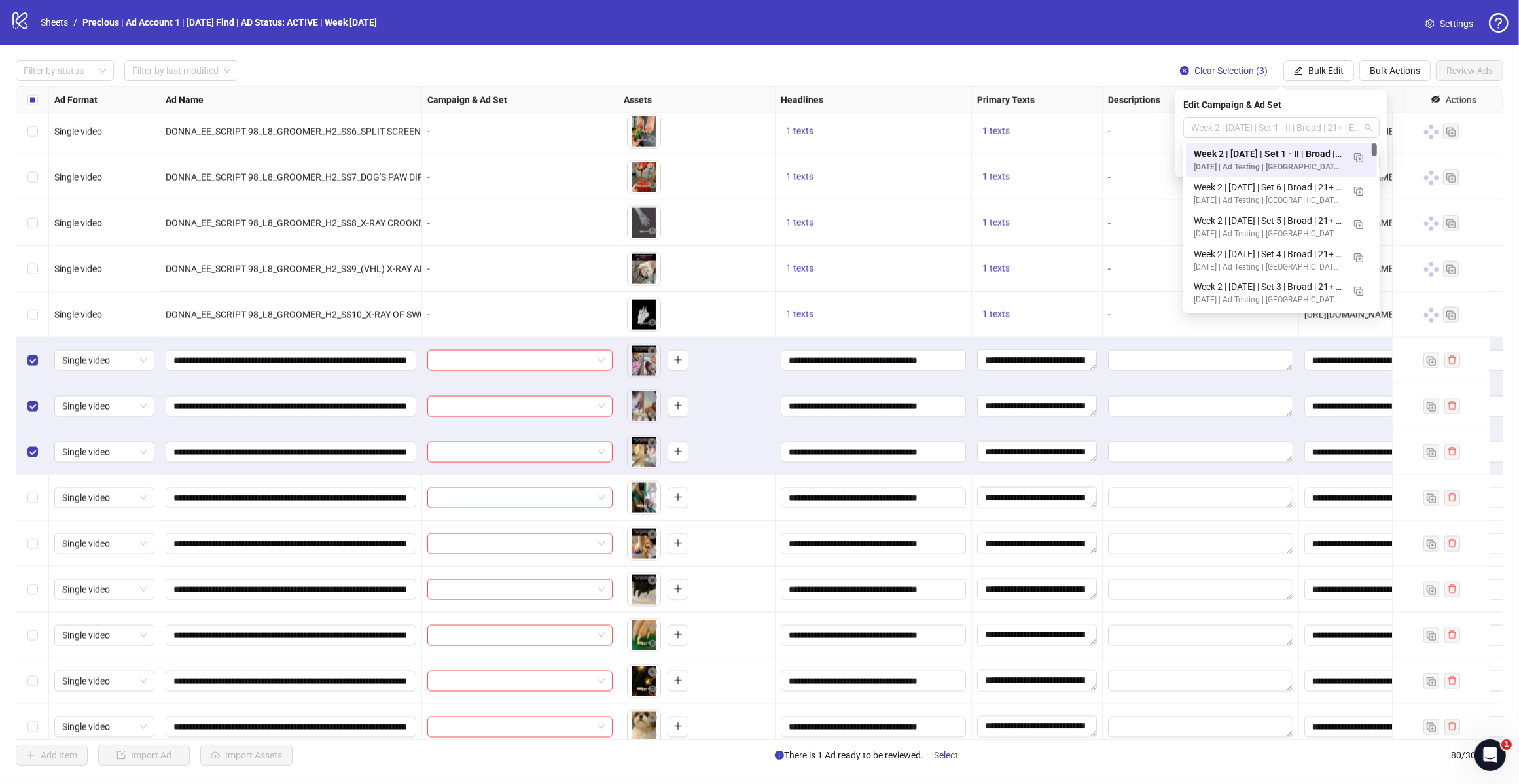
scroll to position [0, 0]
click at [1358, 161] on img "button" at bounding box center [1358, 157] width 9 height 9
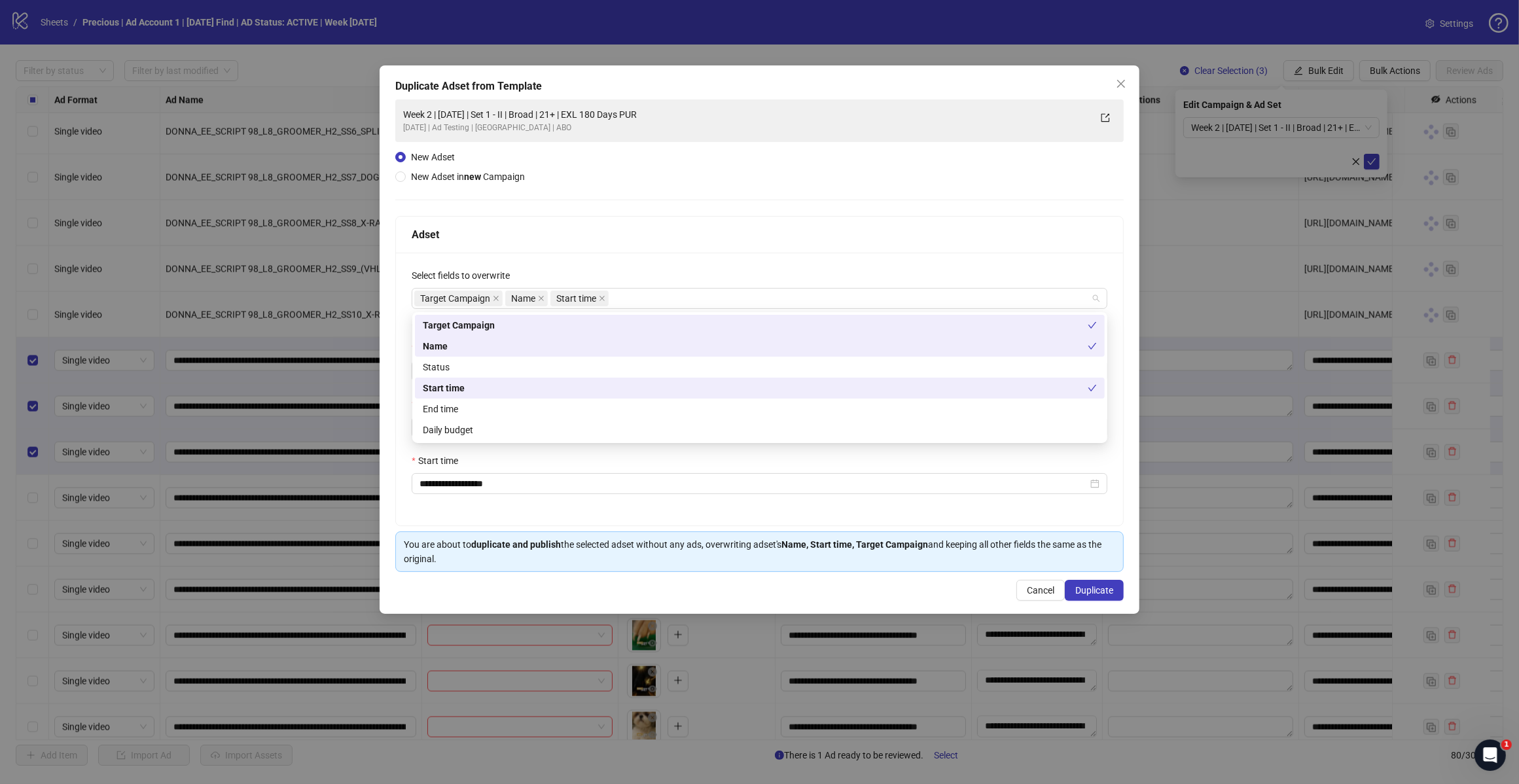
click at [704, 300] on div "Target Campaign Name Start time" at bounding box center [753, 298] width 677 height 18
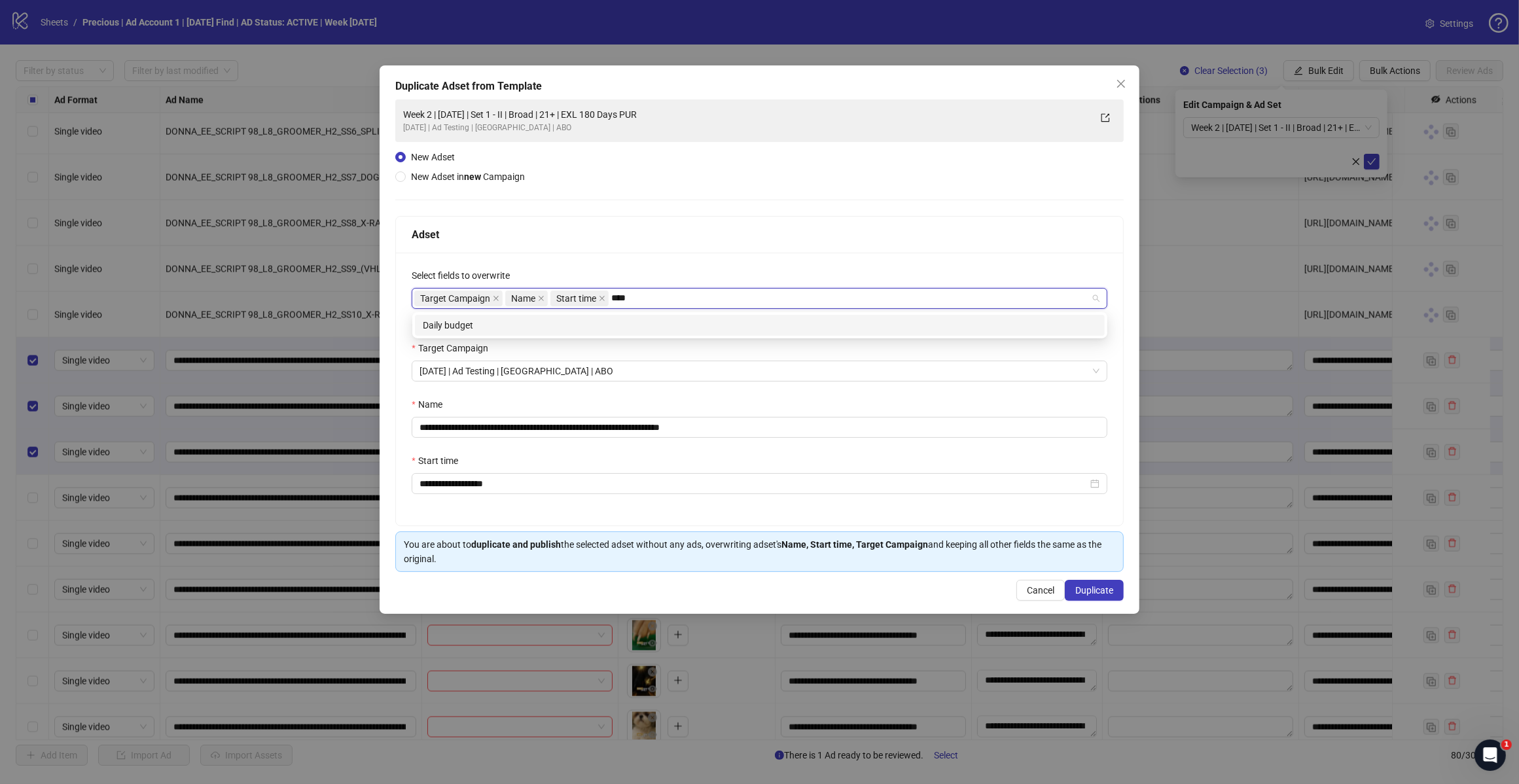
type input "*****"
click at [642, 333] on div "Daily budget" at bounding box center [760, 326] width 690 height 21
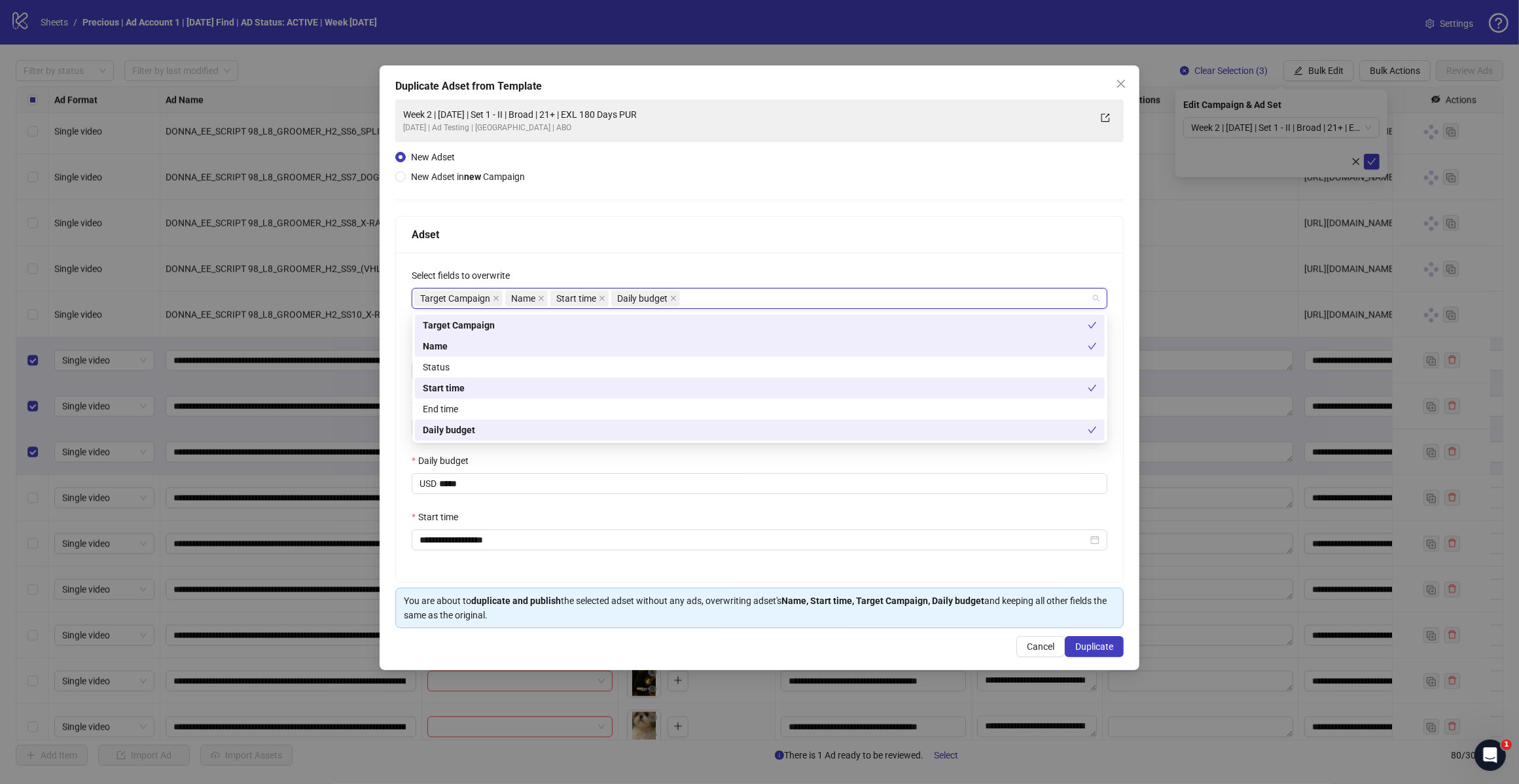
click at [735, 233] on div "Adset" at bounding box center [760, 234] width 696 height 16
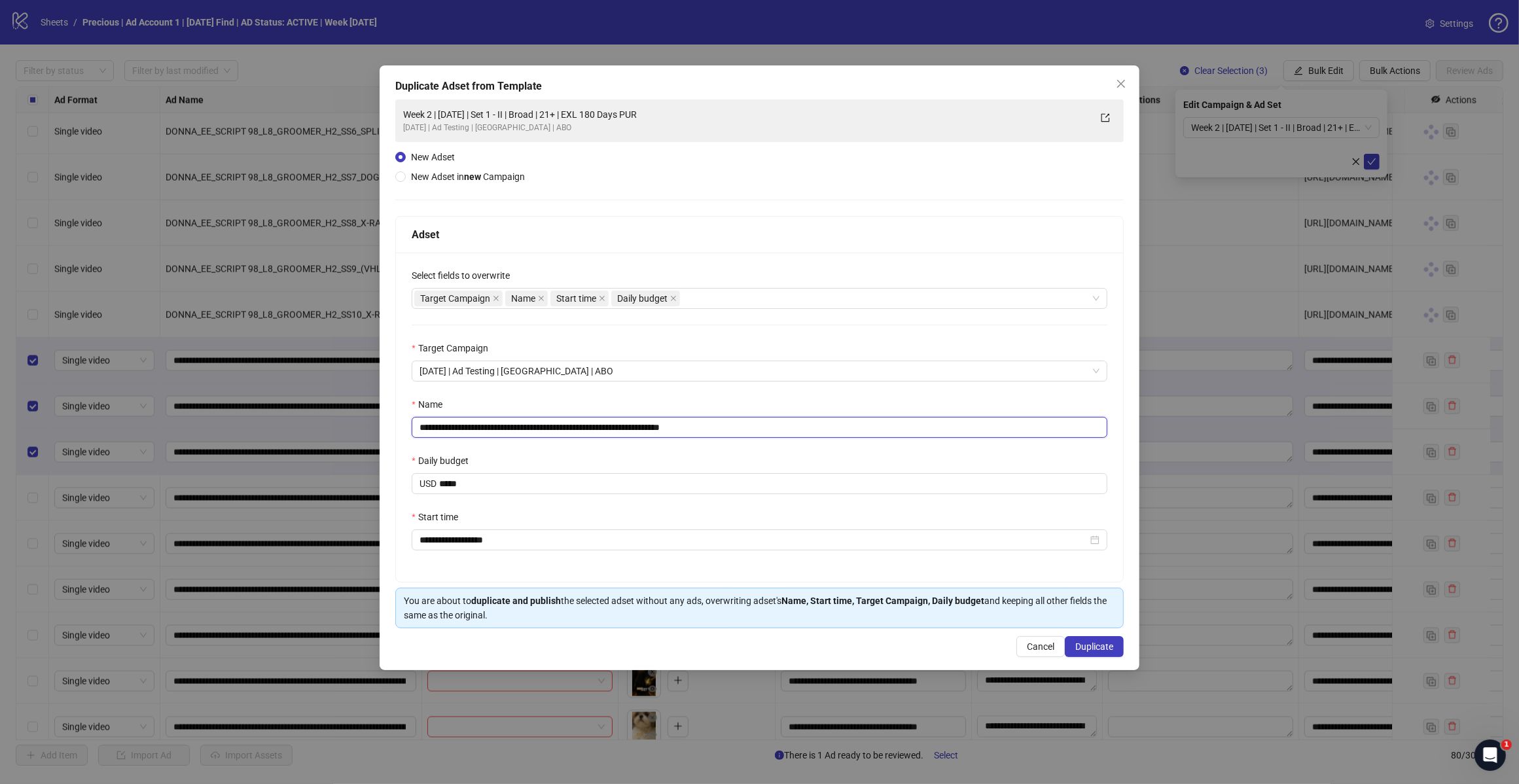
click at [715, 421] on input "**********" at bounding box center [760, 427] width 696 height 21
click at [532, 421] on input "**********" at bounding box center [760, 427] width 696 height 21
type input "**********"
click at [1080, 648] on span "Duplicate" at bounding box center [1094, 646] width 38 height 11
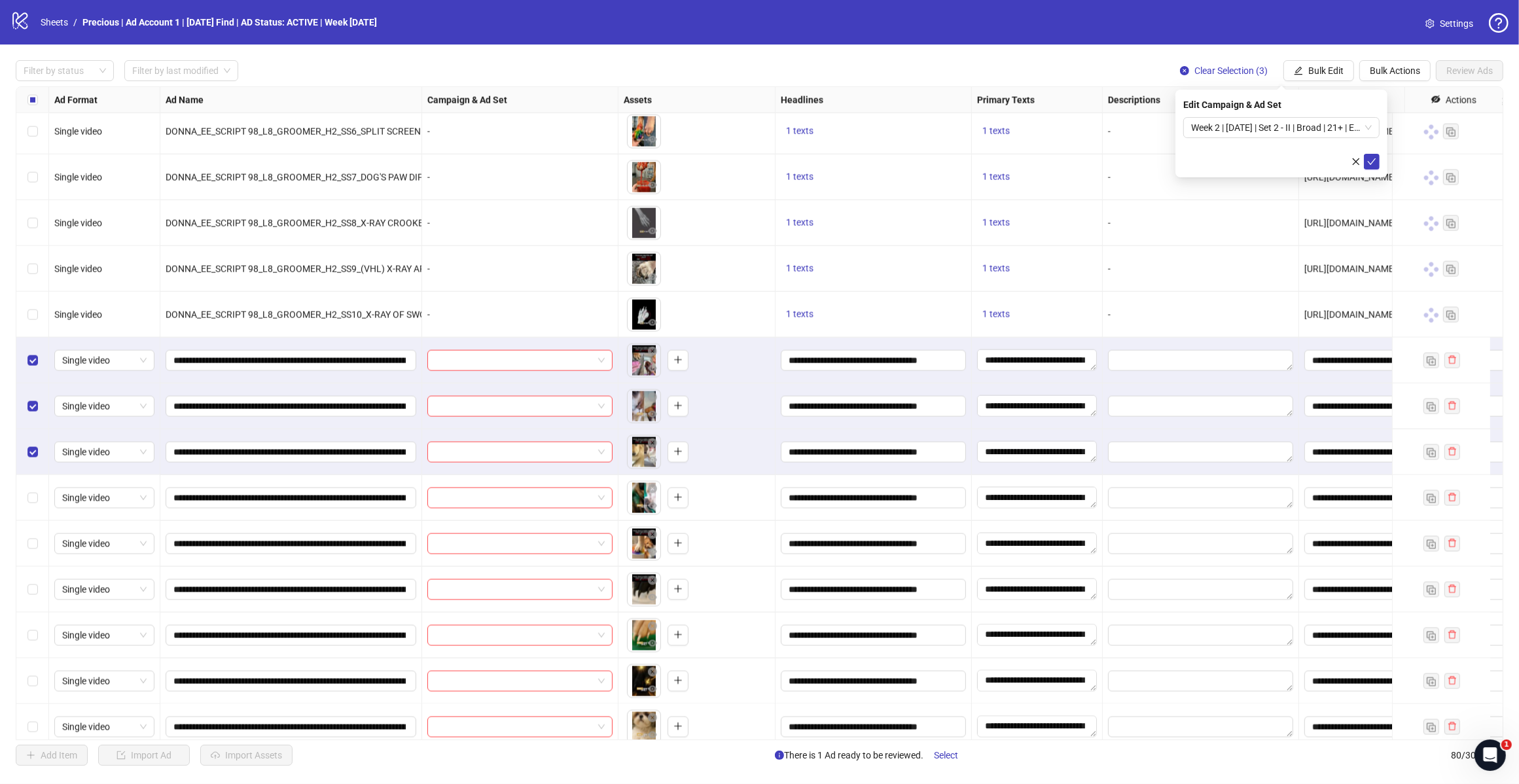
click at [1372, 159] on icon "check" at bounding box center [1371, 160] width 9 height 9
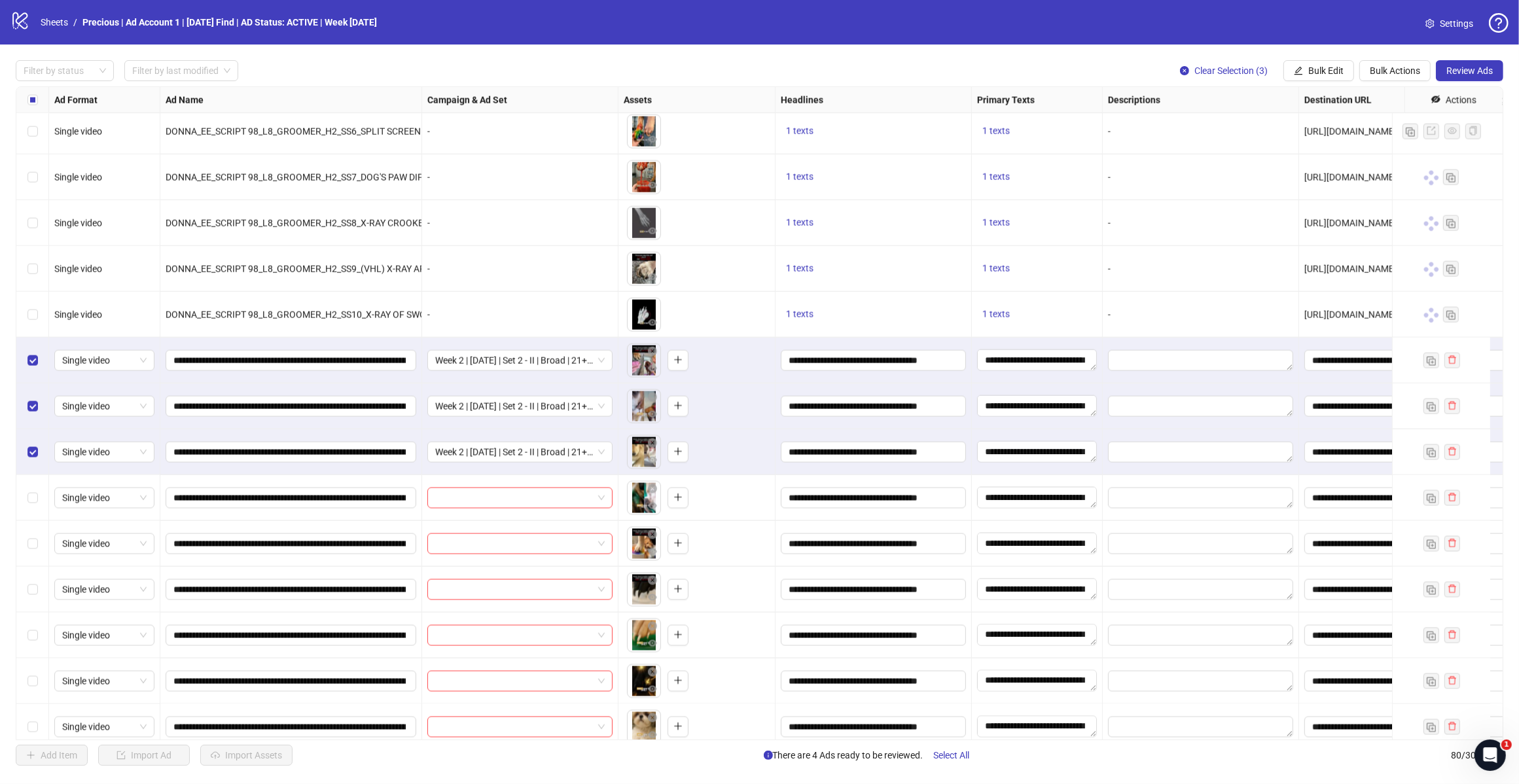
click at [1326, 76] on span "Bulk Edit" at bounding box center [1326, 71] width 36 height 11
click at [1354, 138] on span "Campaign & Ad Set" at bounding box center [1330, 139] width 78 height 15
click at [1368, 129] on span "Week 2 | [DATE] | Set 2 - II | Broad | 21+ | EXL 180 Days PUR" at bounding box center [1281, 128] width 181 height 19
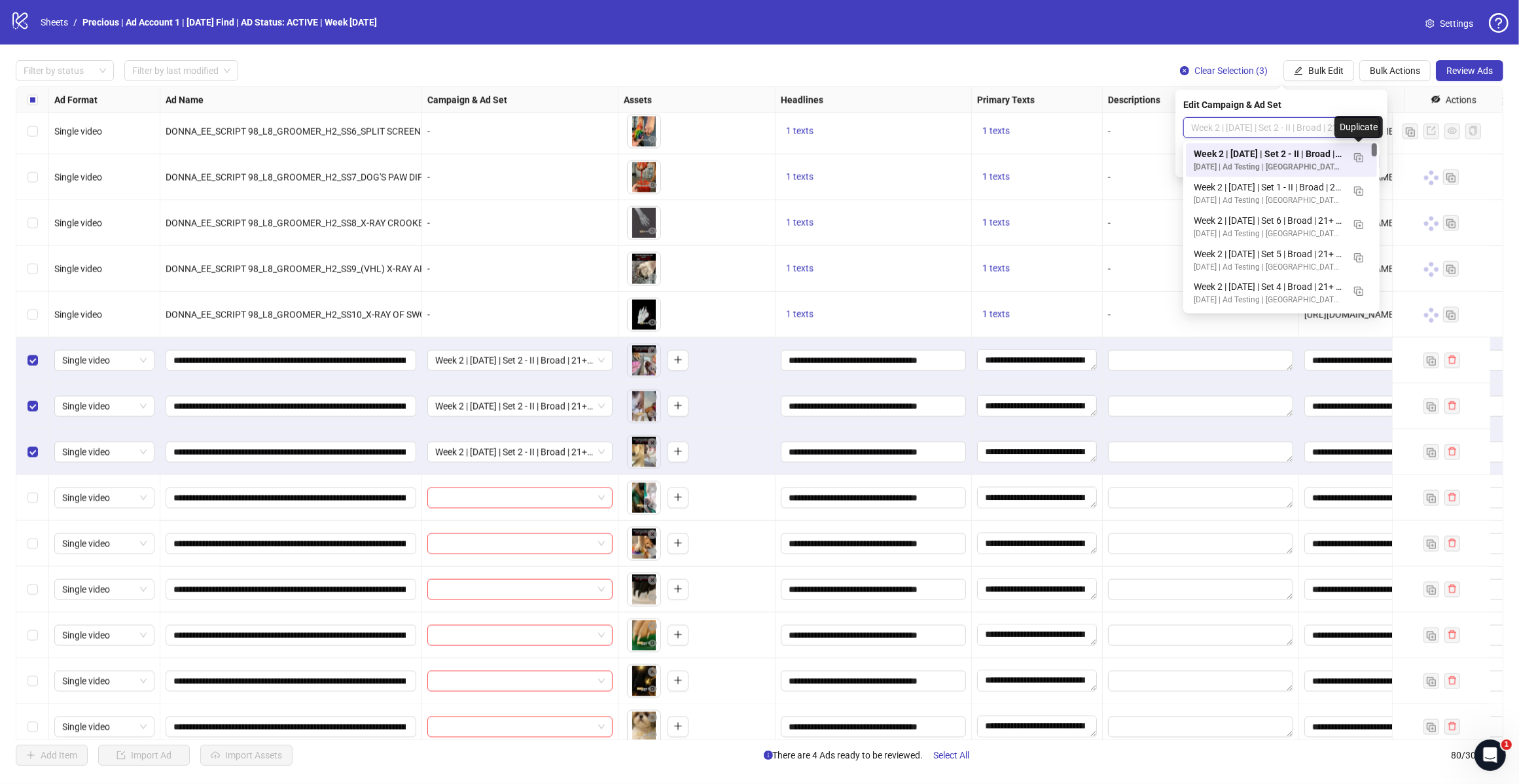
click at [1358, 155] on img "button" at bounding box center [1358, 157] width 9 height 9
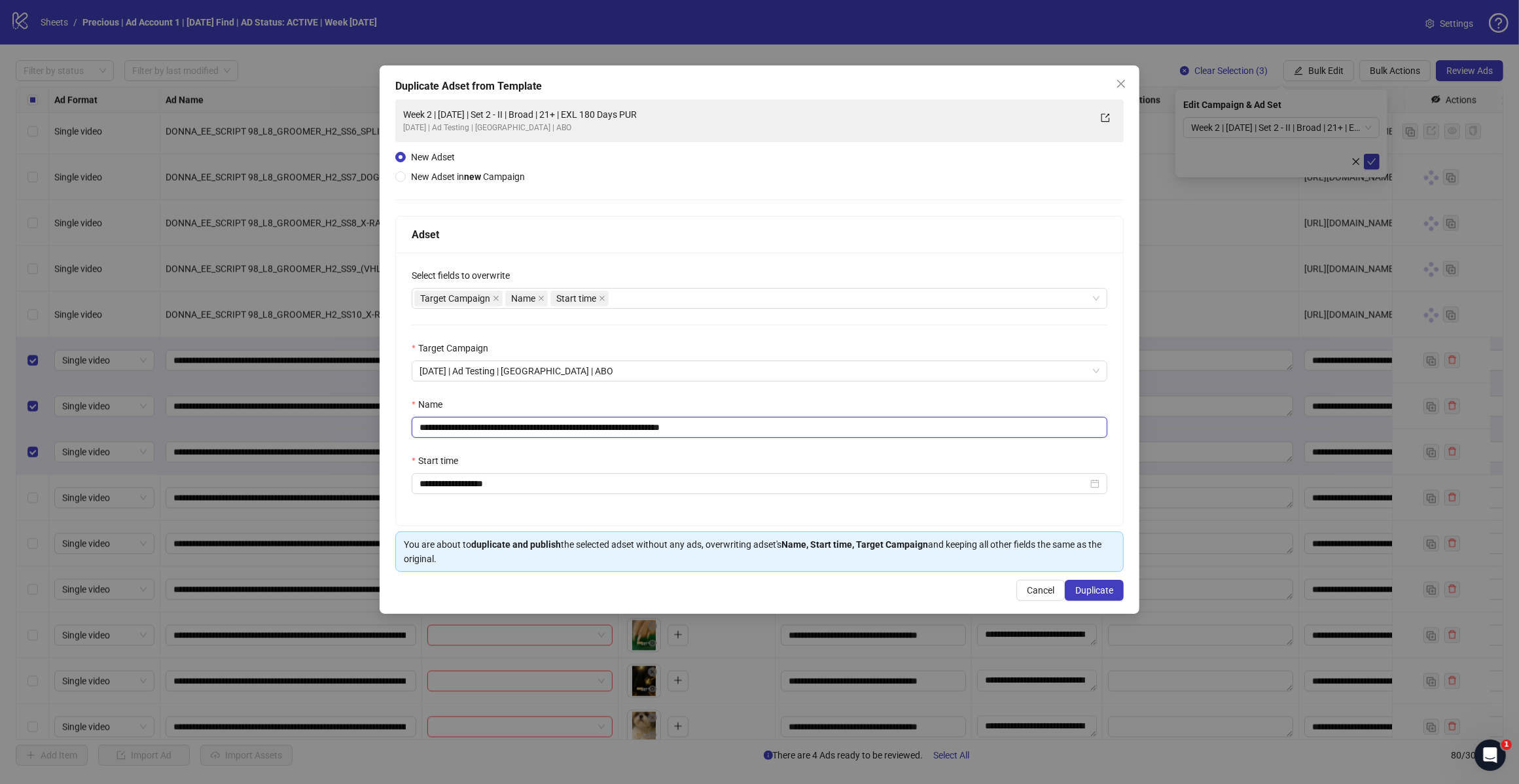
click at [730, 430] on input "**********" at bounding box center [760, 427] width 696 height 21
click at [656, 307] on div "Target Campaign Name Start time" at bounding box center [753, 298] width 677 height 18
type input "**********"
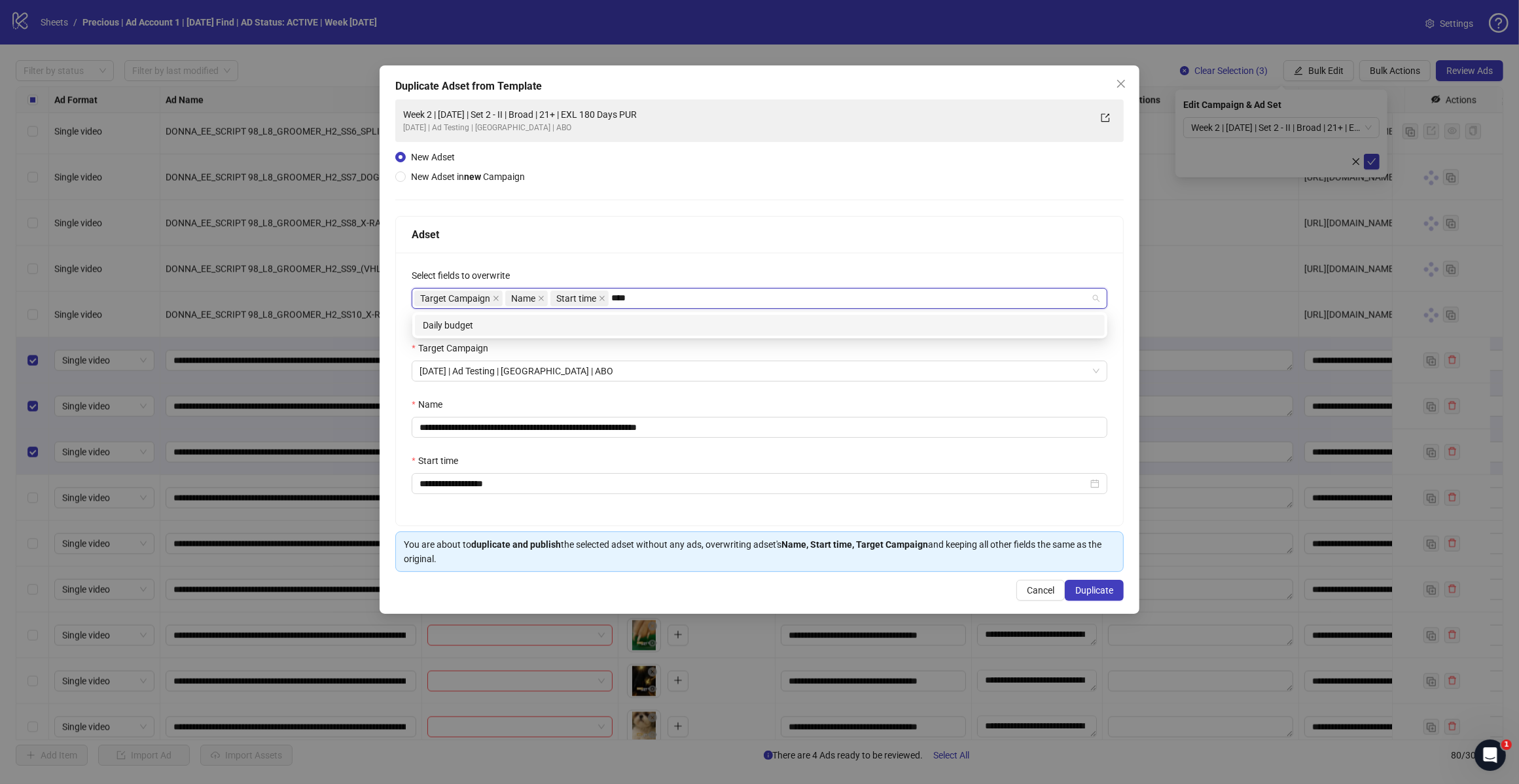
type input "*****"
click at [644, 315] on div "Daily budget" at bounding box center [760, 326] width 690 height 21
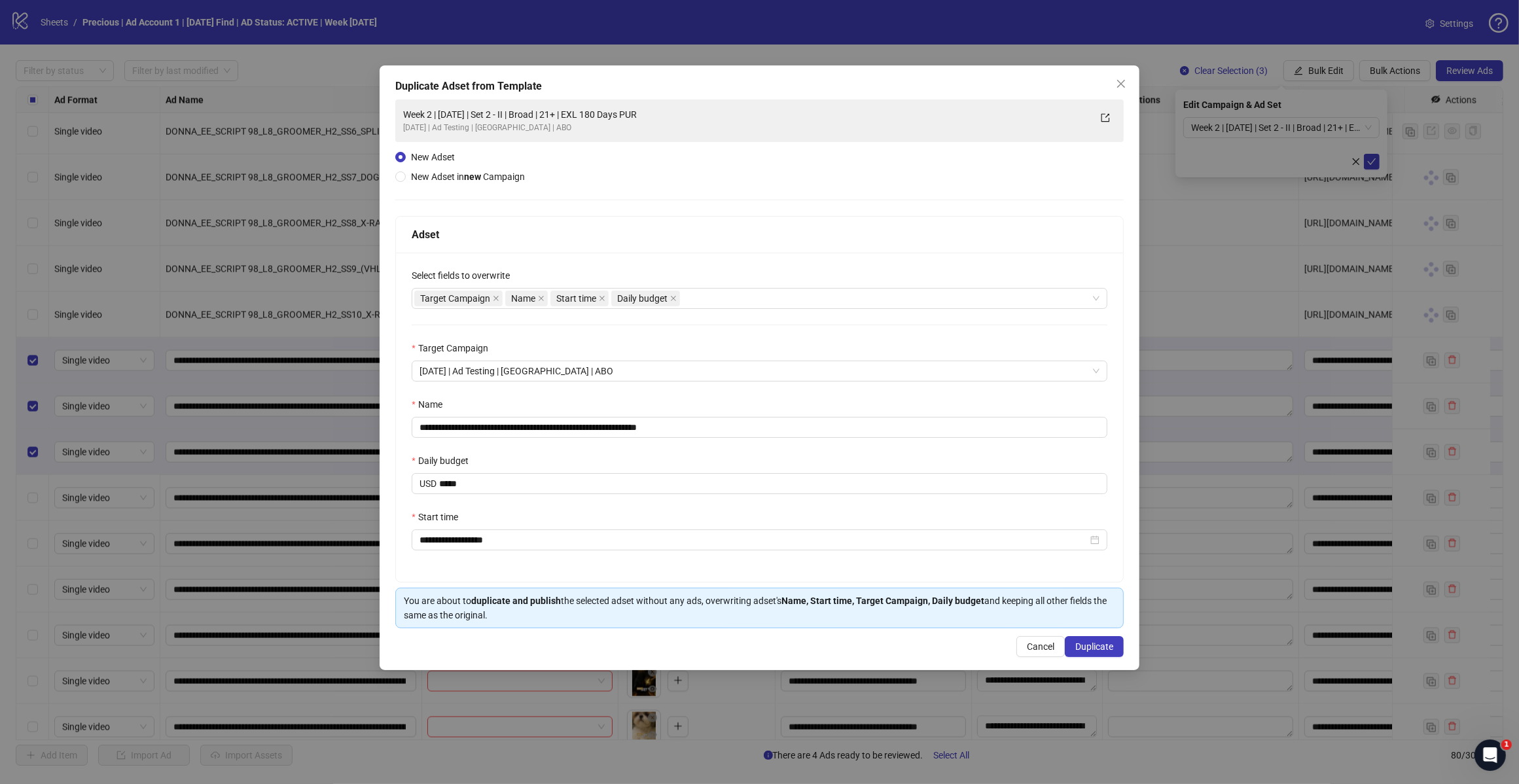
click at [727, 227] on div "Adset" at bounding box center [760, 234] width 696 height 16
click at [534, 432] on input "**********" at bounding box center [760, 427] width 696 height 21
type input "**********"
click at [1095, 652] on span "Duplicate" at bounding box center [1094, 646] width 38 height 11
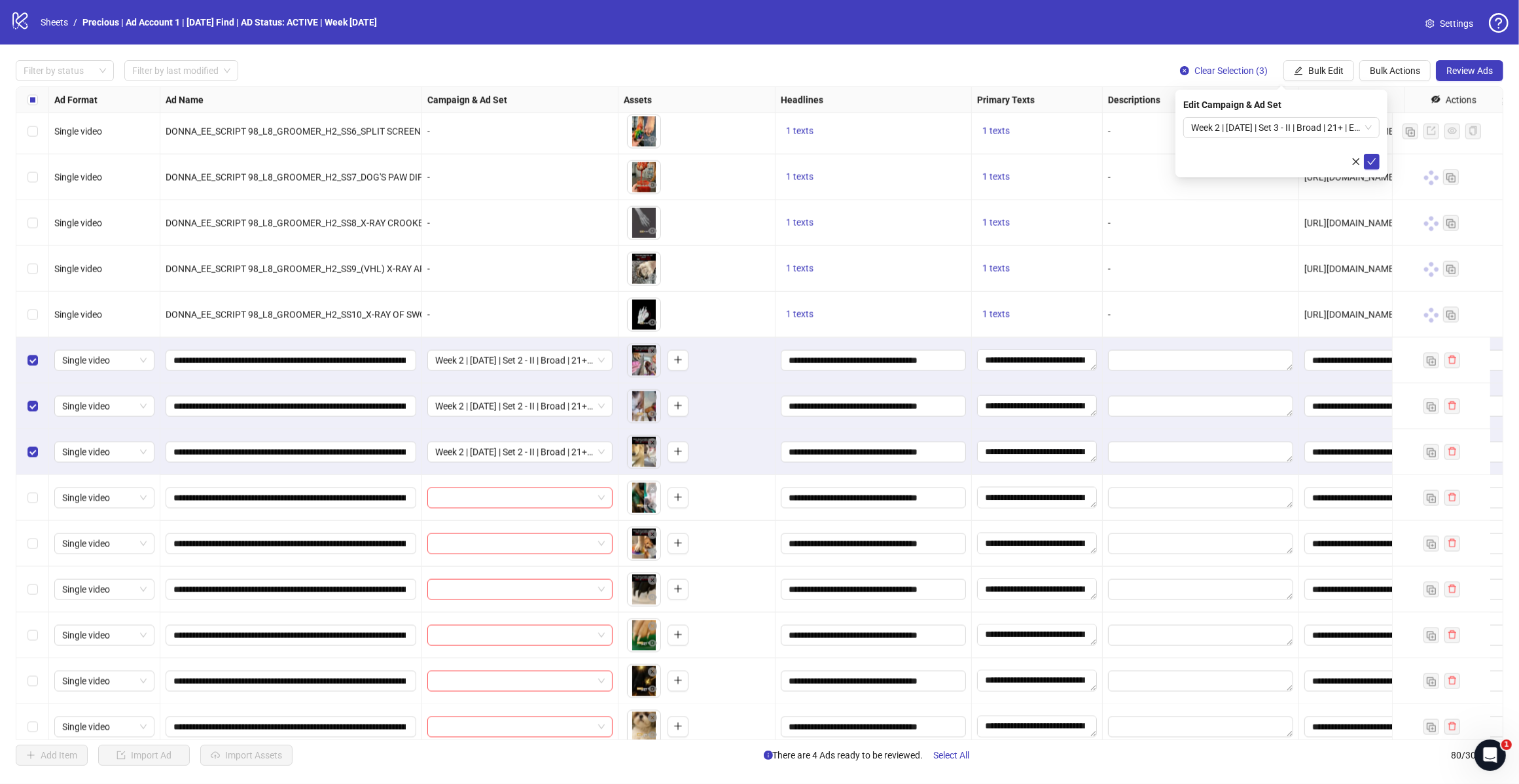
click at [1362, 129] on span "Week 2 | [DATE] | Set 3 - II | Broad | 21+ | EXL 180 Days PUR" at bounding box center [1281, 128] width 181 height 19
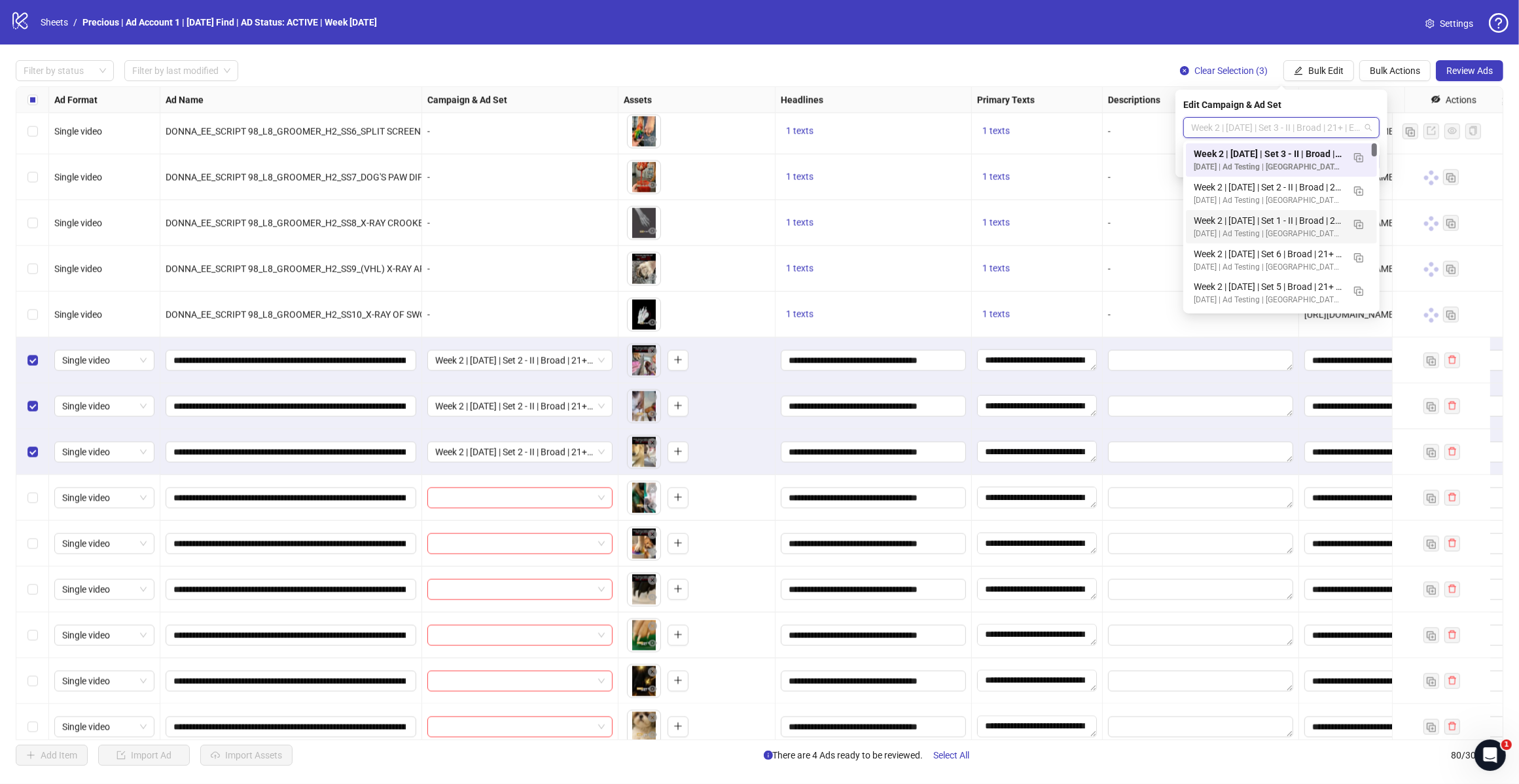
click at [1298, 220] on div "Week 2 | [DATE] | Set 1 - II | Broad | 21+ | EXL 180 Days PUR" at bounding box center [1269, 220] width 149 height 15
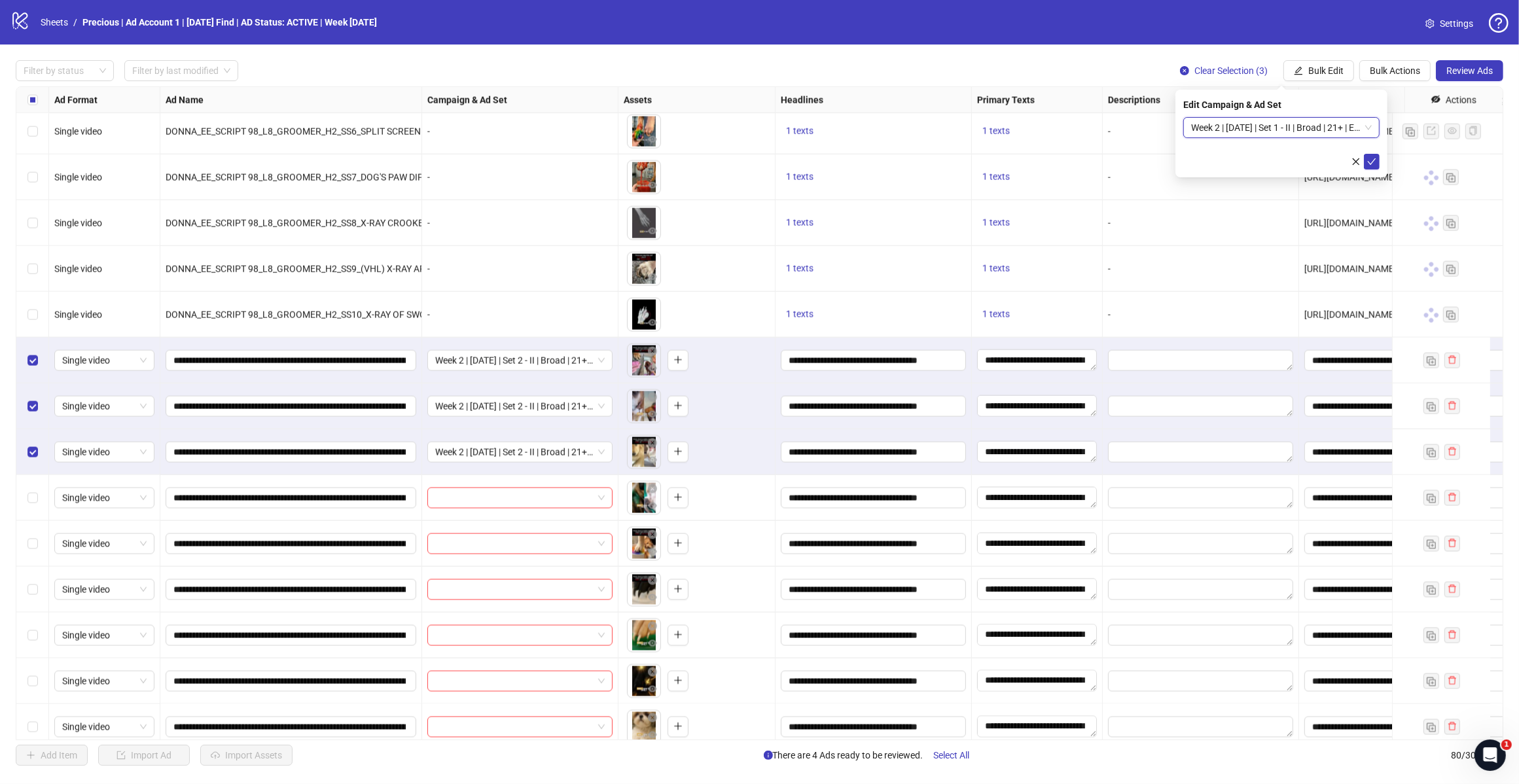
click at [1370, 158] on icon "check" at bounding box center [1371, 160] width 9 height 9
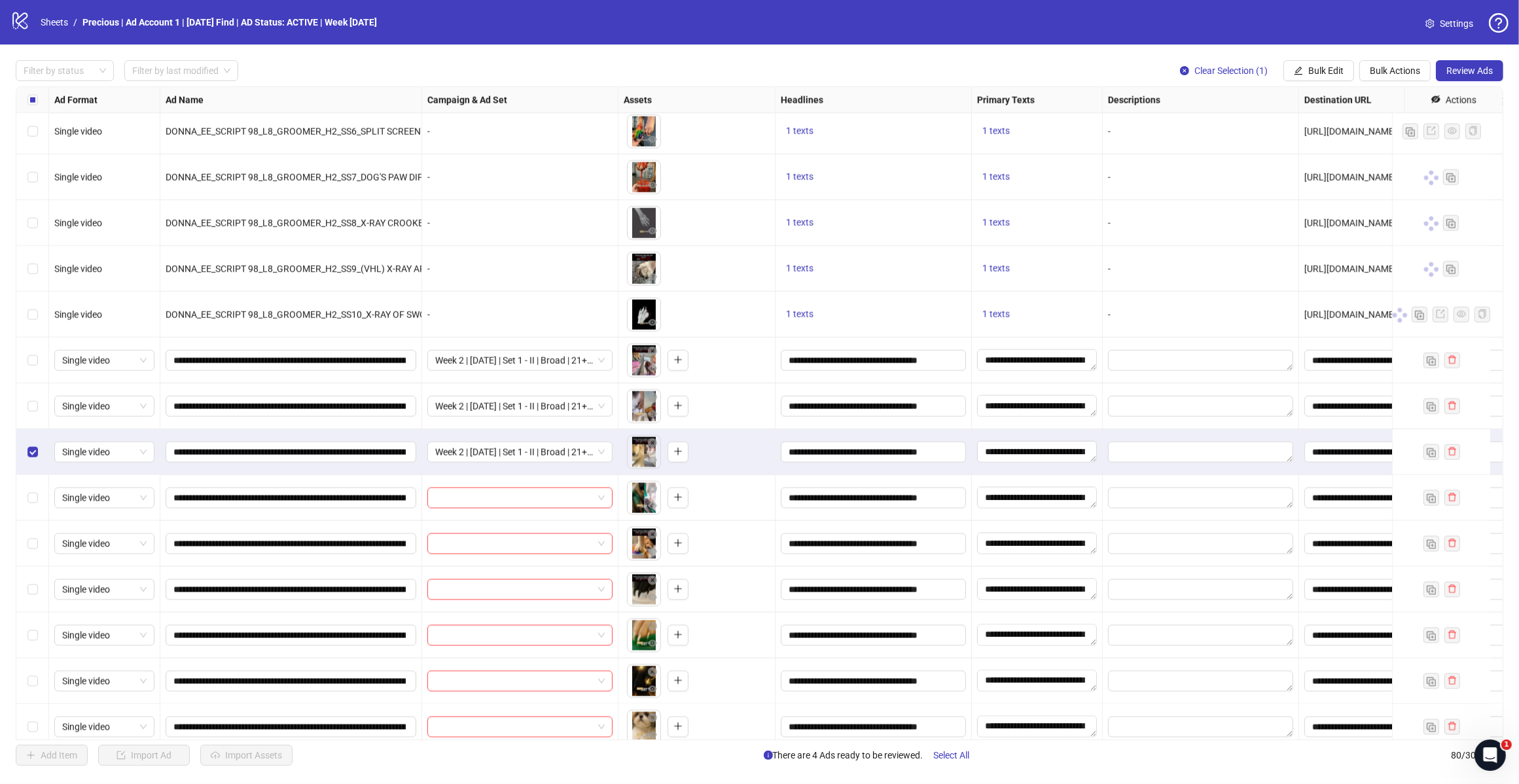
click at [29, 459] on label "Select row 63" at bounding box center [32, 451] width 11 height 15
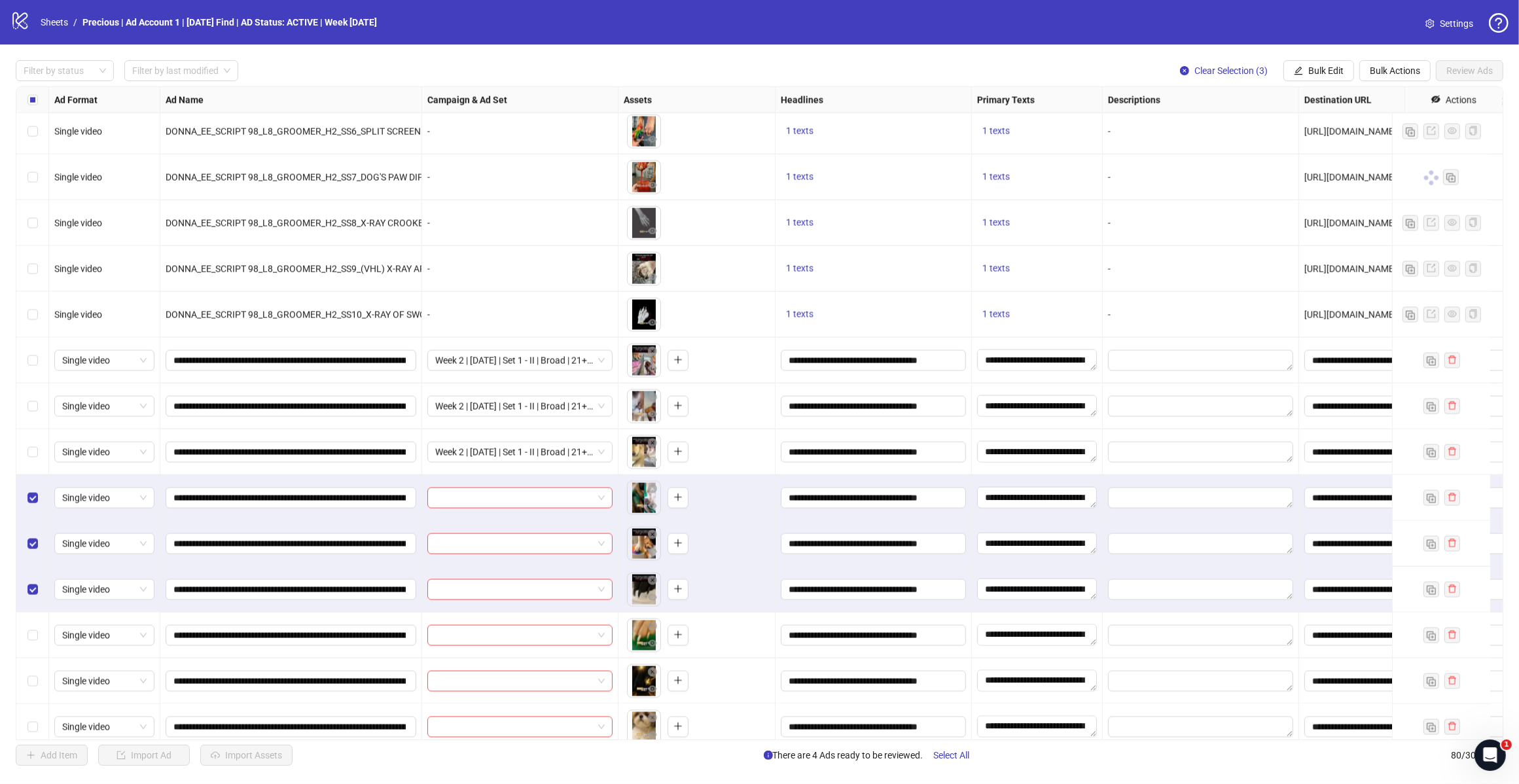
click at [1332, 76] on button "Bulk Edit" at bounding box center [1319, 71] width 71 height 21
click at [1341, 137] on span "Campaign & Ad Set" at bounding box center [1330, 139] width 78 height 15
click at [1363, 123] on span at bounding box center [1281, 128] width 181 height 19
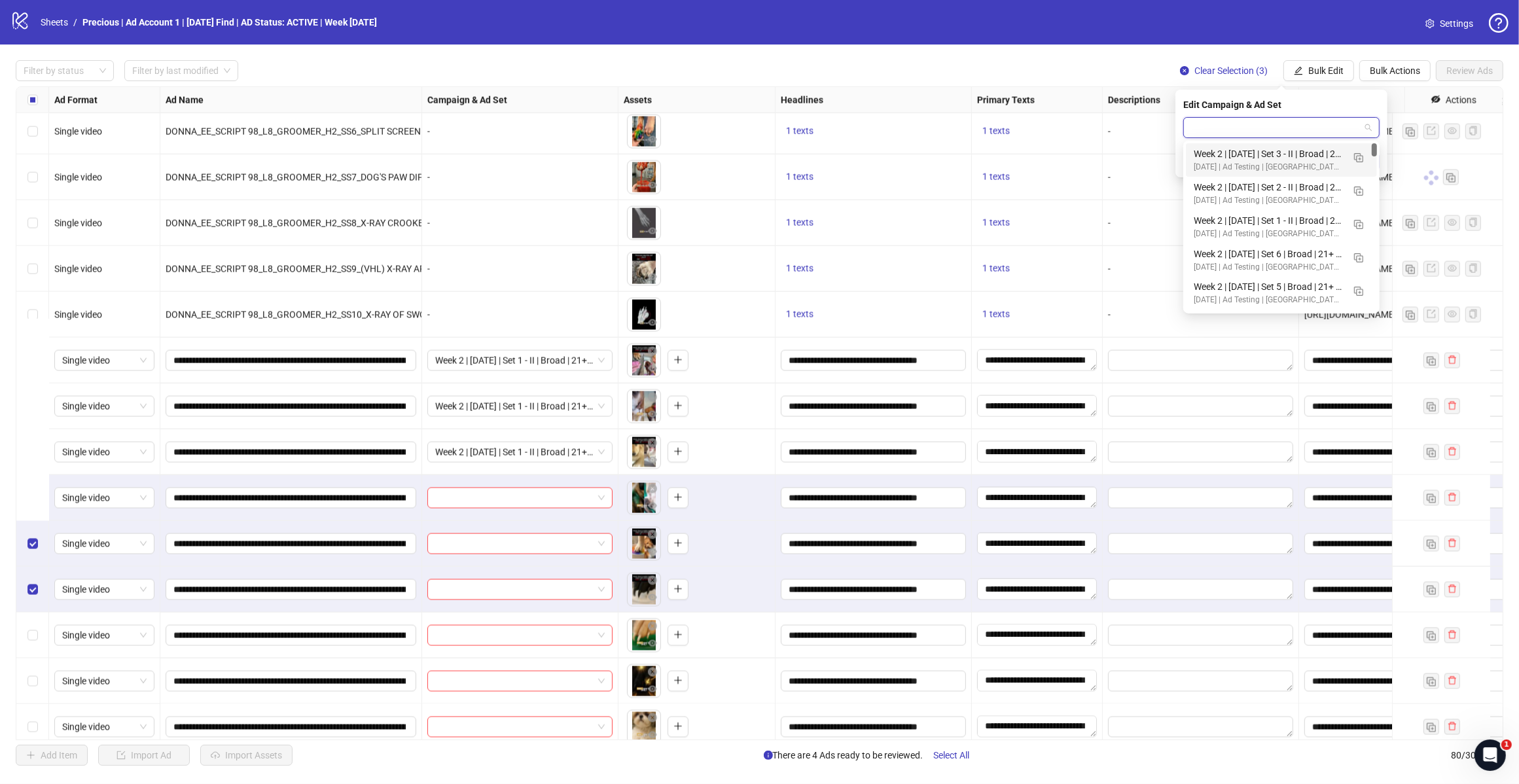
click at [1356, 155] on img "button" at bounding box center [1358, 157] width 9 height 9
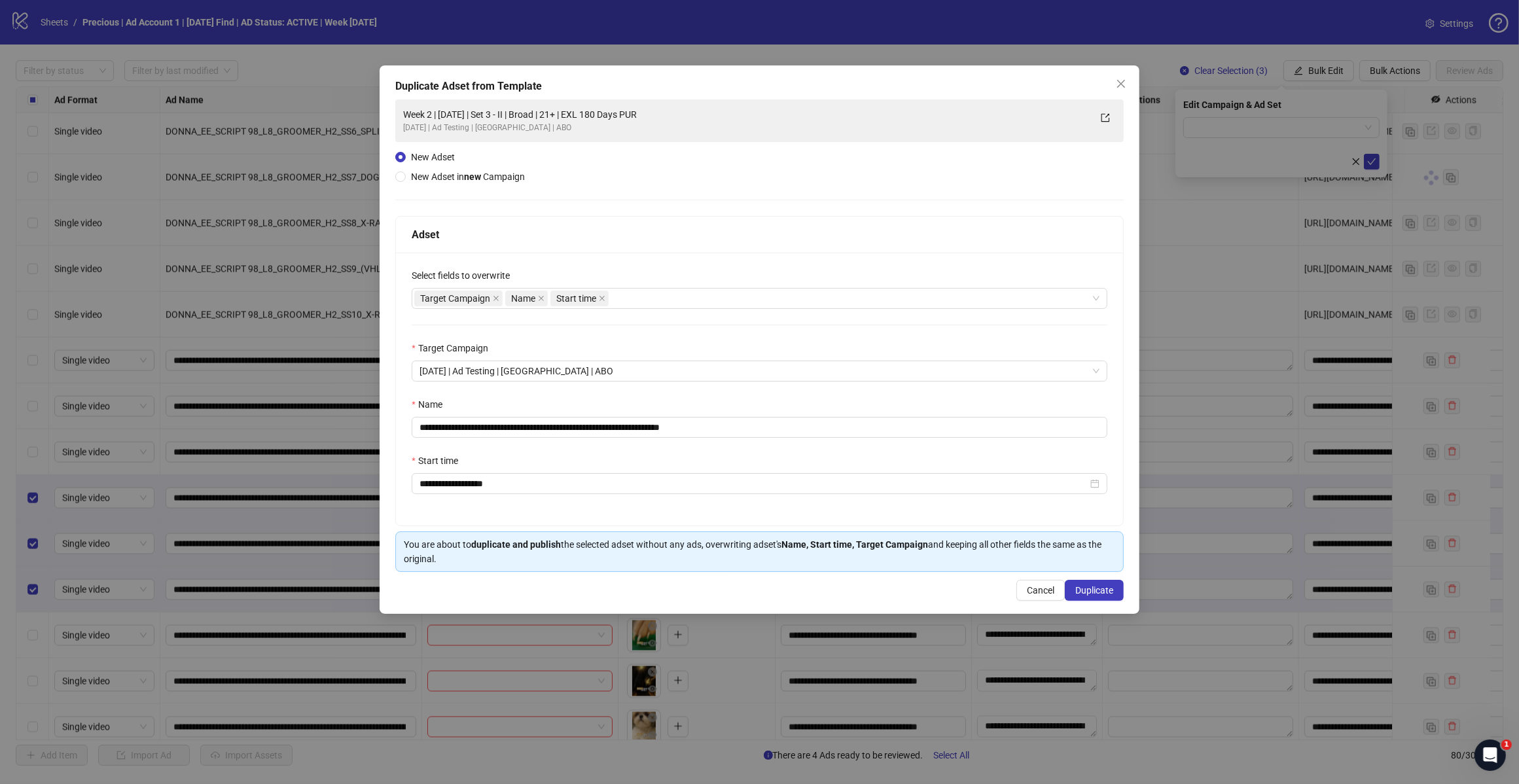
click at [698, 295] on div "Target Campaign Name Start time" at bounding box center [753, 298] width 677 height 18
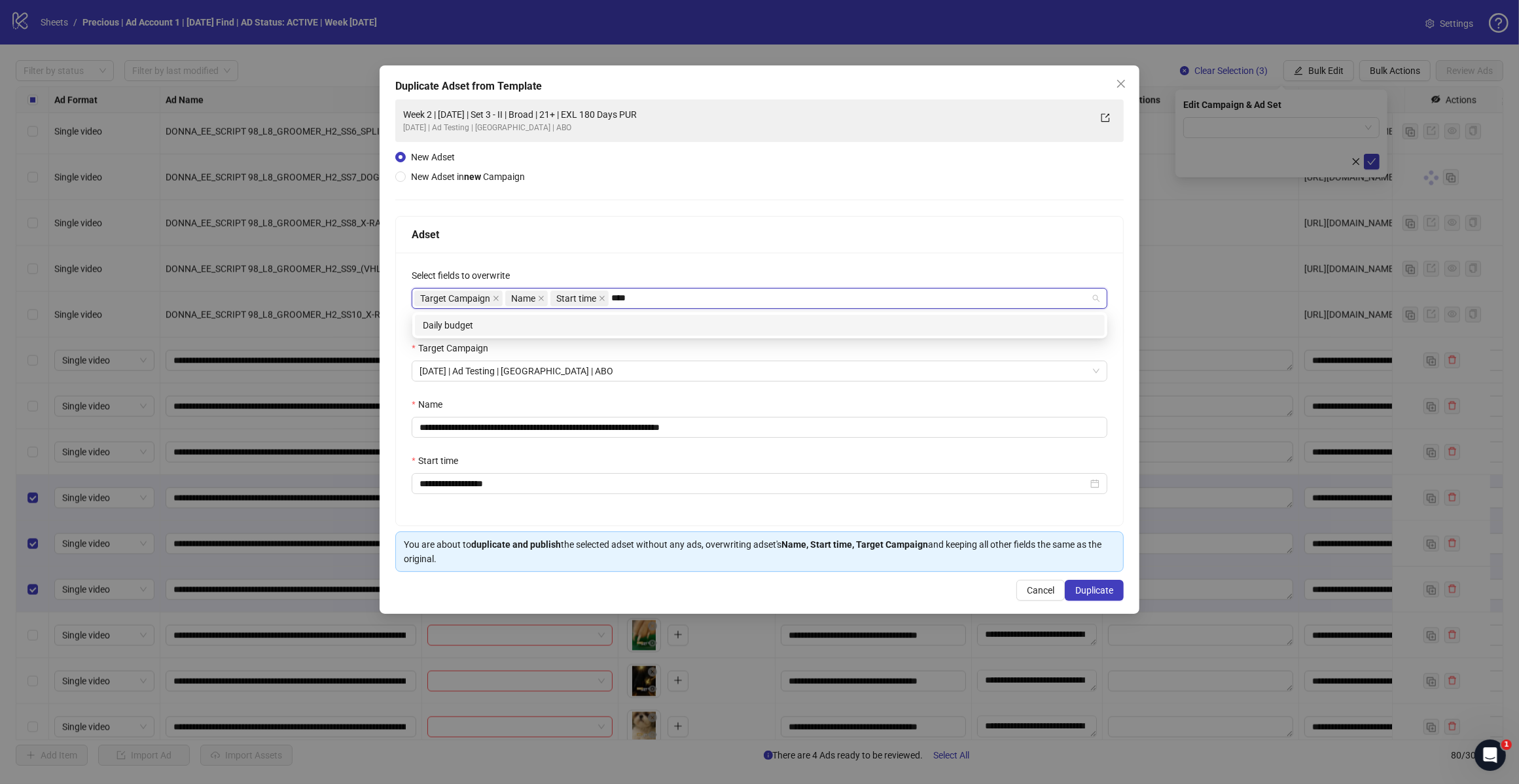
type input "*****"
click at [650, 319] on div "Daily budget" at bounding box center [759, 325] width 674 height 15
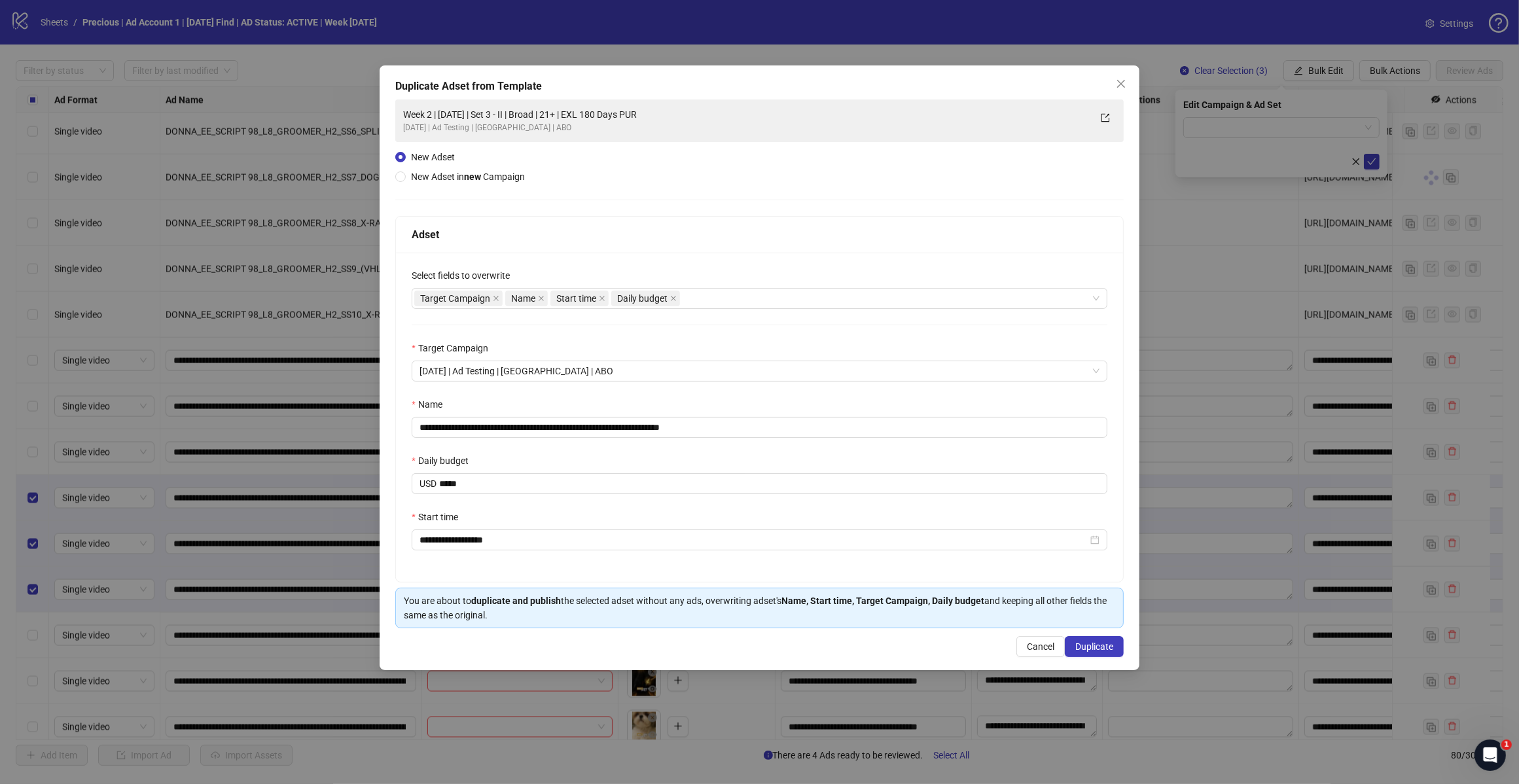
click at [732, 231] on div "Adset" at bounding box center [760, 234] width 696 height 16
click at [725, 429] on input "**********" at bounding box center [760, 427] width 696 height 21
click at [534, 425] on input "**********" at bounding box center [760, 427] width 696 height 21
type input "**********"
click at [714, 398] on div "Name" at bounding box center [760, 407] width 696 height 19
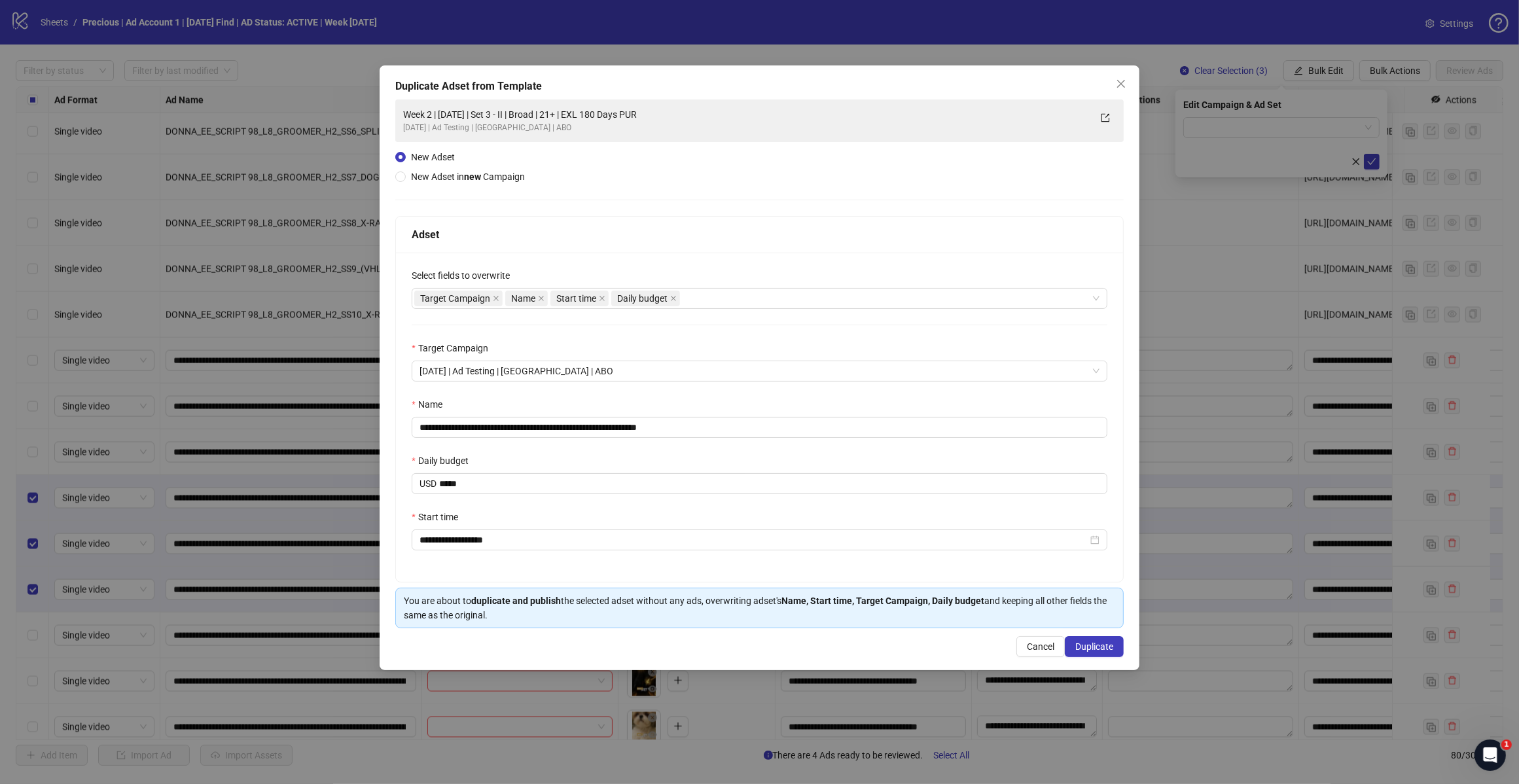
click at [1095, 643] on span "Duplicate" at bounding box center [1094, 646] width 38 height 11
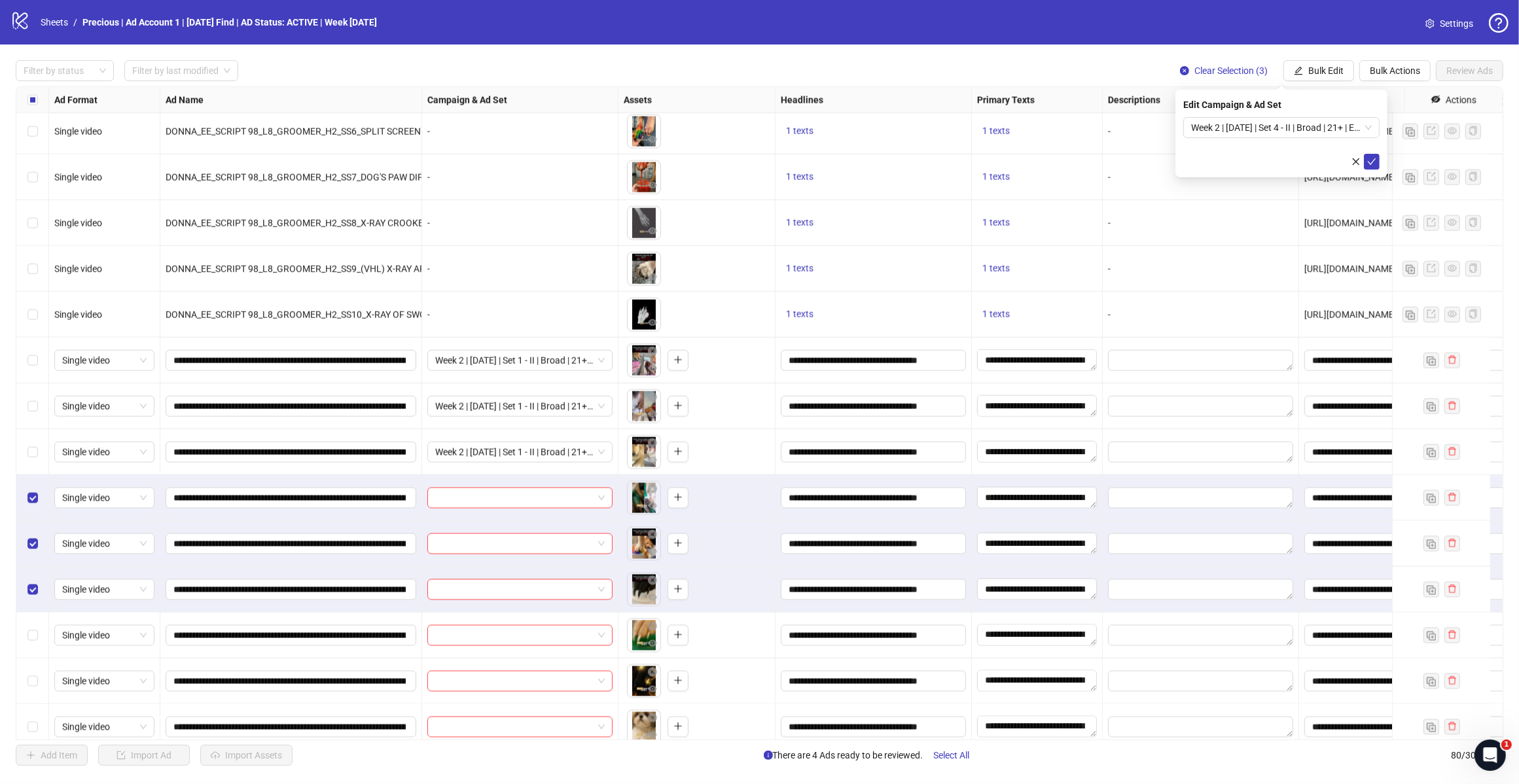
click at [1358, 125] on span "Week 2 | [DATE] | Set 4 - II | Broad | 21+ | EXL 180 Days PUR" at bounding box center [1281, 128] width 181 height 19
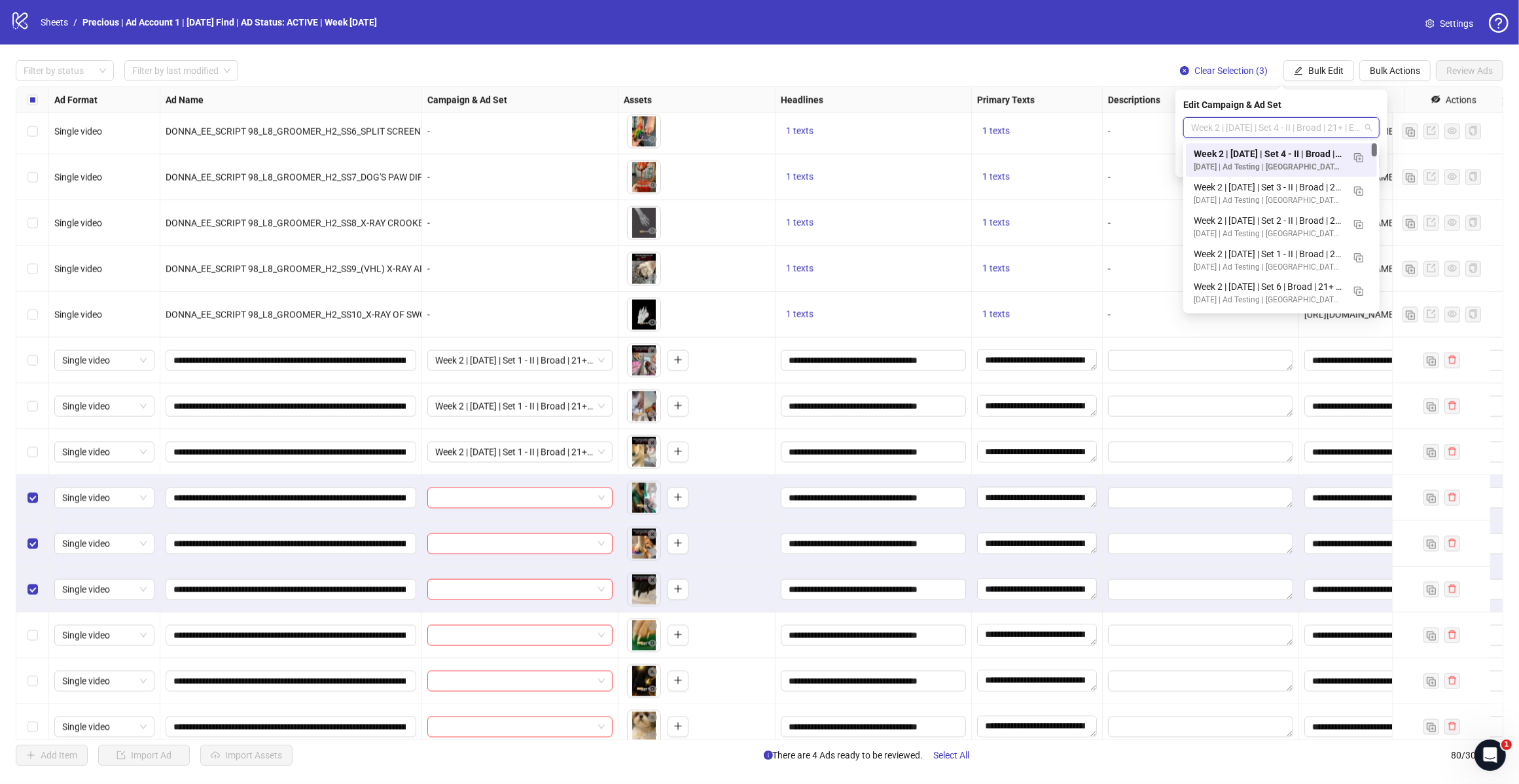
click at [1355, 156] on img "button" at bounding box center [1358, 157] width 9 height 9
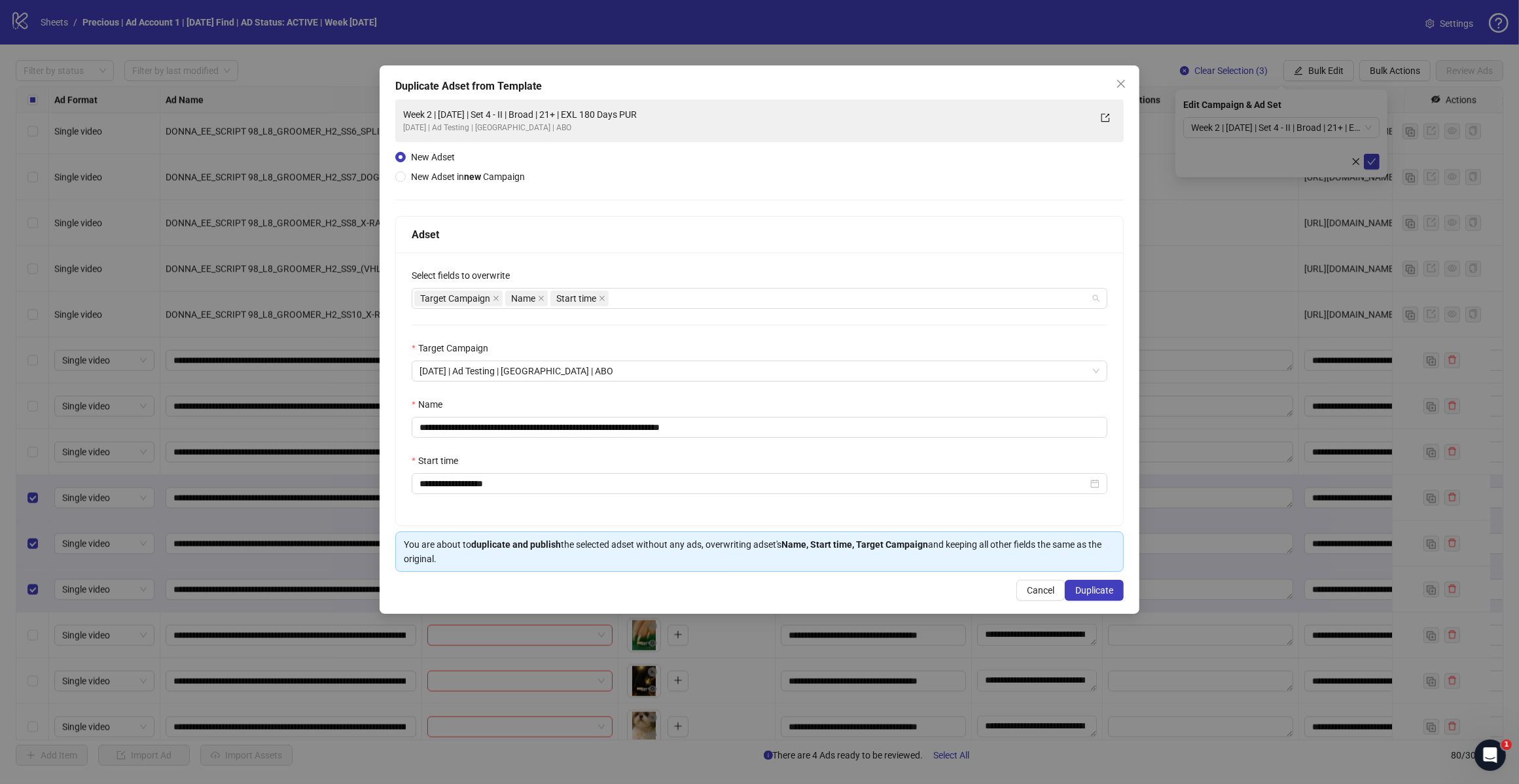
click at [709, 299] on div "Target Campaign Name Start time" at bounding box center [753, 298] width 677 height 18
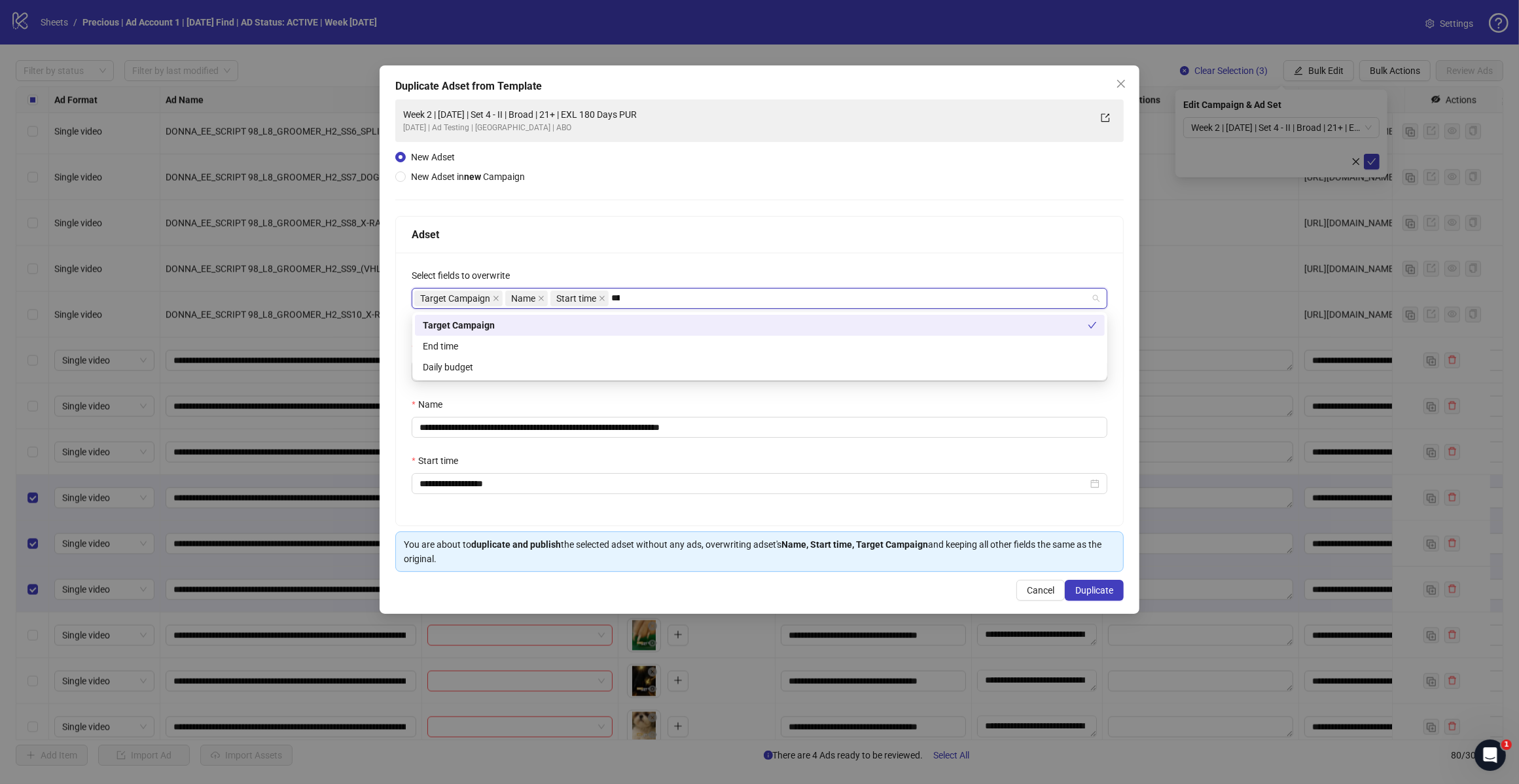
type input "*****"
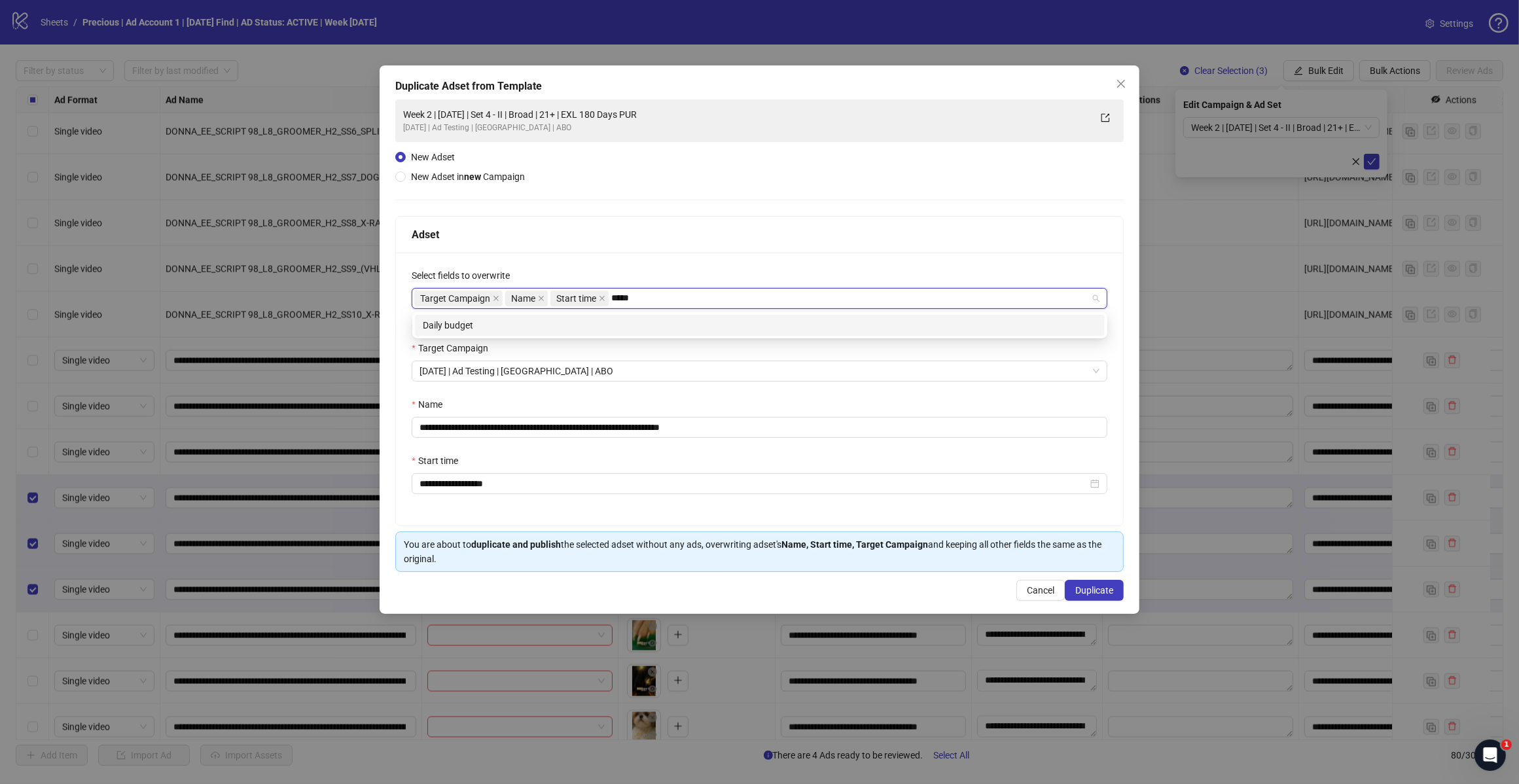
click at [636, 323] on div "Daily budget" at bounding box center [759, 325] width 674 height 15
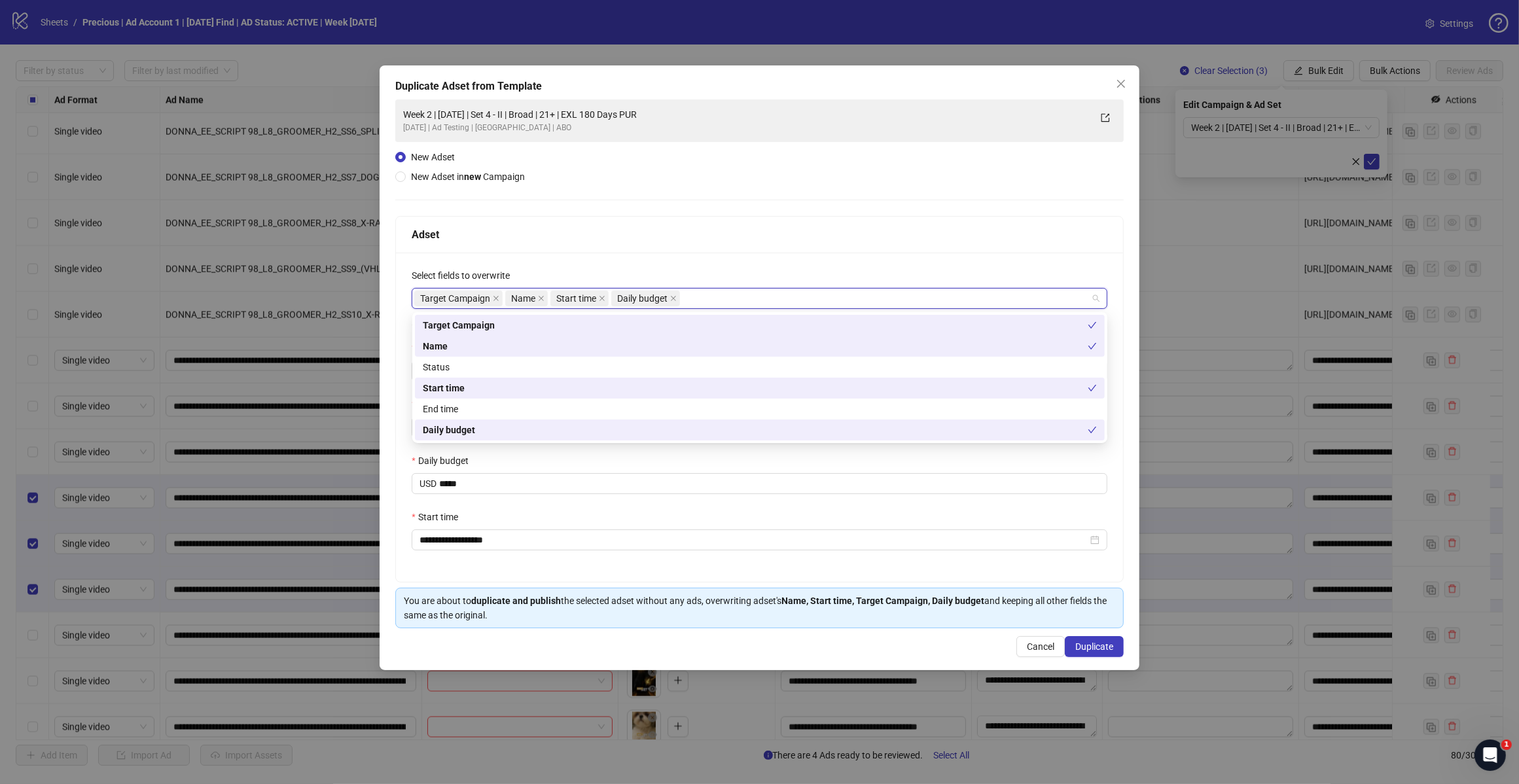
click at [737, 272] on div "Select fields to overwrite" at bounding box center [760, 278] width 696 height 19
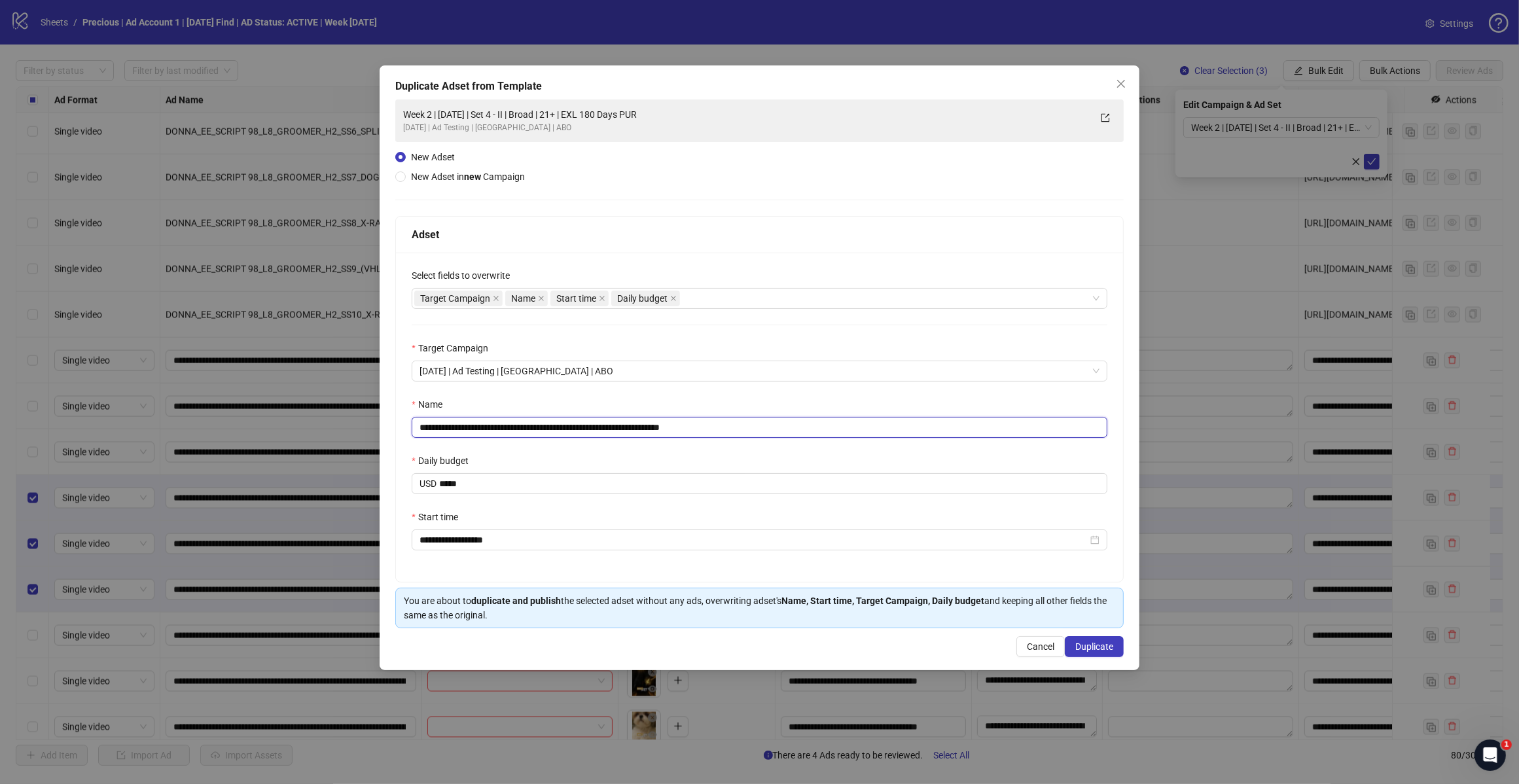
click at [733, 422] on input "**********" at bounding box center [760, 427] width 696 height 21
click at [532, 426] on input "**********" at bounding box center [760, 427] width 696 height 21
type input "**********"
click at [668, 396] on div "**********" at bounding box center [760, 417] width 727 height 330
click at [1085, 652] on span "Duplicate" at bounding box center [1094, 646] width 38 height 11
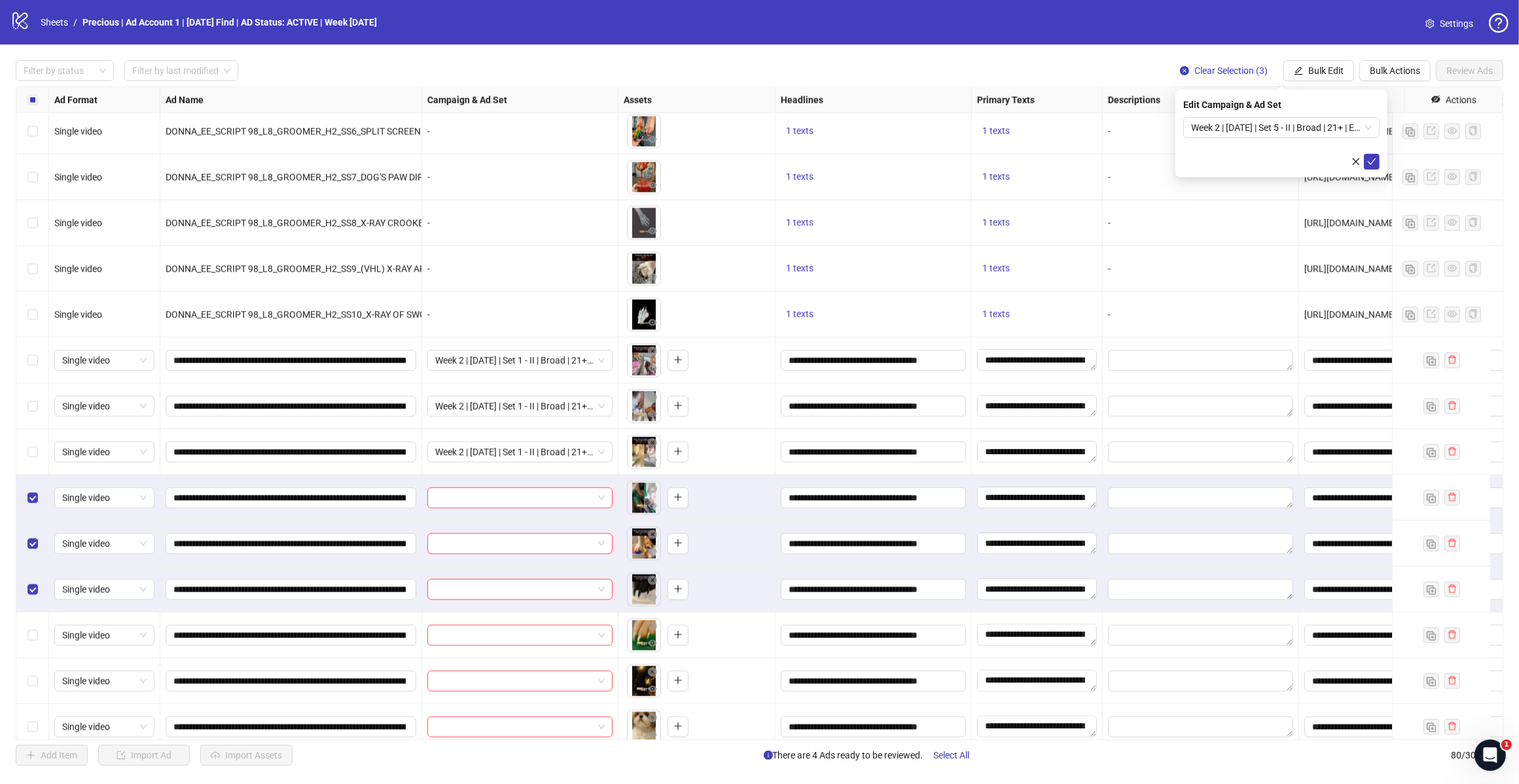
click at [1353, 125] on span "Week 2 | [DATE] | Set 5 - II | Broad | 21+ | EXL 180 Days PUR" at bounding box center [1281, 128] width 181 height 19
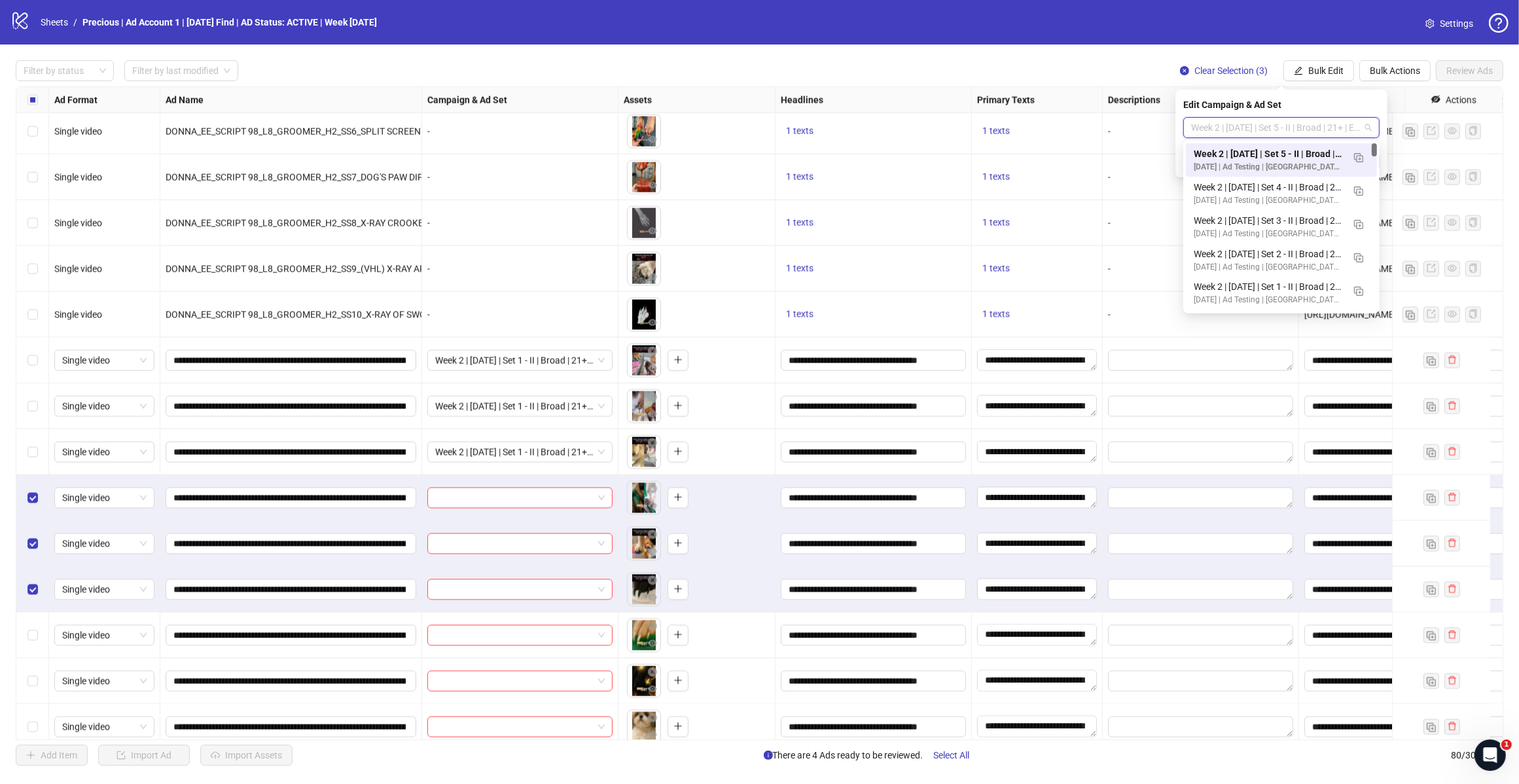
click at [1357, 158] on img "button" at bounding box center [1358, 157] width 9 height 9
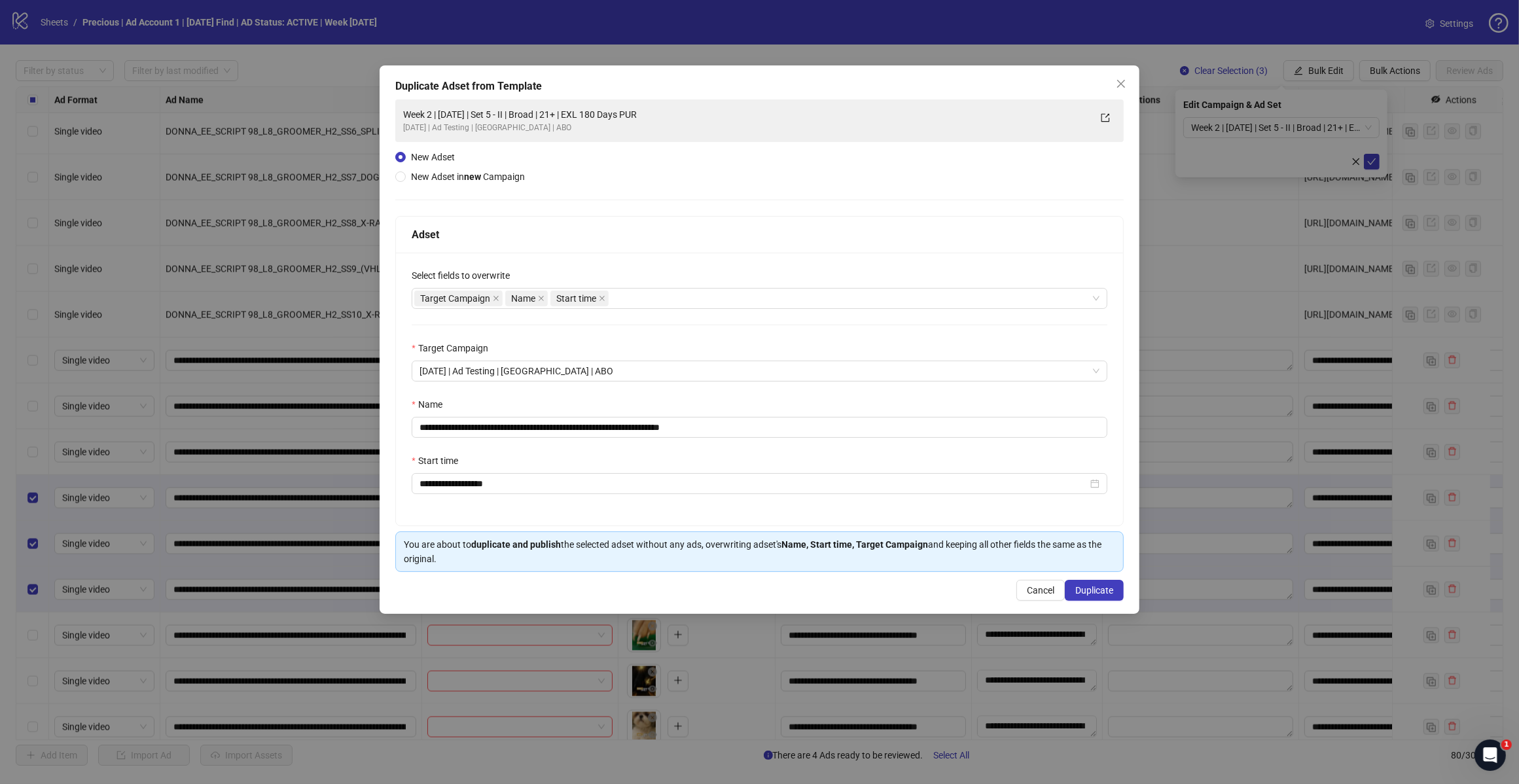
click at [642, 295] on div "Target Campaign Name Start time" at bounding box center [753, 298] width 677 height 18
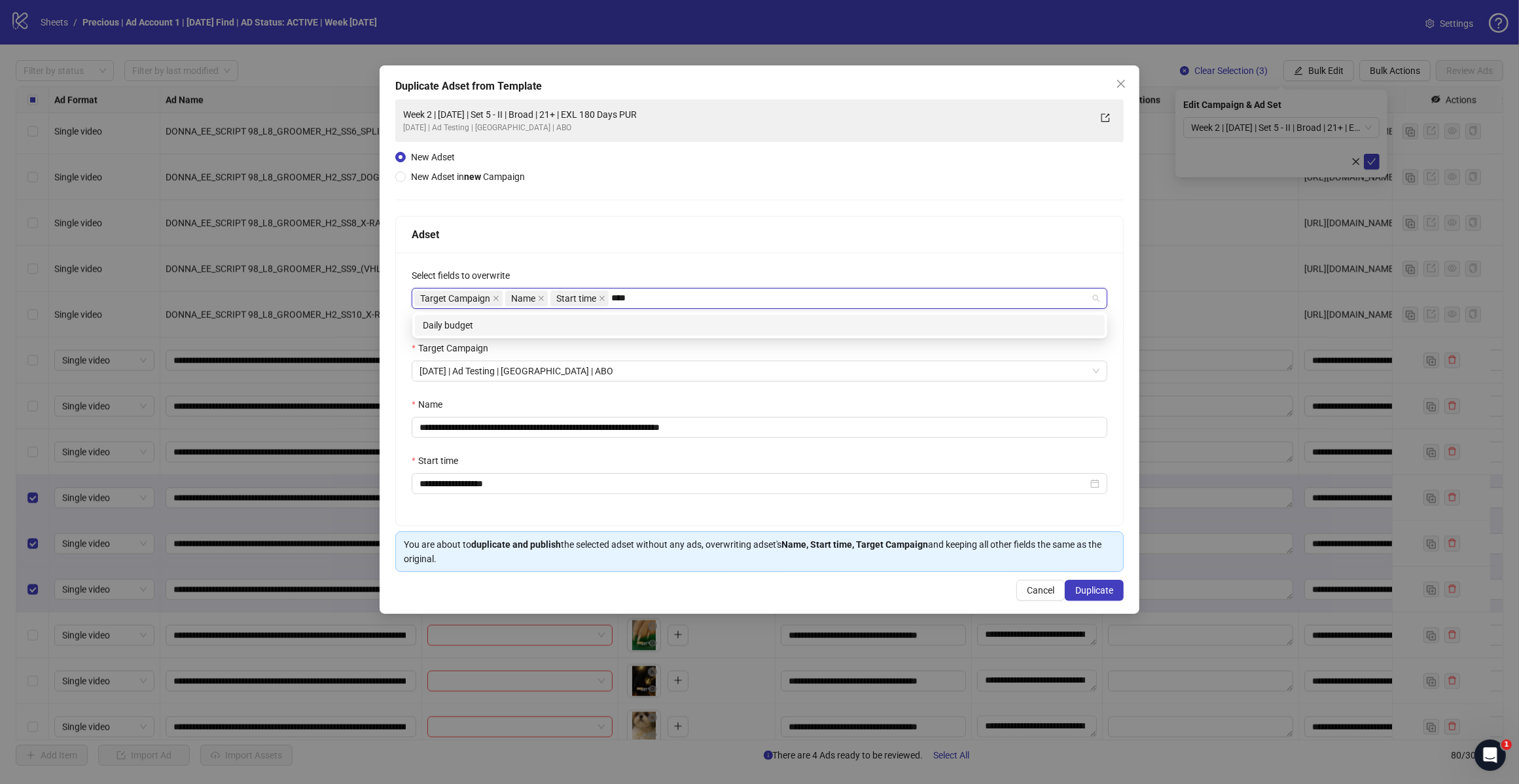
type input "*****"
click at [498, 331] on div "Daily budget" at bounding box center [759, 325] width 674 height 15
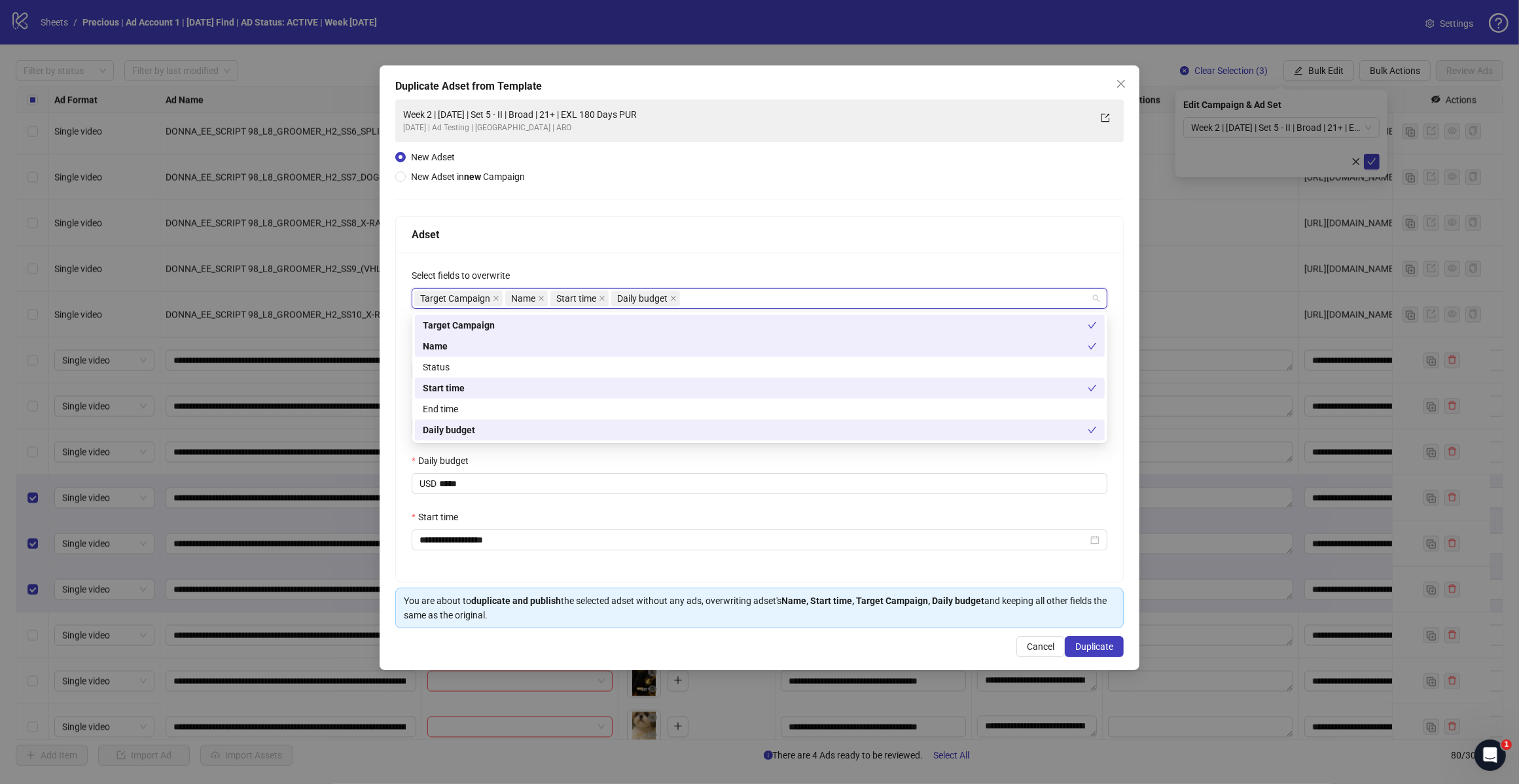
click at [683, 167] on div "**********" at bounding box center [760, 363] width 729 height 529
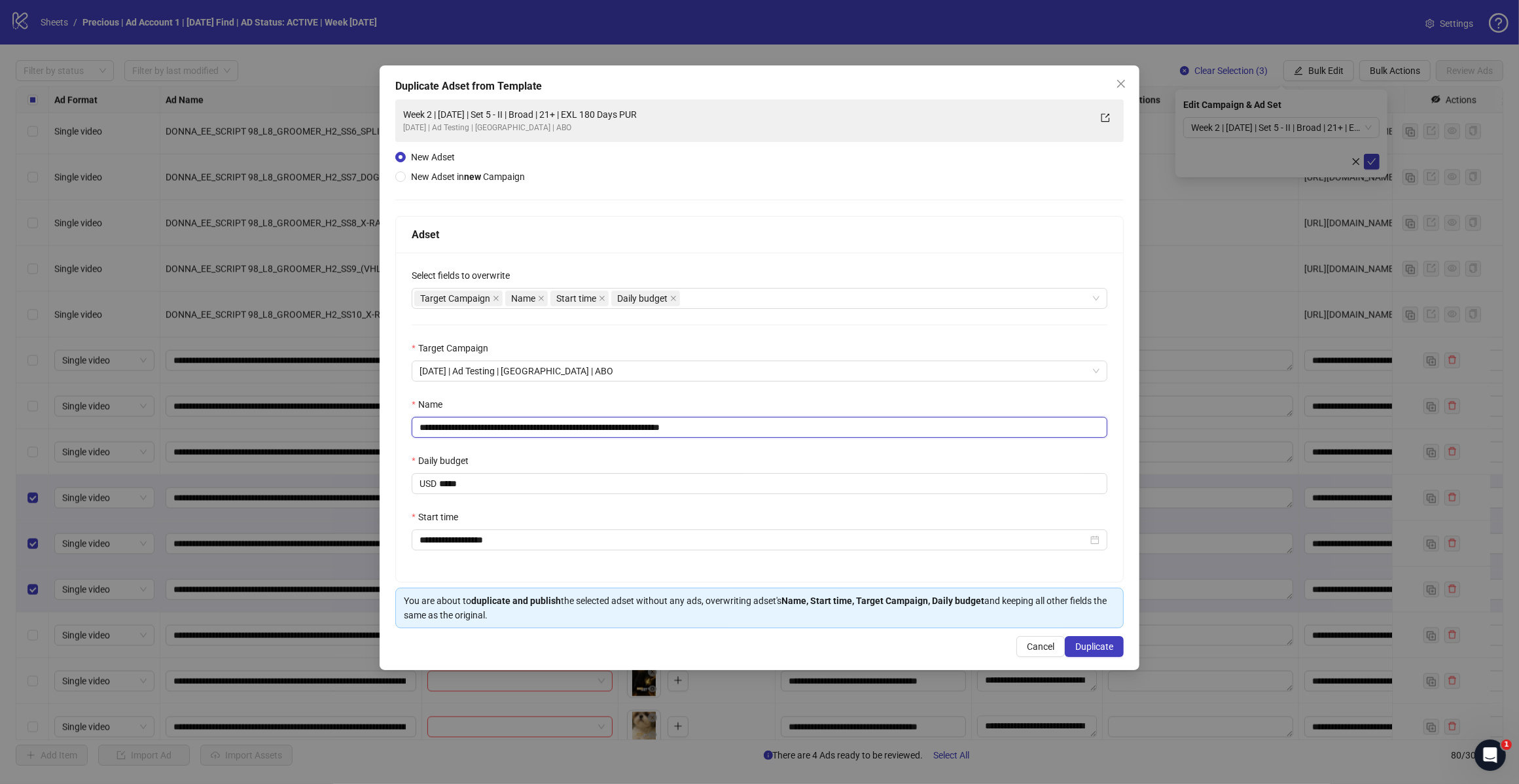
click at [727, 429] on input "**********" at bounding box center [760, 427] width 696 height 21
click at [531, 428] on input "**********" at bounding box center [760, 427] width 696 height 21
type input "**********"
click at [1100, 646] on span "Duplicate" at bounding box center [1094, 646] width 38 height 11
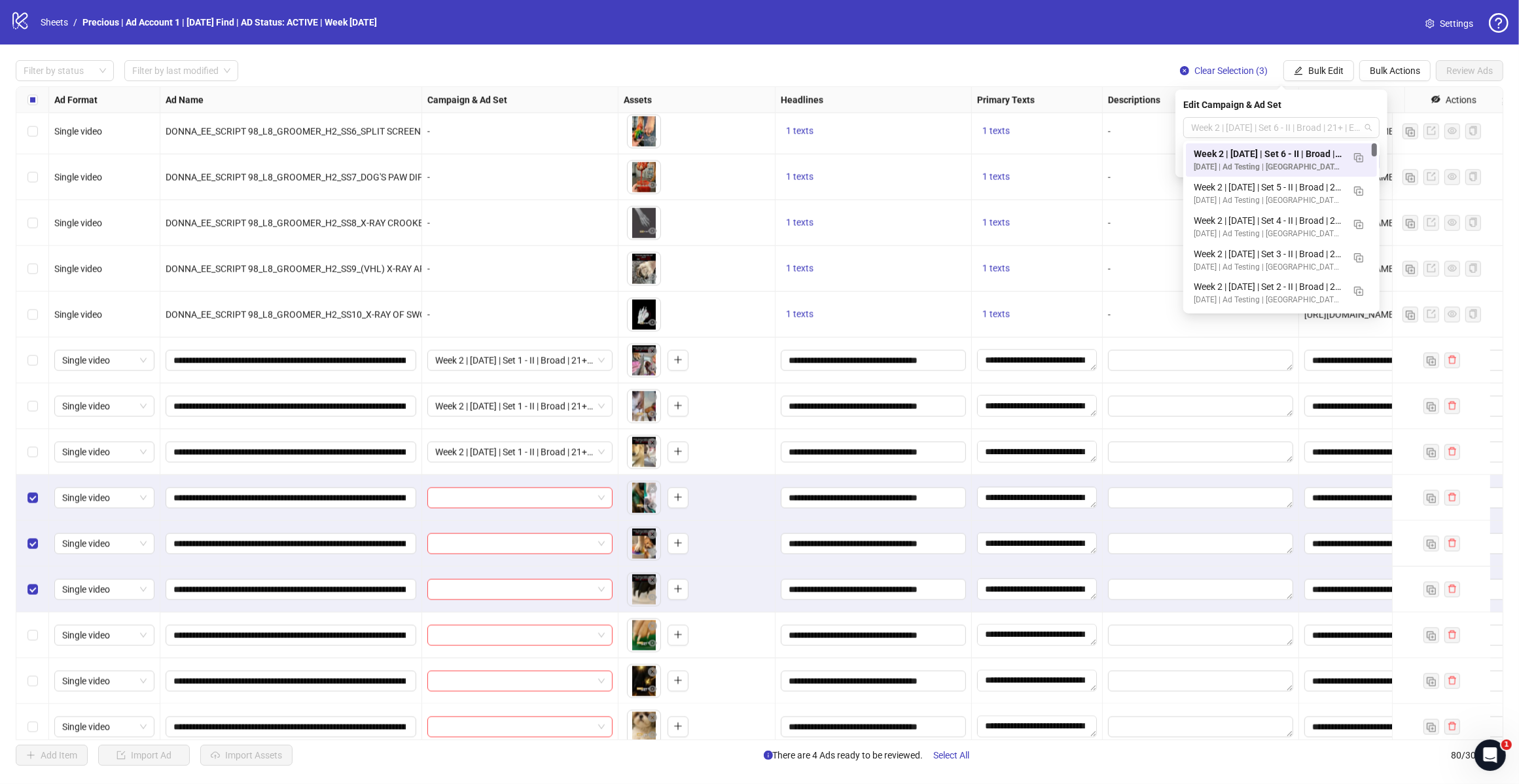
click at [1365, 130] on span "Week 2 | [DATE] | Set 6 - II | Broad | 21+ | EXL 180 Days PUR" at bounding box center [1281, 128] width 181 height 19
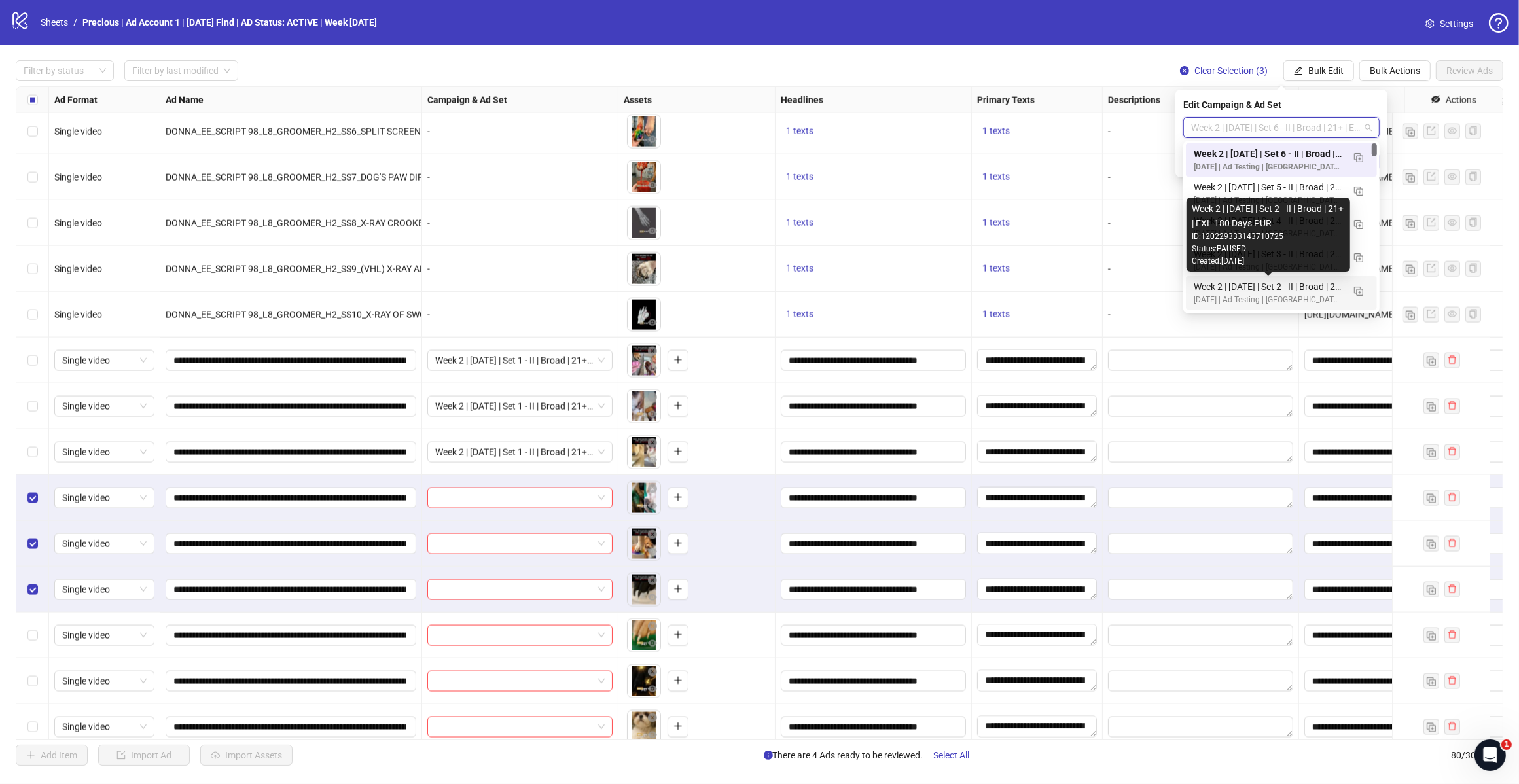
click at [1300, 299] on div "[DATE] | Ad Testing | [GEOGRAPHIC_DATA] | ABO" at bounding box center [1269, 300] width 149 height 13
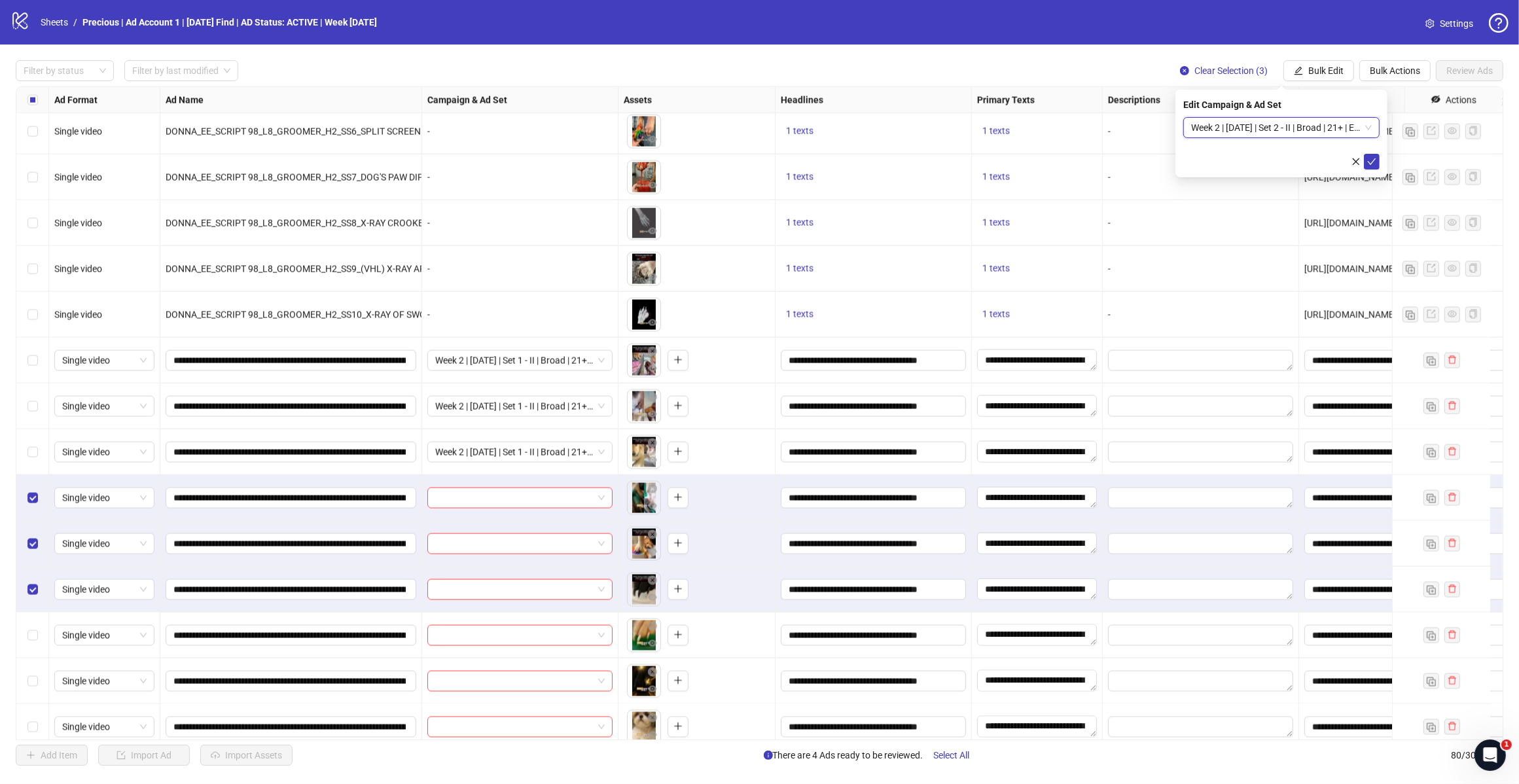
click at [1369, 160] on icon "check" at bounding box center [1371, 160] width 9 height 9
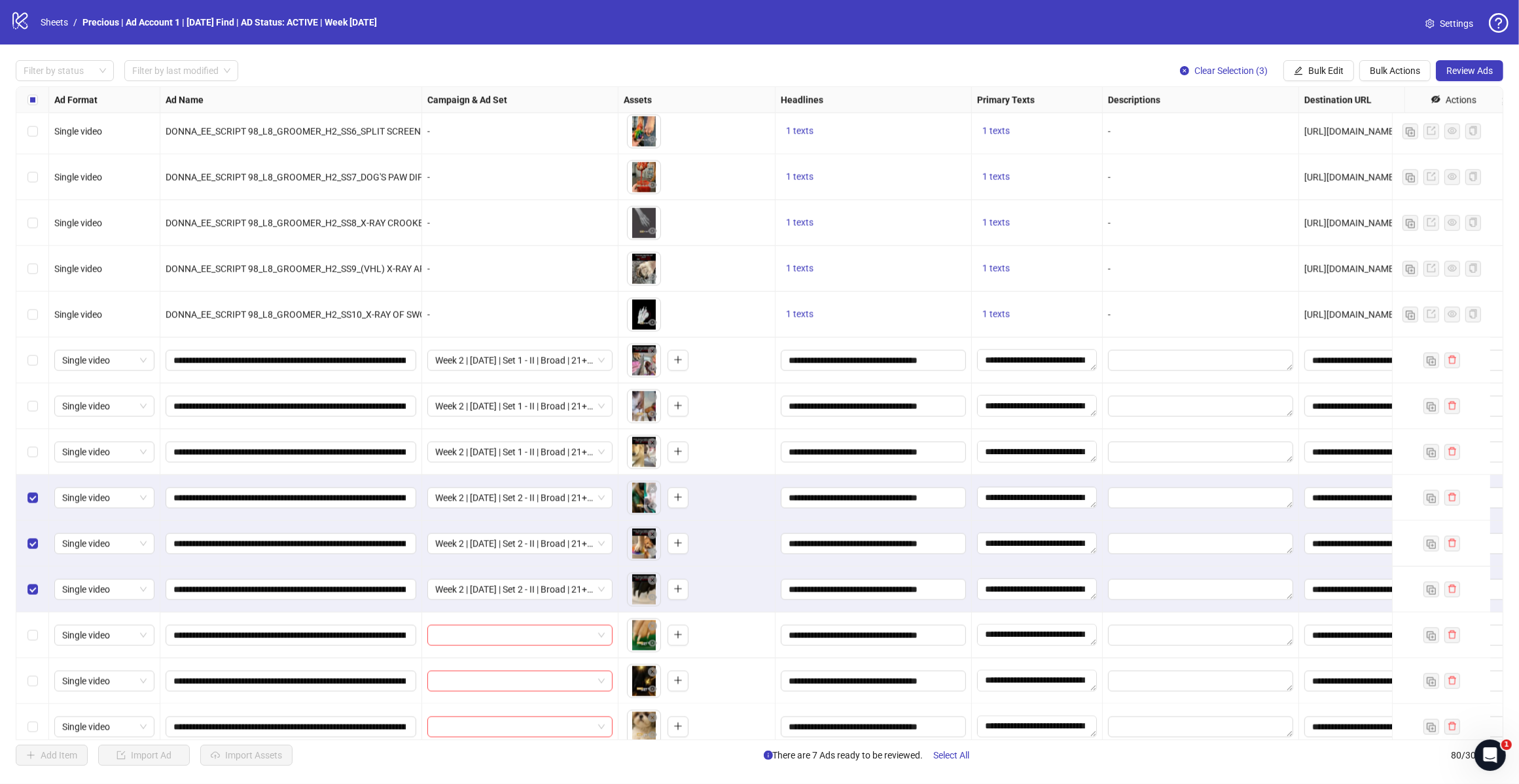
scroll to position [2606, 0]
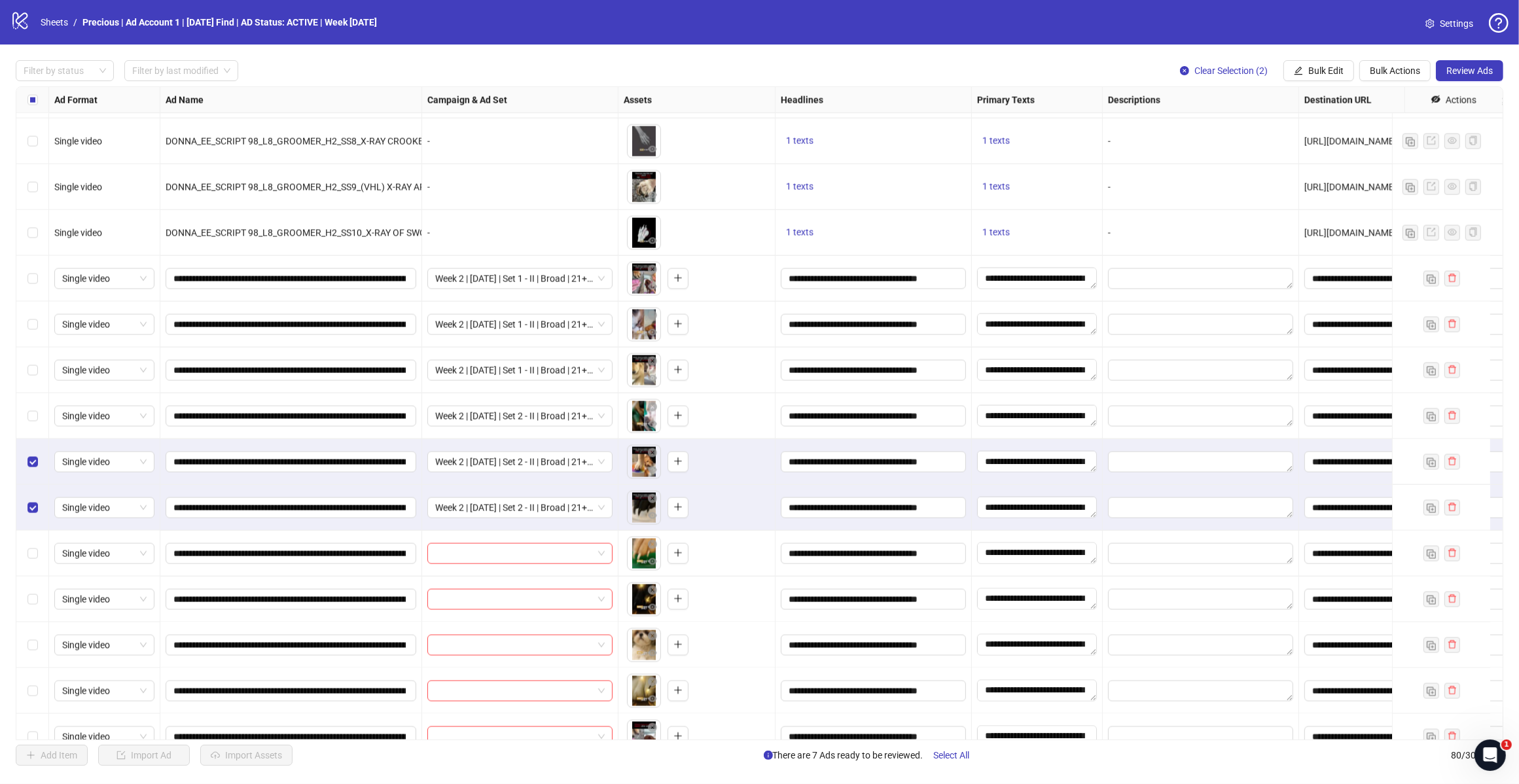
click at [27, 455] on label "Select row 65" at bounding box center [32, 462] width 11 height 15
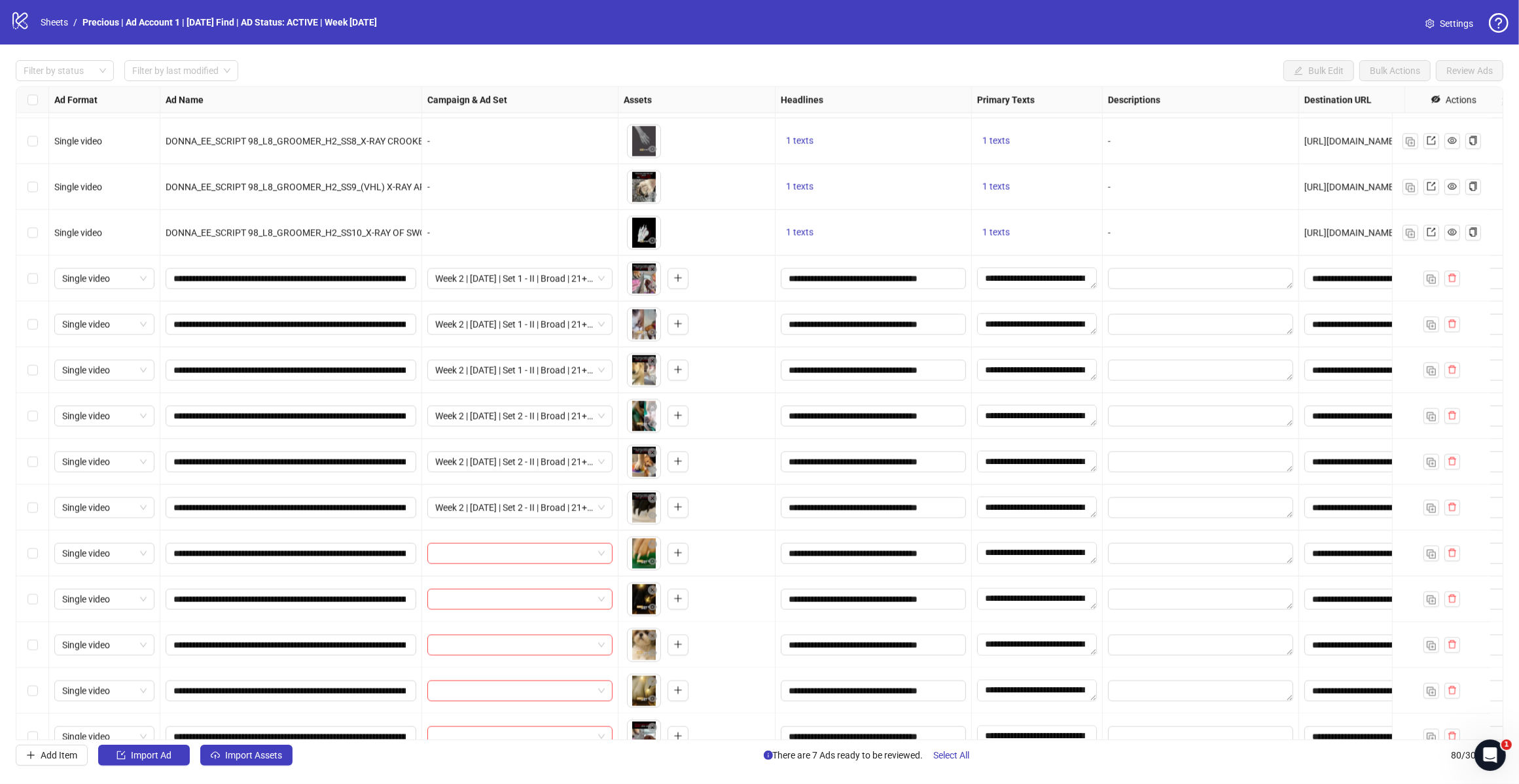
click at [31, 548] on label "Select row 67" at bounding box center [32, 553] width 11 height 15
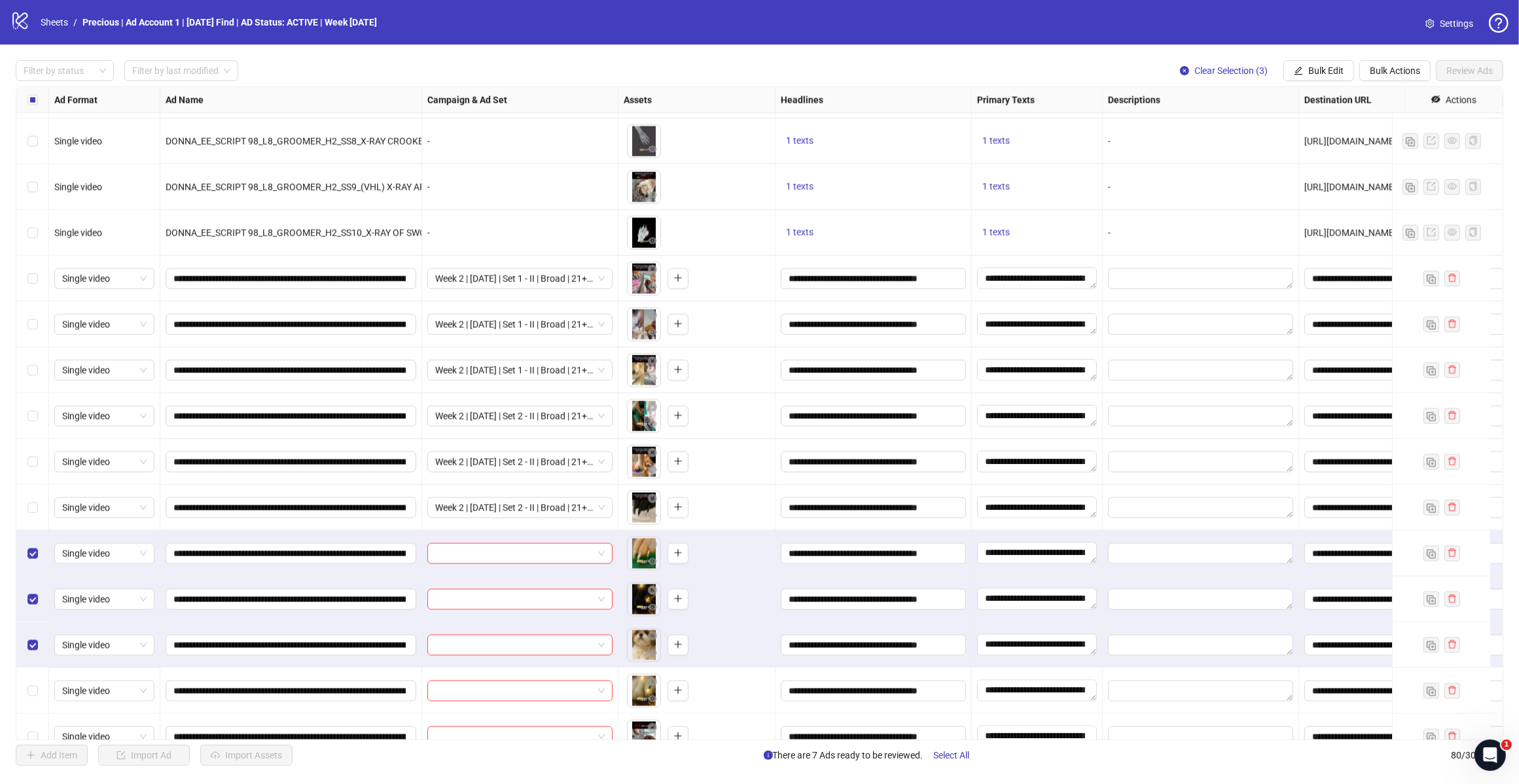
click at [29, 698] on label "Select row 70" at bounding box center [32, 690] width 11 height 15
click at [1327, 73] on span "Bulk Edit" at bounding box center [1326, 71] width 36 height 11
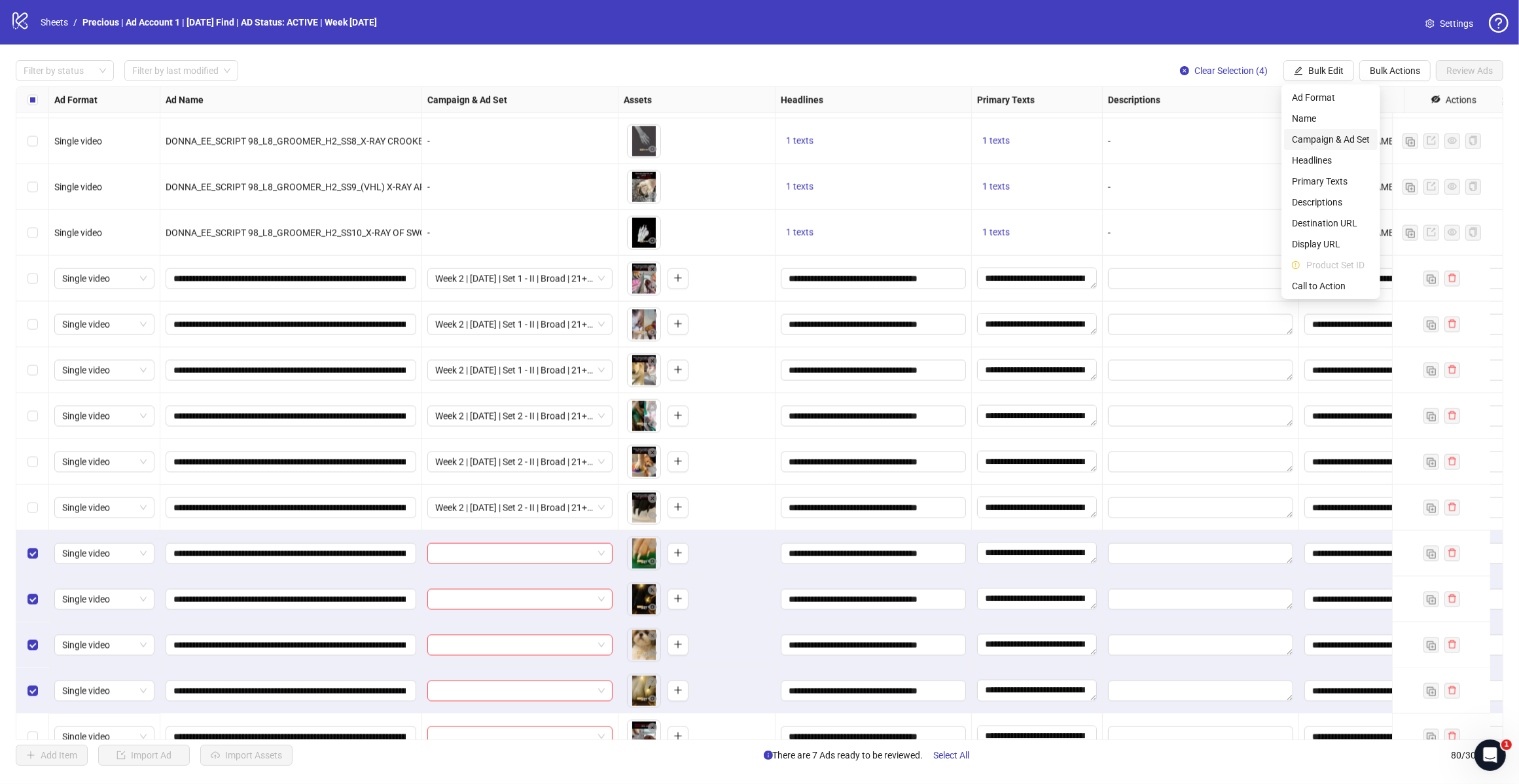
click at [1323, 129] on li "Campaign & Ad Set" at bounding box center [1330, 139] width 94 height 21
click at [1300, 127] on input "search" at bounding box center [1275, 128] width 169 height 19
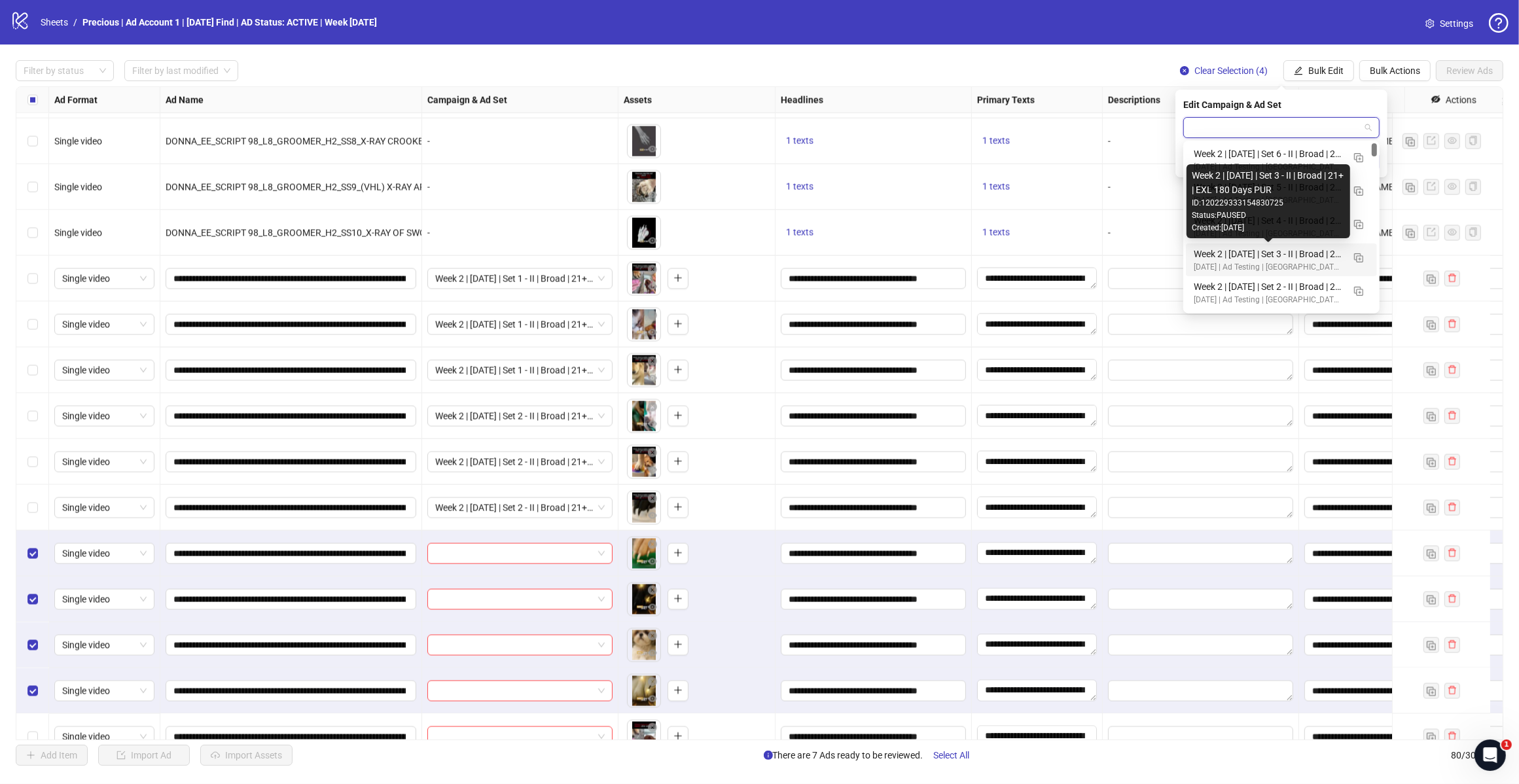
click at [1292, 261] on div "[DATE] | Ad Testing | [GEOGRAPHIC_DATA] | ABO" at bounding box center [1269, 267] width 149 height 13
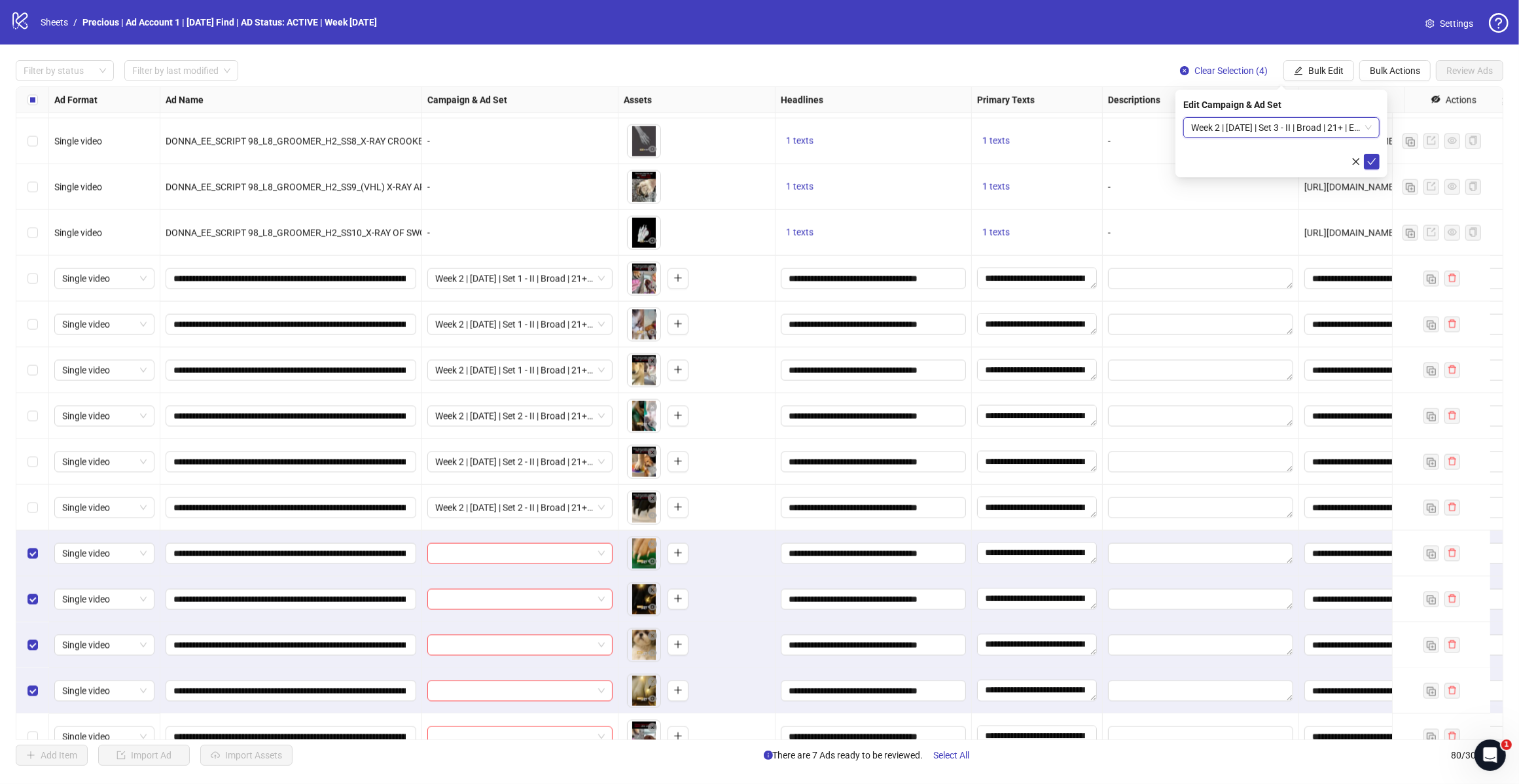
click at [1373, 158] on icon "check" at bounding box center [1371, 160] width 9 height 9
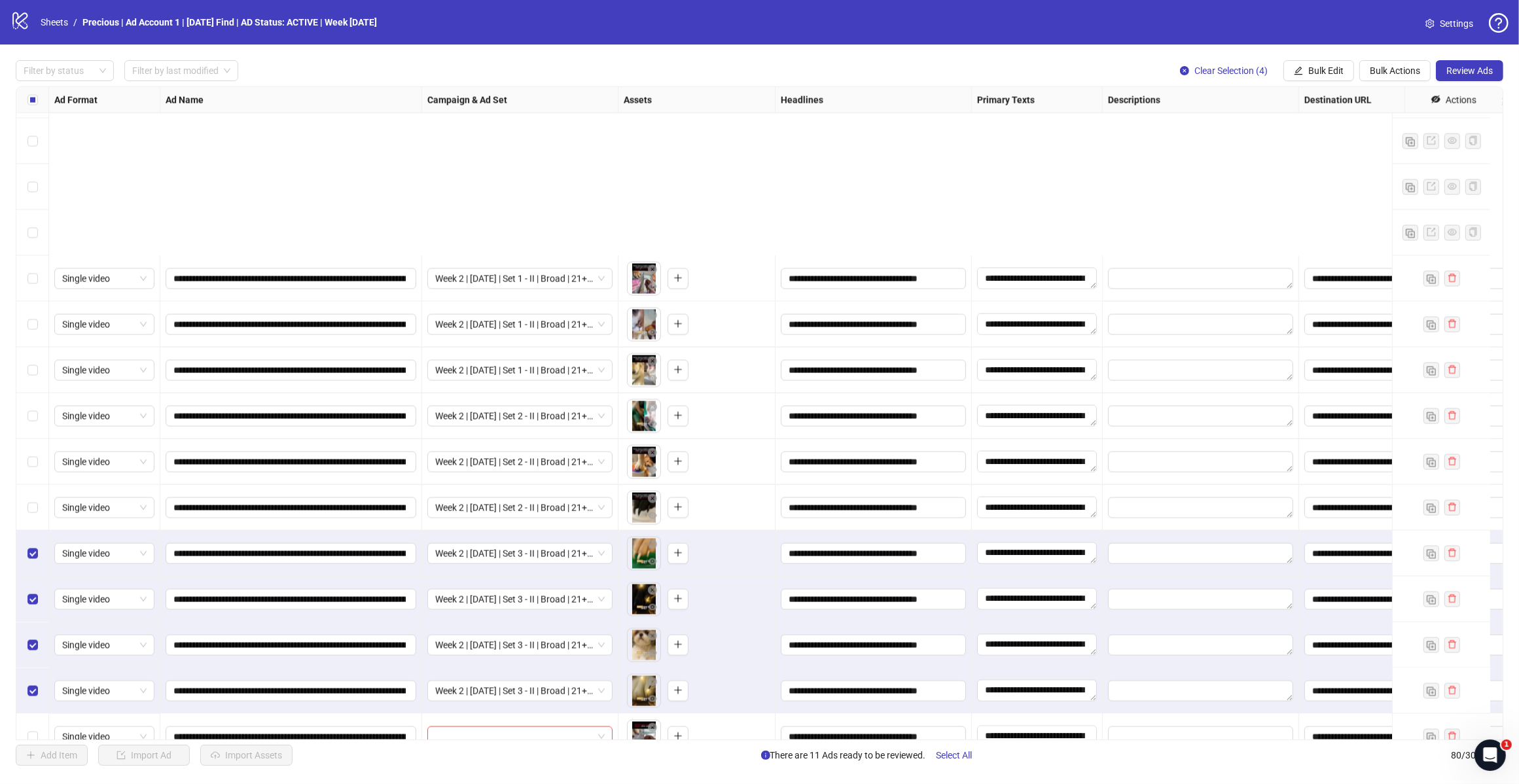
scroll to position [2852, 0]
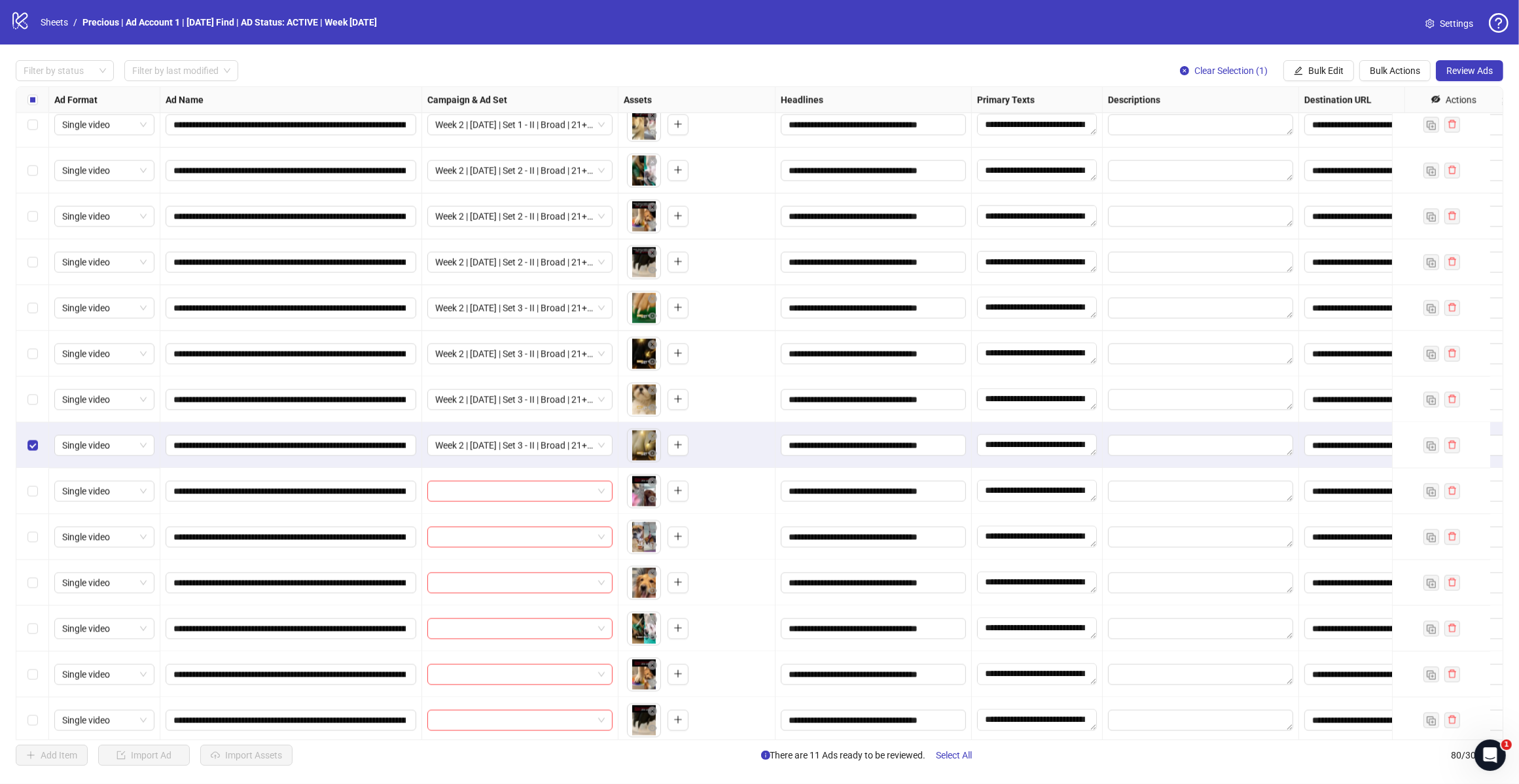
click at [33, 439] on label "Select row 70" at bounding box center [32, 446] width 11 height 15
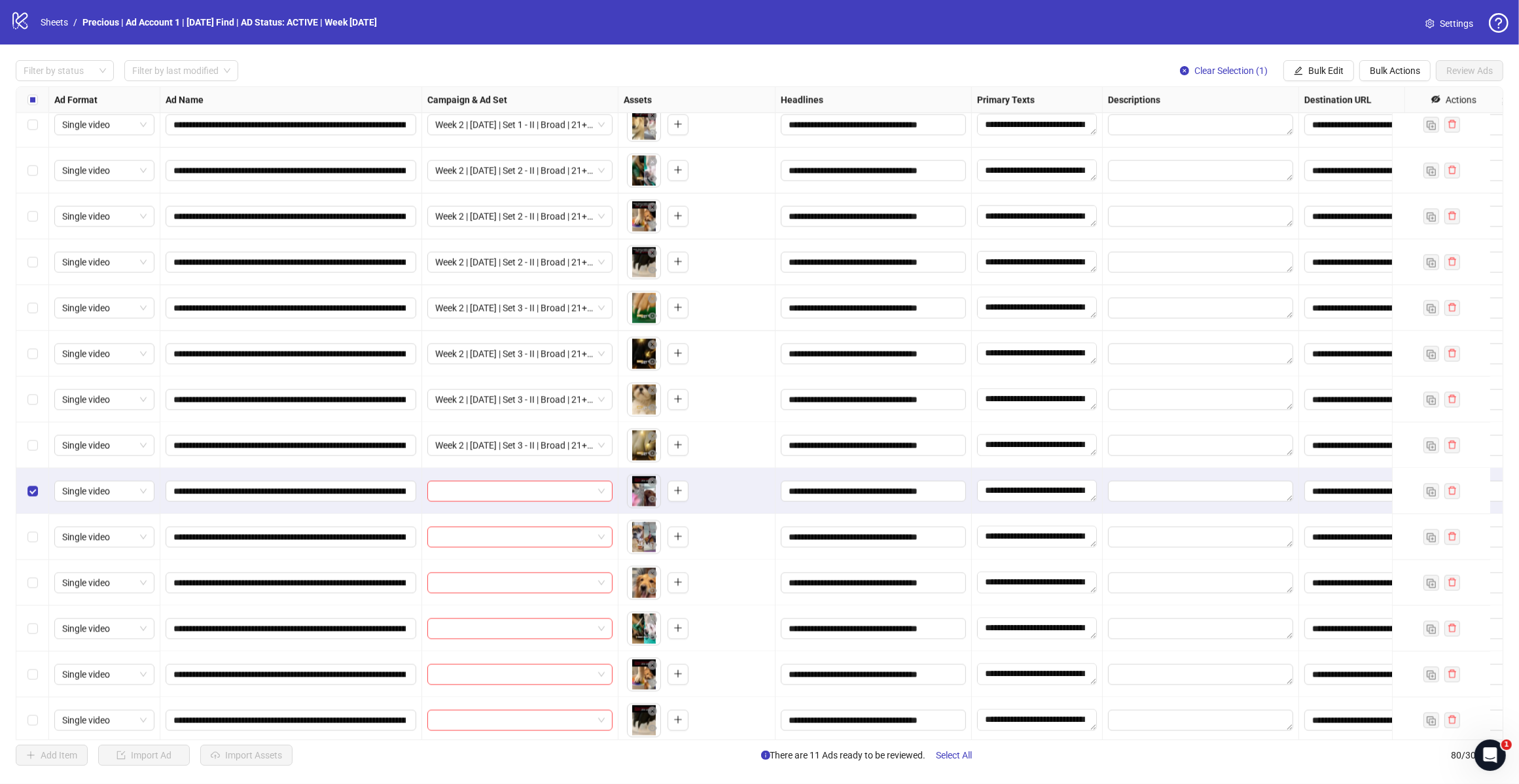
click at [29, 593] on div "Select row 73" at bounding box center [33, 583] width 33 height 45
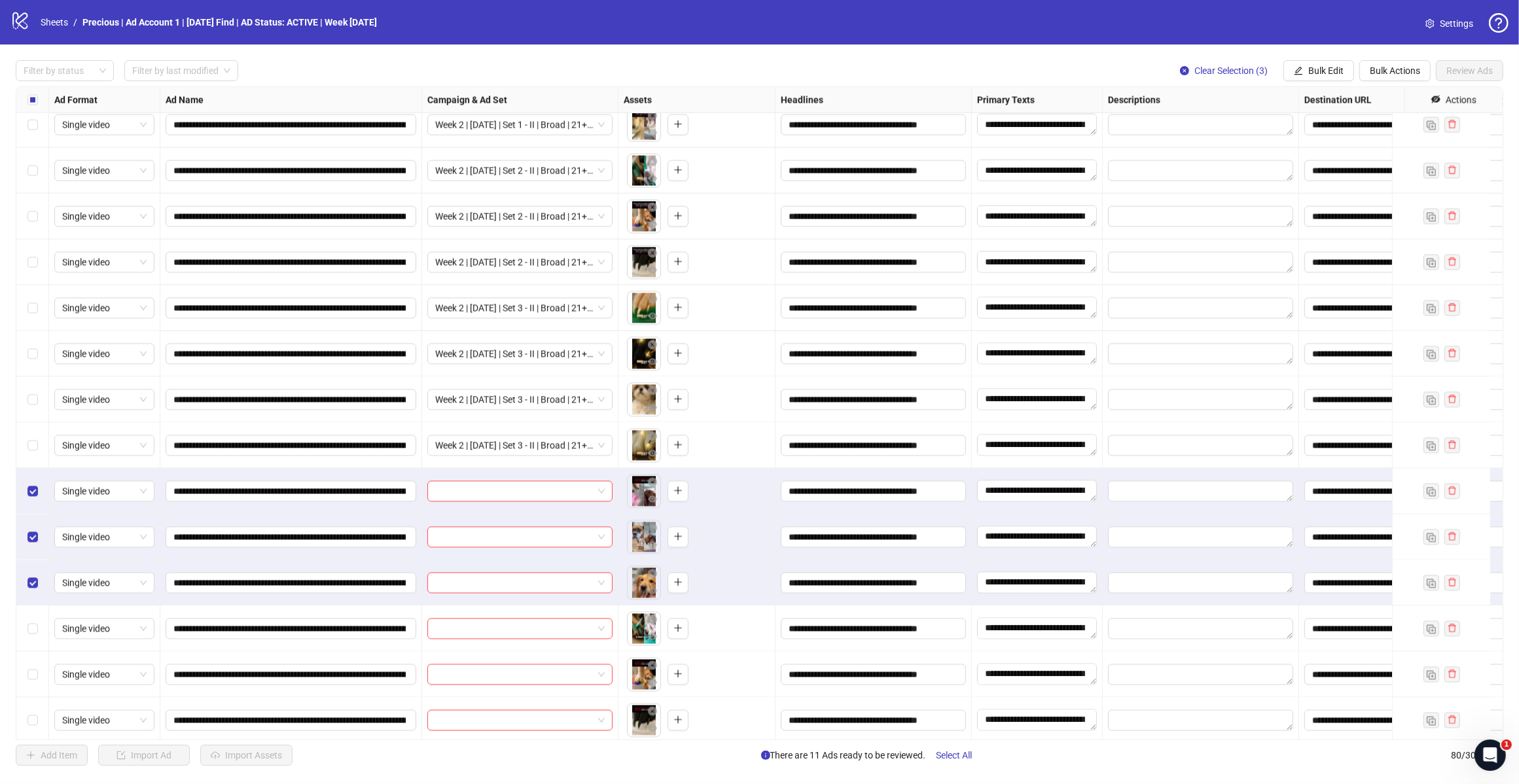
click at [1316, 68] on span "Bulk Edit" at bounding box center [1326, 71] width 36 height 11
click at [1347, 141] on span "Campaign & Ad Set" at bounding box center [1330, 139] width 78 height 15
click at [1365, 129] on span at bounding box center [1281, 128] width 181 height 19
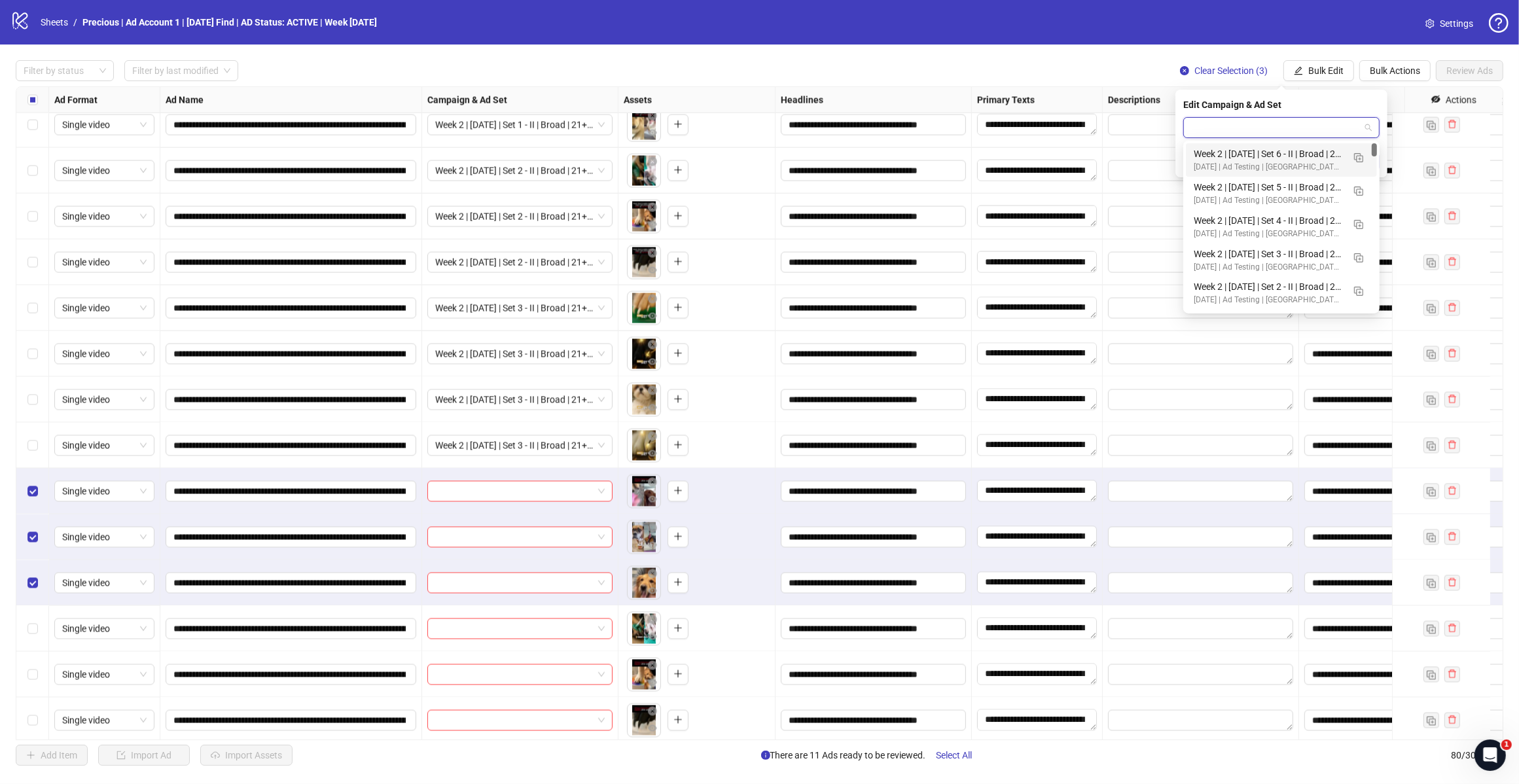
click at [1316, 215] on div "Week 2 | [DATE] | Set 4 - II | Broad | 21+ | EXL 180 Days PUR" at bounding box center [1269, 220] width 149 height 15
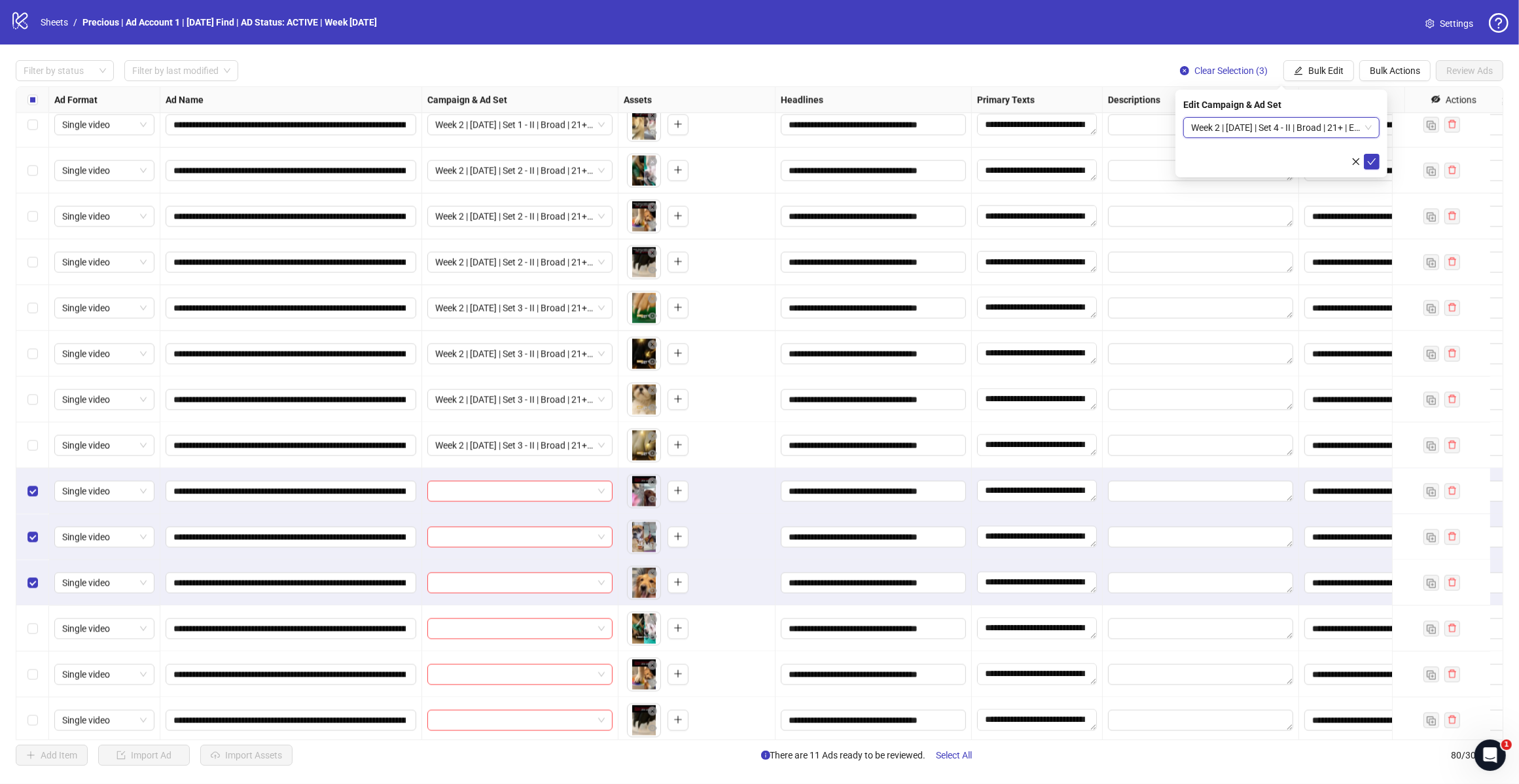
click at [1378, 162] on button "submit" at bounding box center [1372, 161] width 15 height 15
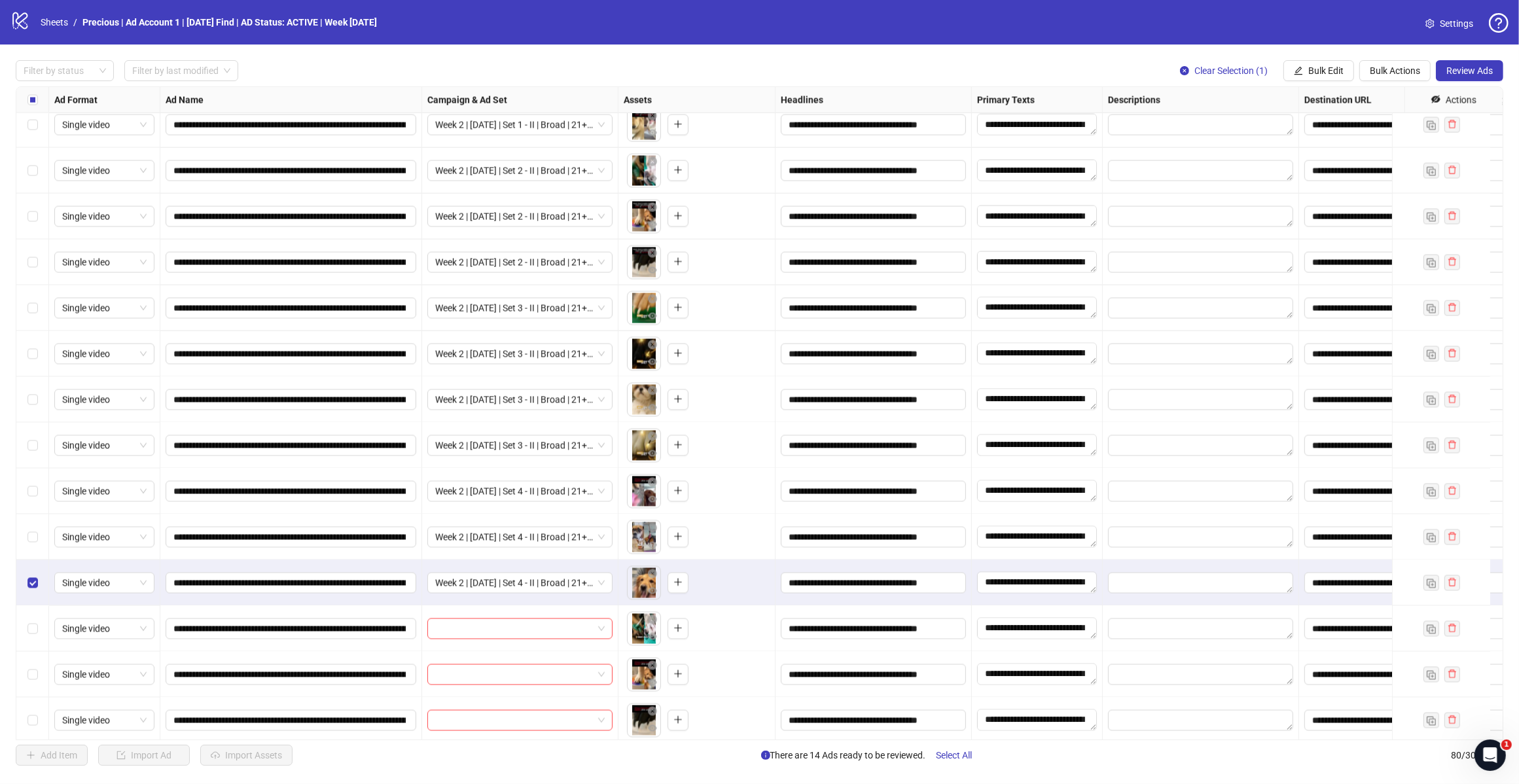
click at [38, 583] on div "Select row 73" at bounding box center [33, 583] width 33 height 45
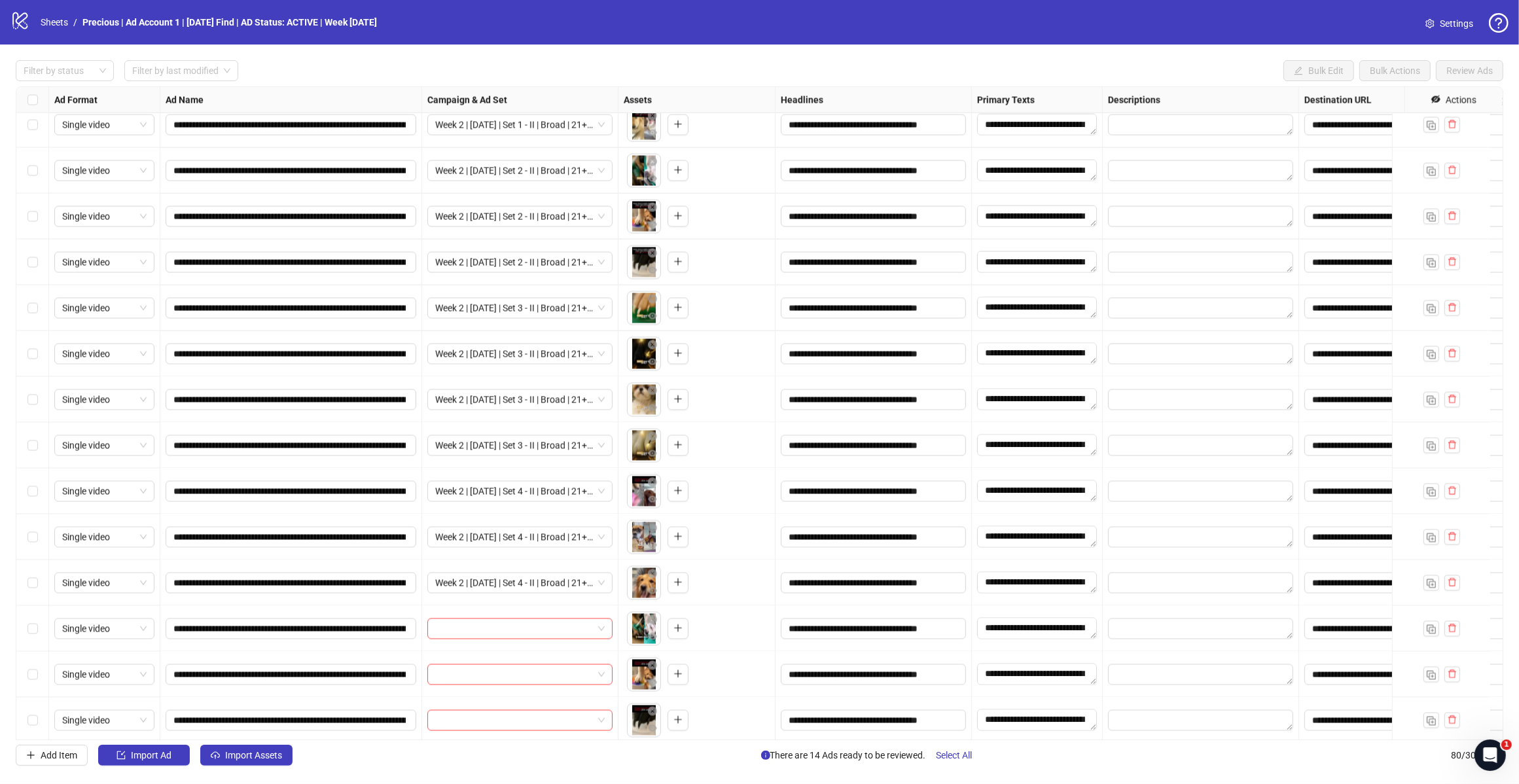
click at [36, 624] on label "Select row 74" at bounding box center [32, 628] width 11 height 15
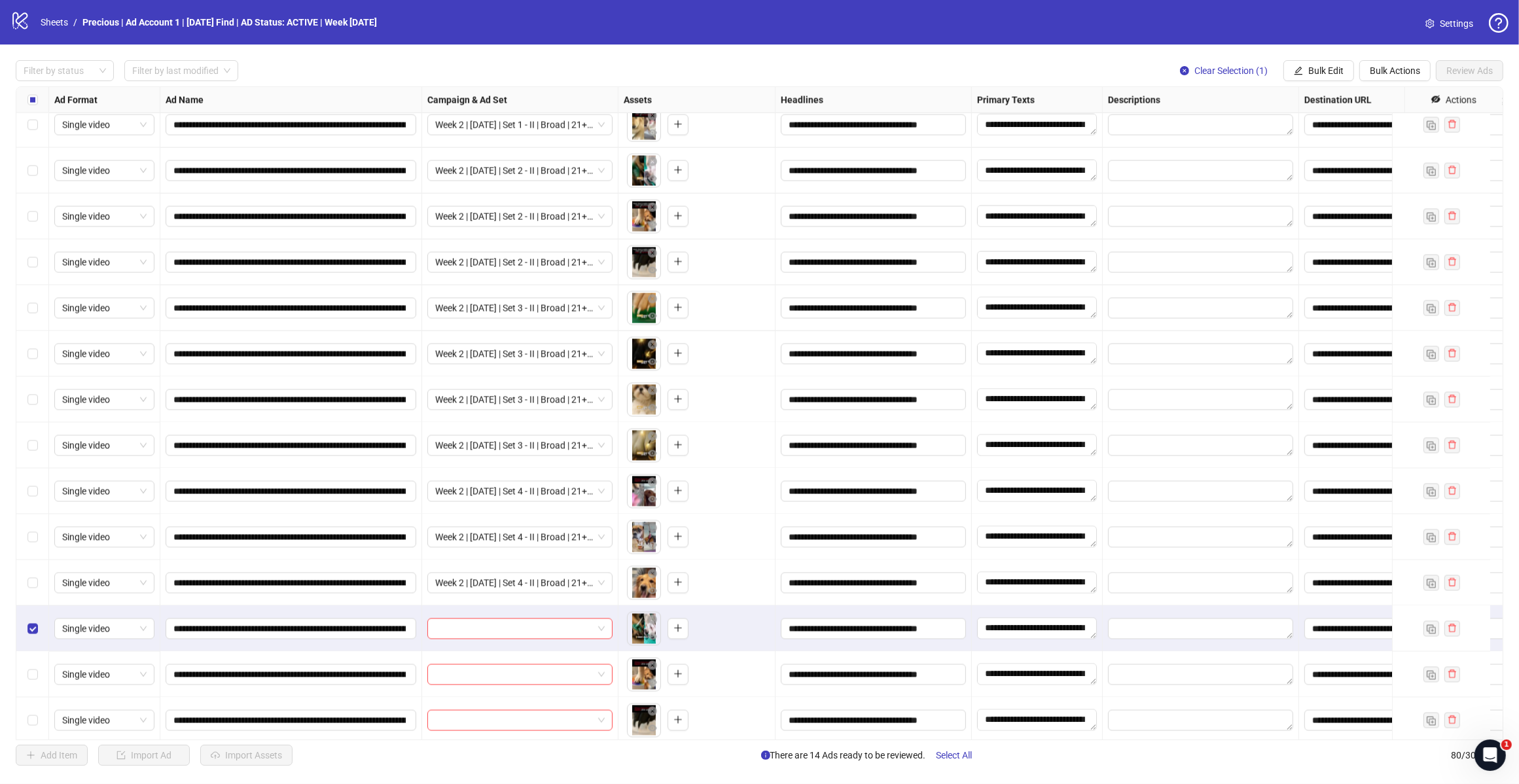
click at [38, 678] on div "Select row 75" at bounding box center [33, 674] width 33 height 45
click at [34, 711] on div "Select row 76" at bounding box center [33, 720] width 33 height 45
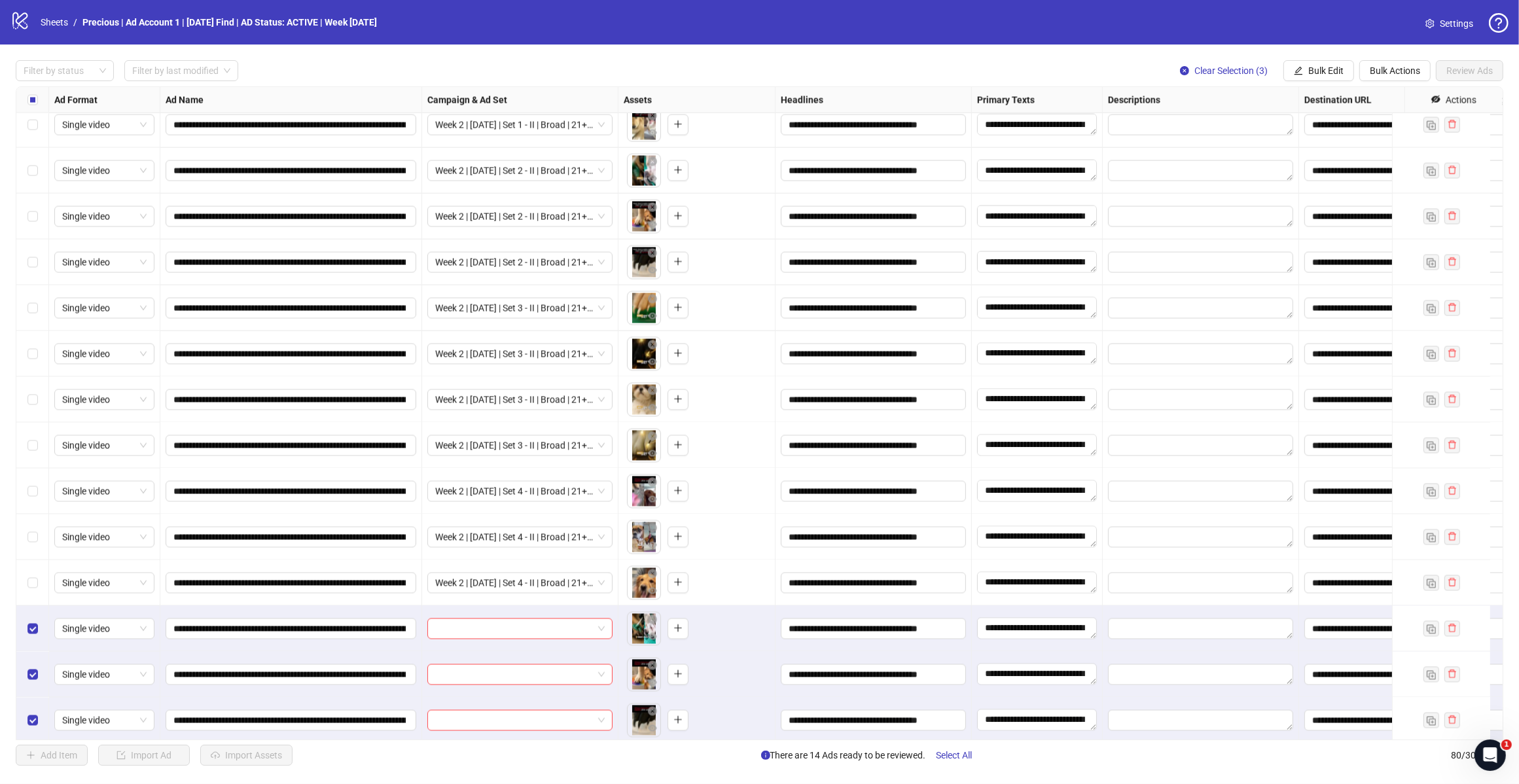
drag, startPoint x: 1312, startPoint y: 72, endPoint x: 1319, endPoint y: 96, distance: 25.0
click at [1312, 71] on span "Bulk Edit" at bounding box center [1326, 71] width 36 height 11
click at [1329, 135] on span "Campaign & Ad Set" at bounding box center [1330, 139] width 78 height 15
click at [1329, 135] on input "search" at bounding box center [1275, 128] width 169 height 19
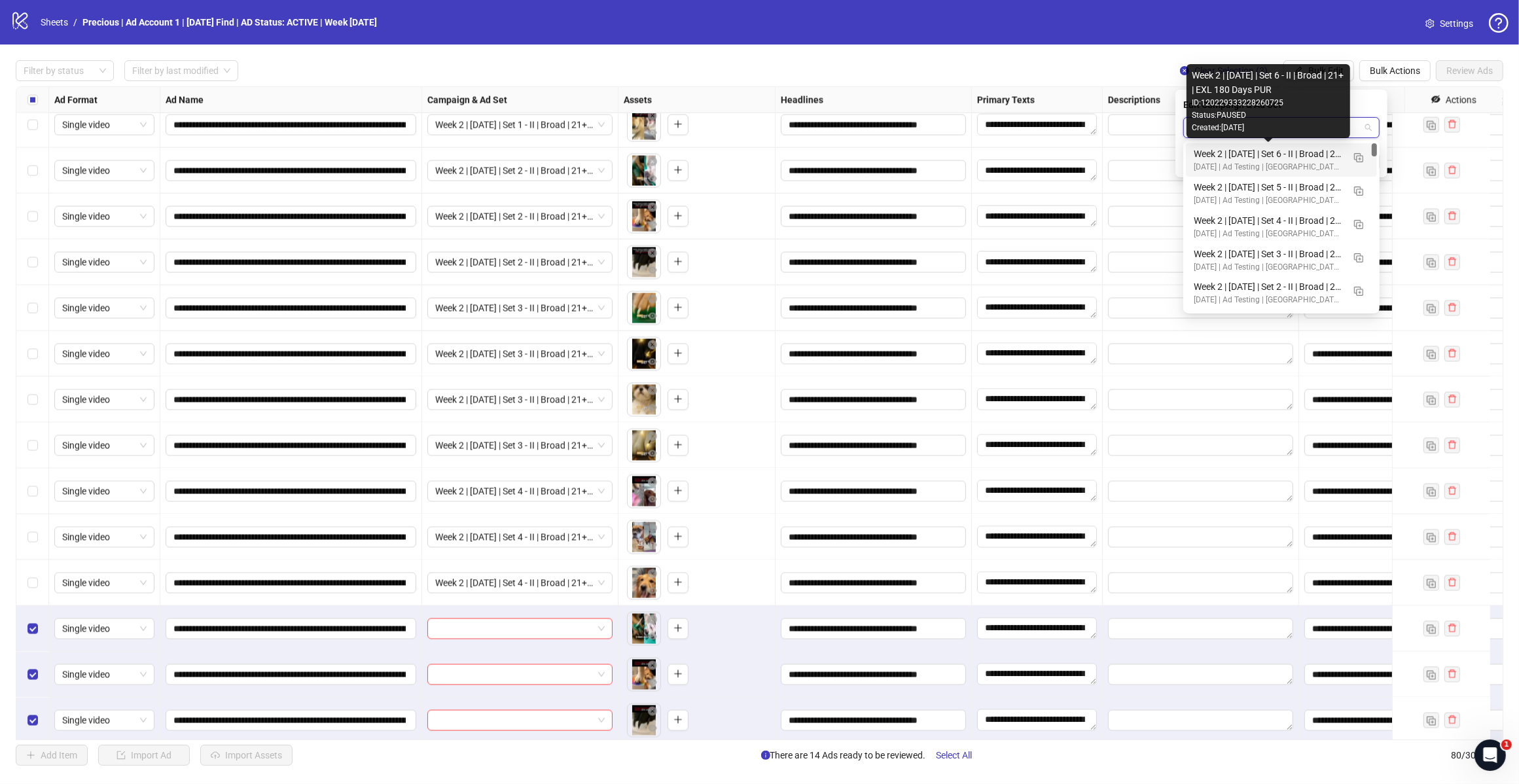
click at [1290, 182] on div "Week 2 | [DATE] | Set 5 - II | Broad | 21+ | EXL 180 Days PUR" at bounding box center [1269, 187] width 149 height 15
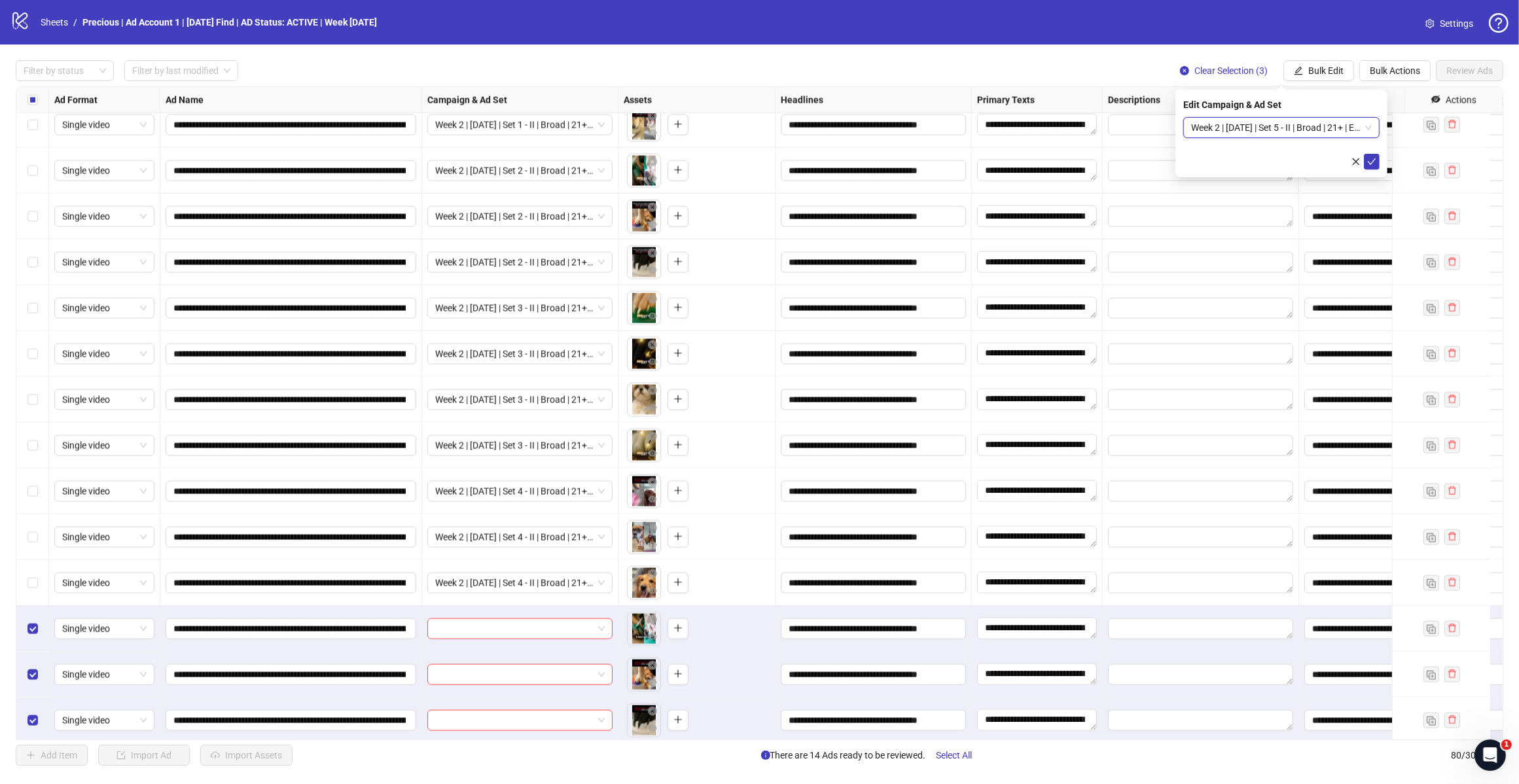
click at [1371, 160] on icon "check" at bounding box center [1371, 160] width 9 height 9
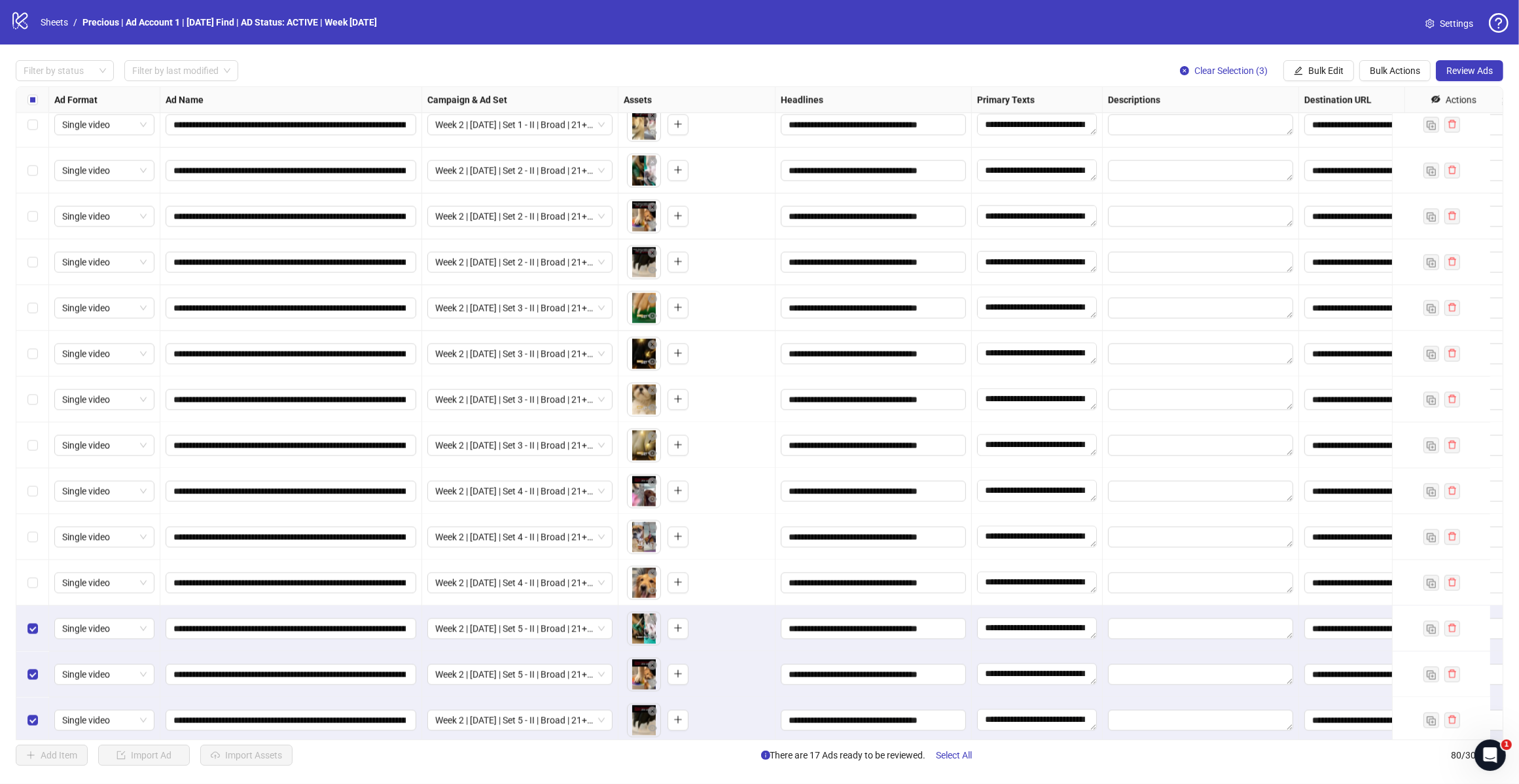
scroll to position [3015, 0]
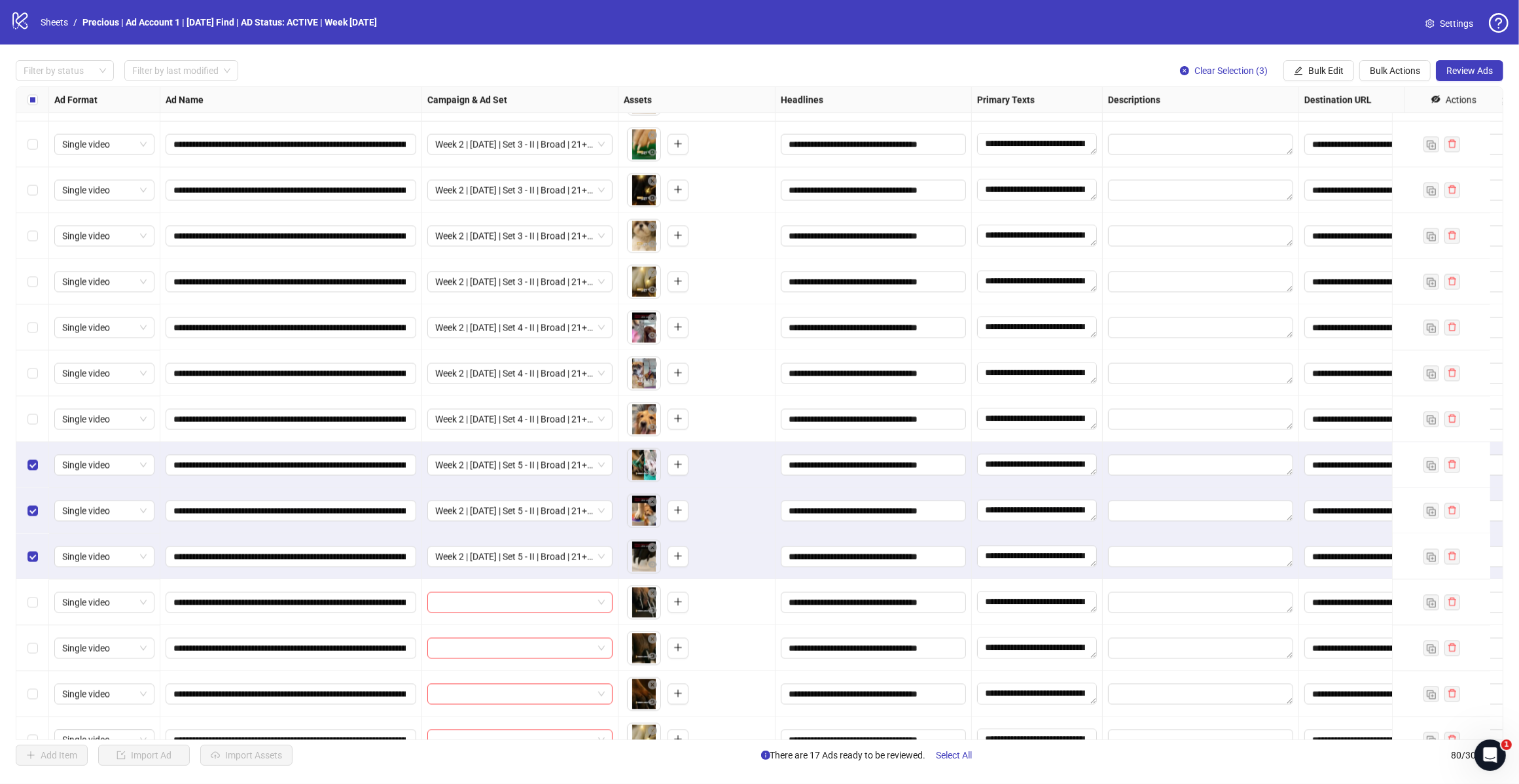
click at [21, 463] on div "Select row 74" at bounding box center [33, 465] width 33 height 45
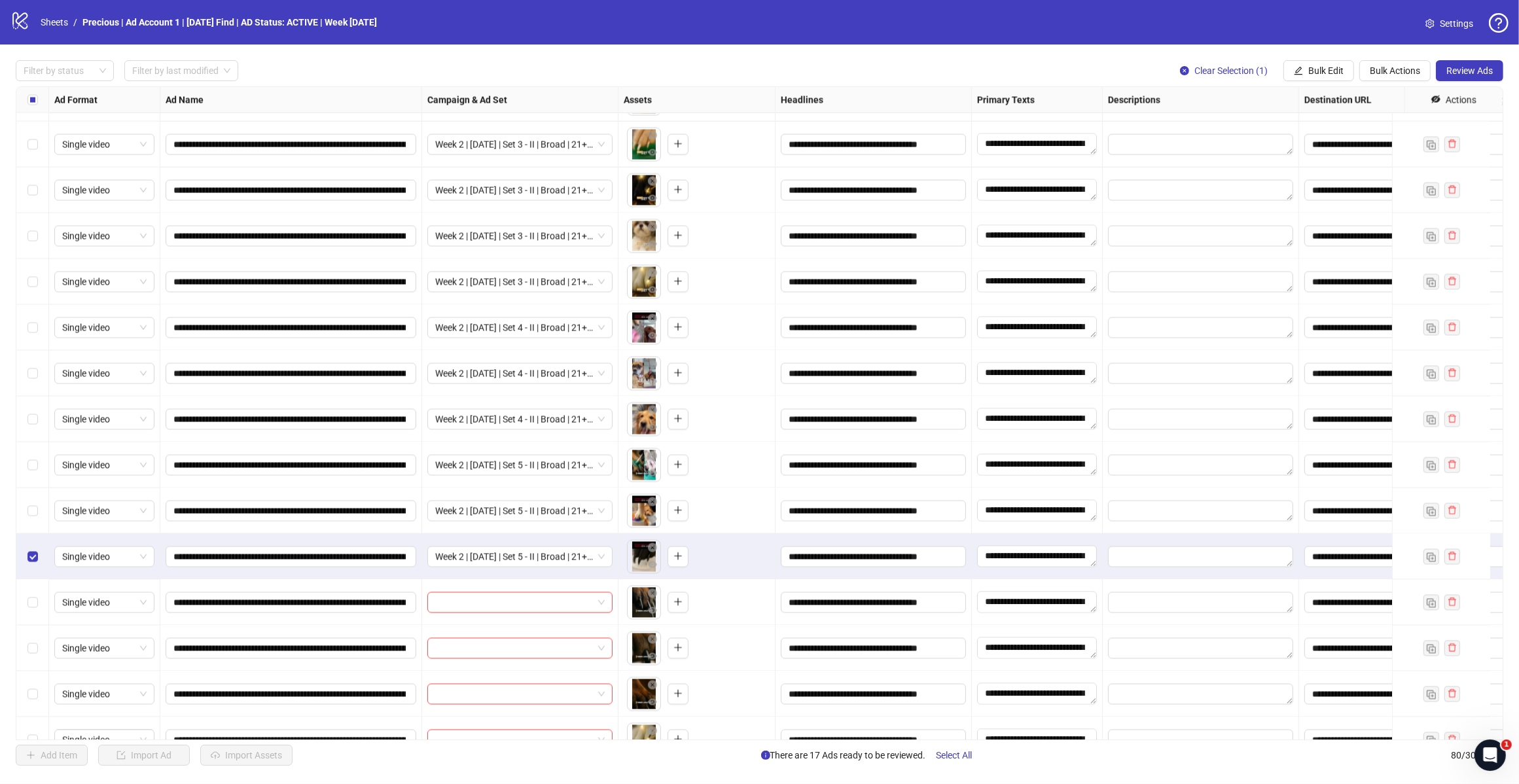
click at [34, 548] on div "Select row 76" at bounding box center [33, 556] width 33 height 45
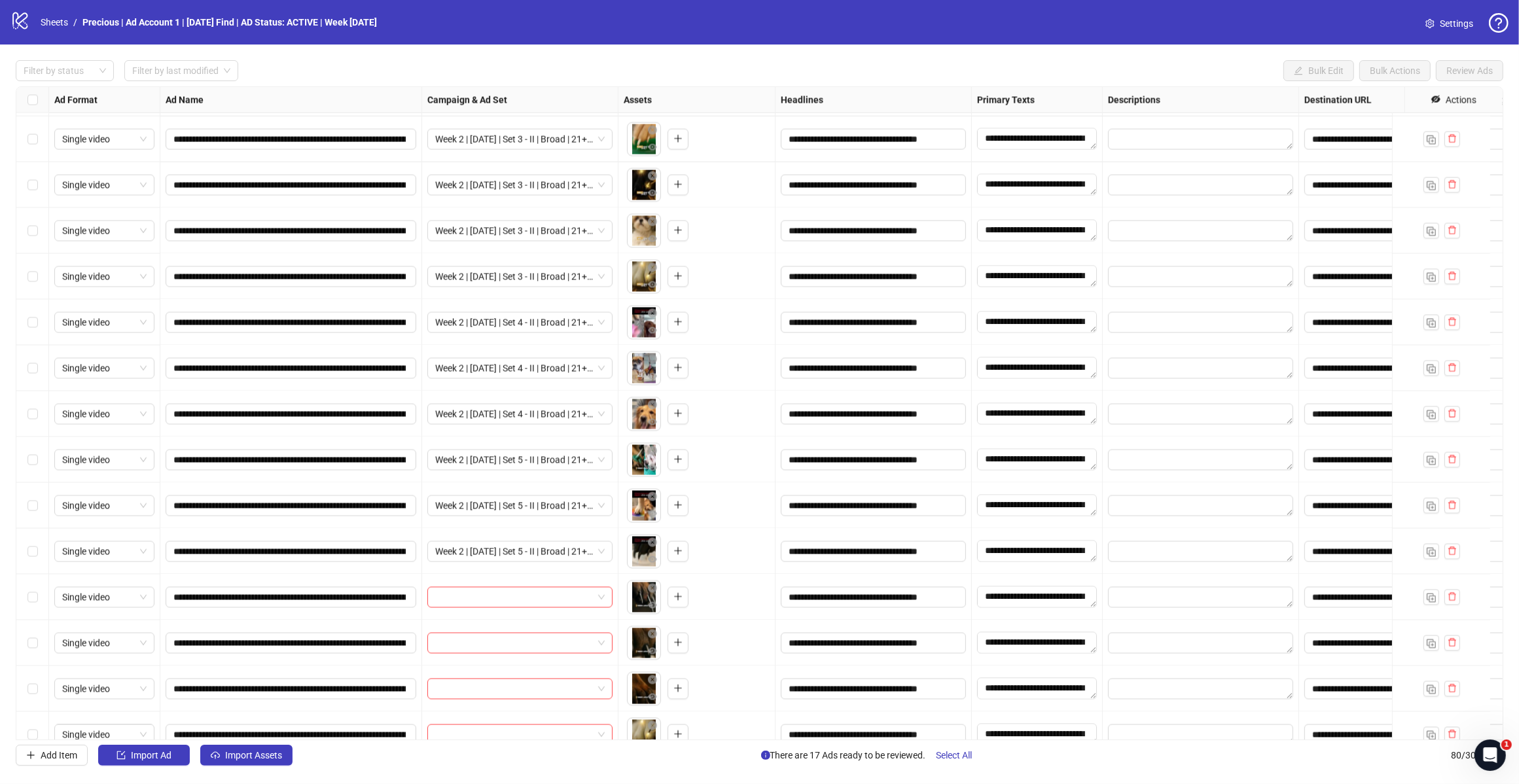
scroll to position [3051, 0]
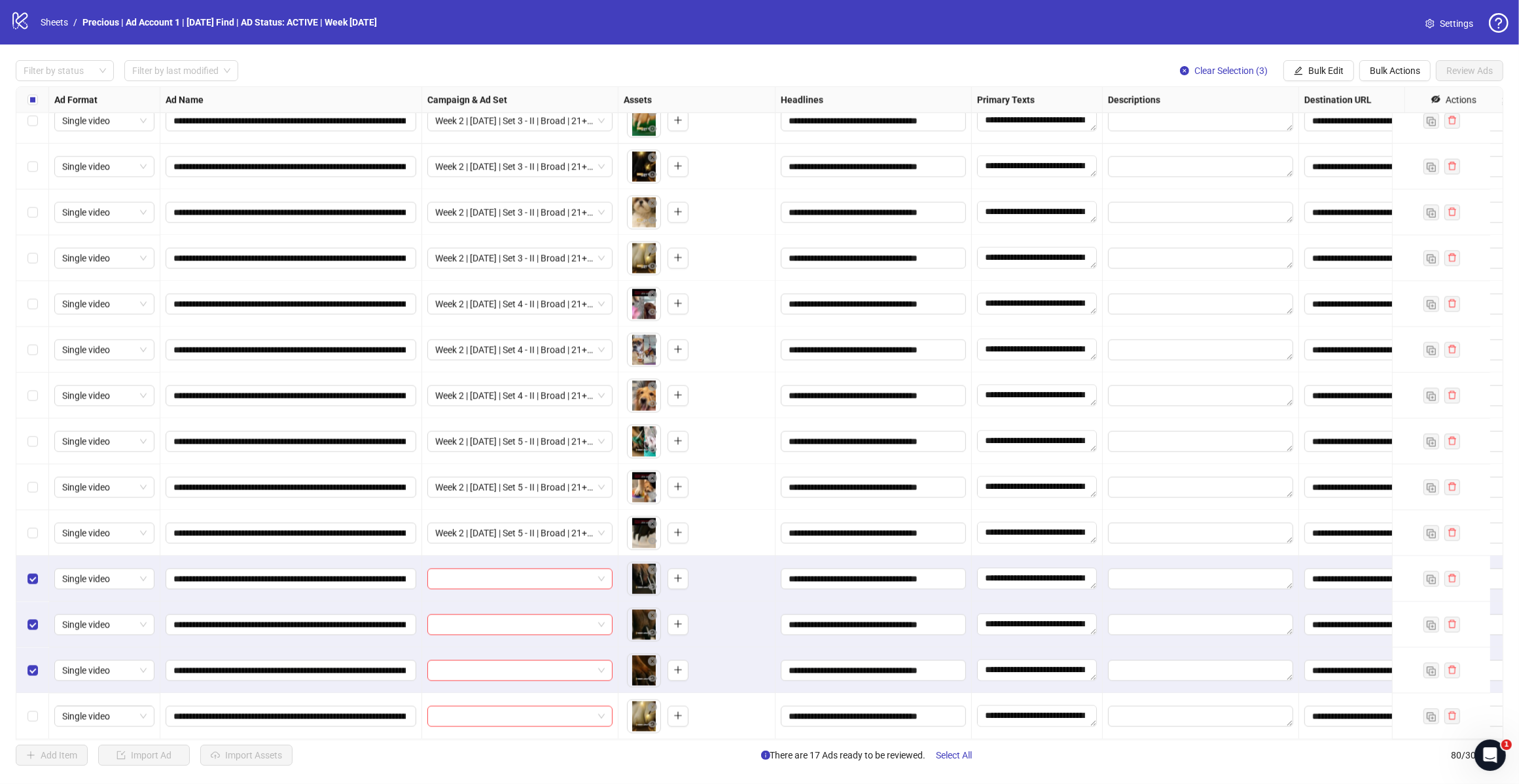
click at [34, 710] on label "Select row 80" at bounding box center [32, 716] width 11 height 15
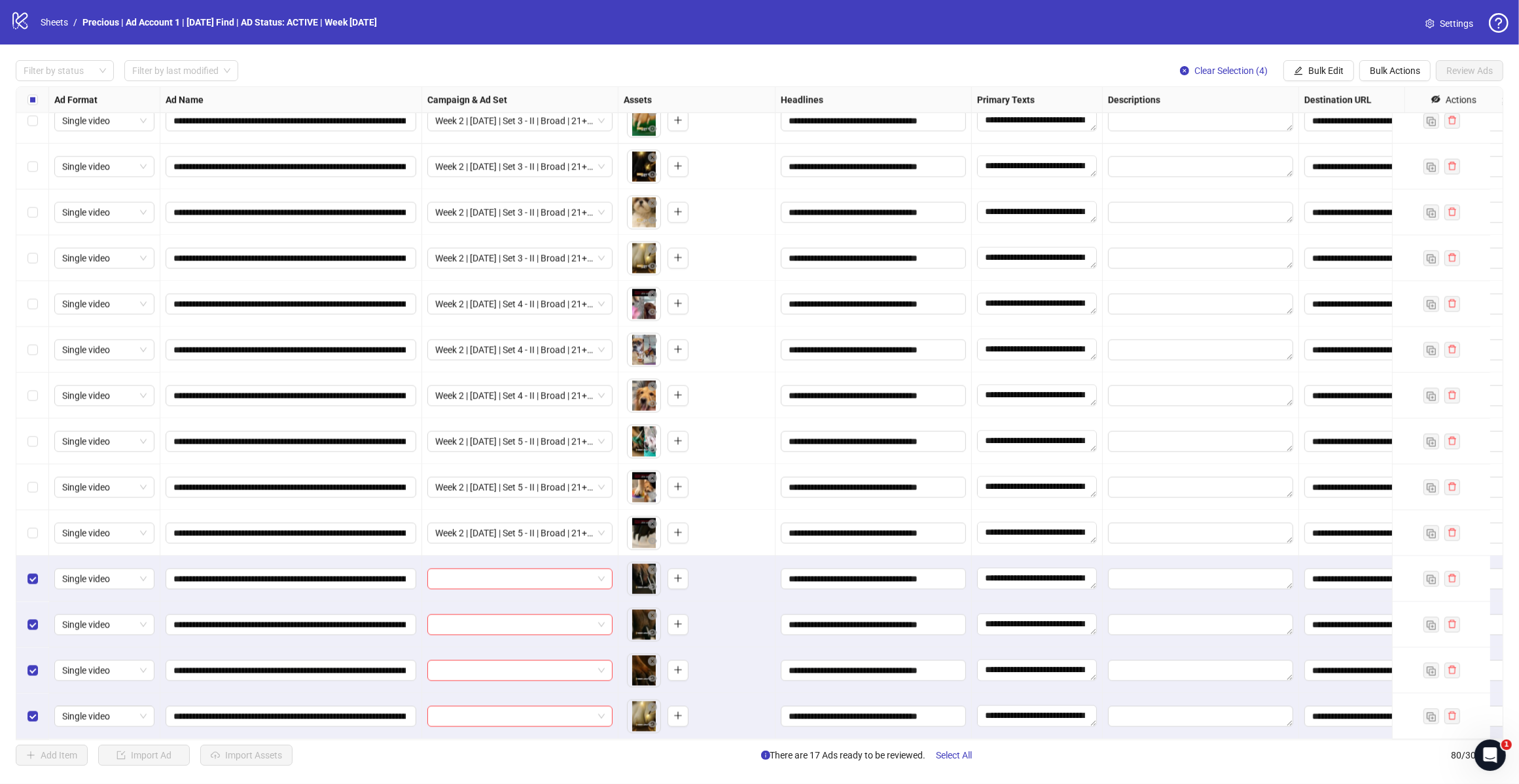
click at [1323, 67] on span "Bulk Edit" at bounding box center [1326, 71] width 36 height 11
click at [1349, 134] on span "Campaign & Ad Set" at bounding box center [1330, 139] width 78 height 15
click at [1375, 122] on div at bounding box center [1281, 128] width 196 height 21
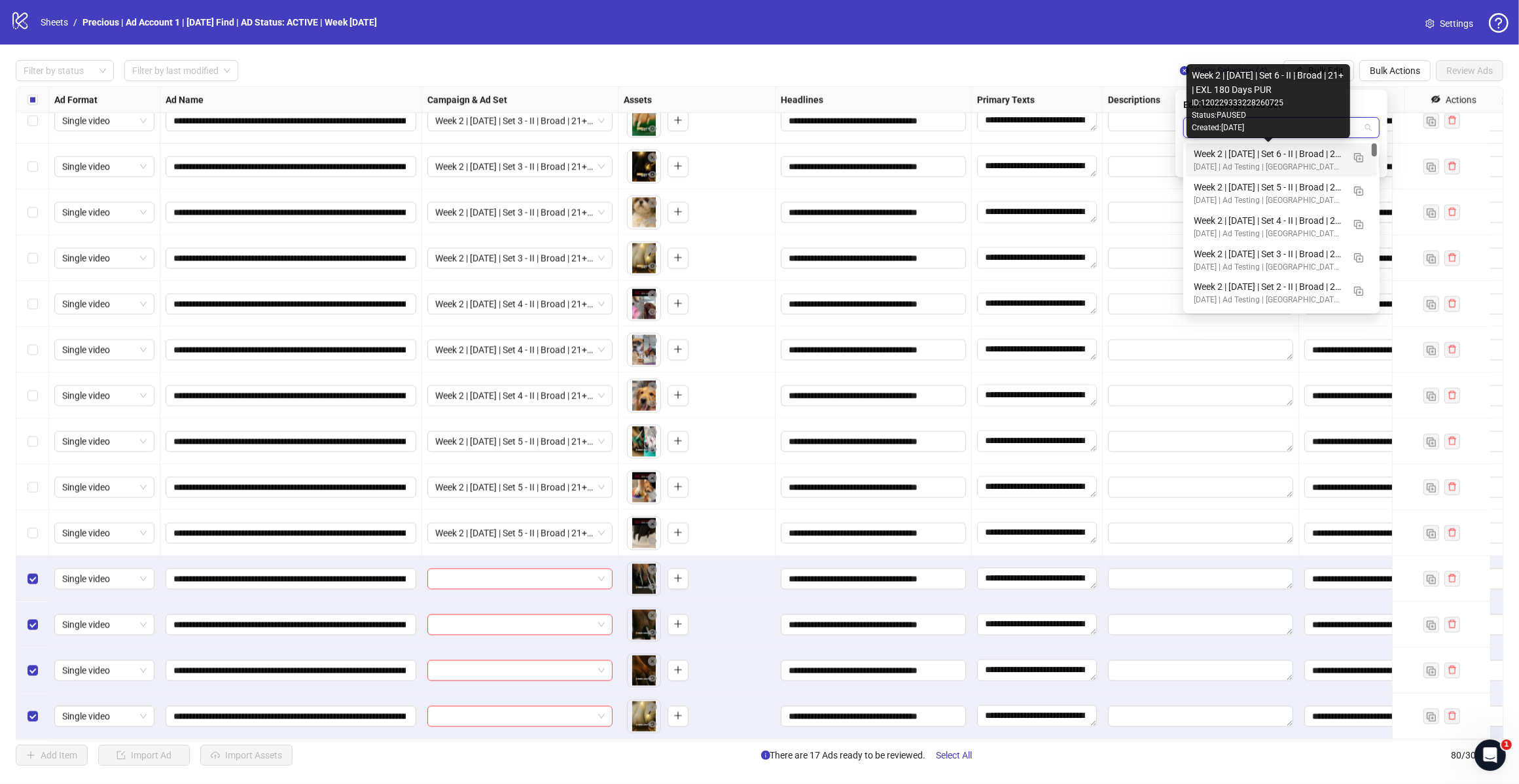
click at [1304, 160] on div "Week 2 | [DATE] | Set 6 - II | Broad | 21+ | EXL 180 Days PUR" at bounding box center [1269, 154] width 149 height 15
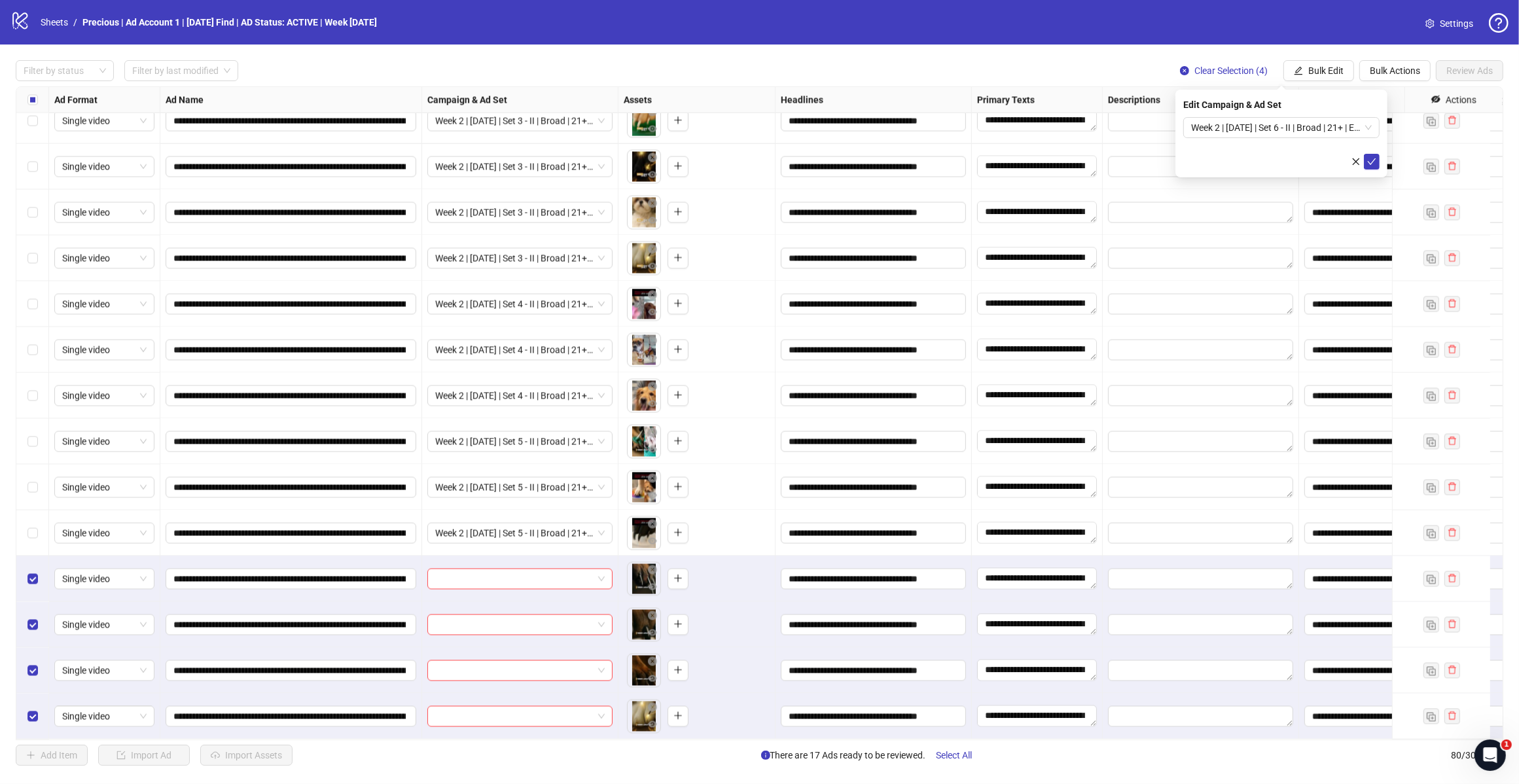
click at [1370, 164] on icon "check" at bounding box center [1371, 160] width 9 height 9
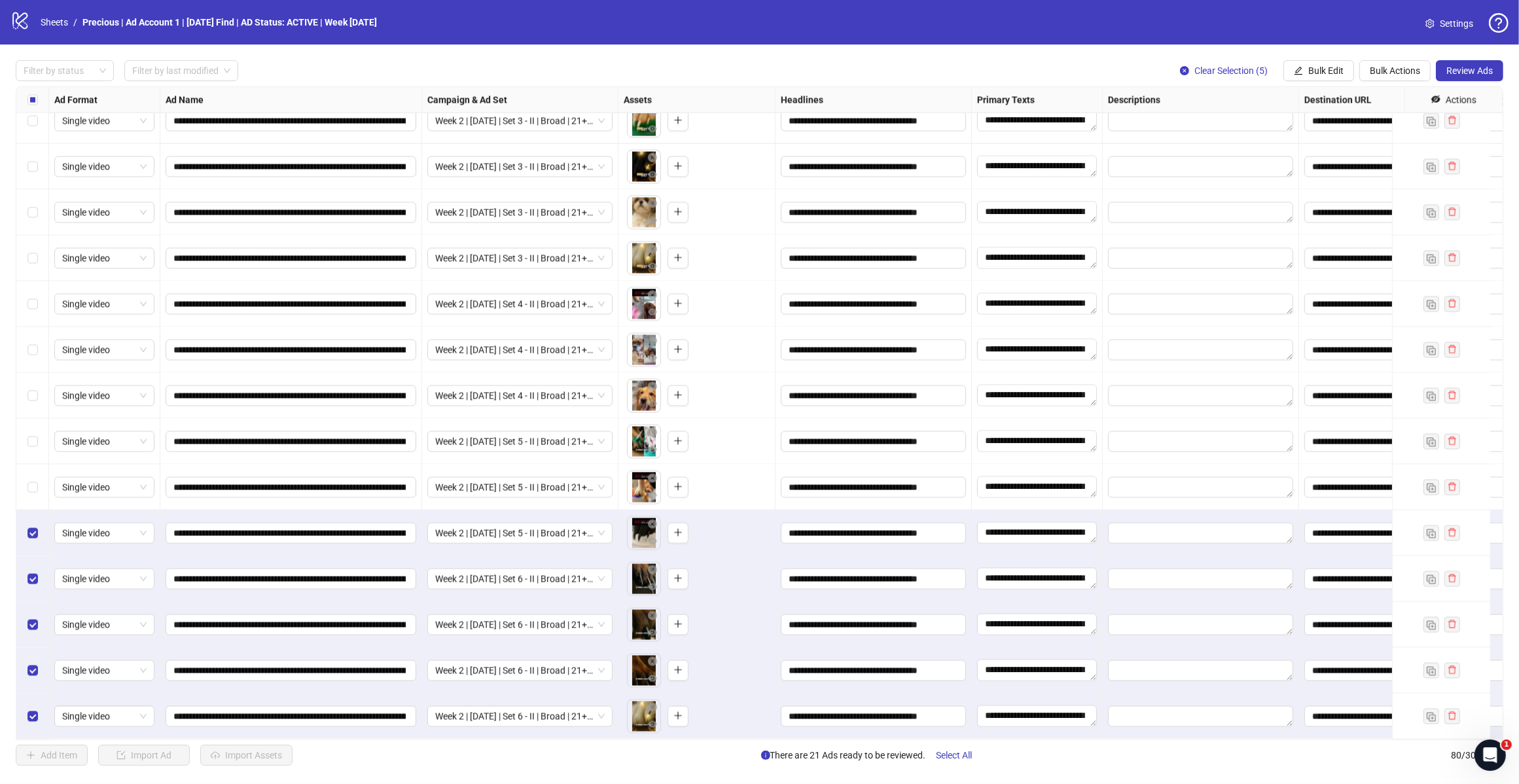
click at [30, 465] on div "Select row 75" at bounding box center [33, 487] width 33 height 45
click at [38, 426] on div "Select row 74" at bounding box center [33, 441] width 33 height 45
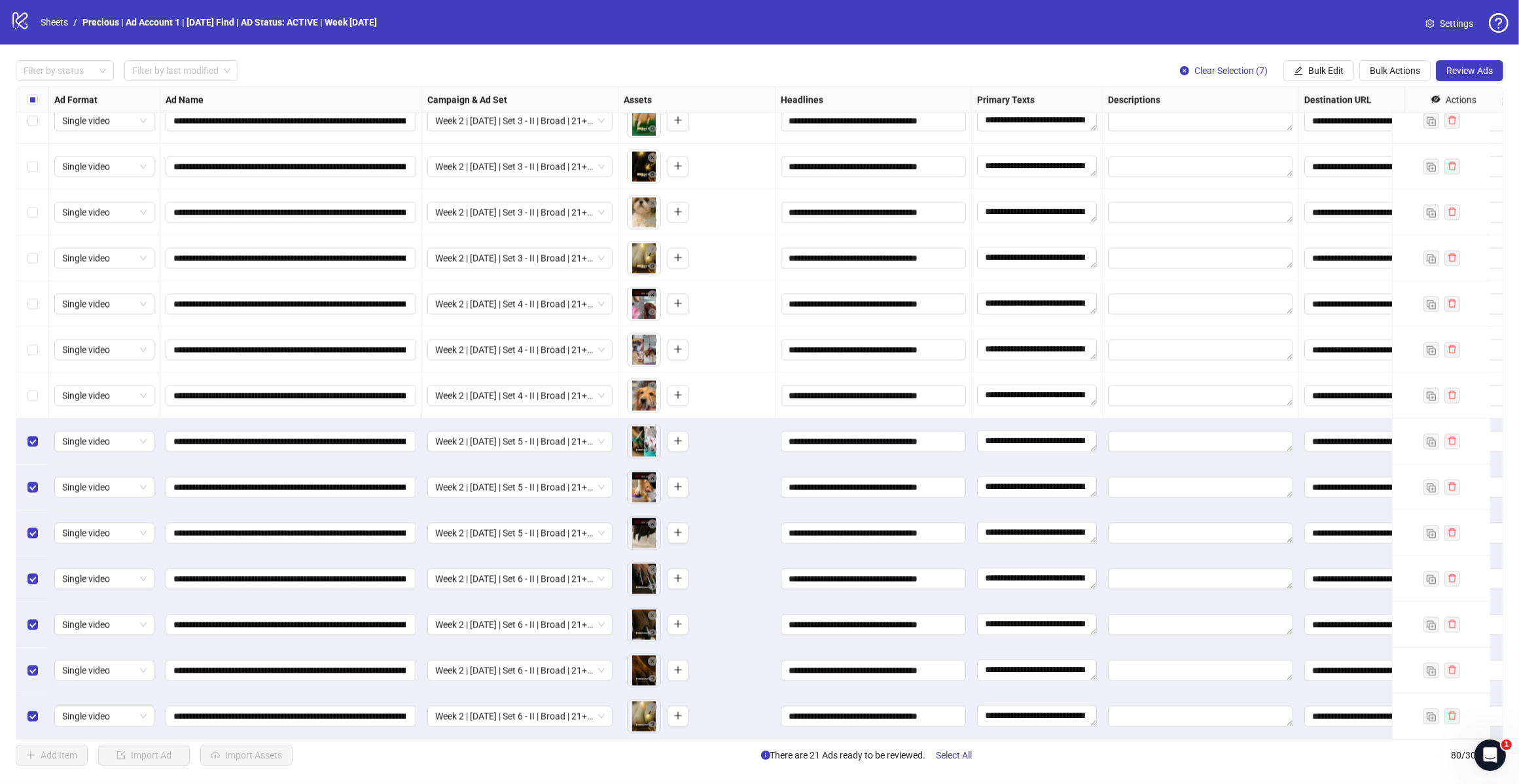
click at [33, 390] on label "Select row 73" at bounding box center [32, 395] width 11 height 15
click at [33, 345] on div "Select row 72" at bounding box center [33, 350] width 33 height 45
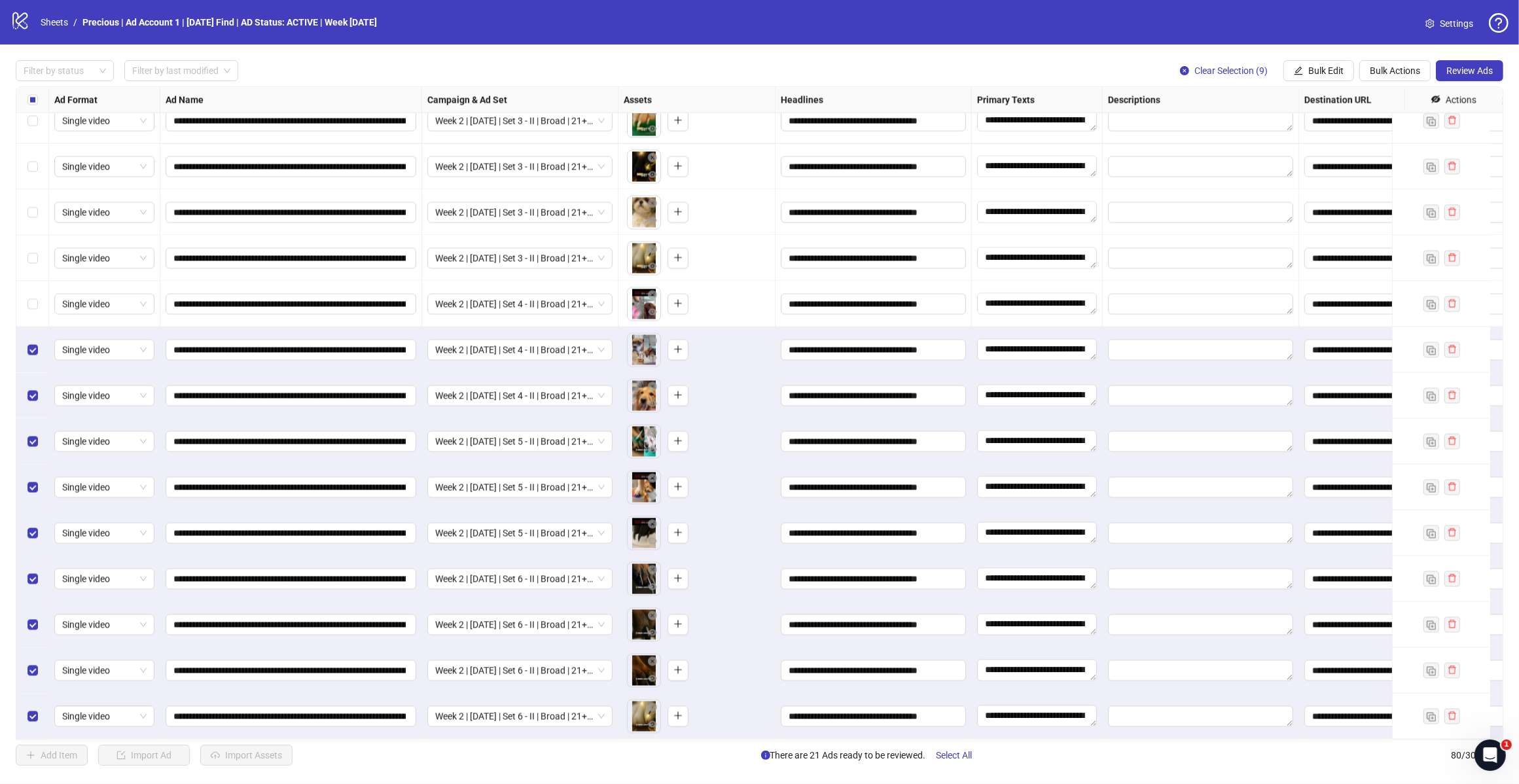
click at [33, 301] on div "Select row 71" at bounding box center [33, 304] width 33 height 45
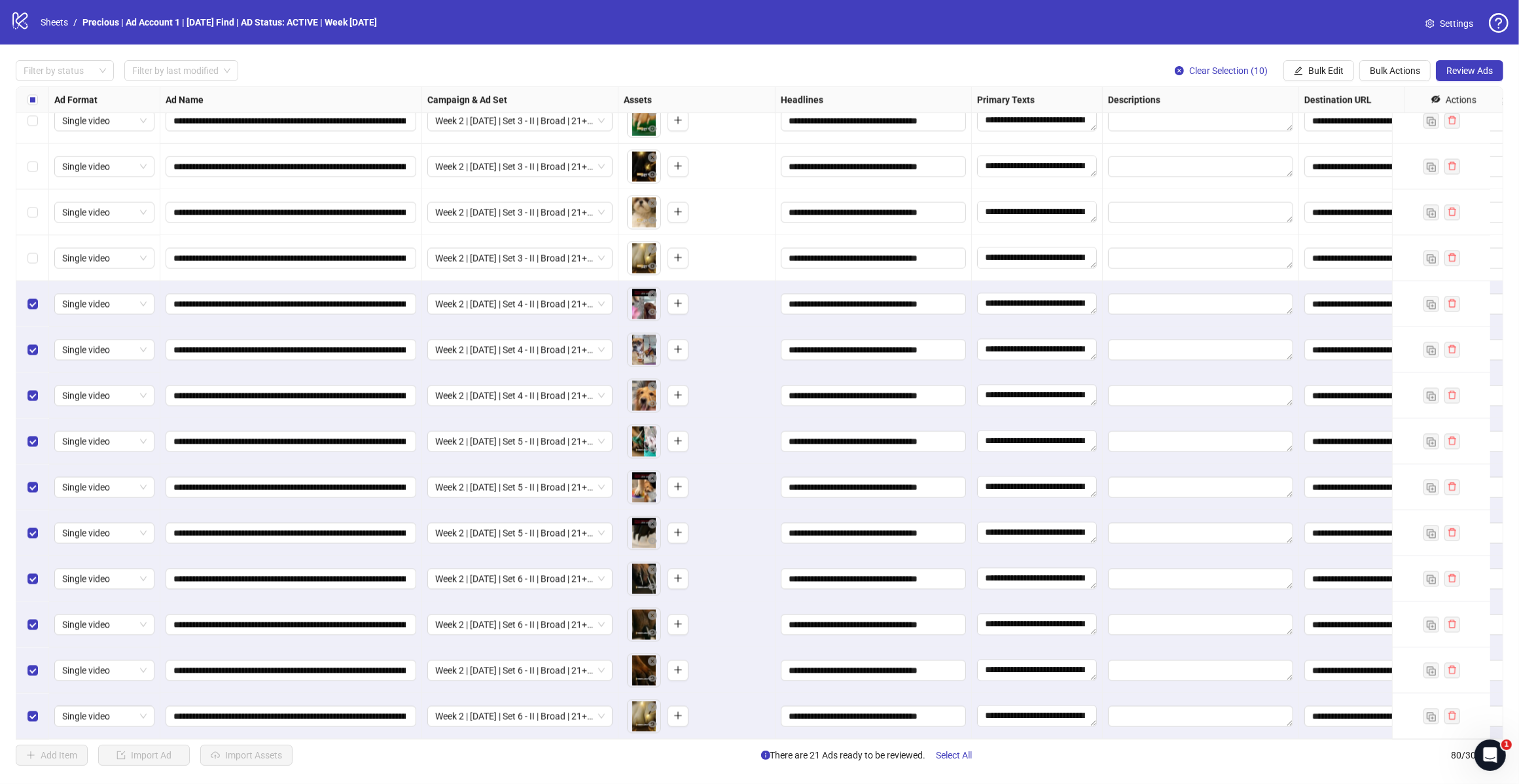
click at [33, 254] on div "Select row 70" at bounding box center [33, 258] width 33 height 45
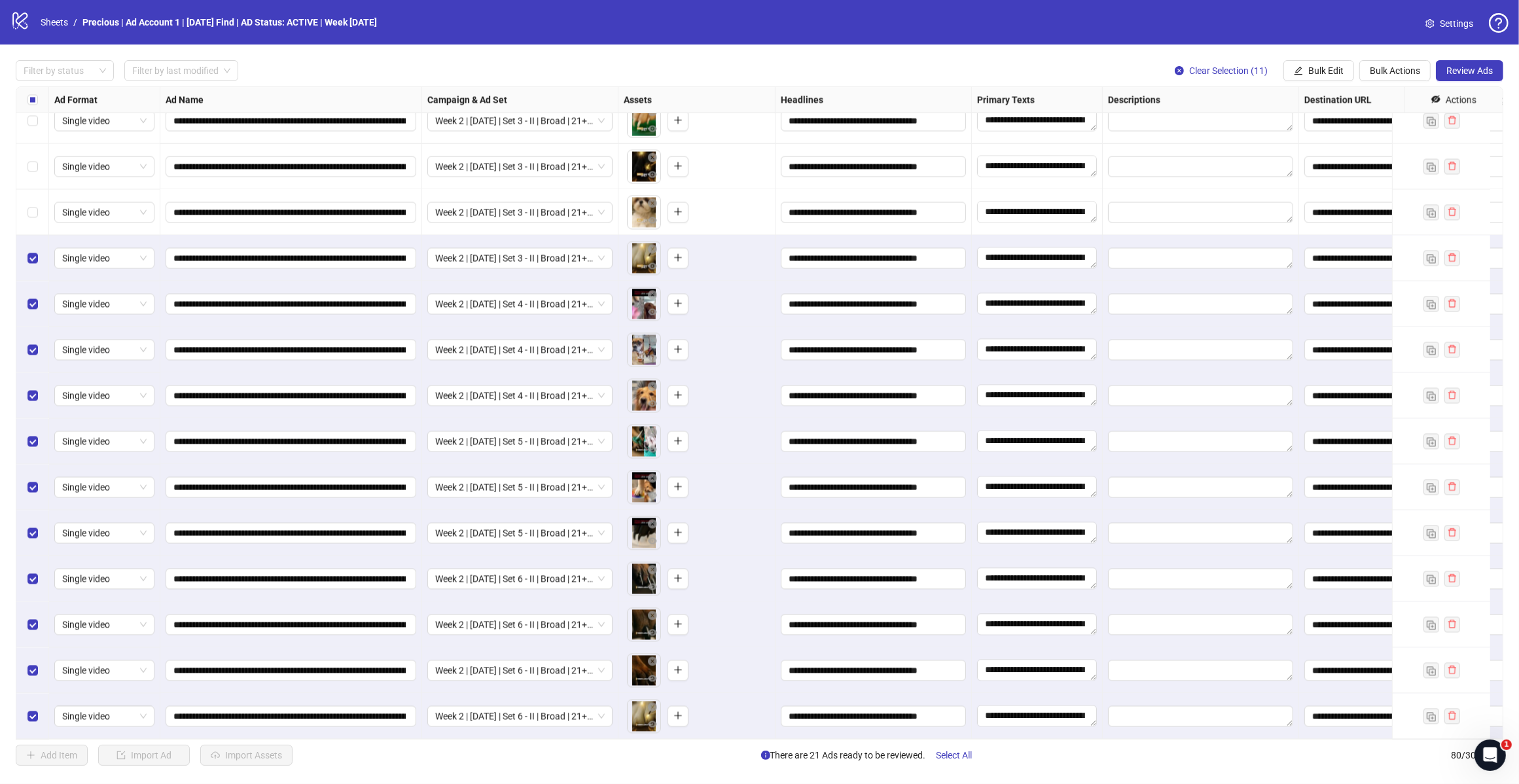
click at [36, 206] on label "Select row 69" at bounding box center [32, 213] width 11 height 15
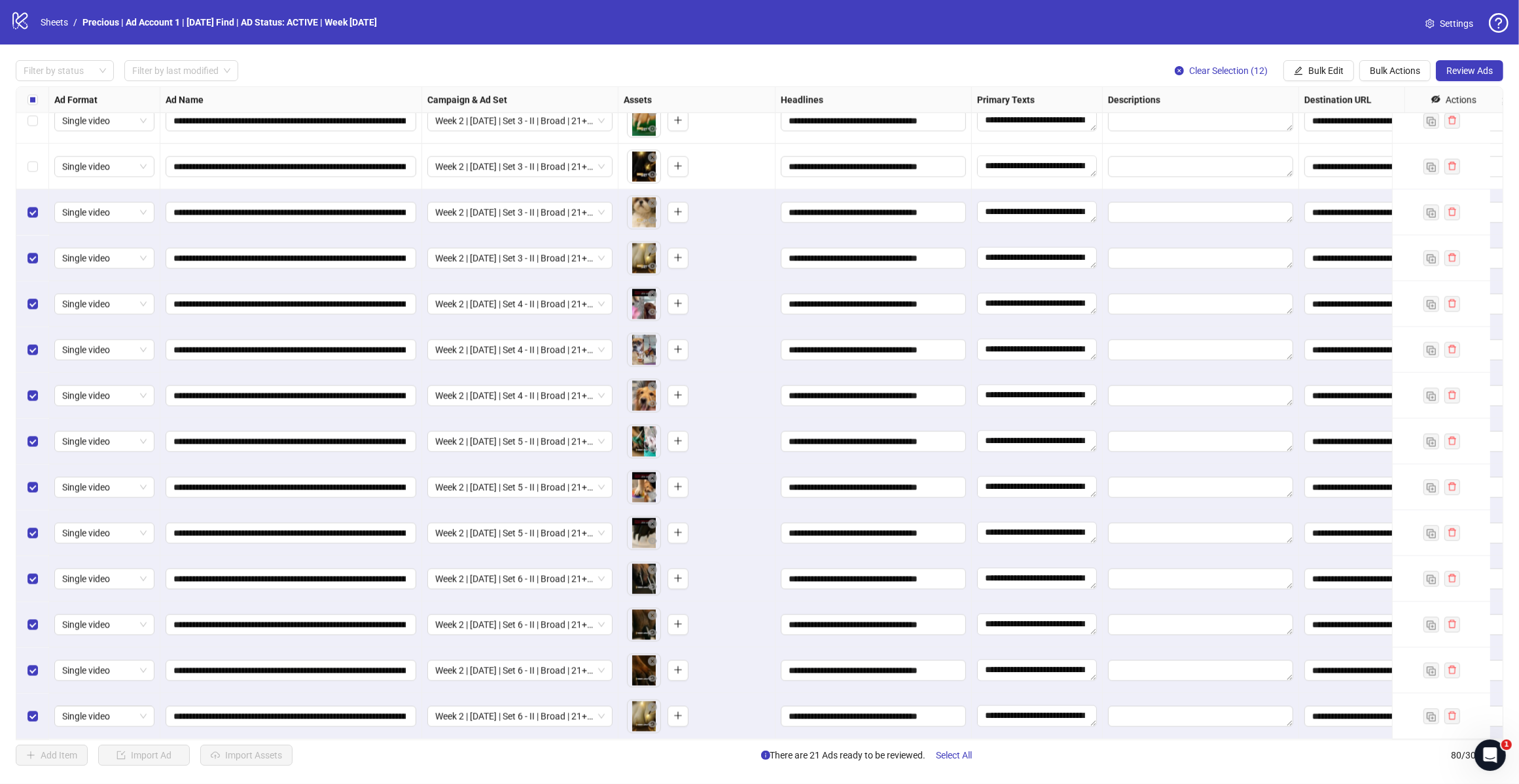
click at [38, 160] on div "Select row 68" at bounding box center [33, 166] width 33 height 45
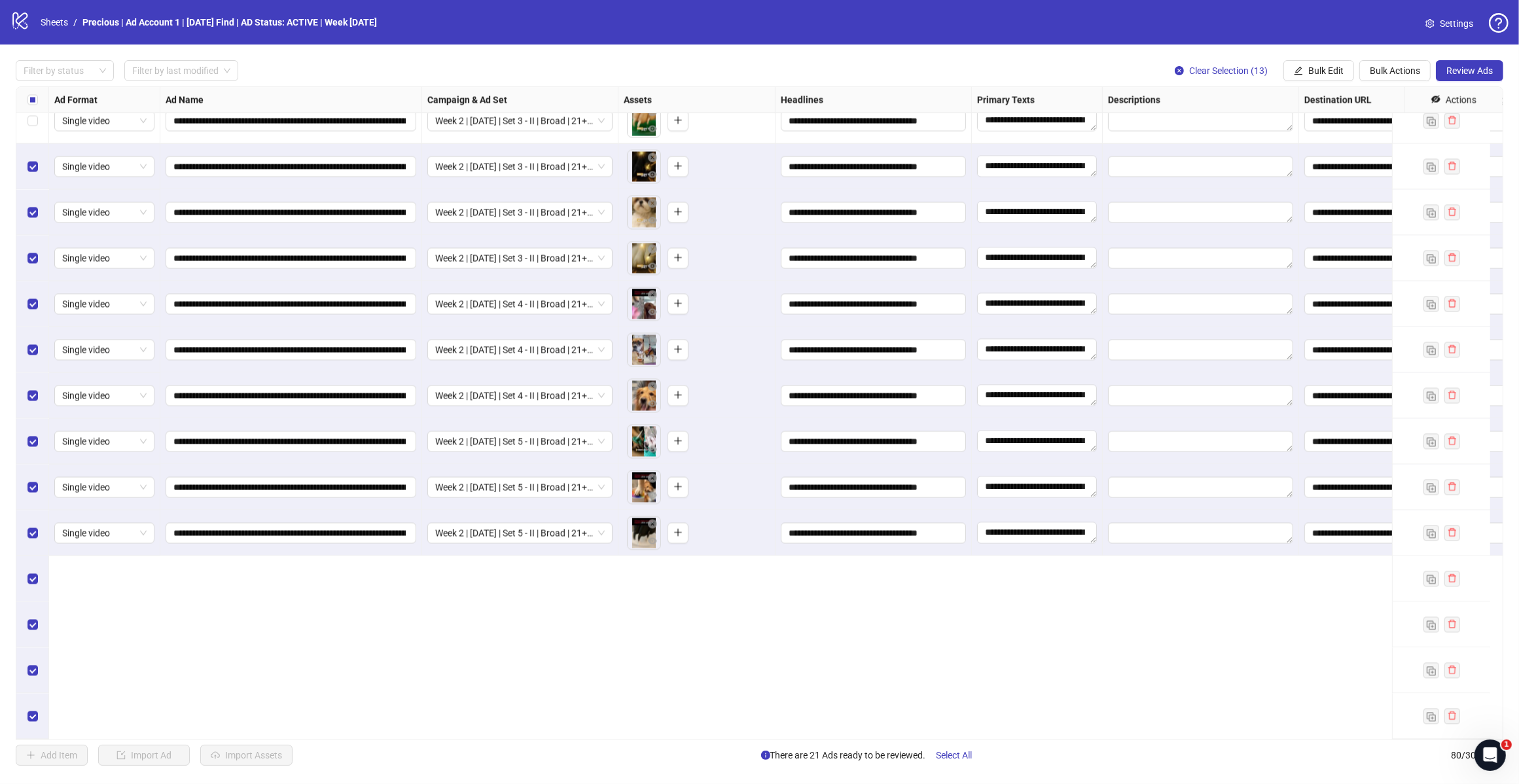
scroll to position [2805, 0]
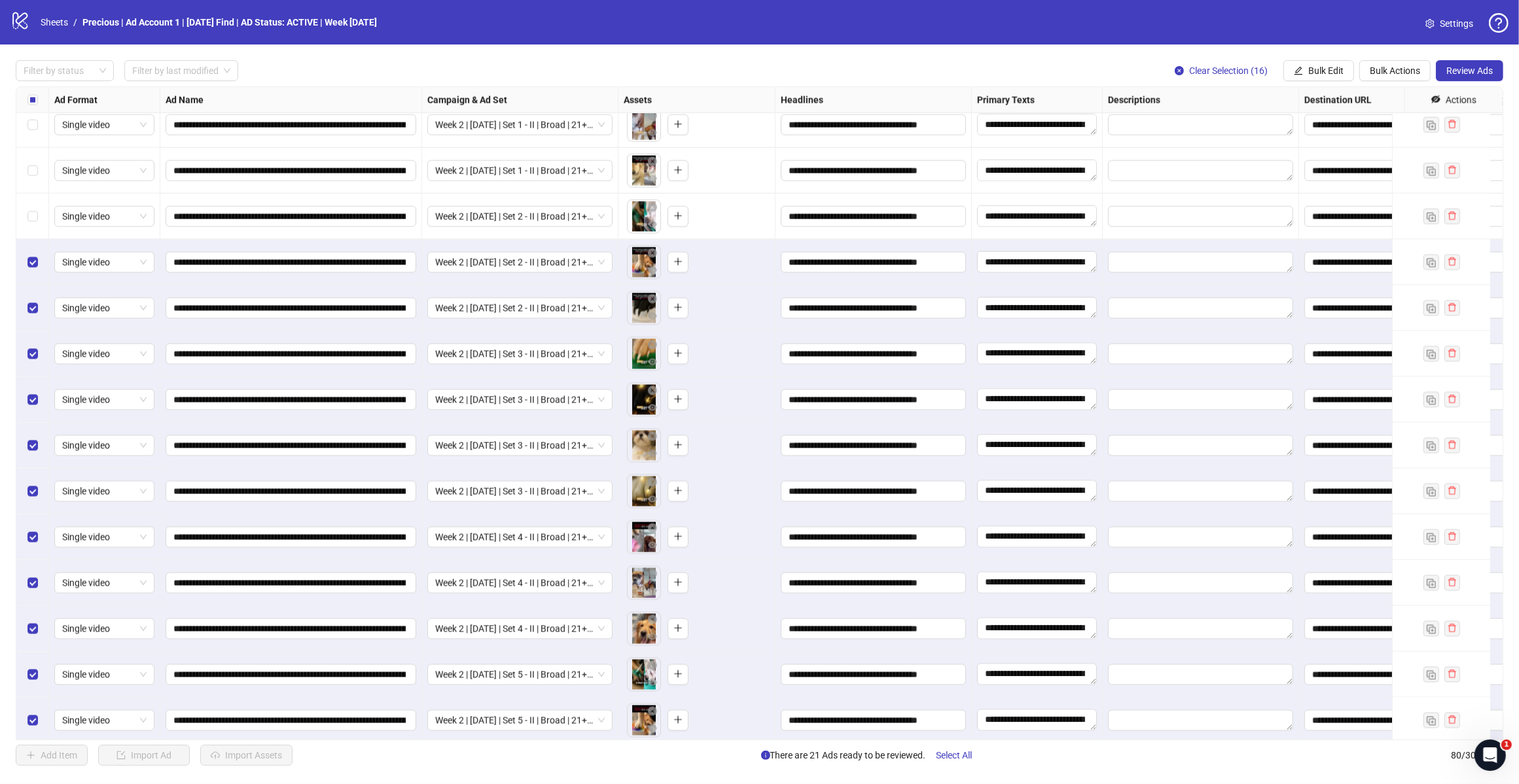
click at [27, 207] on div "Select row 64" at bounding box center [33, 216] width 33 height 45
click at [31, 162] on div "Select row 63" at bounding box center [33, 170] width 33 height 45
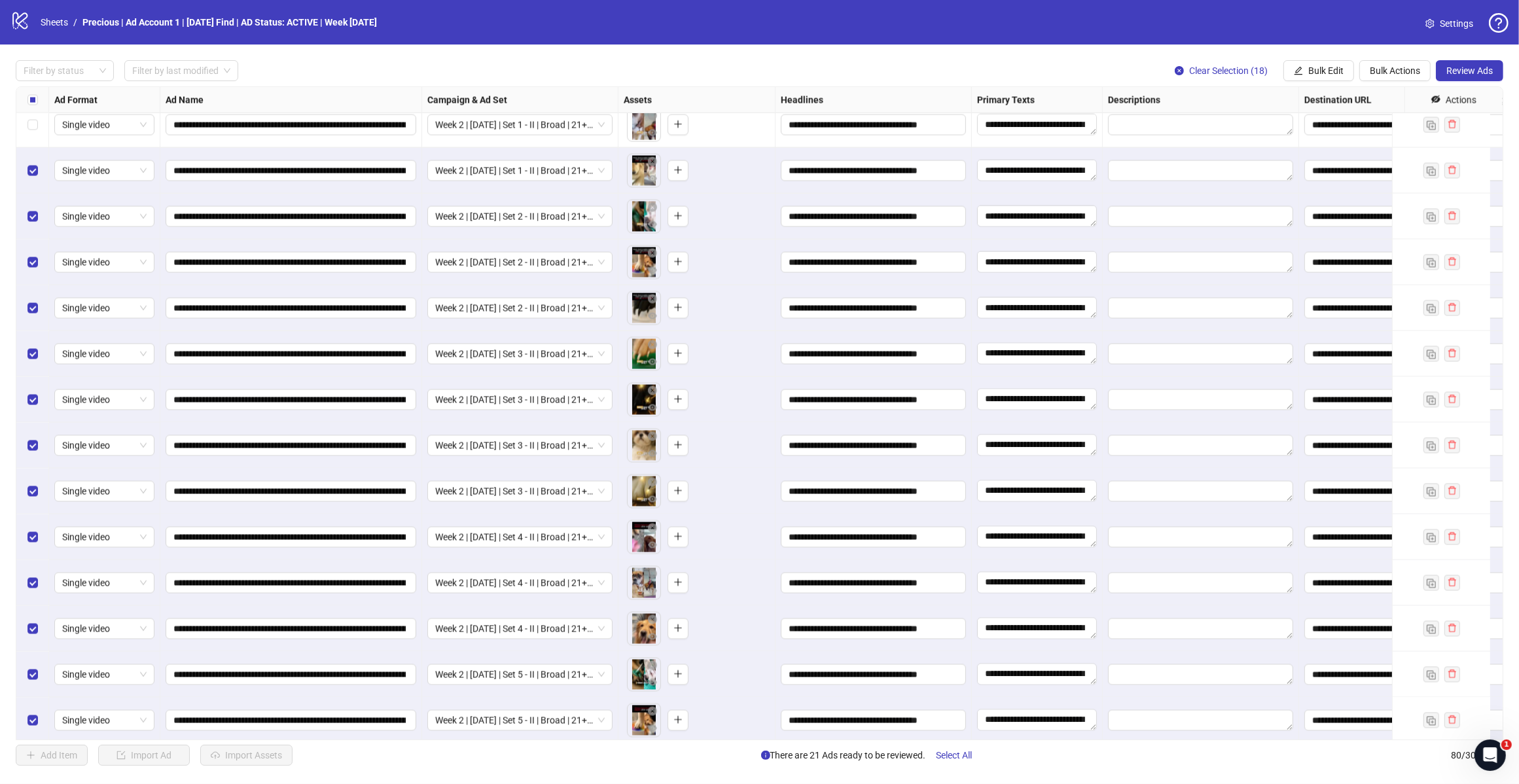
click at [33, 131] on label "Select row 62" at bounding box center [32, 125] width 11 height 15
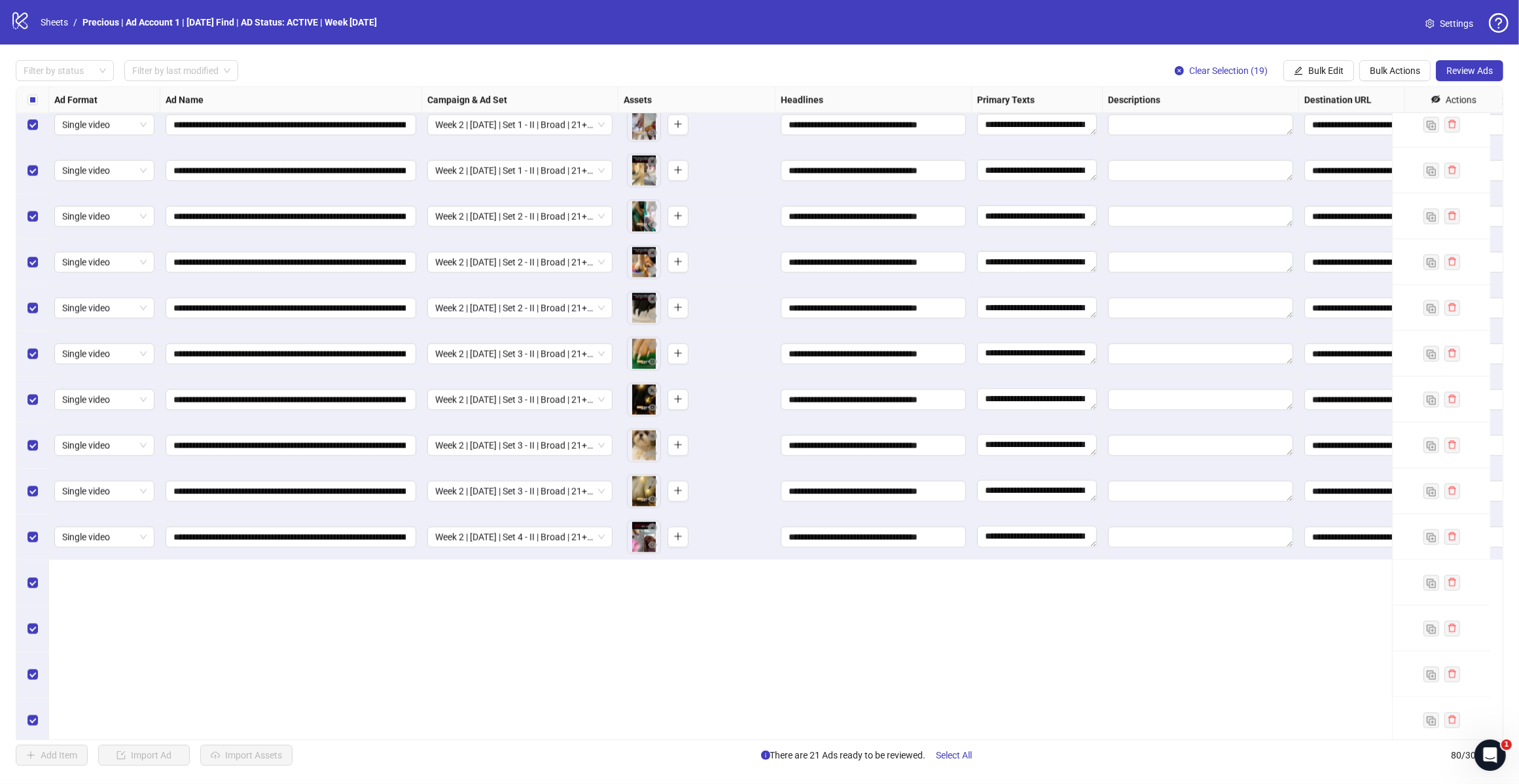
scroll to position [2560, 0]
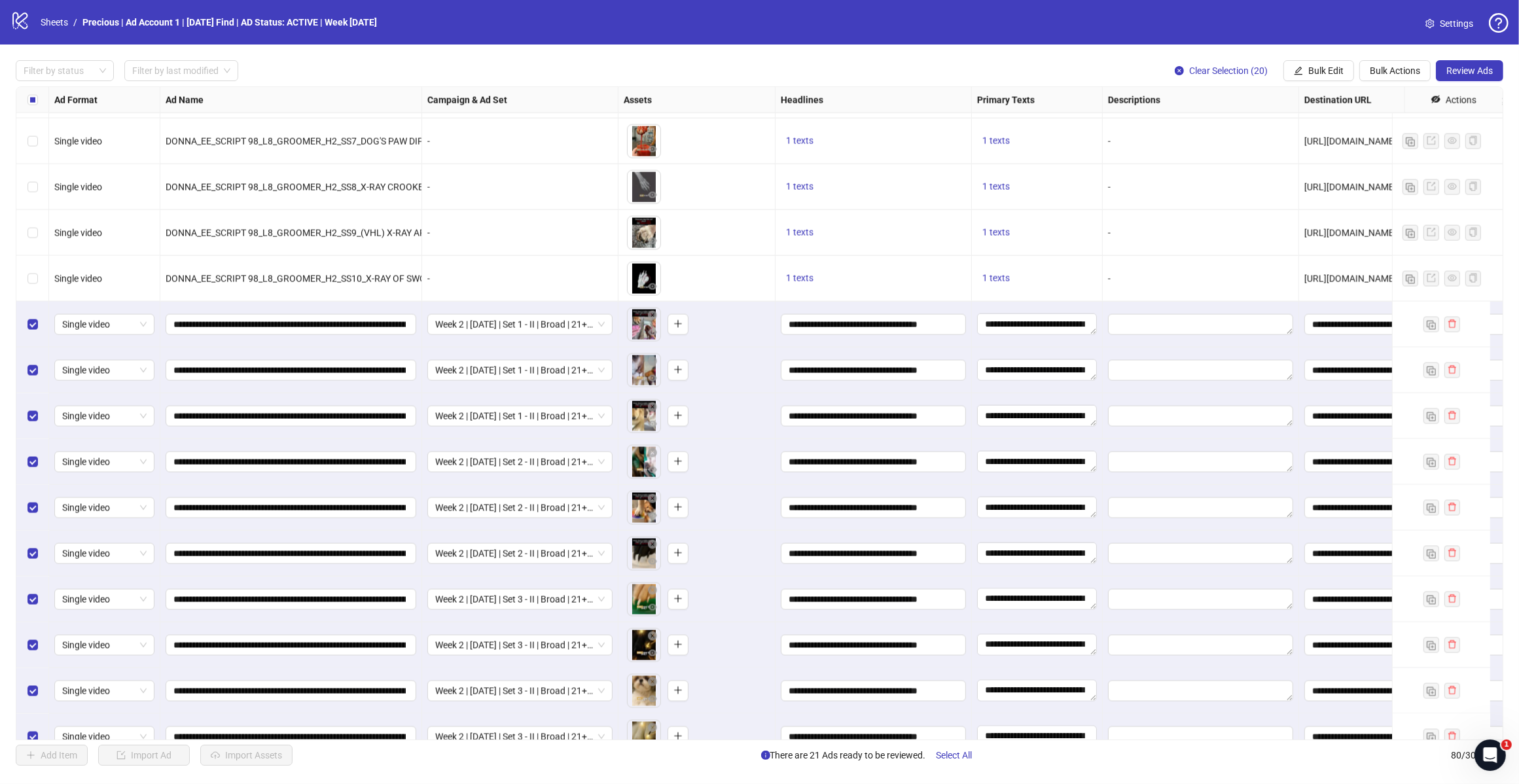
click at [1460, 70] on span "Review Ads" at bounding box center [1470, 71] width 46 height 11
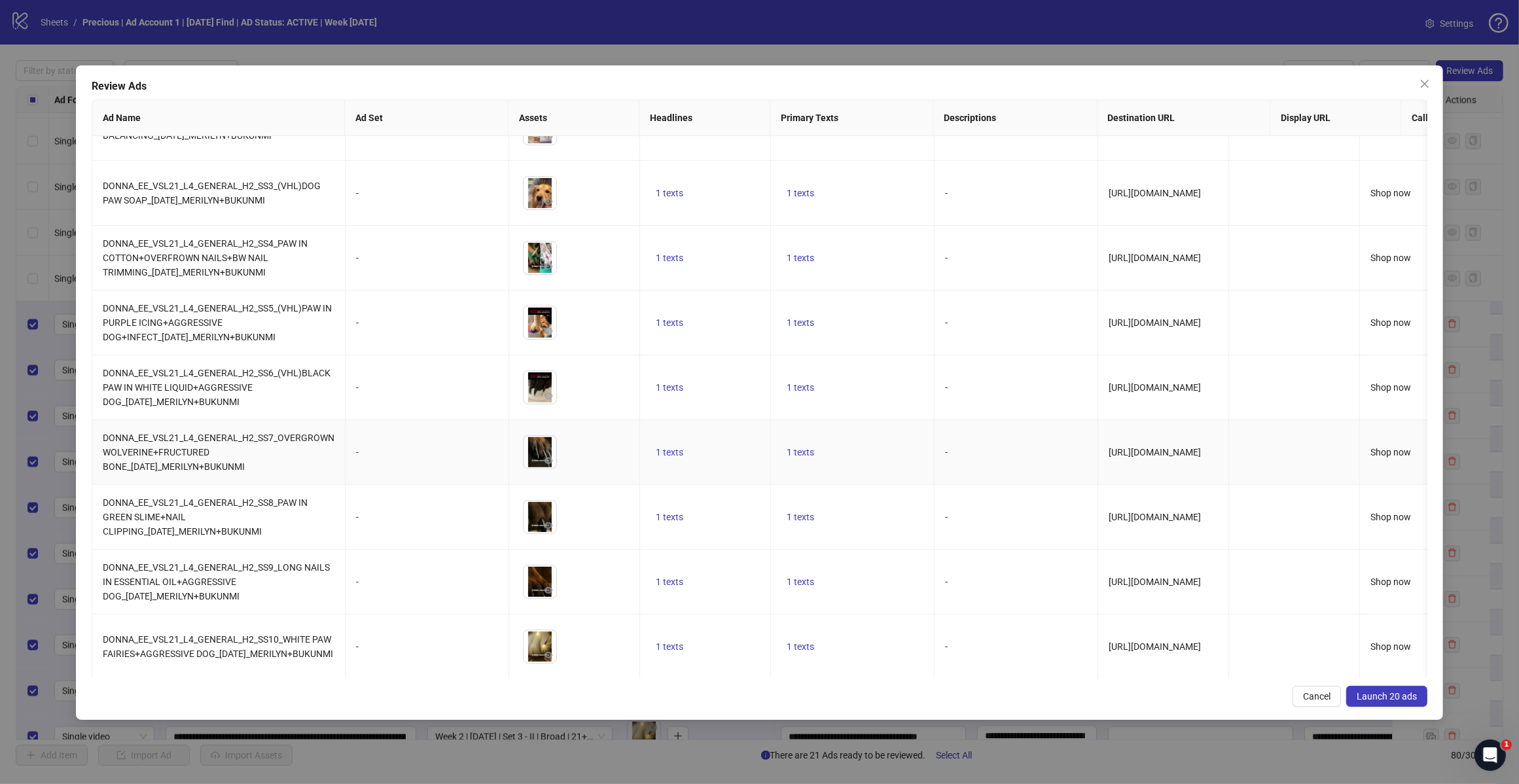
scroll to position [768, 0]
click at [1388, 696] on span "Launch 20 ads" at bounding box center [1387, 696] width 60 height 11
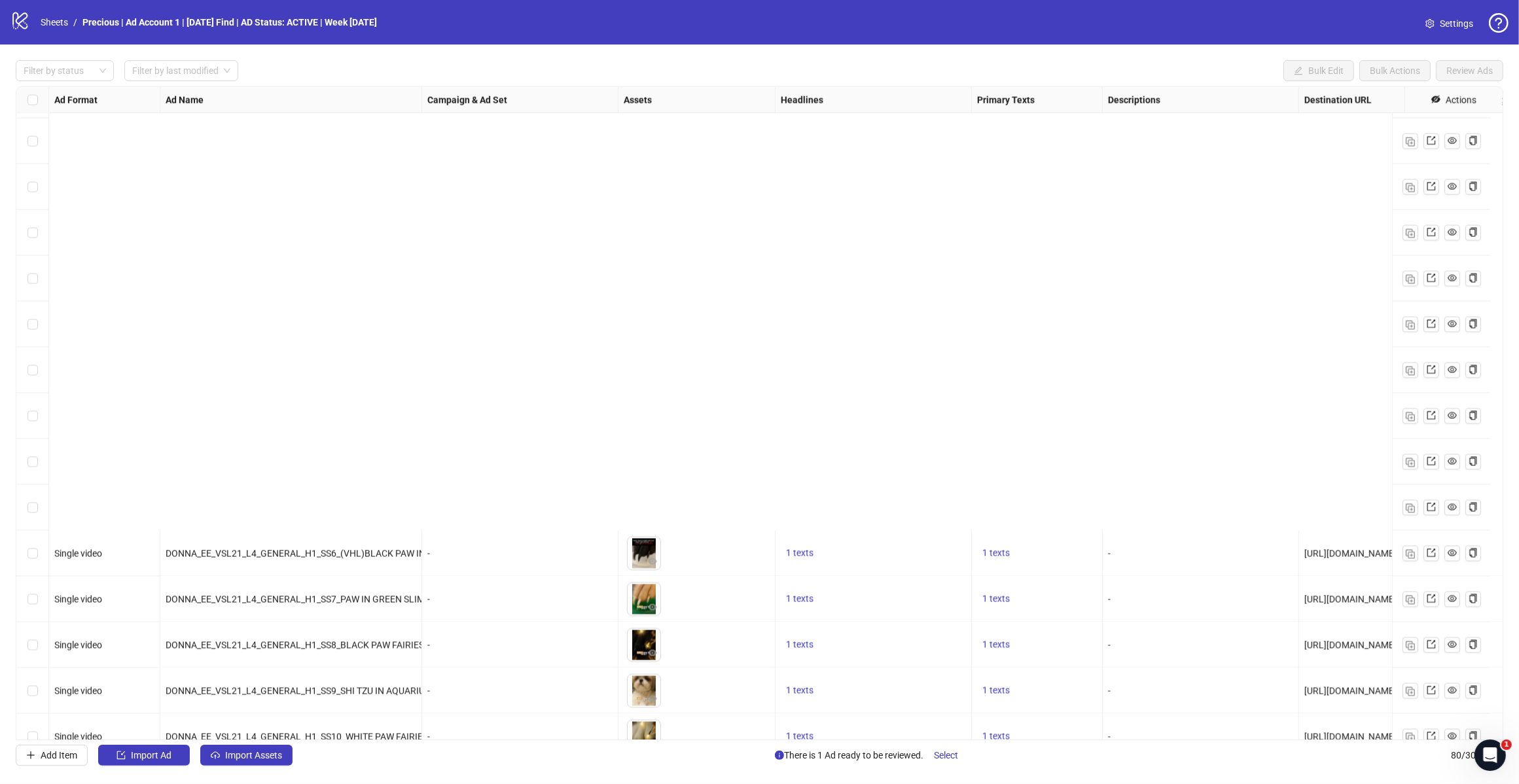
scroll to position [3051, 0]
